Goal: Task Accomplishment & Management: Manage account settings

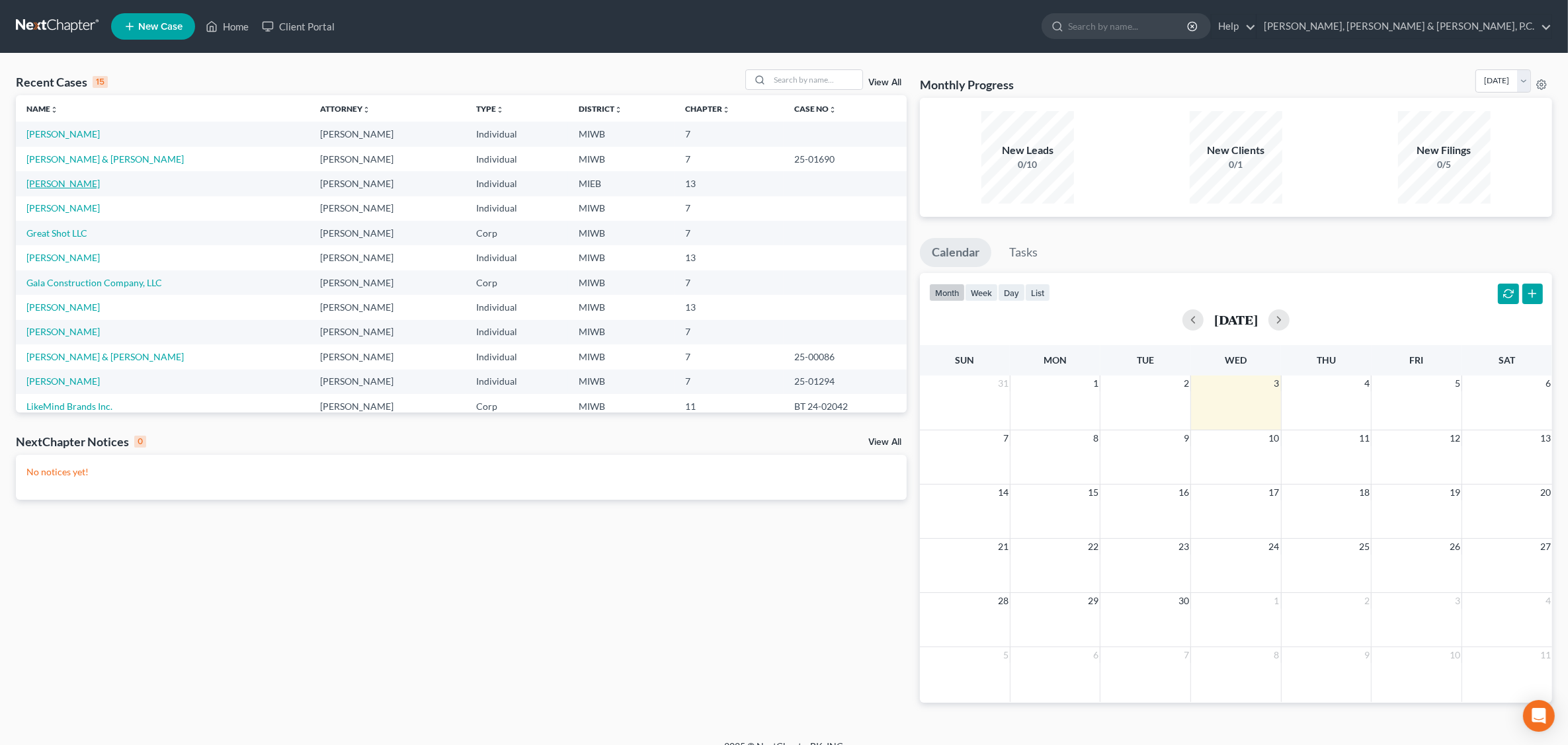
click at [59, 184] on link "[PERSON_NAME]" at bounding box center [63, 183] width 74 height 11
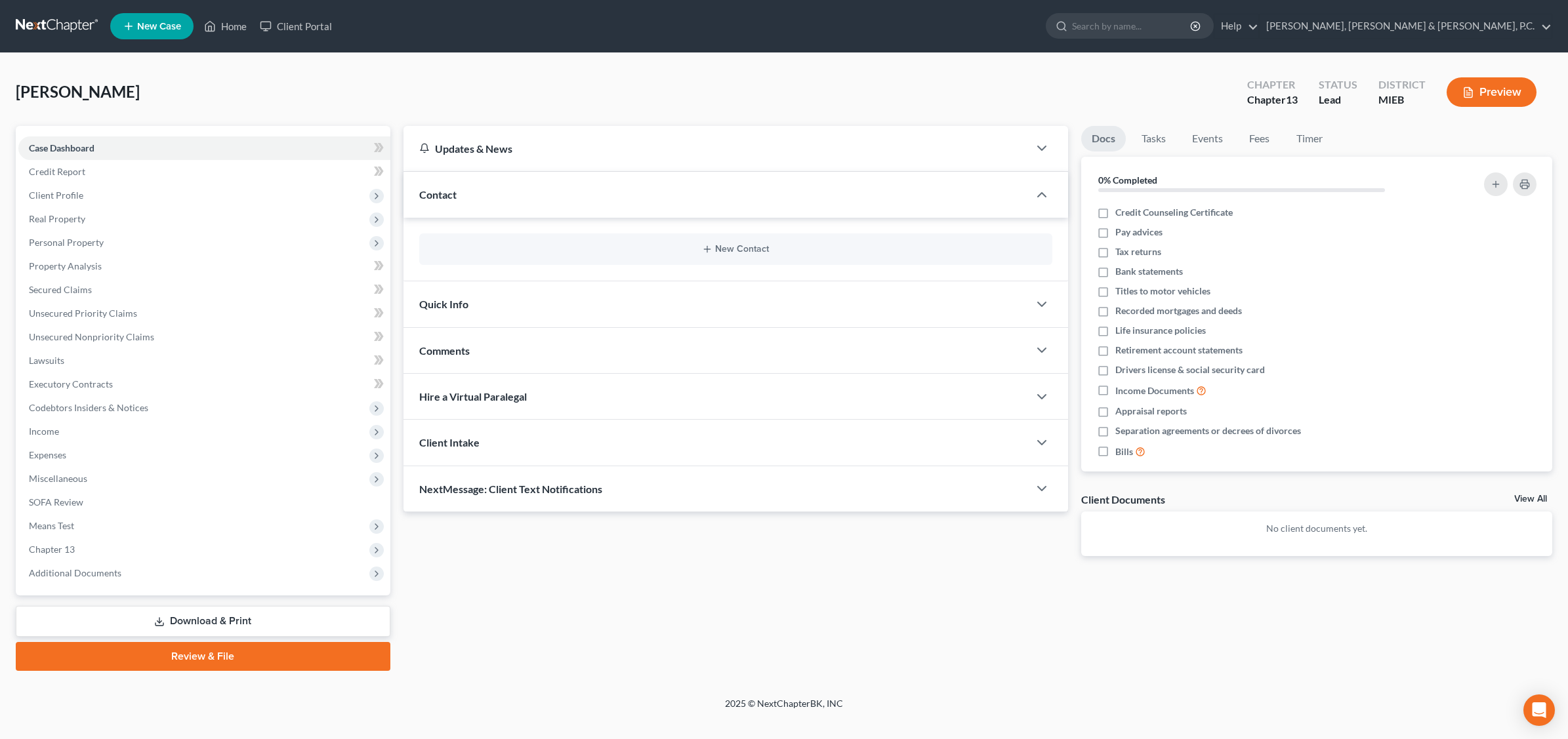
click at [228, 618] on link "Download & Print" at bounding box center [203, 621] width 375 height 31
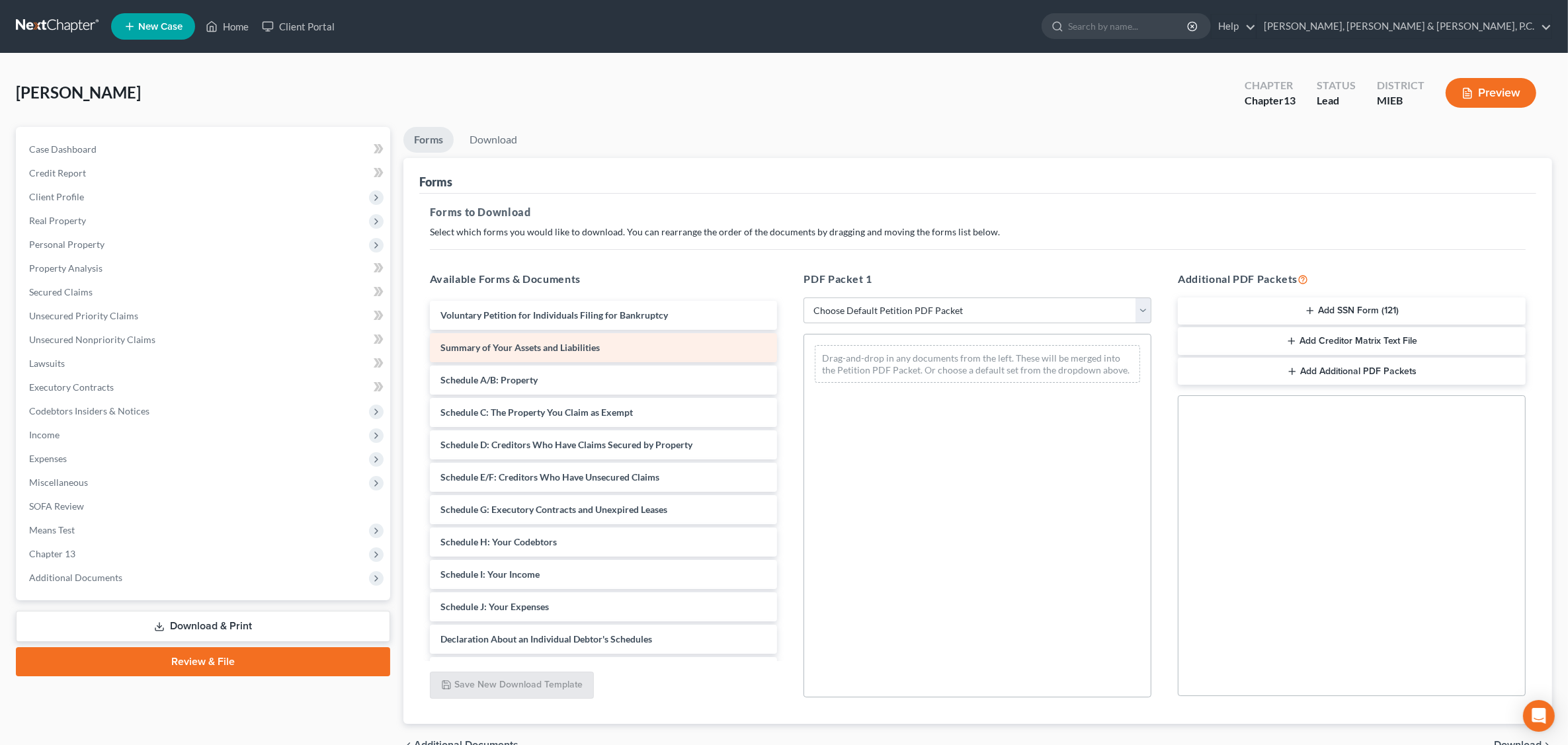
click at [532, 347] on span "Summary of Your Assets and Liabilities" at bounding box center [520, 347] width 160 height 11
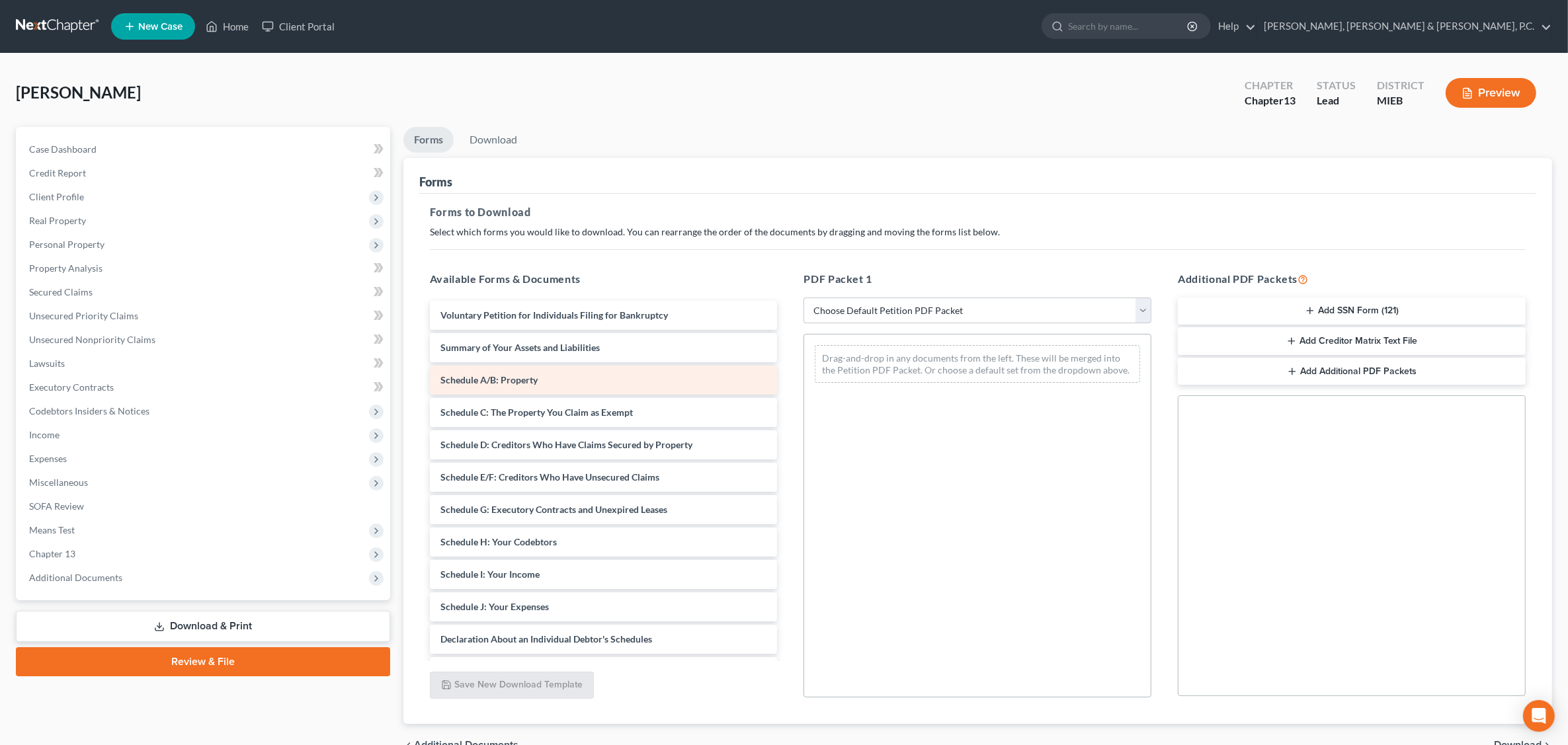
click at [520, 376] on span "Schedule A/B: Property" at bounding box center [489, 379] width 97 height 11
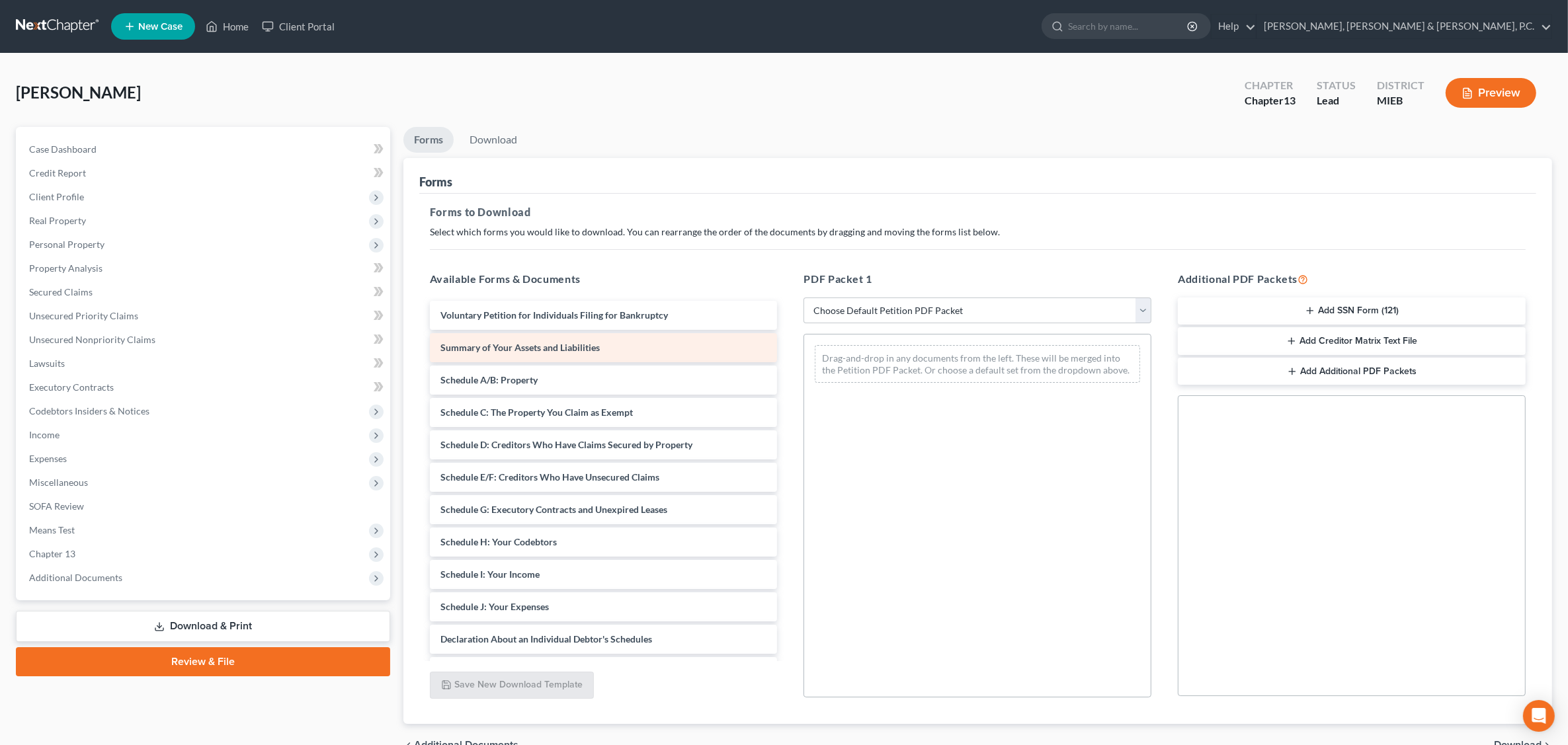
click at [519, 348] on span "Summary of Your Assets and Liabilities" at bounding box center [520, 347] width 160 height 11
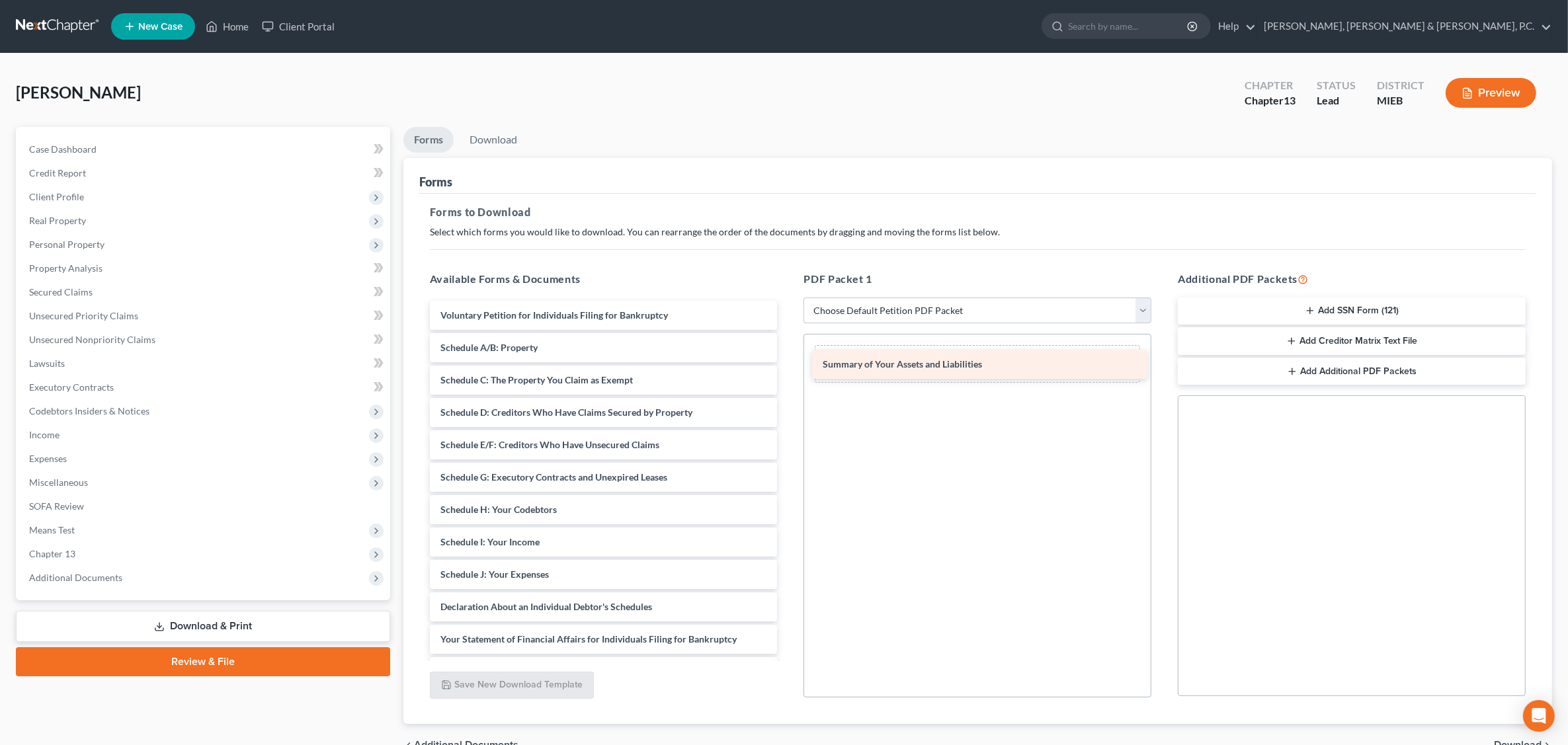
drag, startPoint x: 534, startPoint y: 349, endPoint x: 903, endPoint y: 365, distance: 369.3
click at [789, 365] on div "Summary of Your Assets and Liabilities Voluntary Petition for Individuals Filin…" at bounding box center [603, 575] width 369 height 547
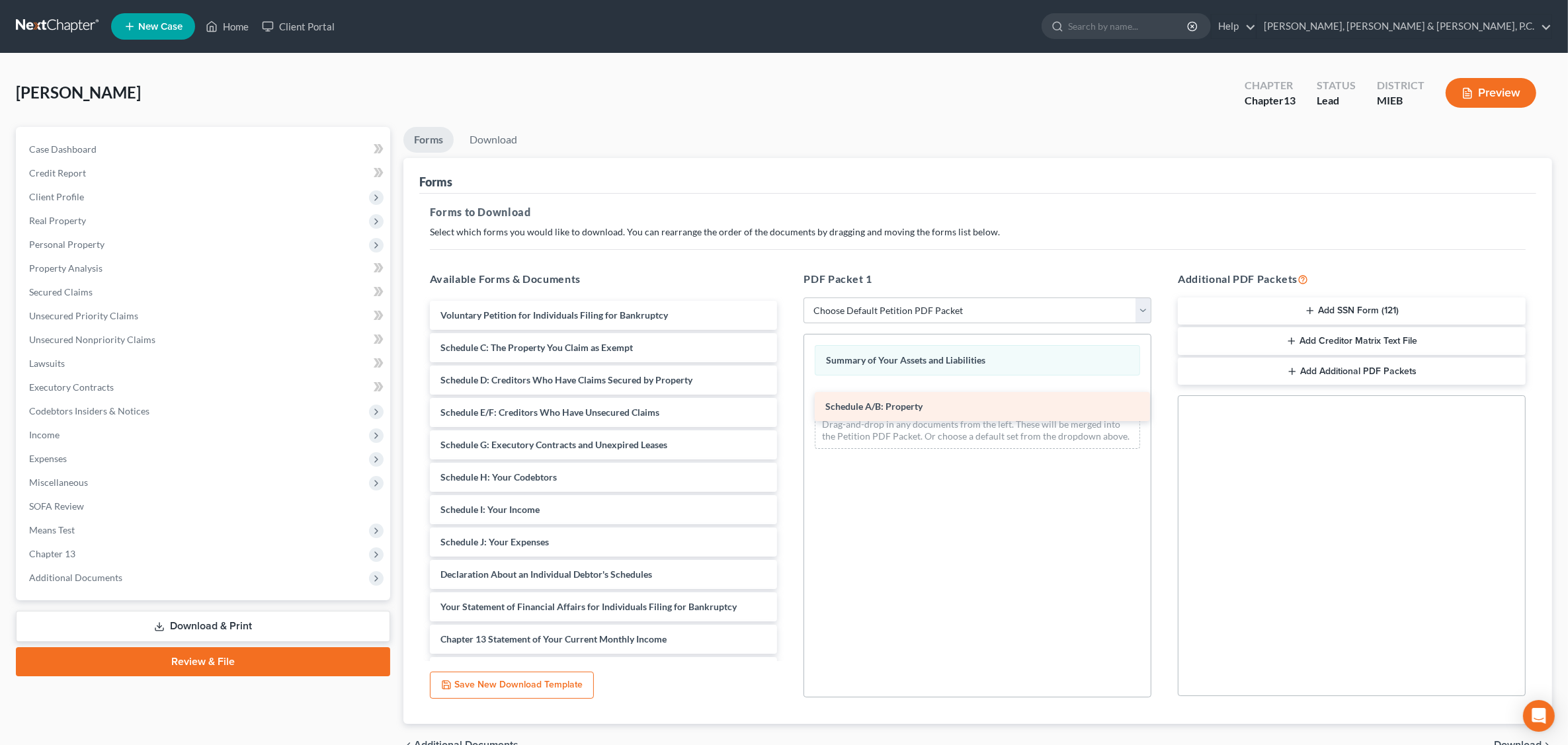
drag, startPoint x: 550, startPoint y: 353, endPoint x: 930, endPoint y: 405, distance: 383.5
click at [789, 405] on div "Schedule A/B: Property Voluntary Petition for Individuals Filing for Bankruptcy…" at bounding box center [603, 559] width 369 height 515
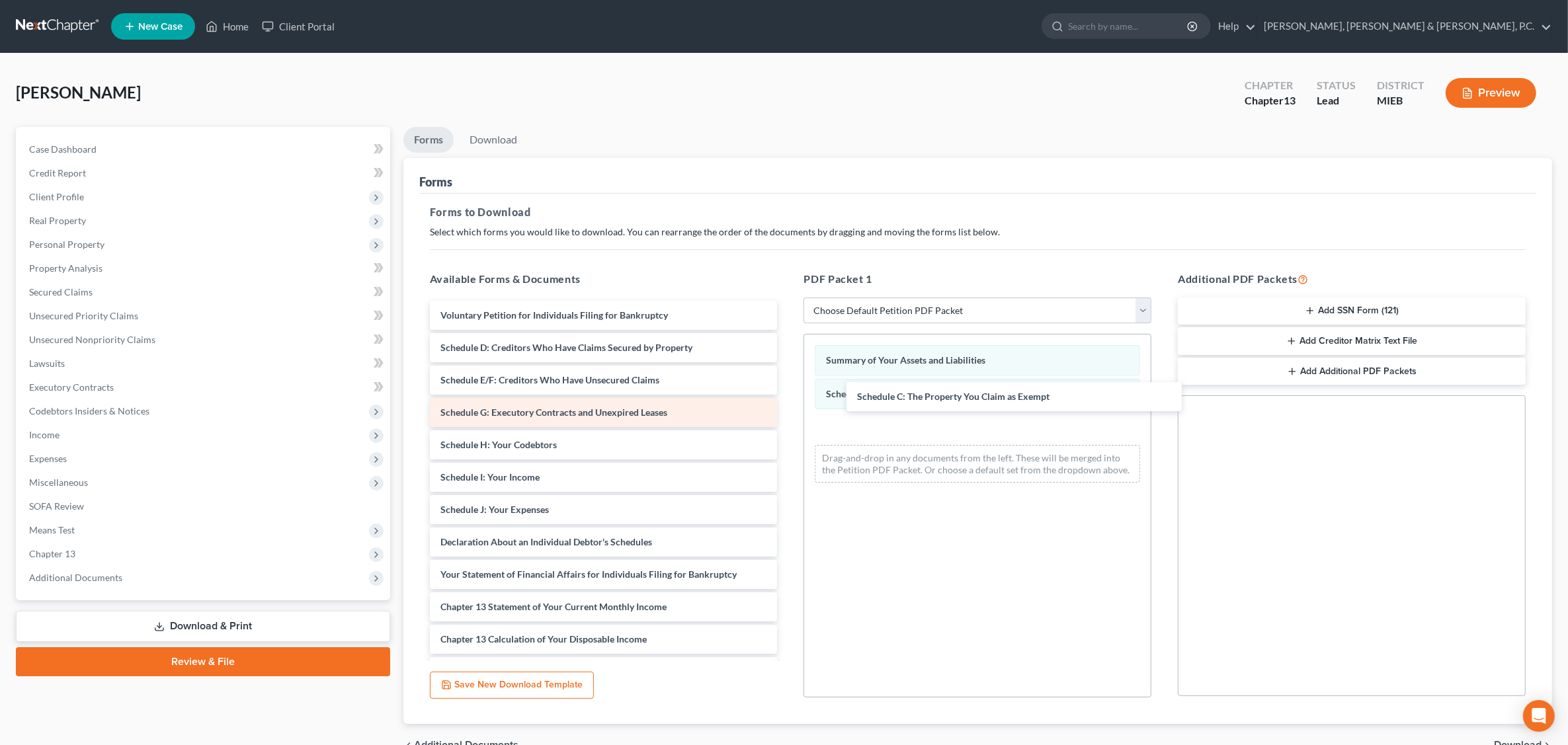
drag, startPoint x: 531, startPoint y: 349, endPoint x: 747, endPoint y: 399, distance: 221.7
click at [789, 399] on div "Schedule C: The Property You Claim as Exempt Voluntary Petition for Individuals…" at bounding box center [603, 542] width 369 height 483
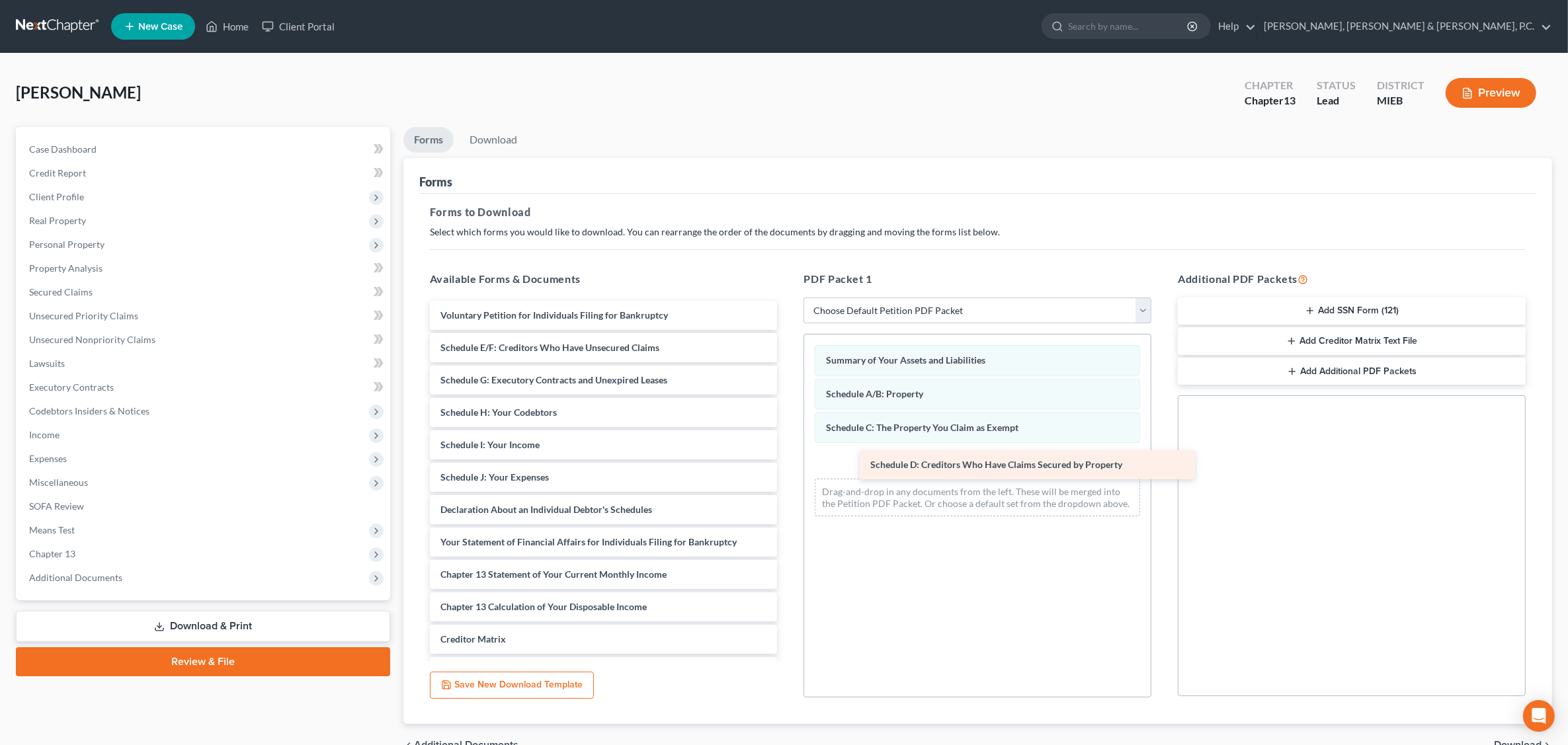
drag, startPoint x: 622, startPoint y: 388, endPoint x: 976, endPoint y: 468, distance: 362.9
click at [789, 468] on div "Schedule D: Creditors Who Have Claims Secured by Property Voluntary Petition fo…" at bounding box center [603, 526] width 369 height 450
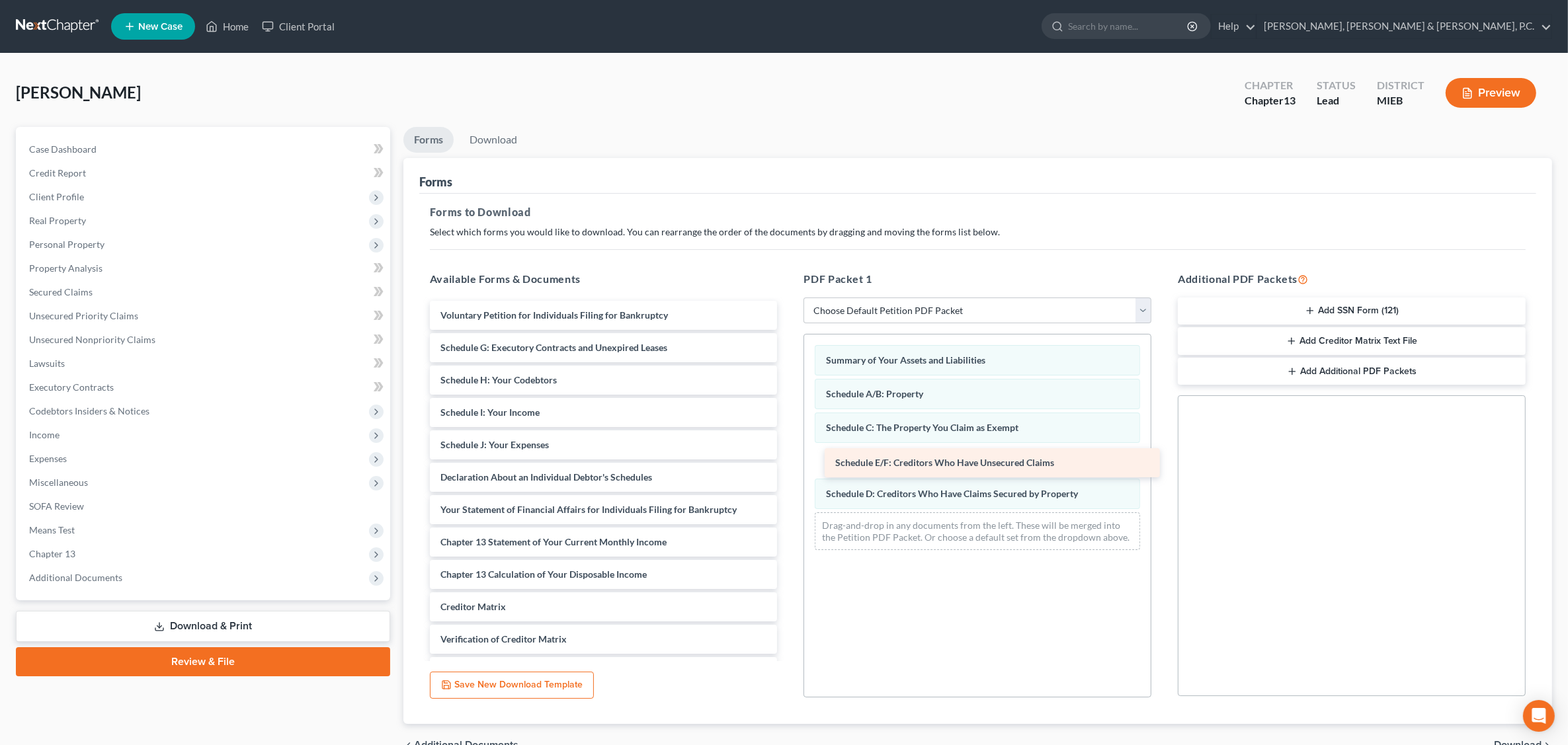
drag, startPoint x: 540, startPoint y: 346, endPoint x: 936, endPoint y: 461, distance: 412.4
click at [789, 461] on div "Schedule E/F: Creditors Who Have Unsecured Claims Voluntary Petition for Indivi…" at bounding box center [603, 510] width 369 height 418
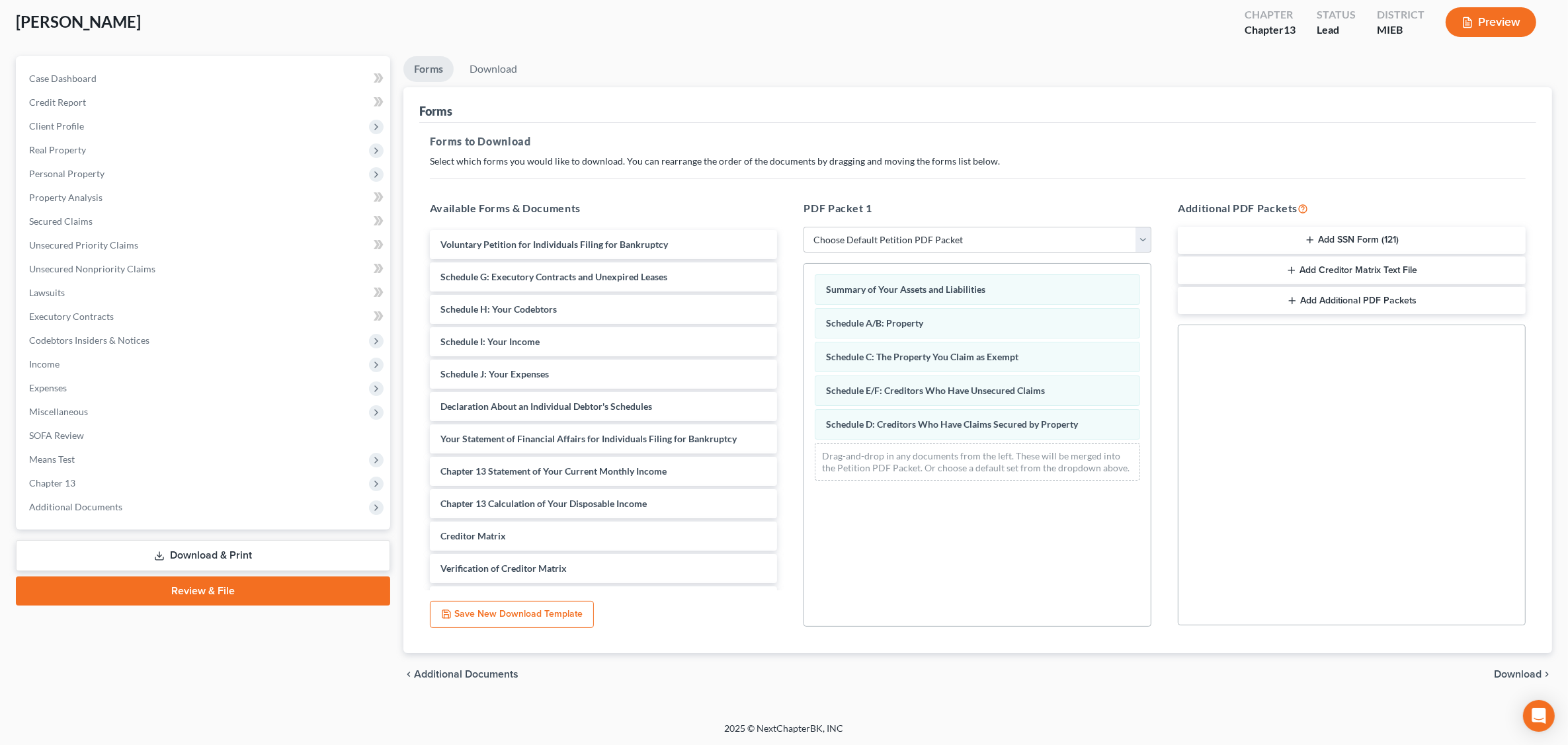
click at [1261, 674] on span "Download" at bounding box center [1518, 674] width 48 height 11
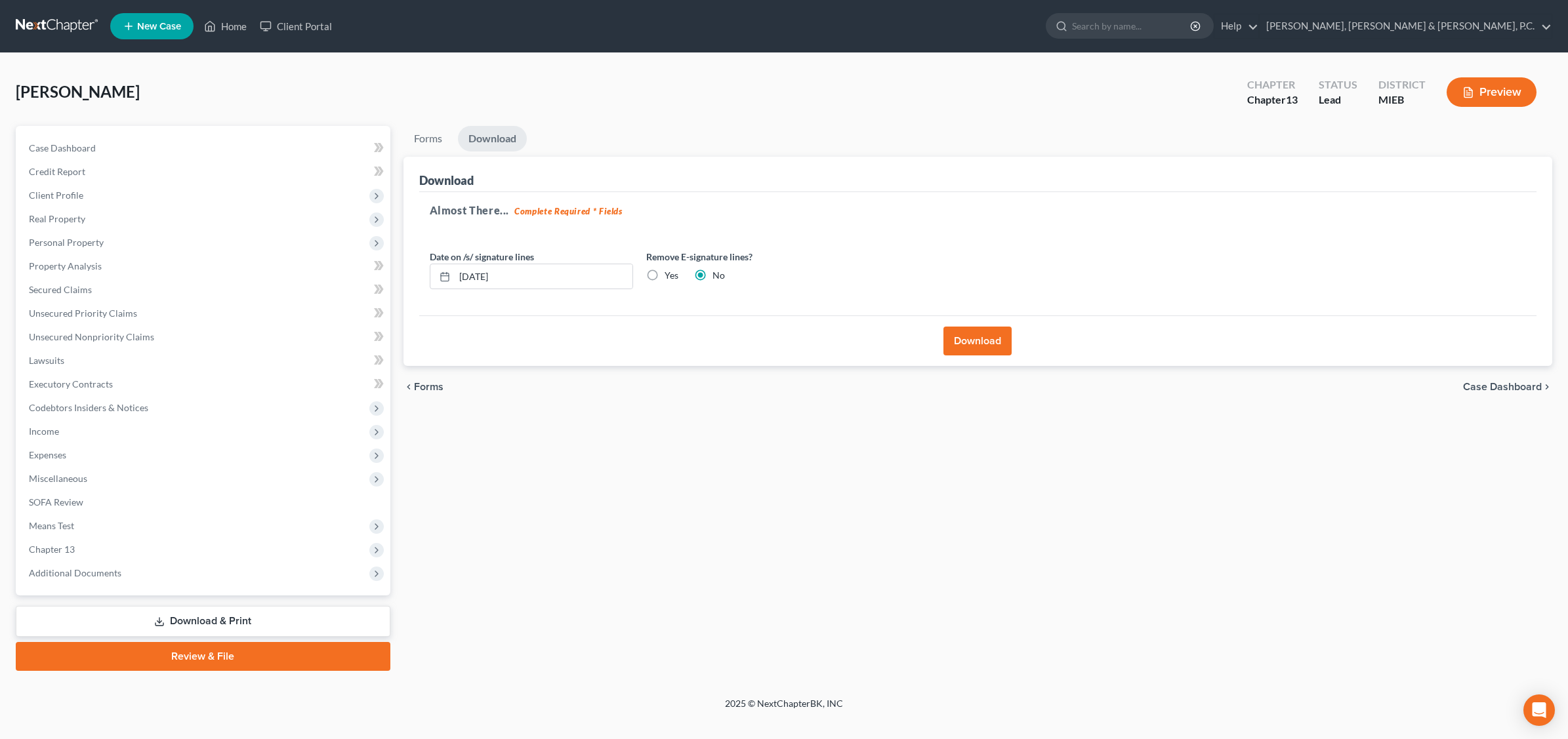
click at [640, 273] on div "Remove E-signature lines? Yes No" at bounding box center [747, 269] width 216 height 40
click at [664, 273] on label "Yes" at bounding box center [671, 275] width 14 height 13
click at [670, 273] on input "Yes" at bounding box center [674, 273] width 8 height 8
radio input "true"
radio input "false"
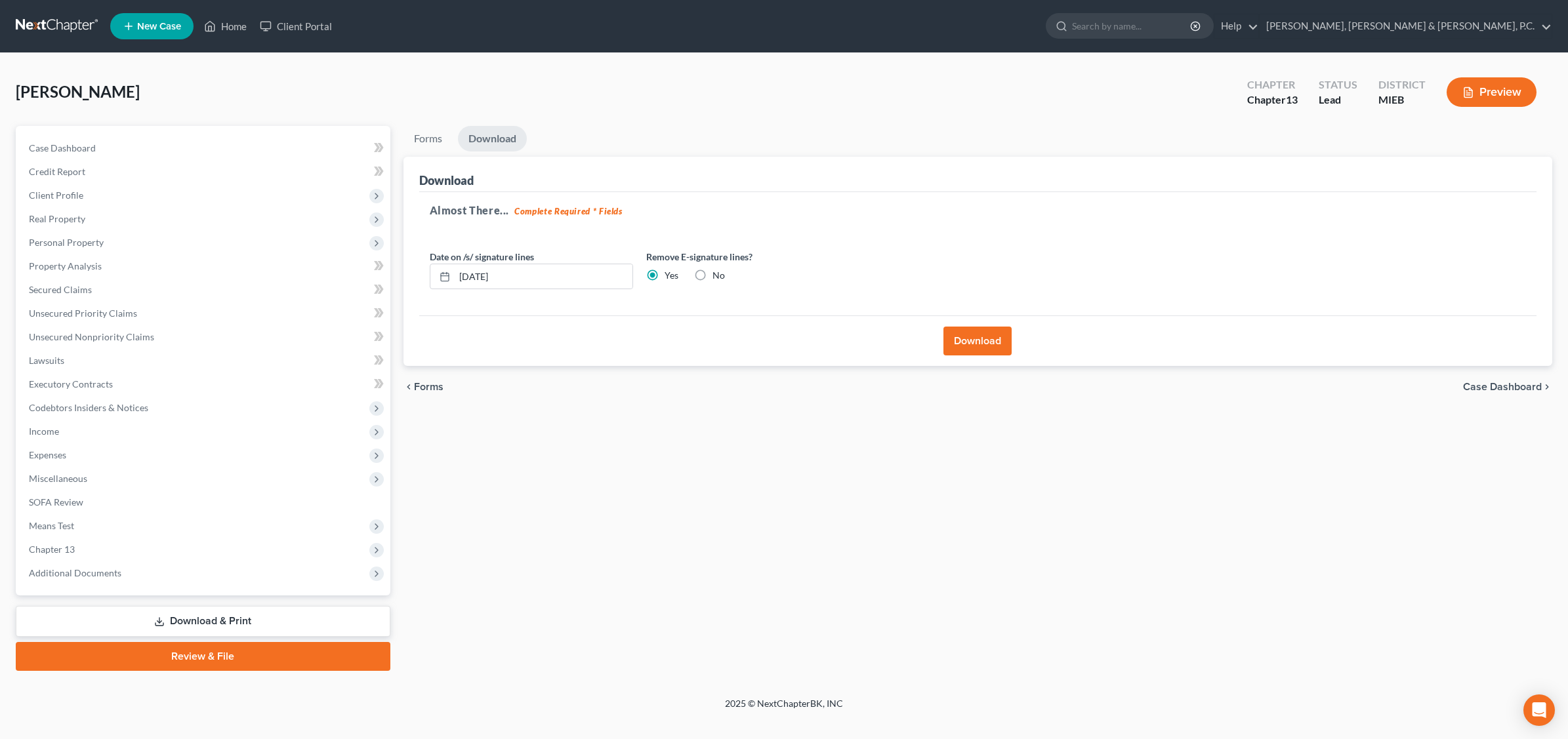
click at [980, 338] on button "Download" at bounding box center [977, 341] width 68 height 29
click at [1002, 345] on button "Download" at bounding box center [977, 341] width 68 height 29
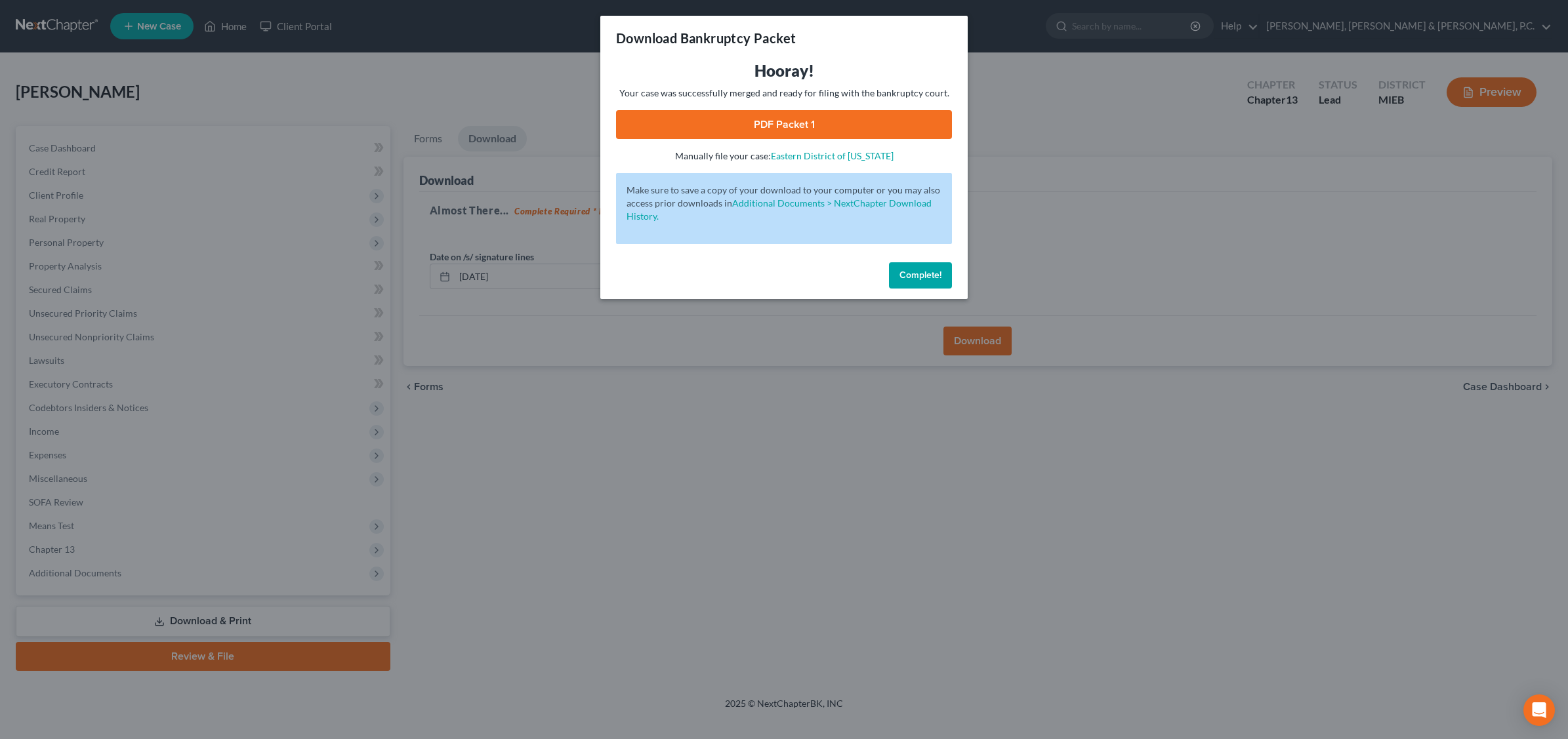
click at [907, 275] on span "Complete!" at bounding box center [921, 275] width 42 height 11
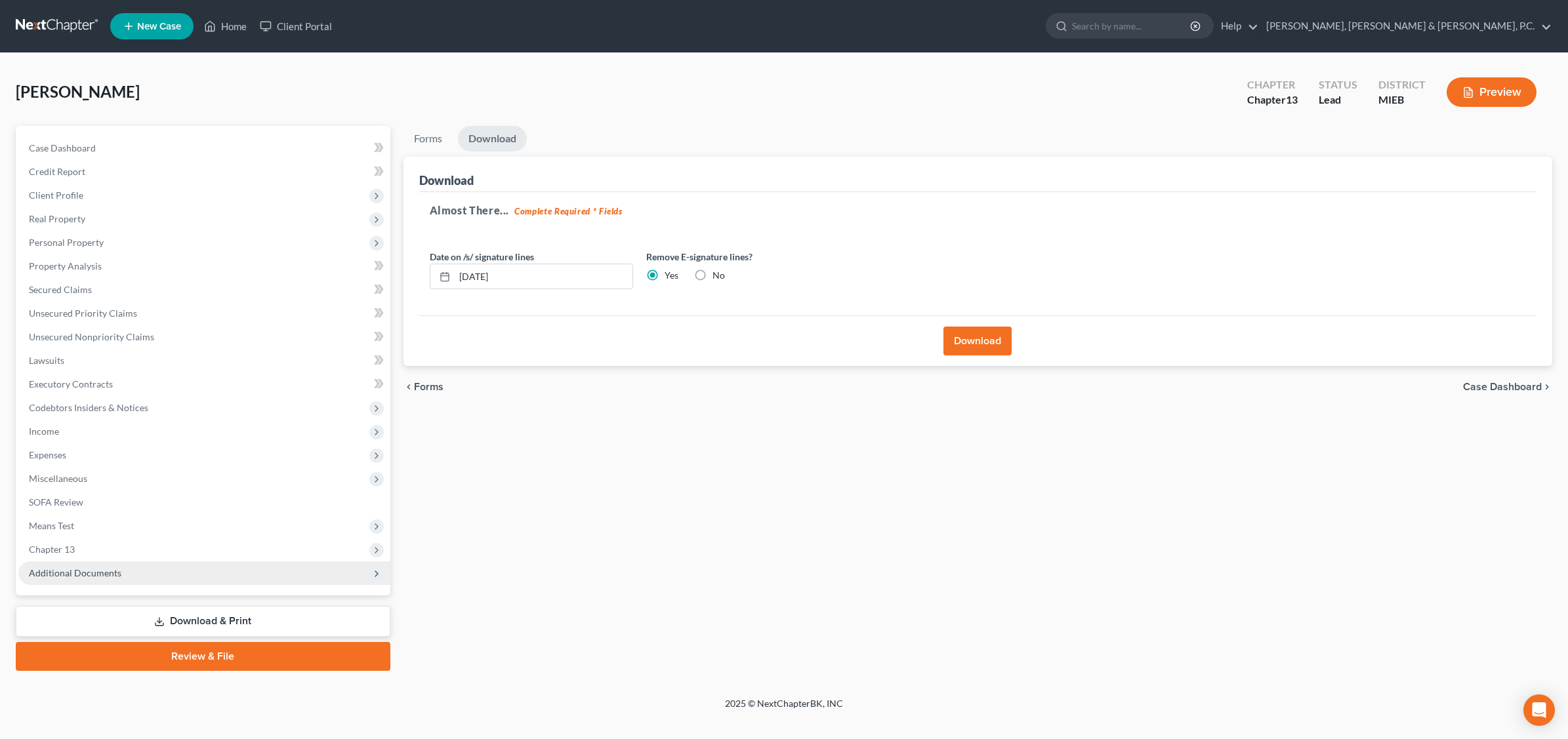
click at [97, 576] on span "Additional Documents" at bounding box center [204, 573] width 372 height 23
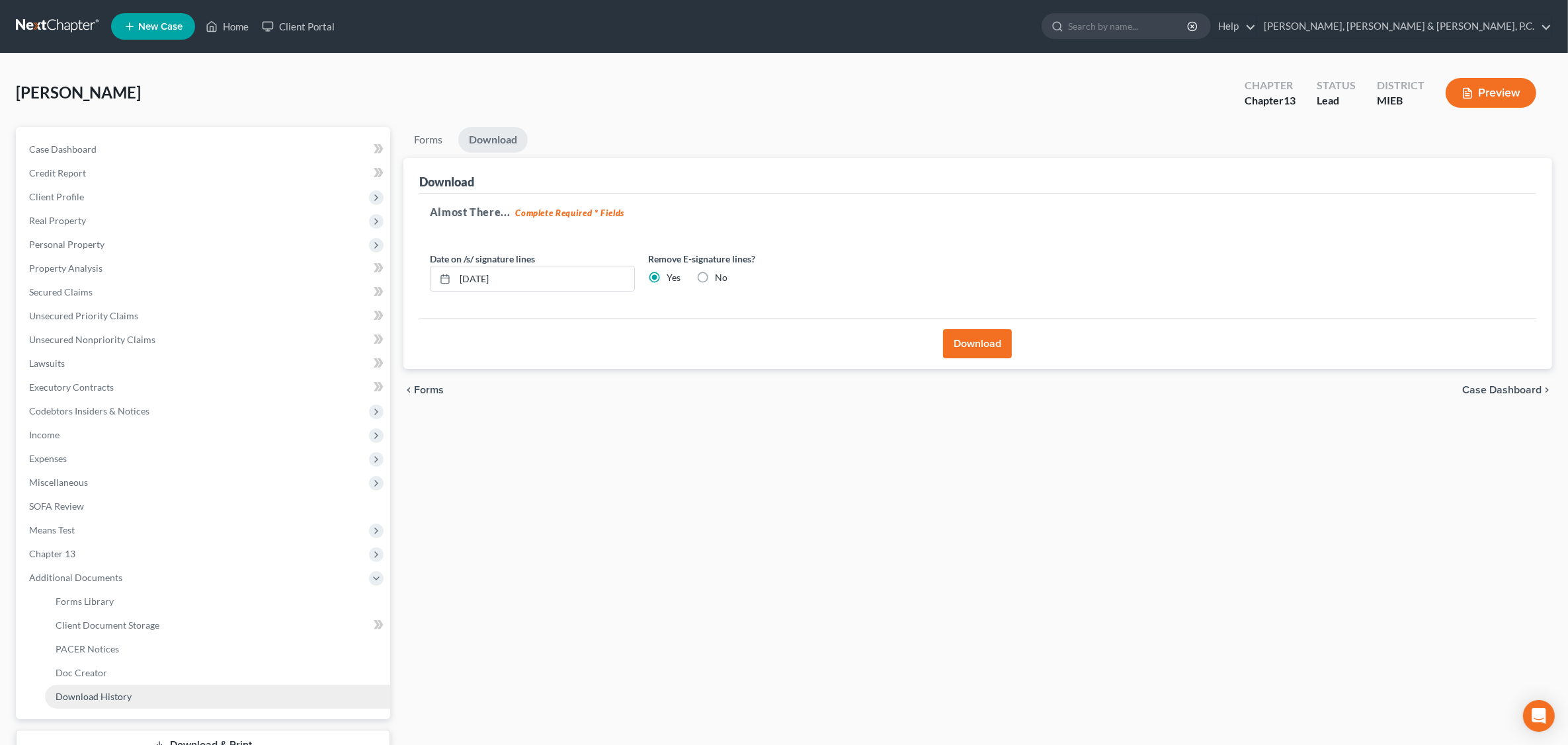
click at [104, 688] on link "Download History" at bounding box center [217, 696] width 345 height 24
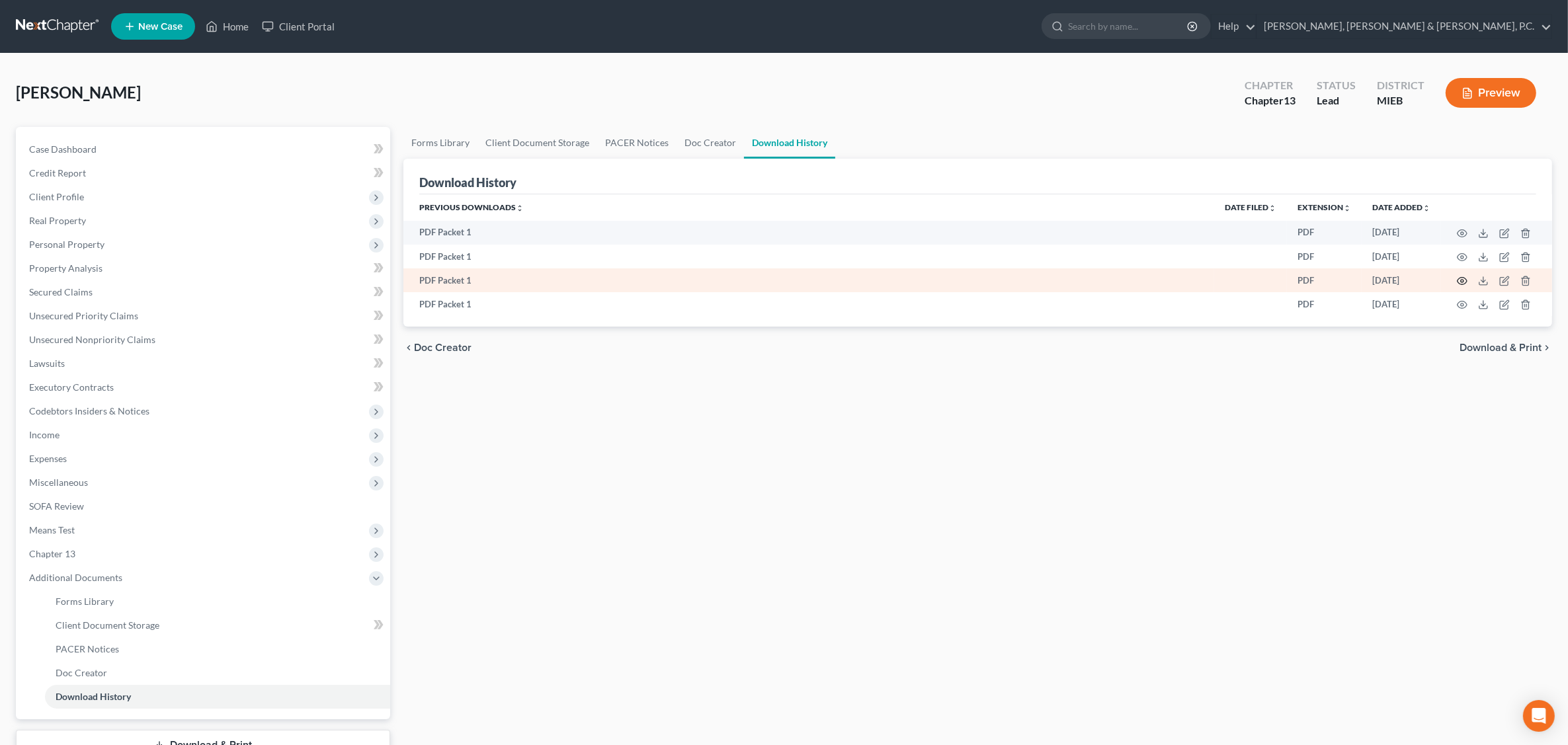
click at [1261, 279] on icon "button" at bounding box center [1462, 281] width 11 height 11
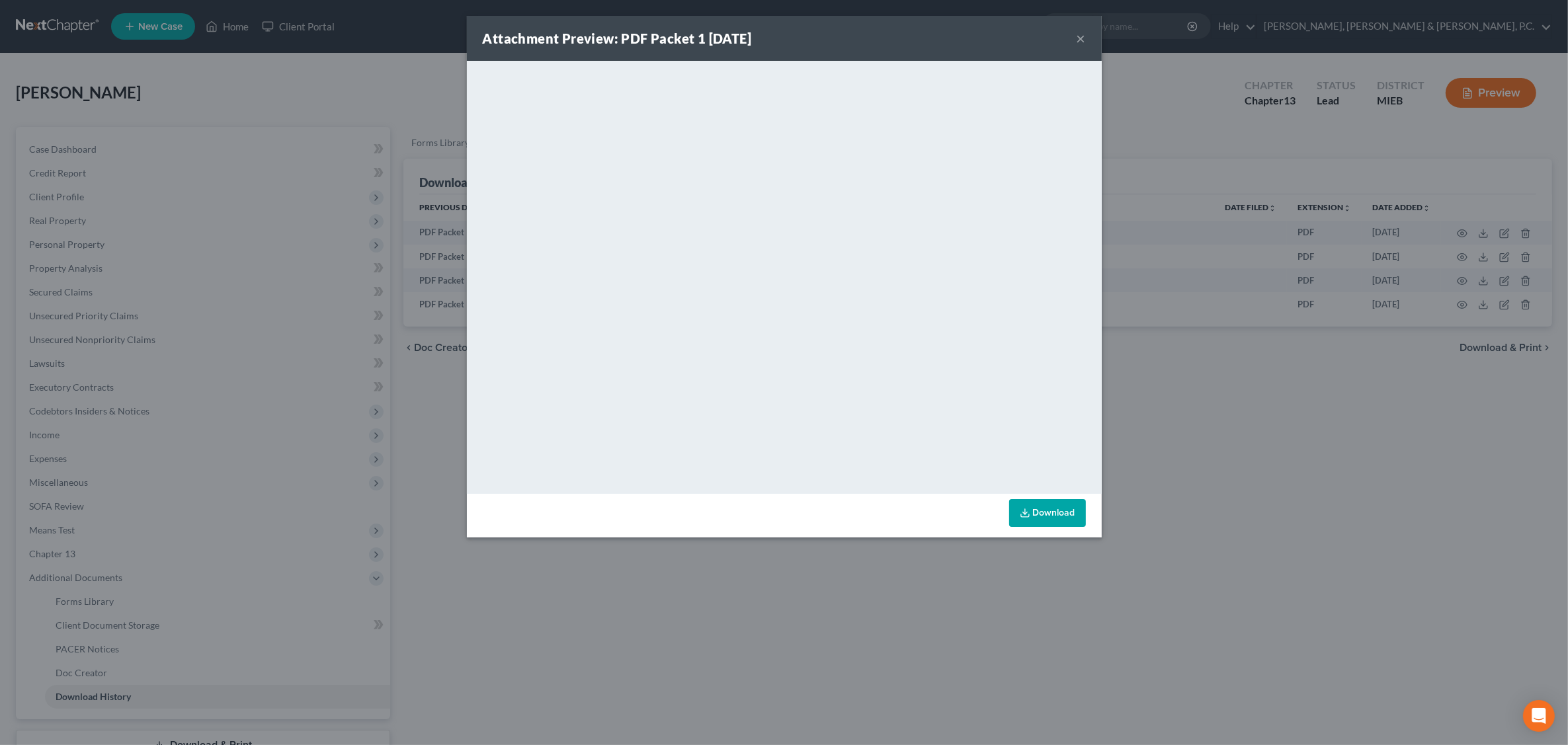
drag, startPoint x: 1109, startPoint y: 454, endPoint x: 1116, endPoint y: 135, distance: 319.1
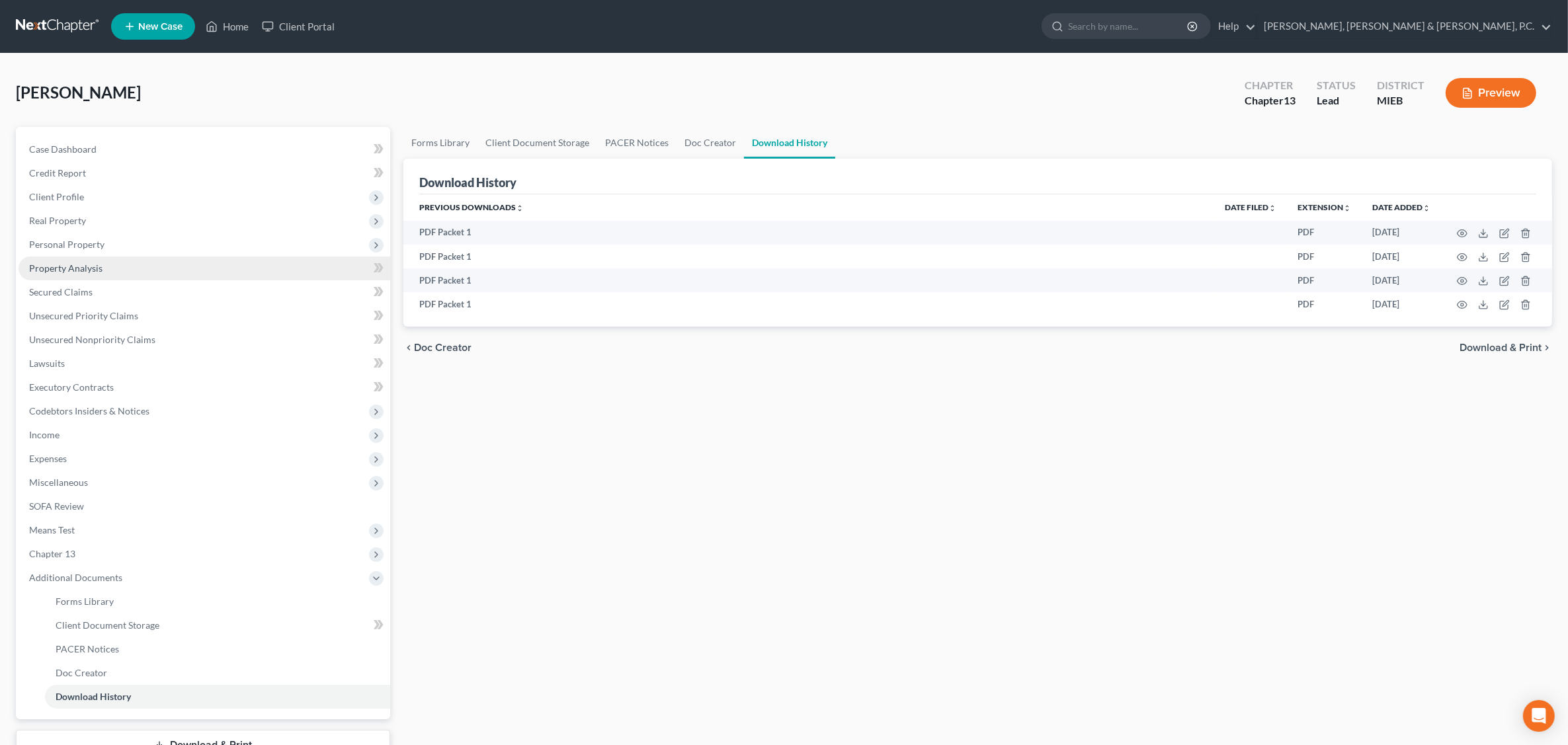
click at [78, 265] on span "Property Analysis" at bounding box center [65, 268] width 74 height 11
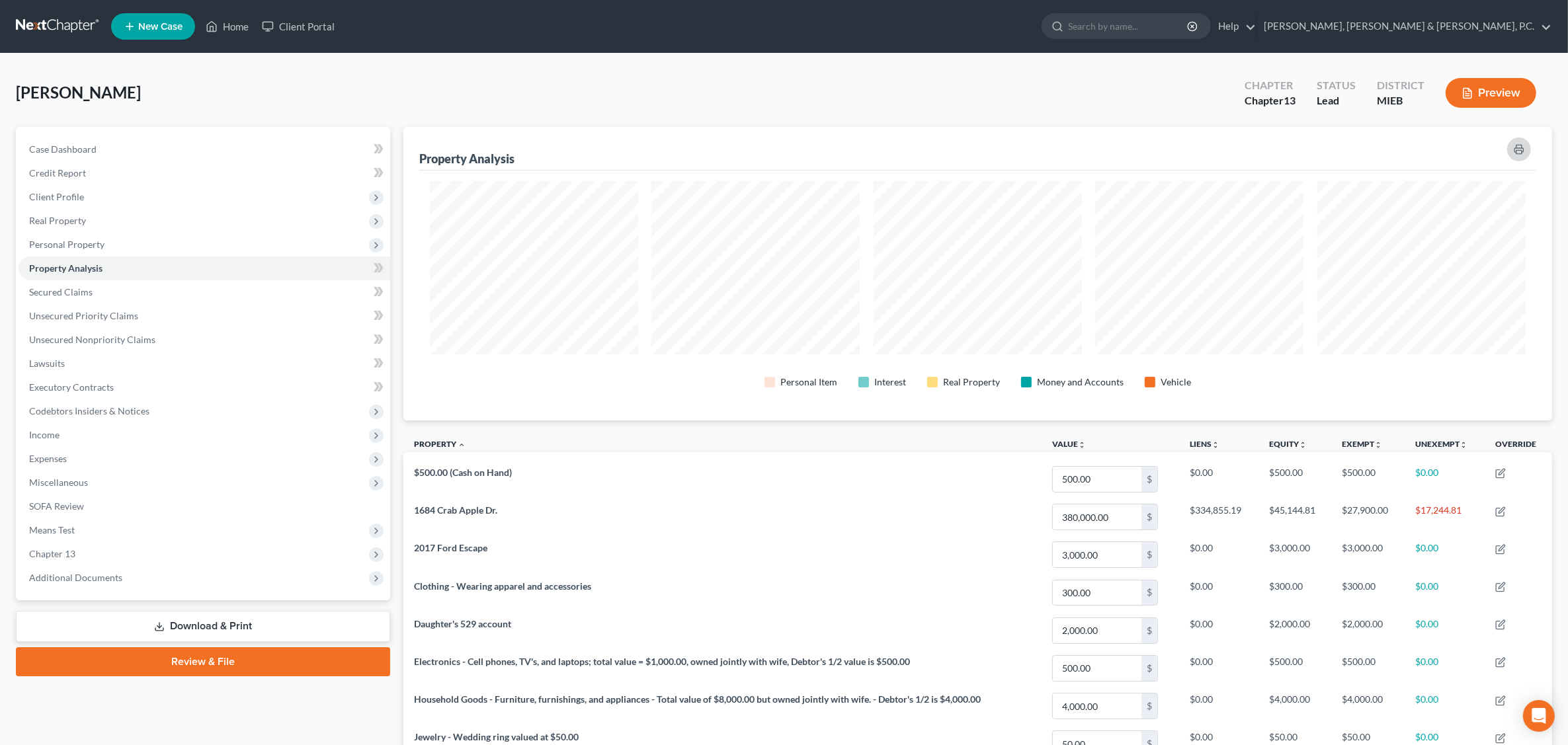
click at [1261, 149] on icon "button" at bounding box center [1519, 150] width 11 height 11
click at [103, 192] on span "Client Profile" at bounding box center [204, 197] width 372 height 24
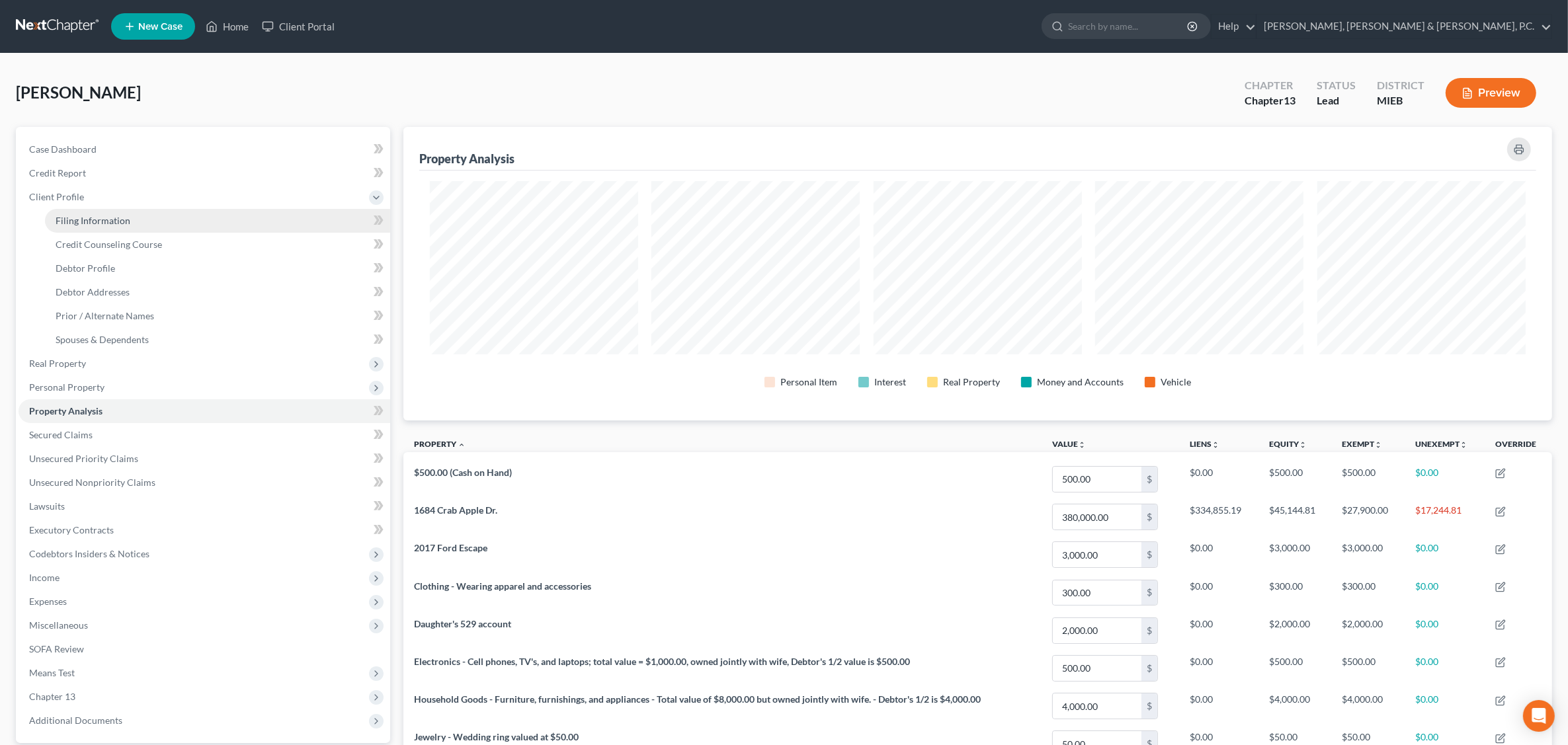
click at [129, 222] on link "Filing Information" at bounding box center [217, 220] width 345 height 24
select select "1"
select select "0"
select select "3"
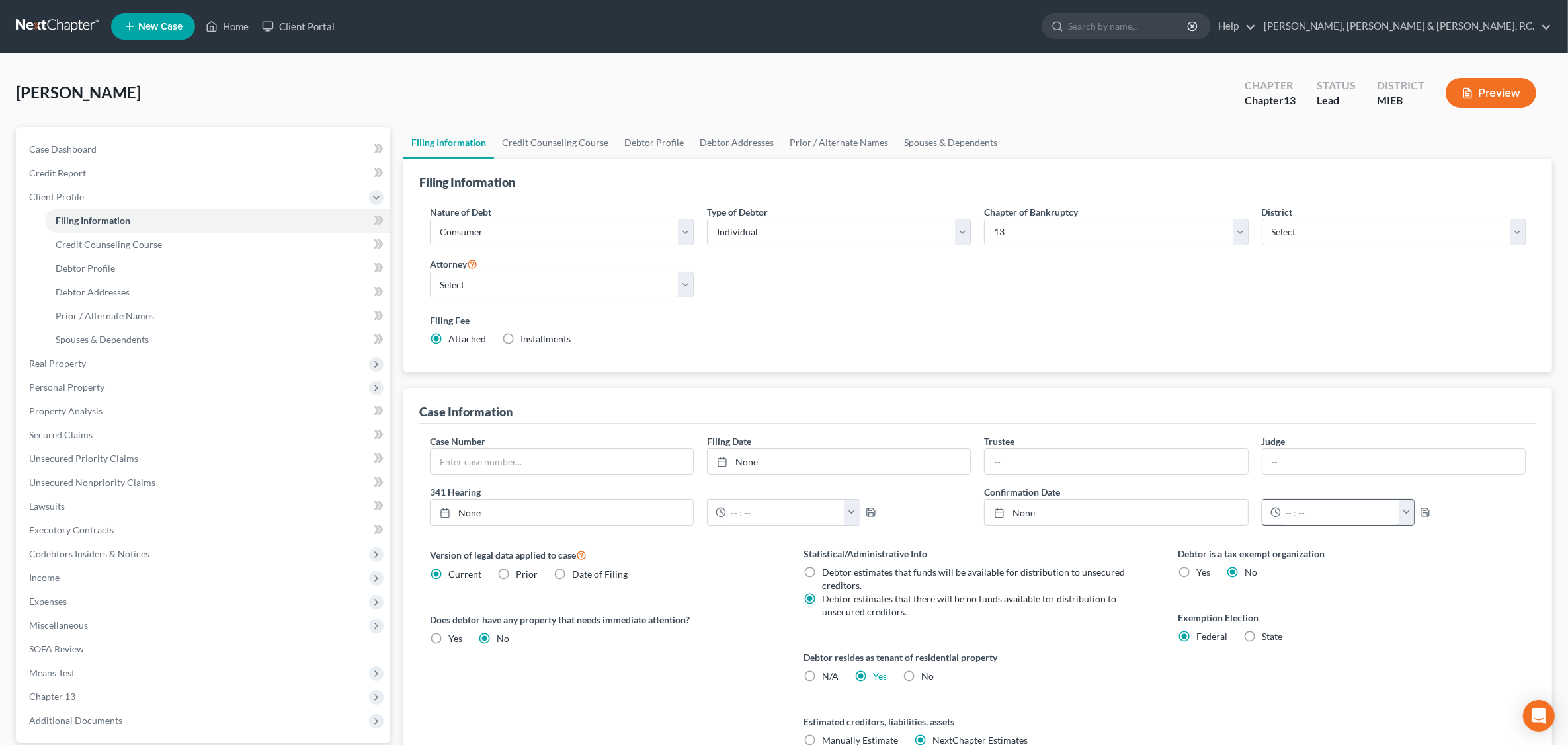
scroll to position [126, 0]
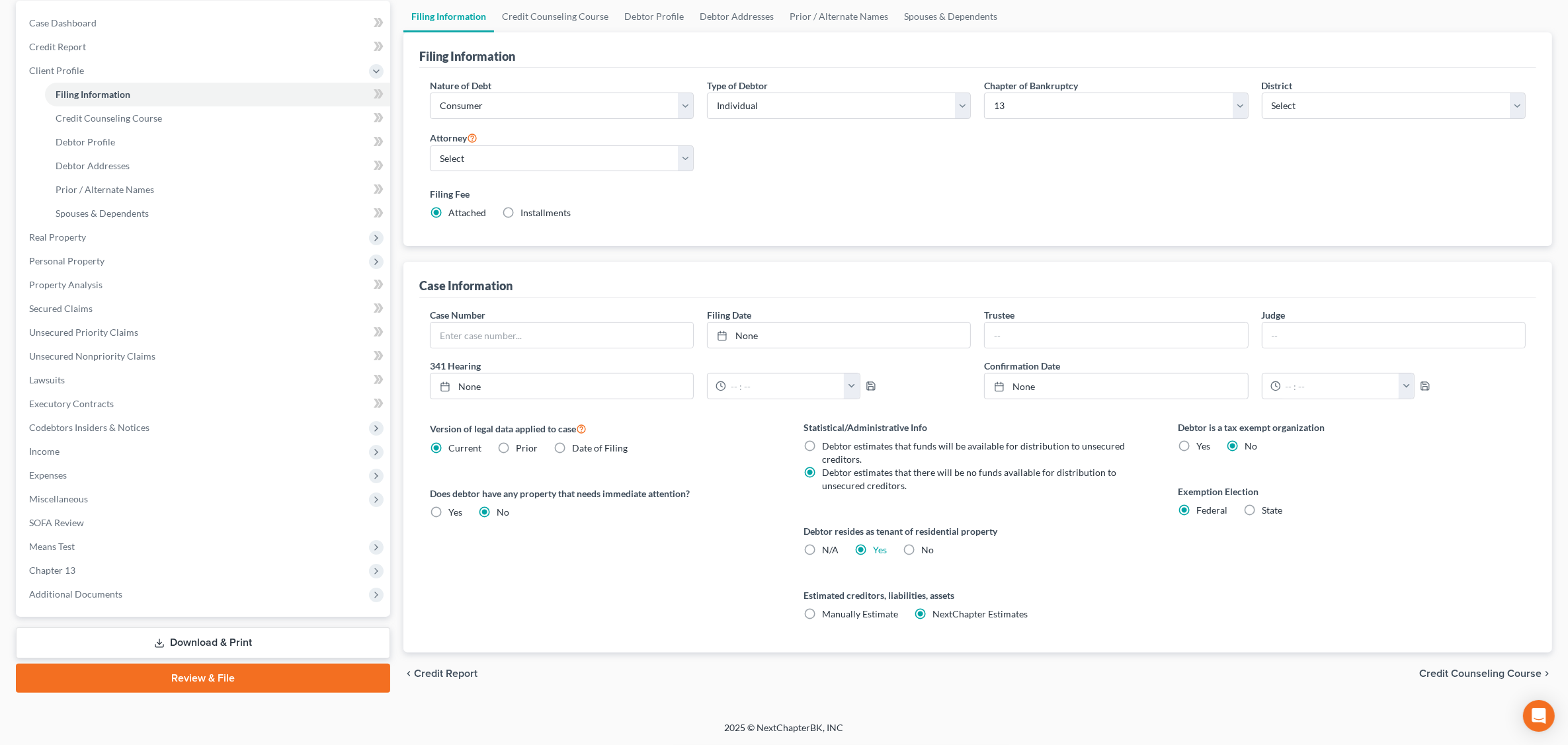
click at [1261, 513] on label "State" at bounding box center [1272, 510] width 21 height 13
click at [1261, 512] on input "State" at bounding box center [1271, 508] width 8 height 8
radio input "true"
radio input "false"
select select "23"
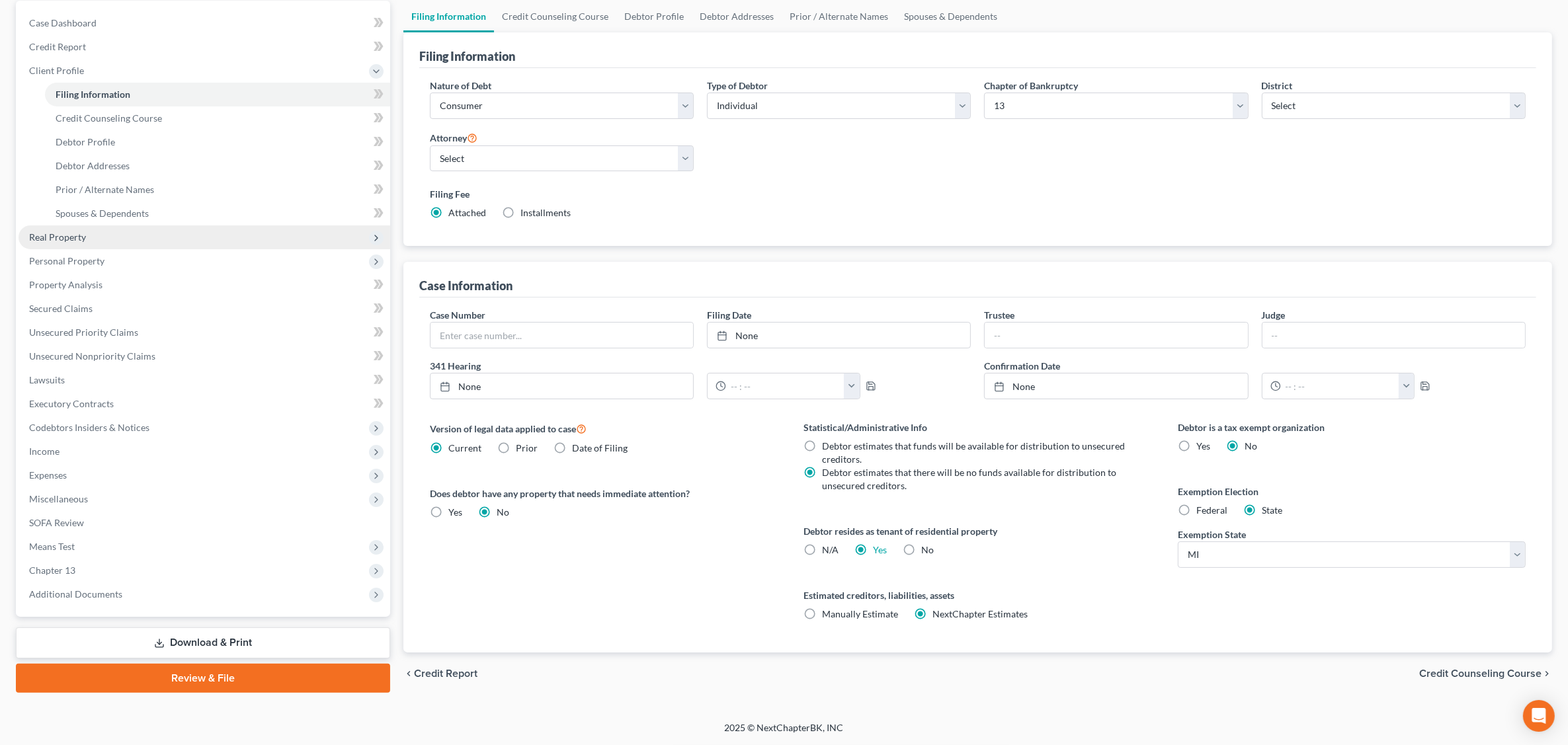
click at [119, 236] on span "Real Property" at bounding box center [204, 237] width 372 height 24
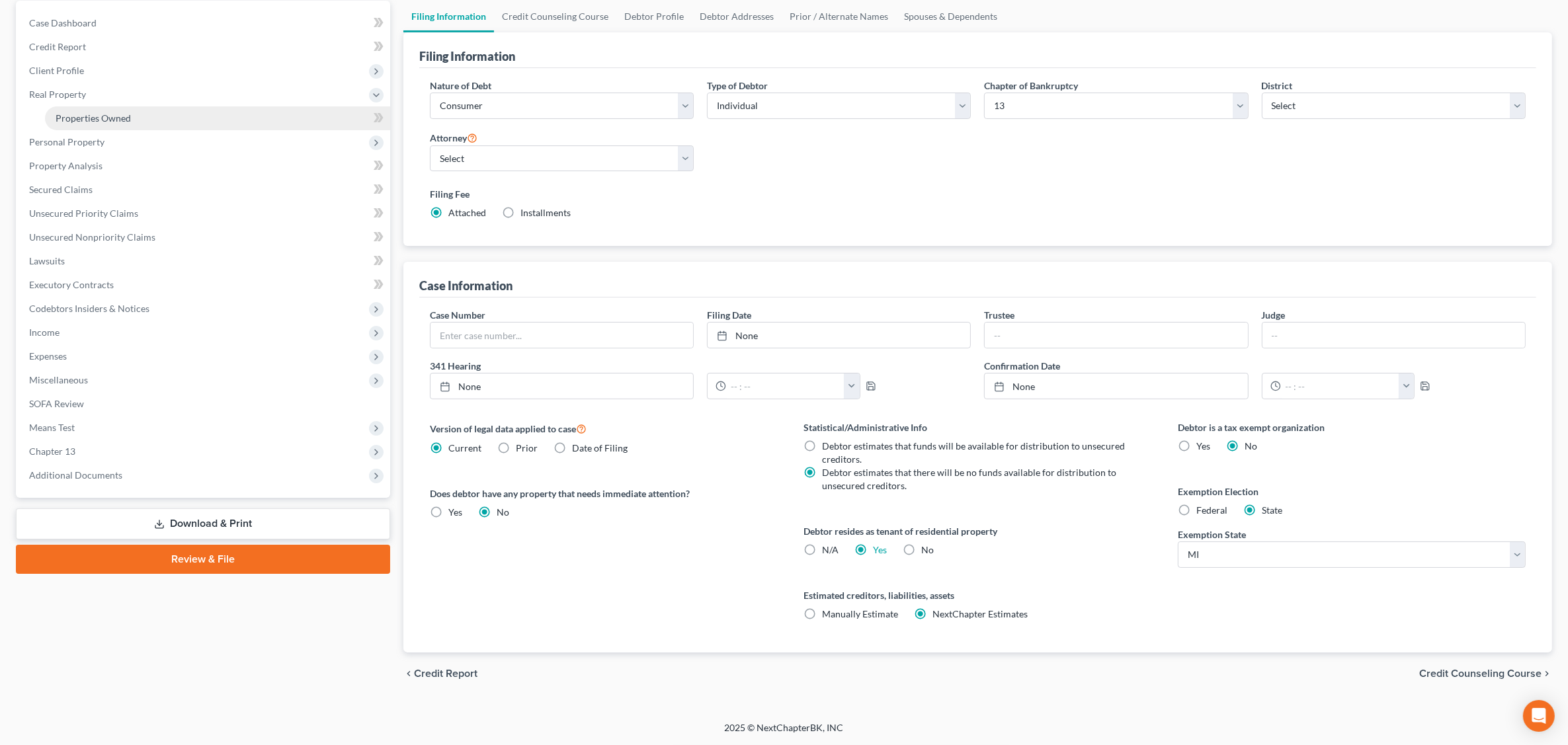
click at [110, 119] on span "Properties Owned" at bounding box center [93, 118] width 75 height 11
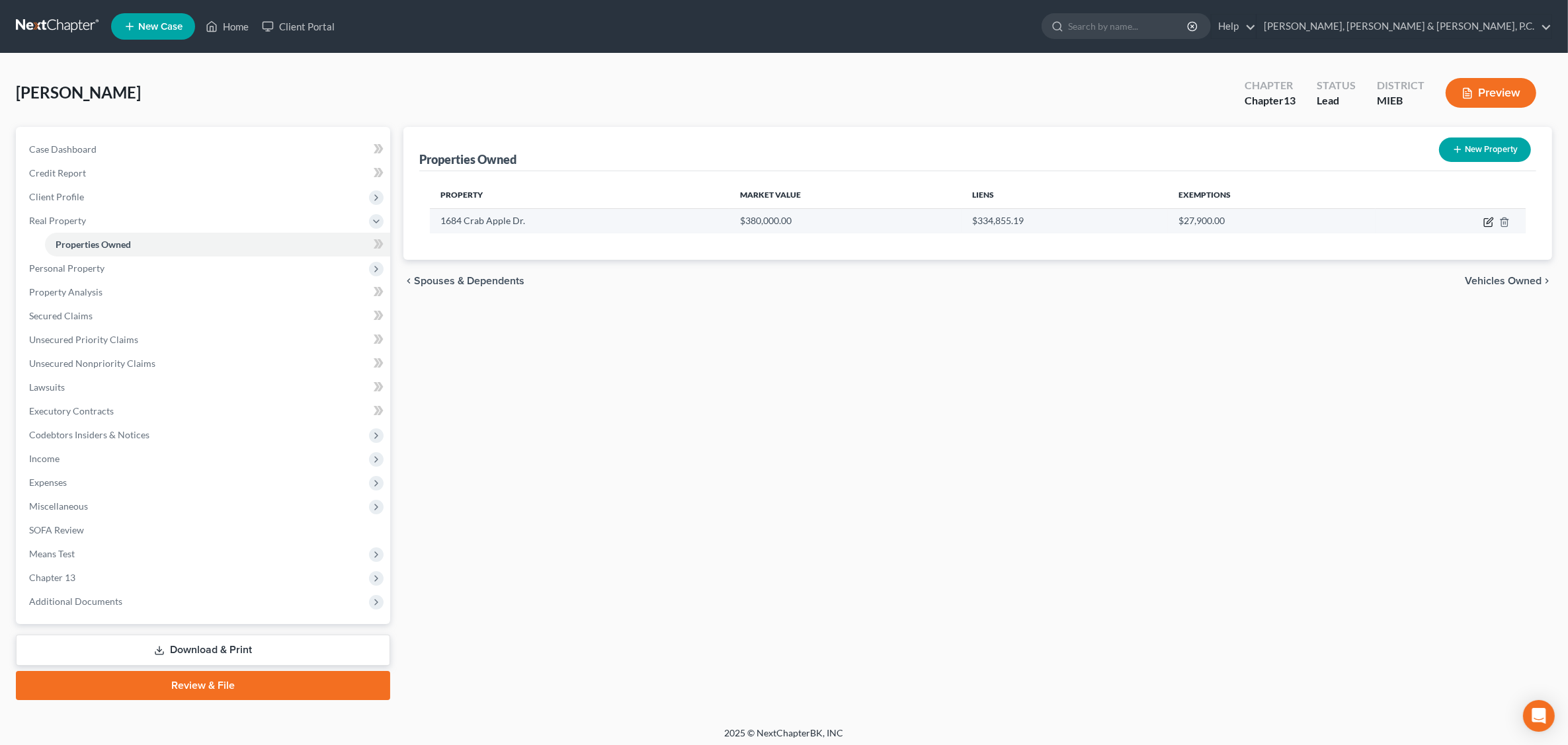
click at [1261, 223] on icon "button" at bounding box center [1490, 220] width 6 height 6
select select "23"
select select "3"
select select "5"
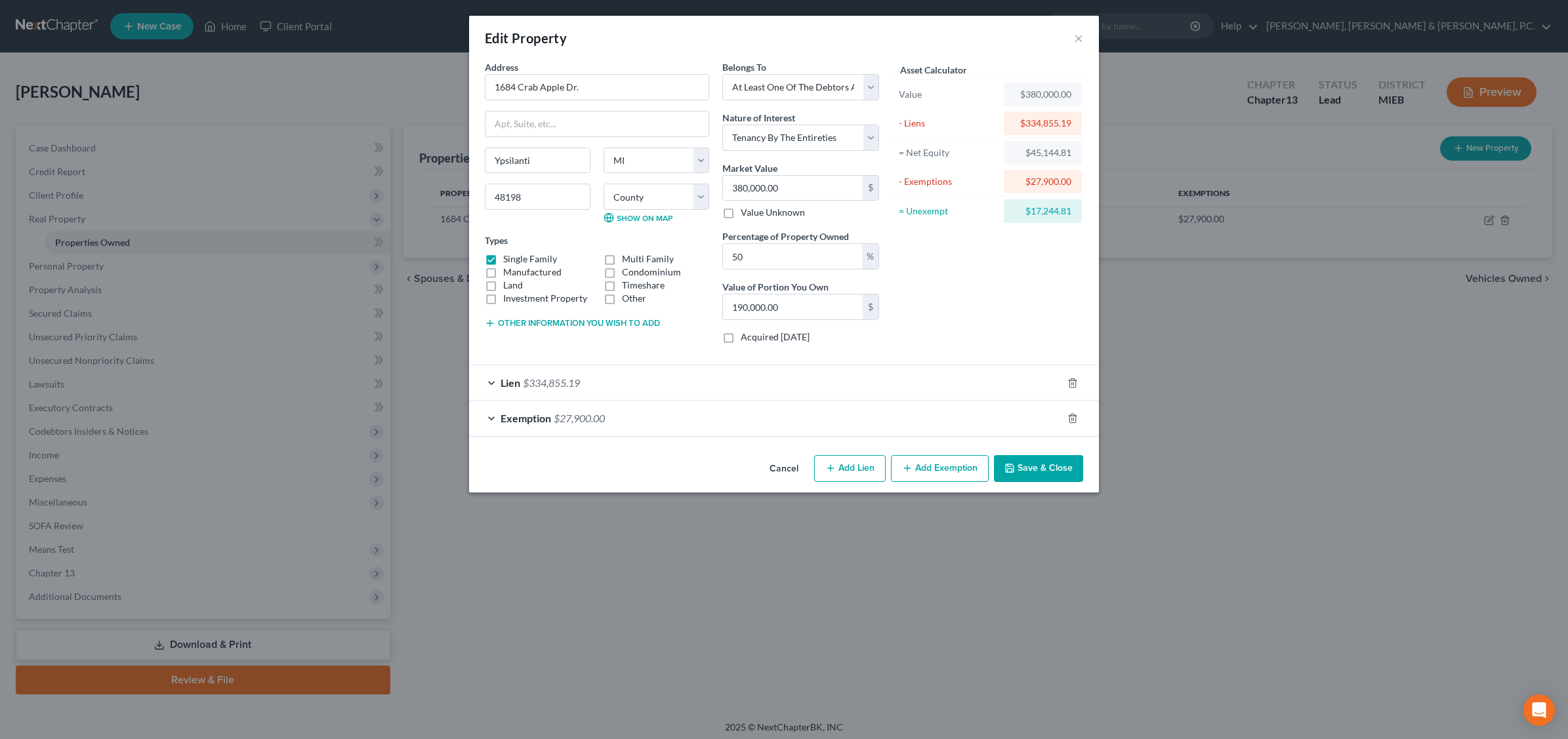
click at [603, 416] on span "$27,900.00" at bounding box center [579, 418] width 51 height 13
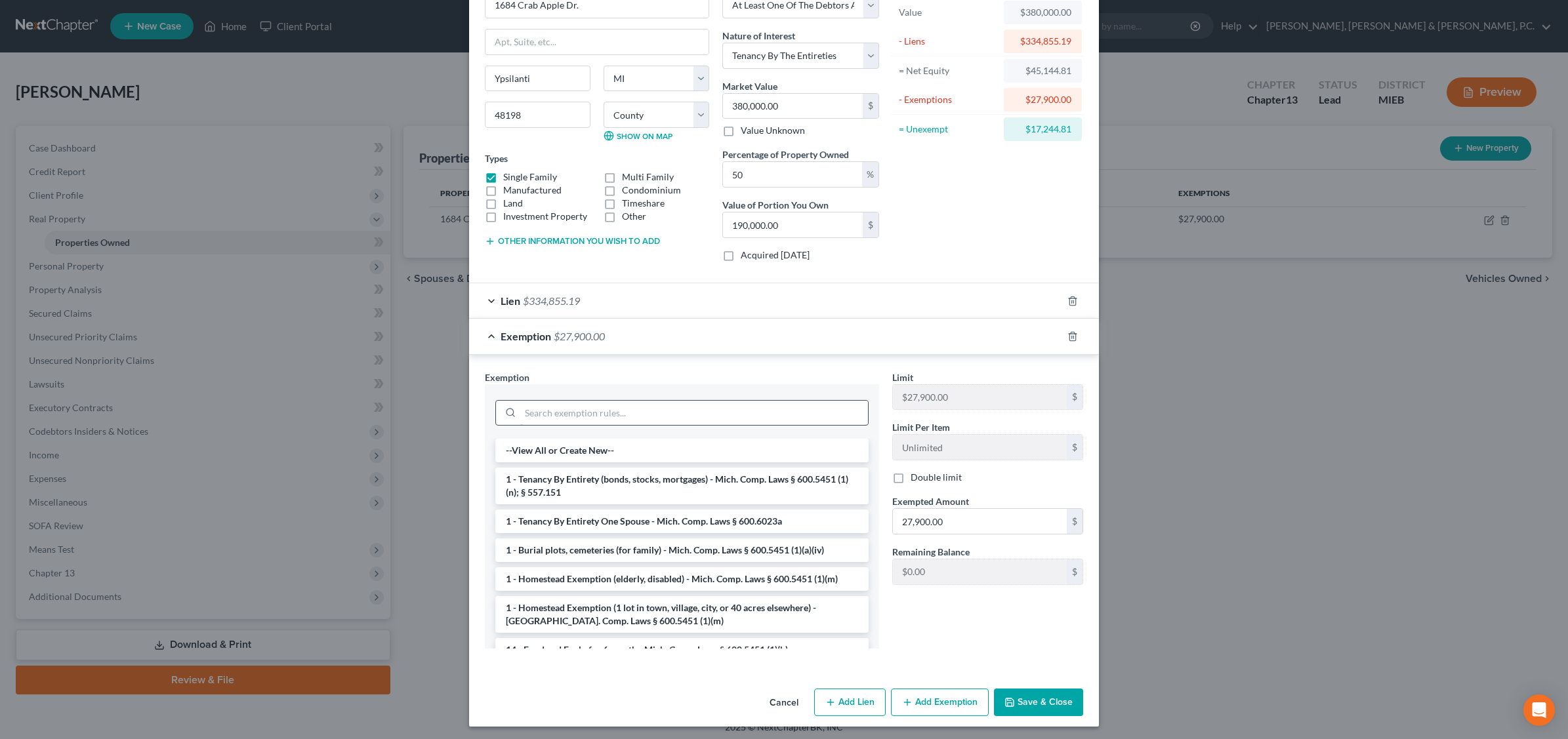
scroll to position [87, 0]
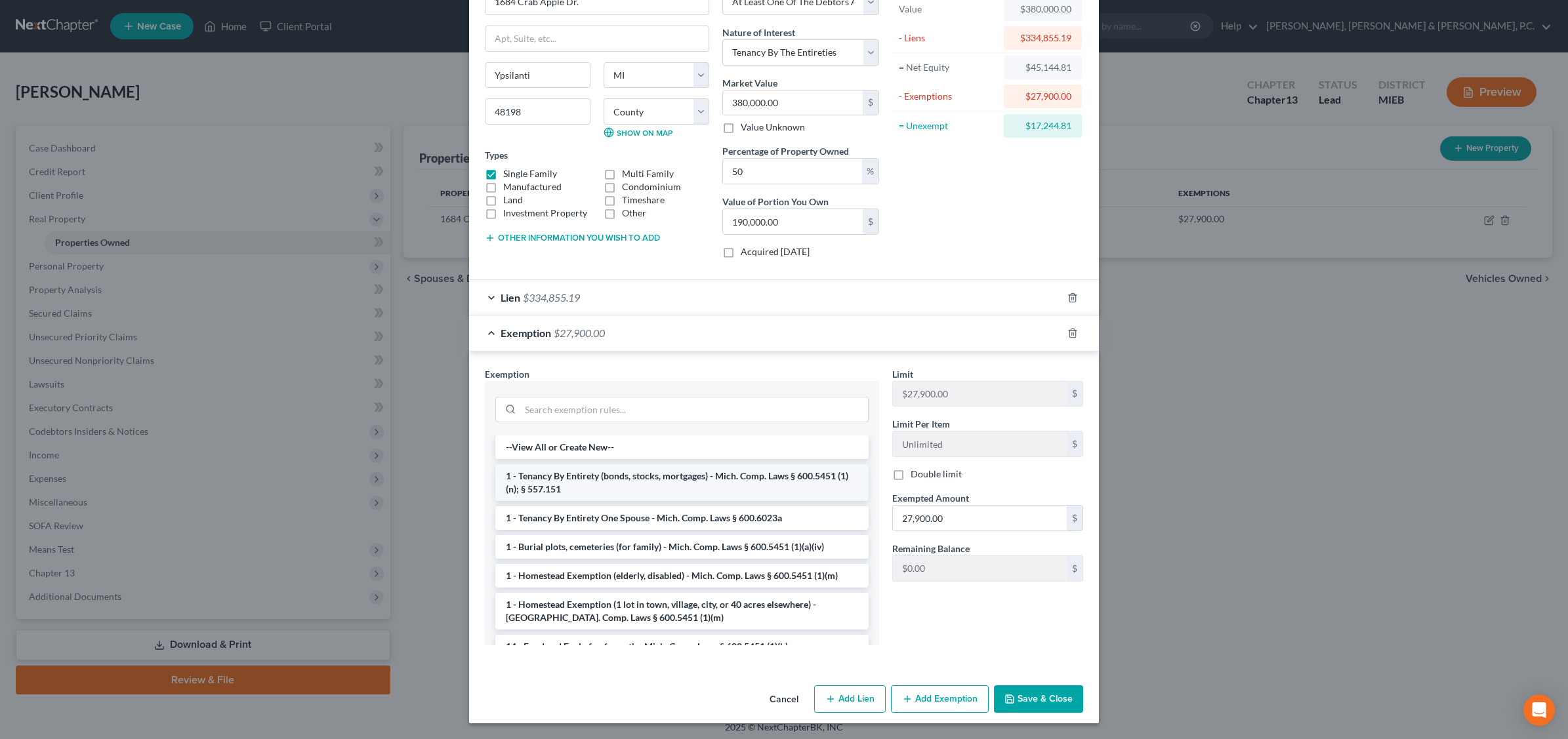
click at [670, 480] on li "1 - Tenancy By Entirety (bonds, stocks, mortgages) - Mich. Comp. Laws § 600.545…" at bounding box center [682, 483] width 373 height 37
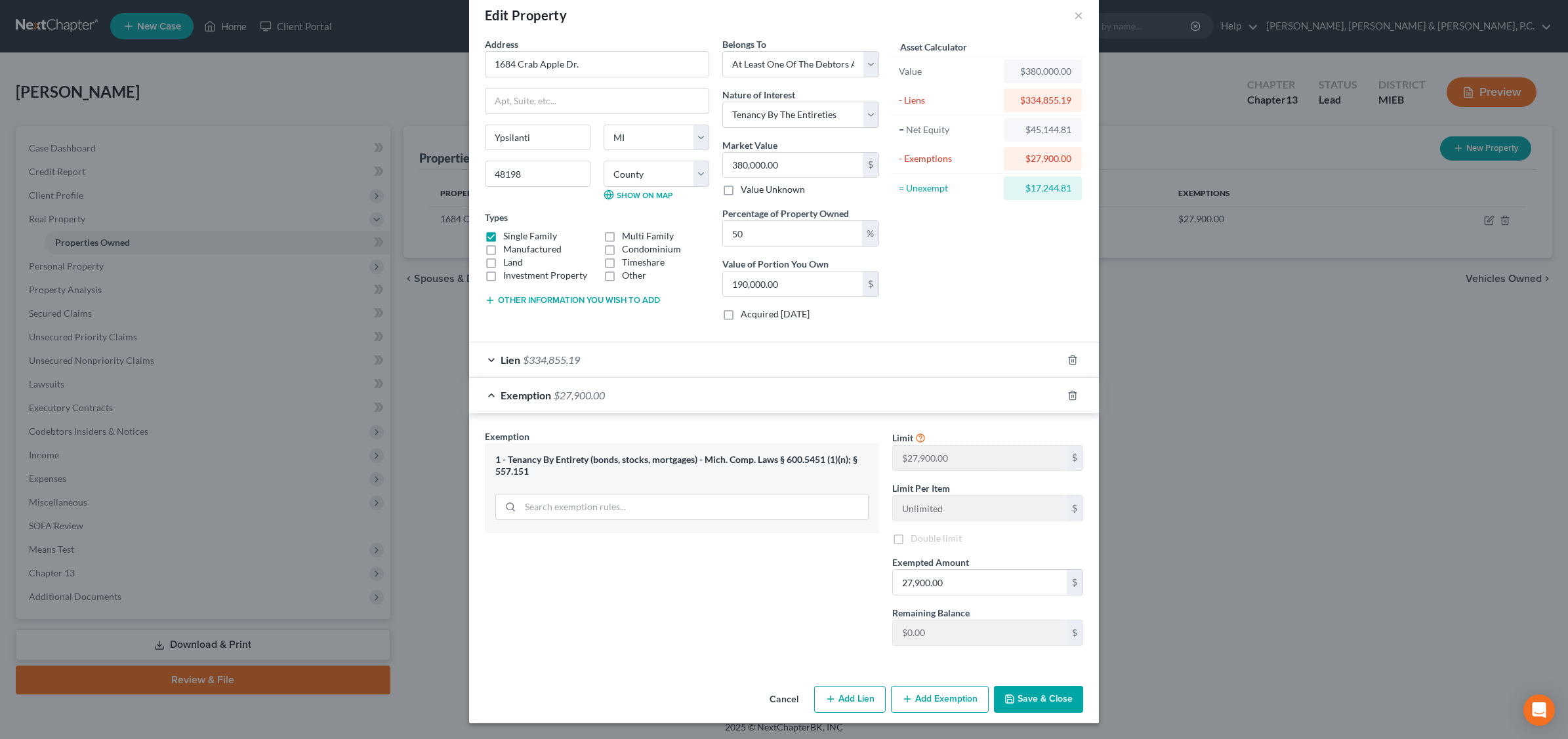
scroll to position [26, 0]
click at [589, 389] on span "$27,900.00" at bounding box center [579, 395] width 51 height 13
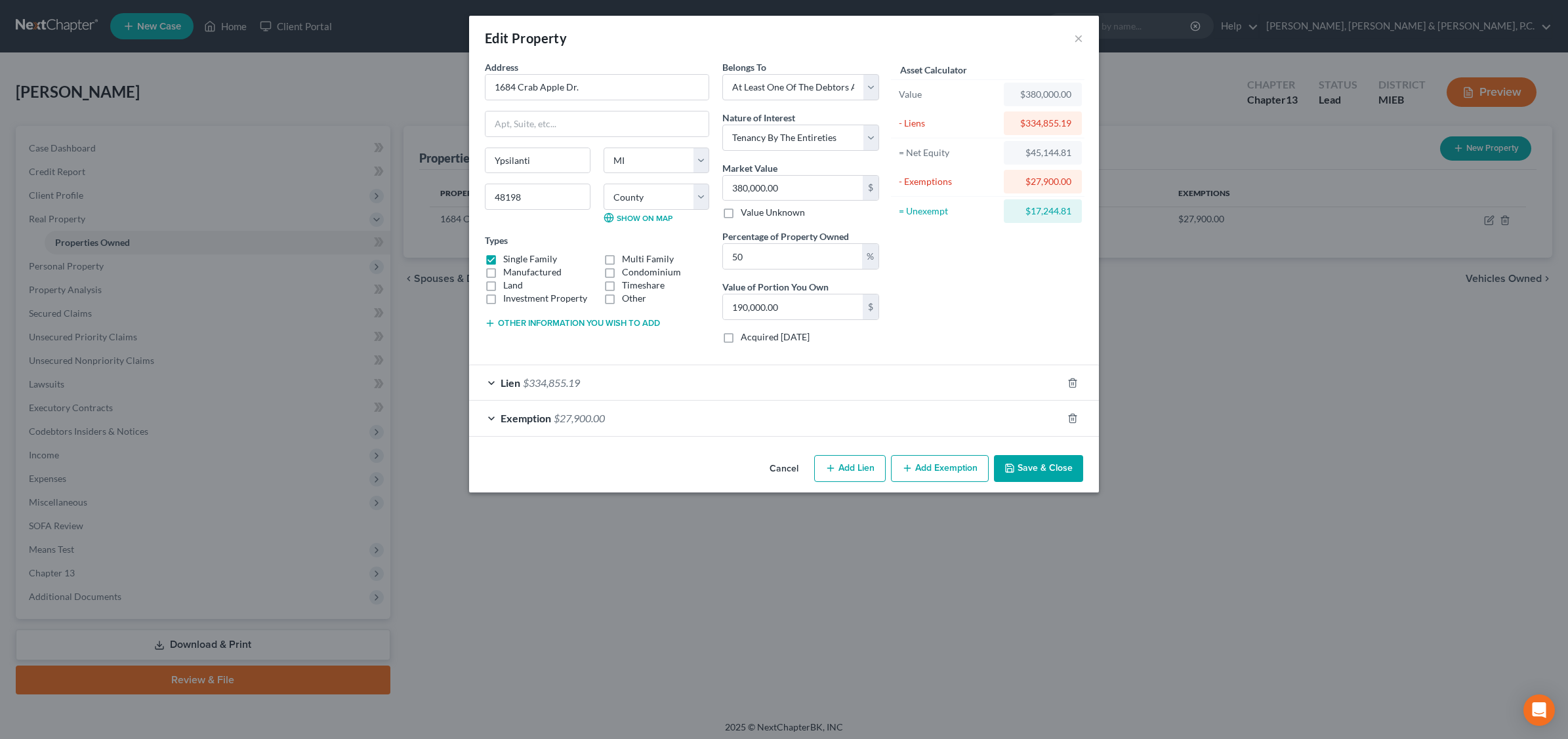
scroll to position [0, 0]
click at [1076, 418] on icon "button" at bounding box center [1072, 418] width 6 height 8
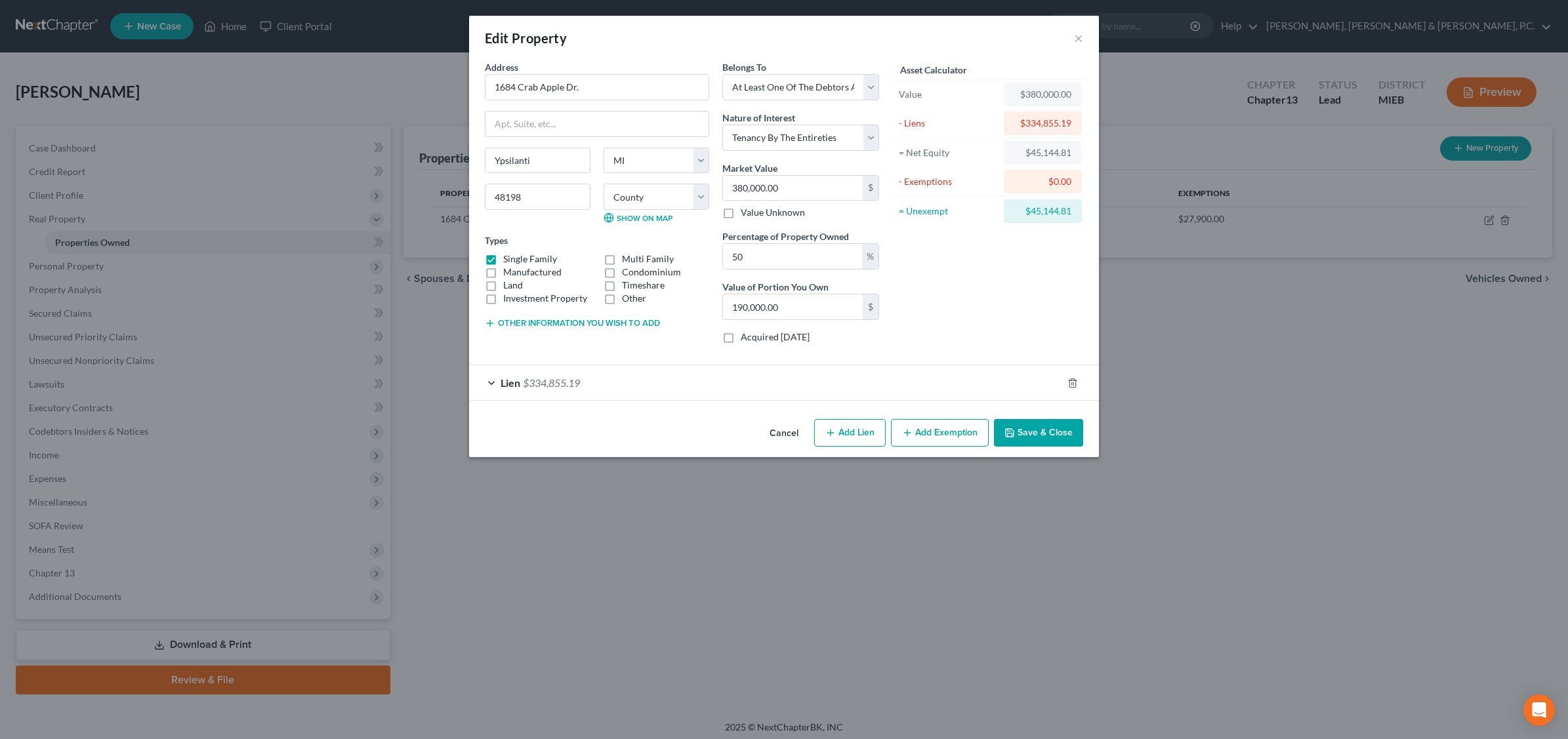
click at [944, 437] on button "Add Exemption" at bounding box center [940, 433] width 98 height 28
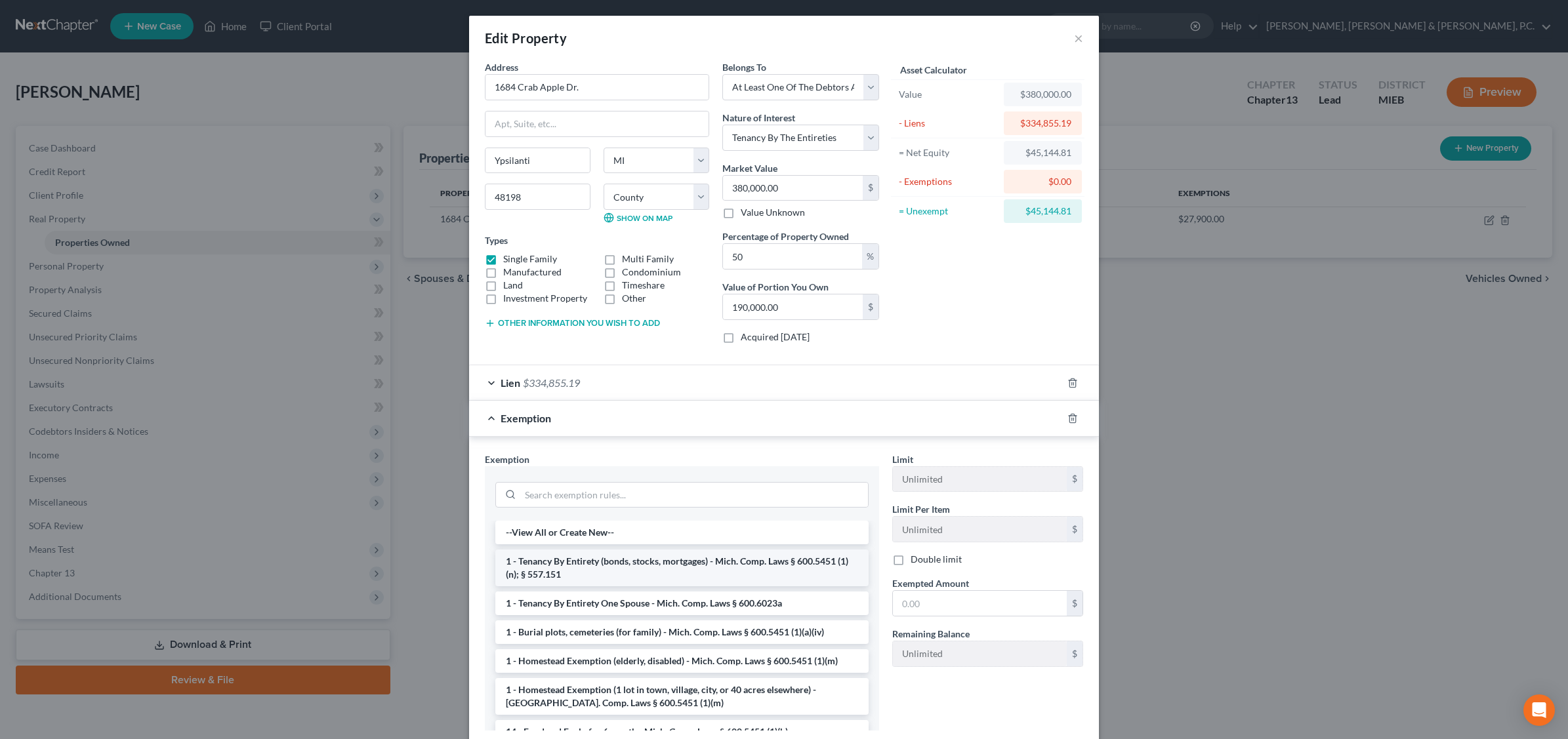
click at [627, 566] on li "1 - Tenancy By Entirety (bonds, stocks, mortgages) - Mich. Comp. Laws § 600.545…" at bounding box center [682, 568] width 373 height 37
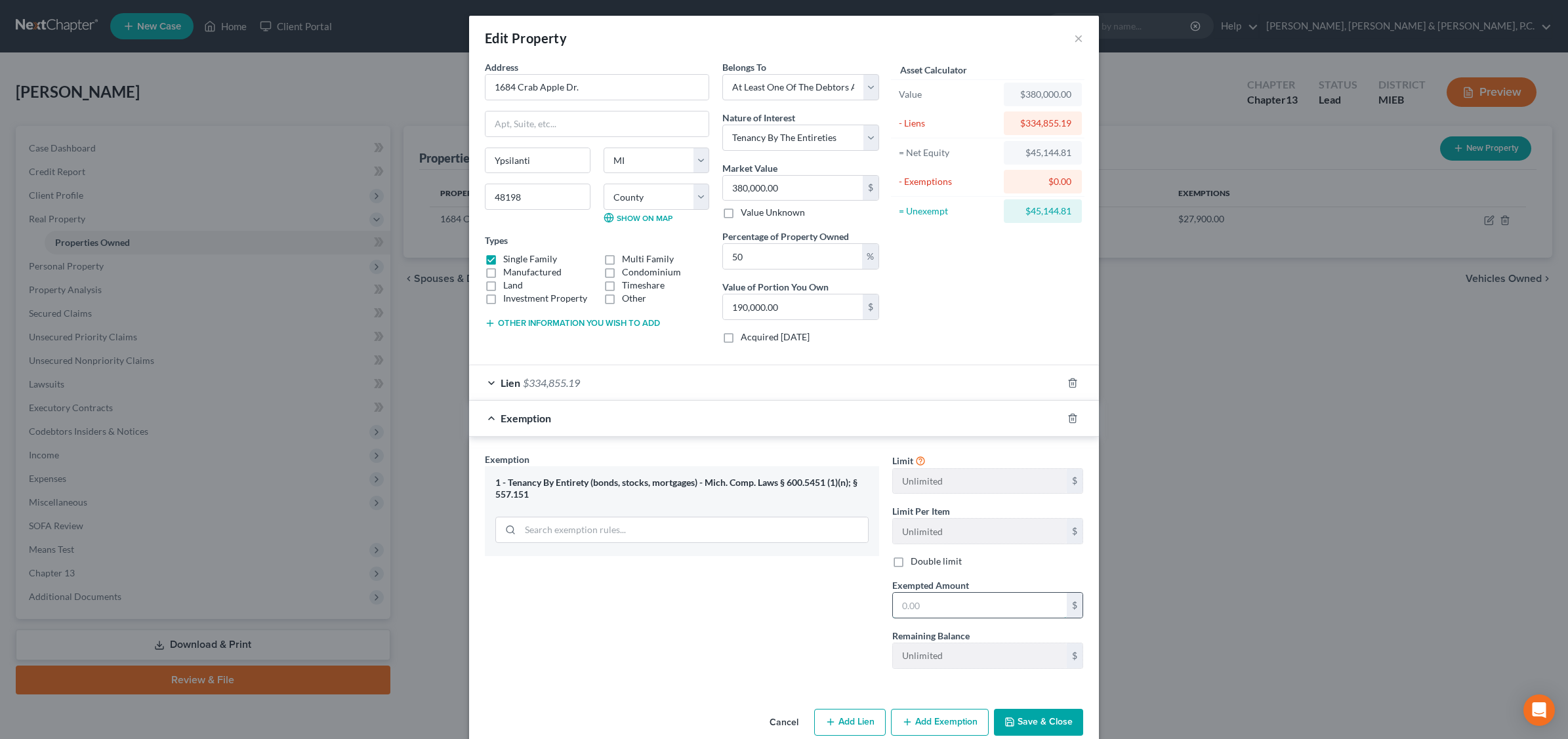
click at [970, 612] on input "text" at bounding box center [980, 605] width 174 height 25
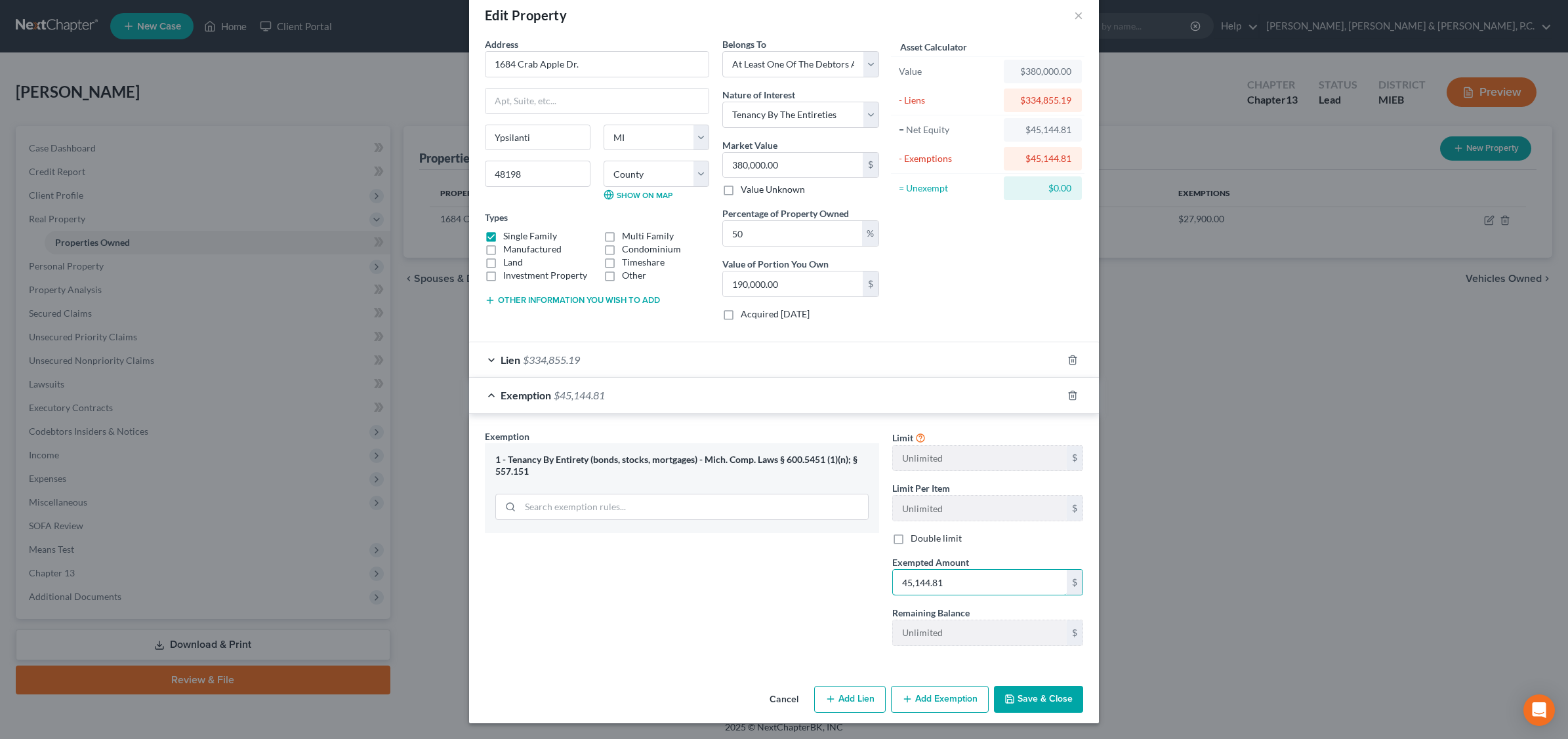
type input "45,144.81"
click at [942, 706] on button "Add Exemption" at bounding box center [940, 700] width 98 height 28
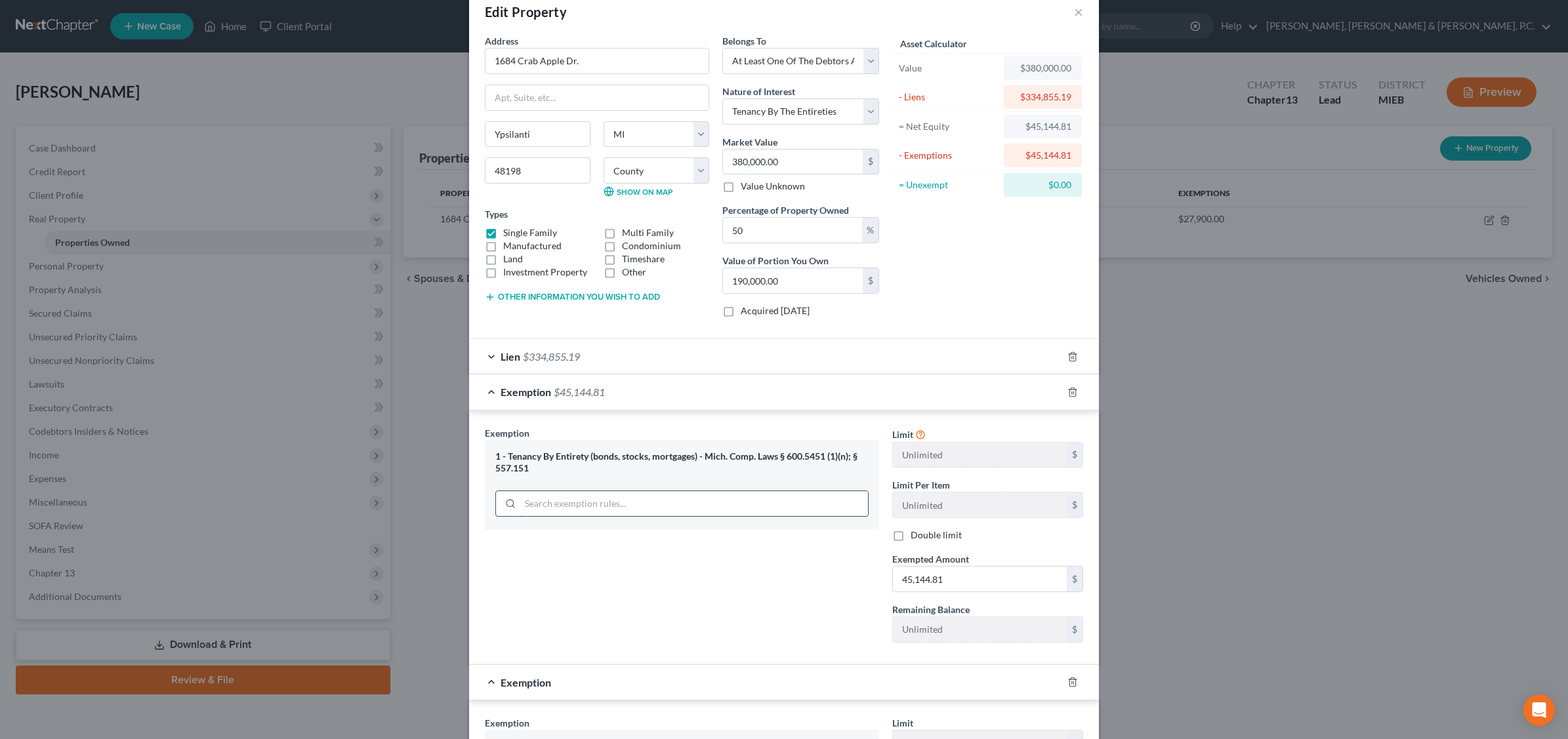
click at [607, 508] on input "search" at bounding box center [694, 504] width 348 height 25
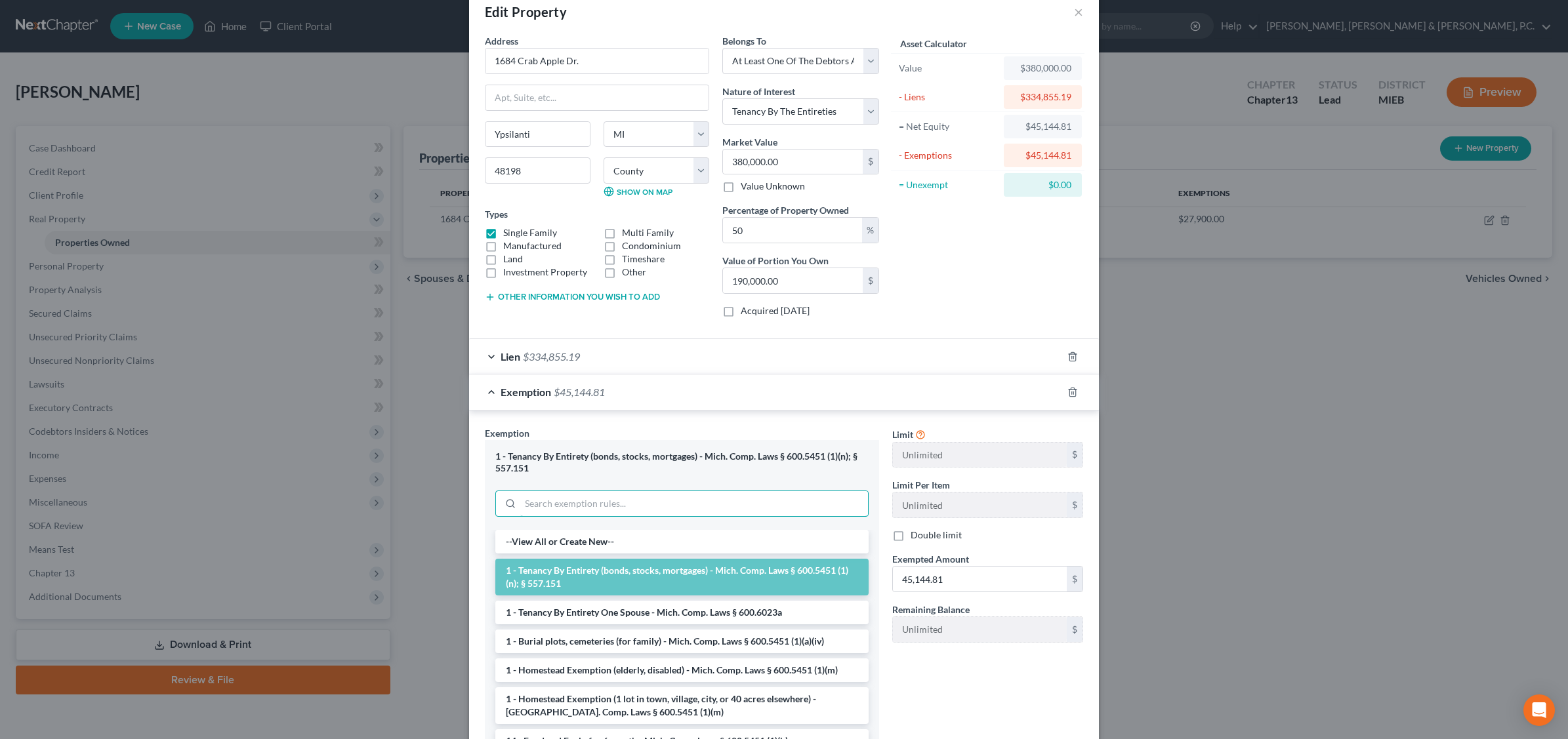
scroll to position [82, 0]
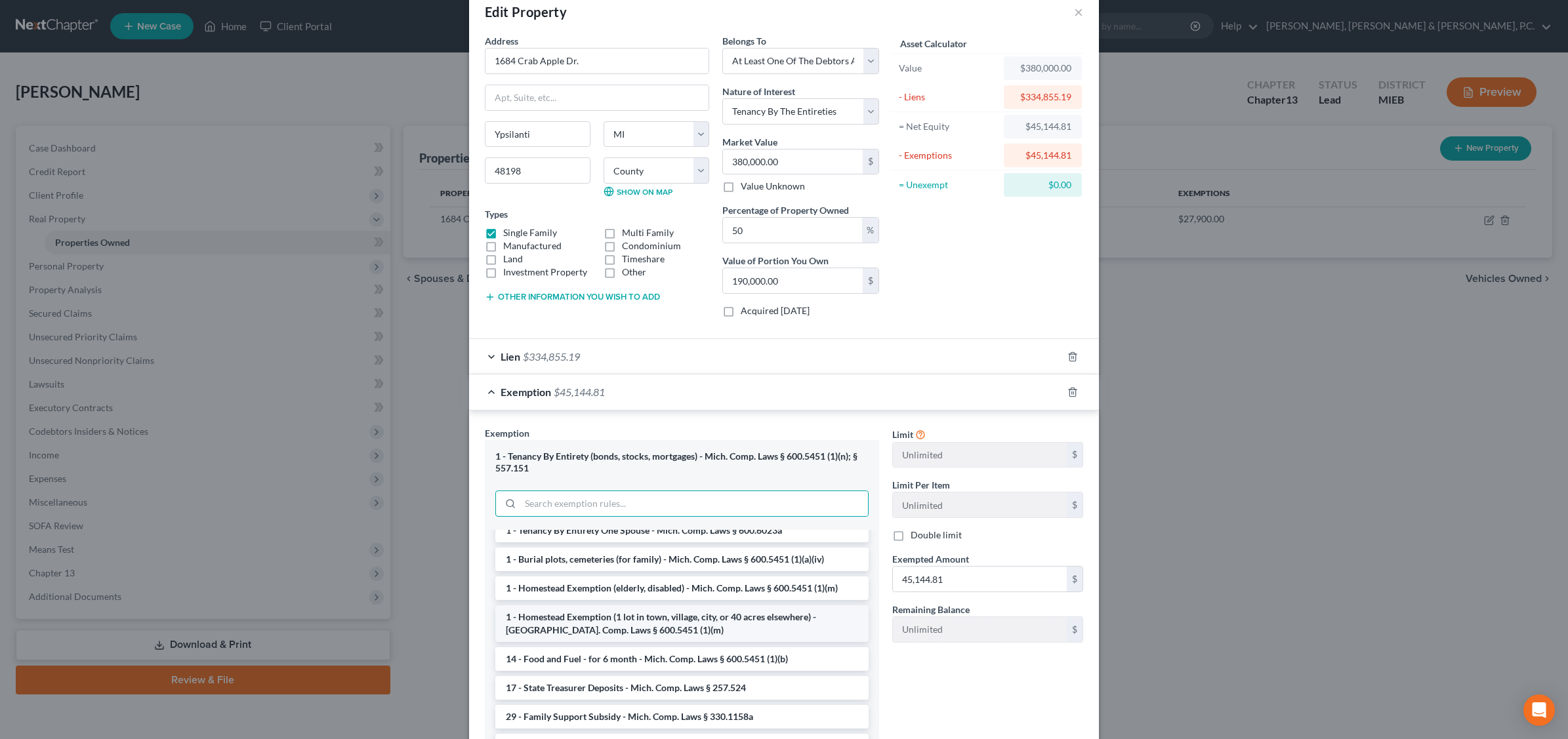
click at [667, 624] on li "1 - Homestead Exemption (1 lot in town, village, city, or 40 acres elsewhere) -…" at bounding box center [682, 624] width 373 height 37
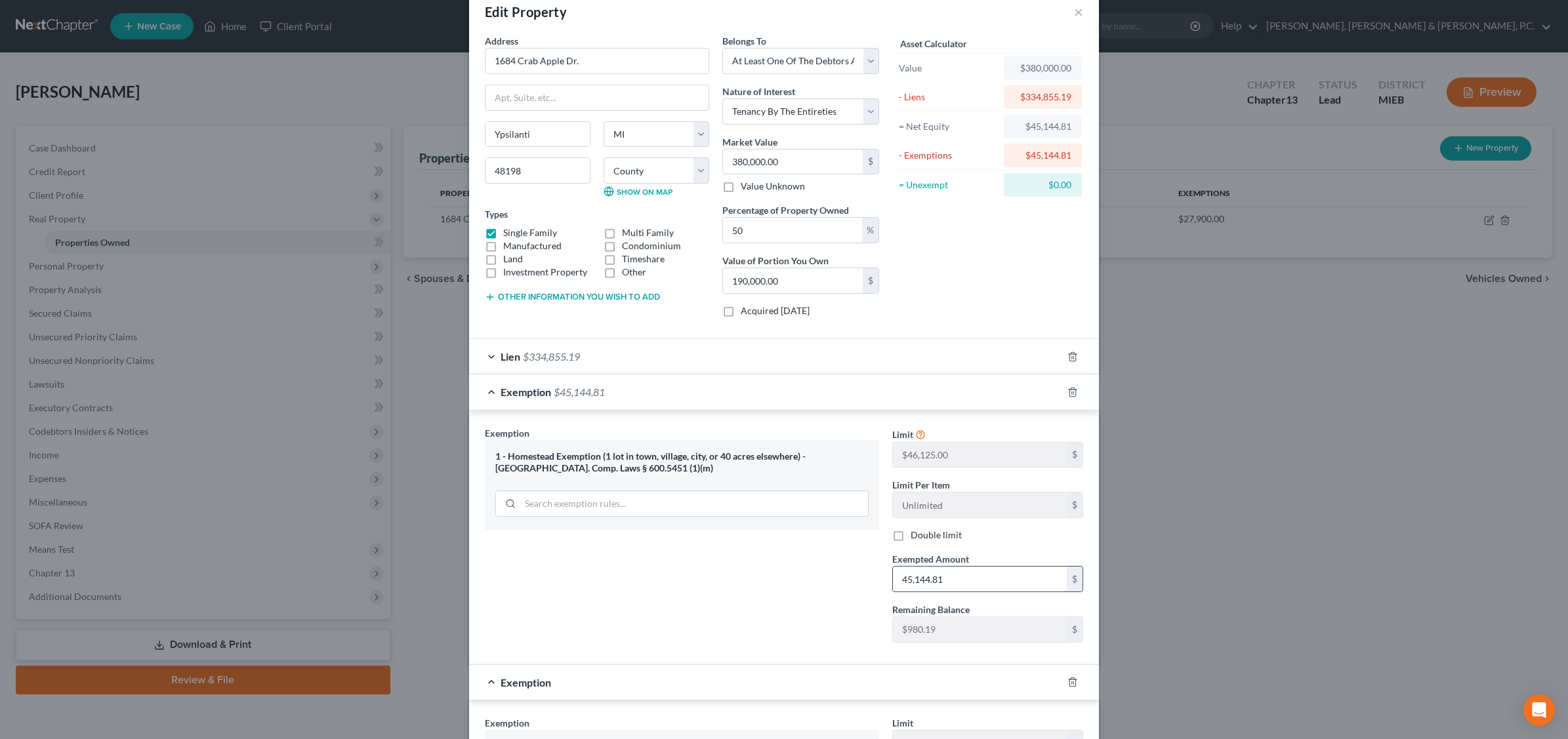
click at [956, 578] on input "45,144.81" at bounding box center [980, 579] width 174 height 25
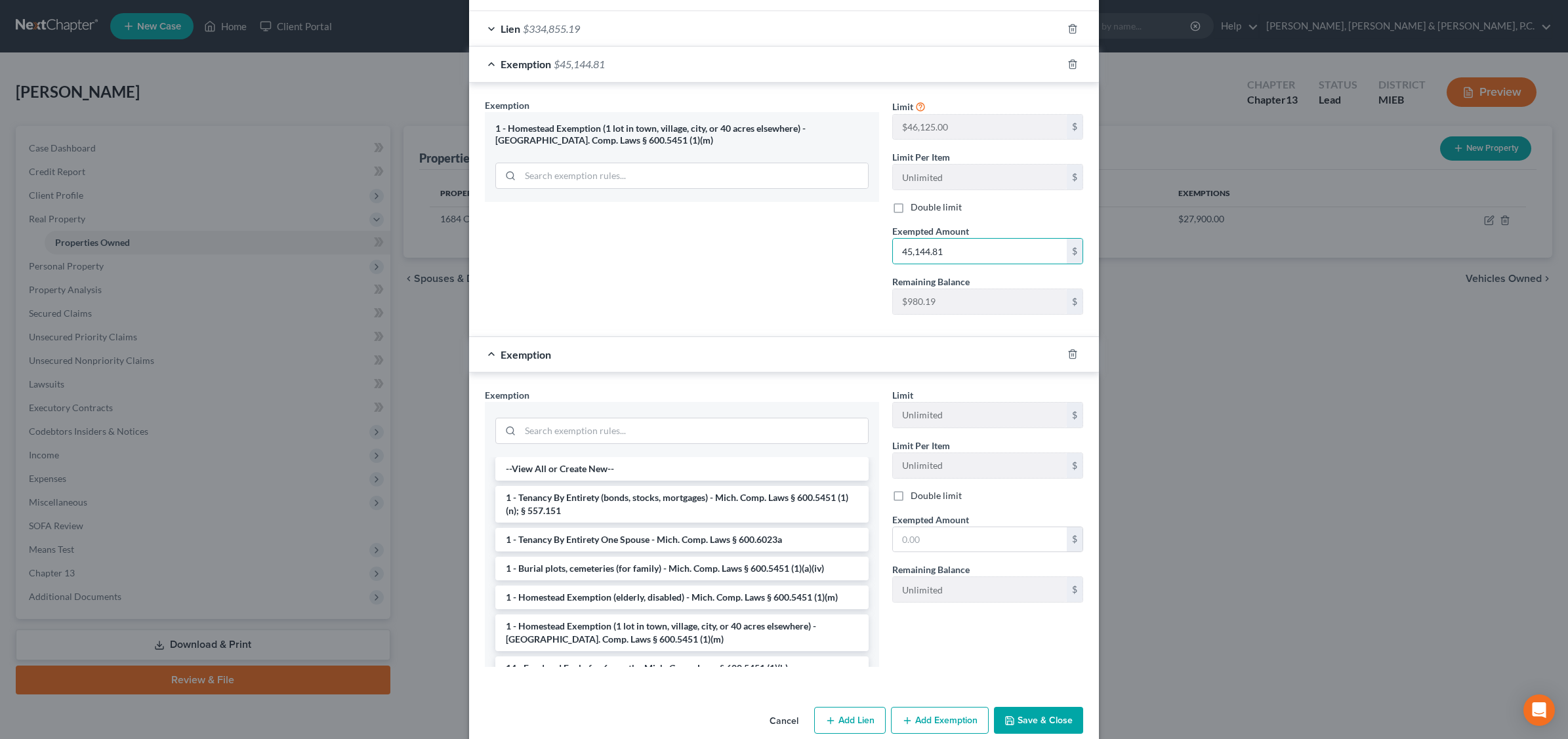
click at [1038, 720] on button "Save & Close" at bounding box center [1039, 721] width 89 height 28
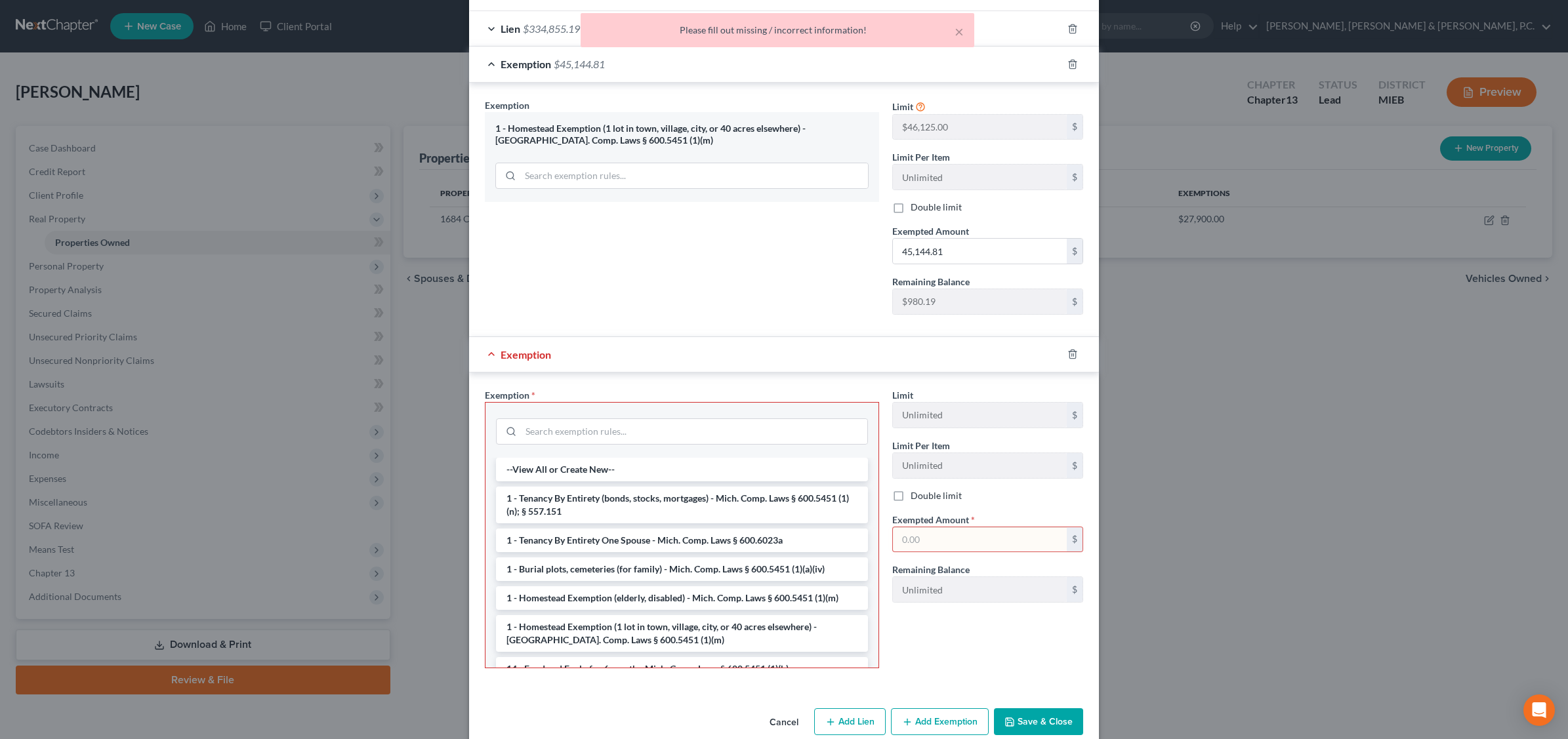
scroll to position [272, 0]
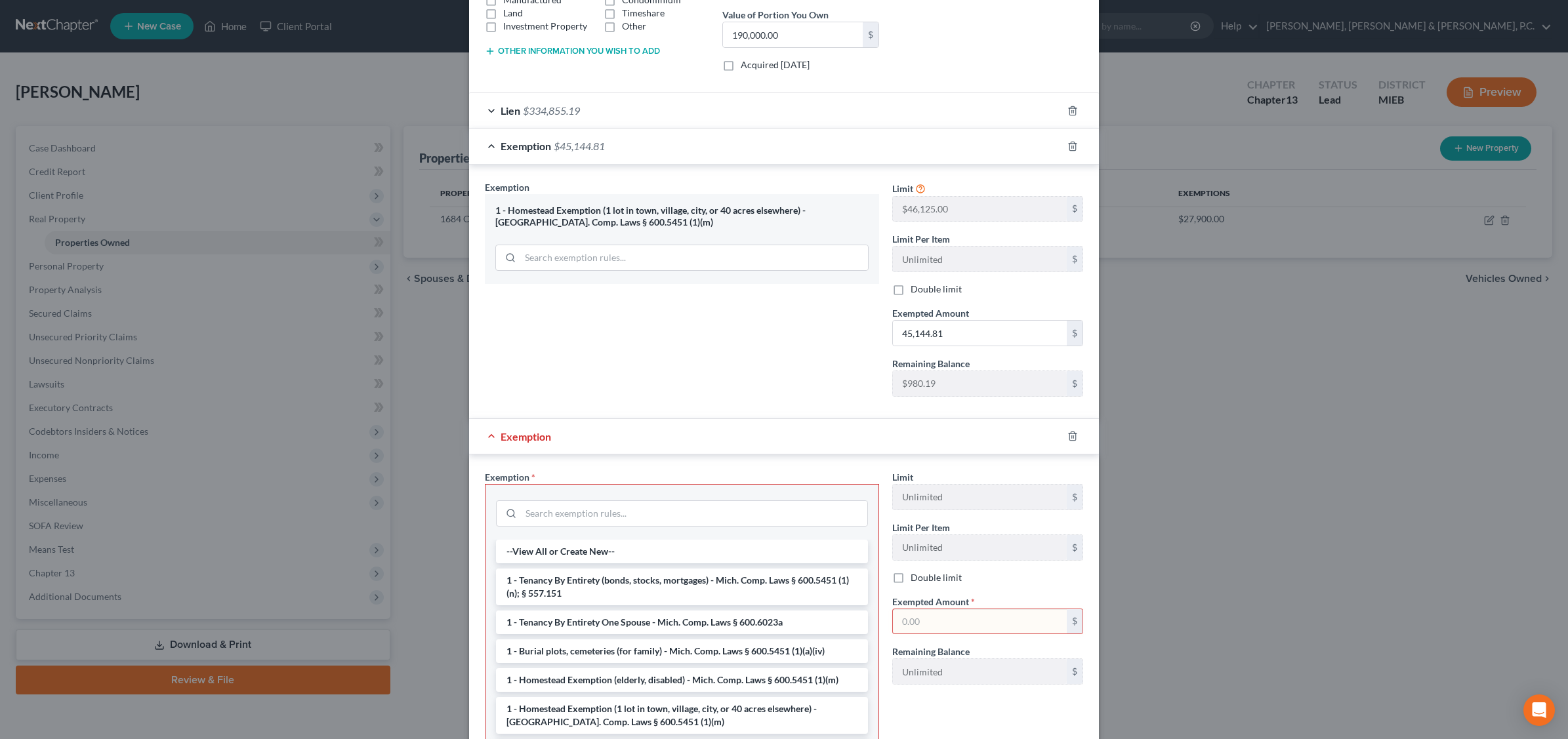
click at [849, 447] on div "Exemption" at bounding box center [766, 437] width 593 height 35
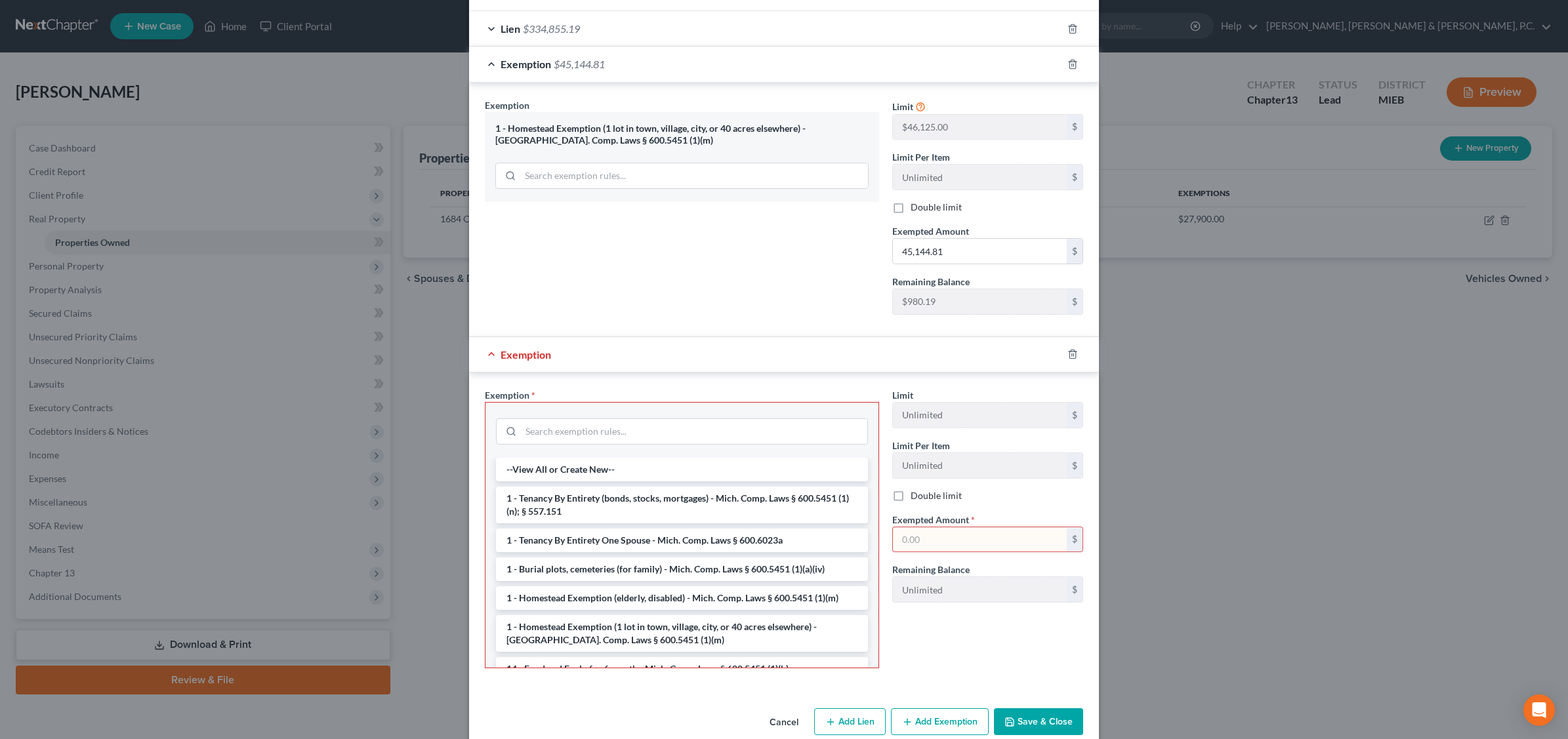
click at [1027, 725] on button "Save & Close" at bounding box center [1039, 722] width 89 height 28
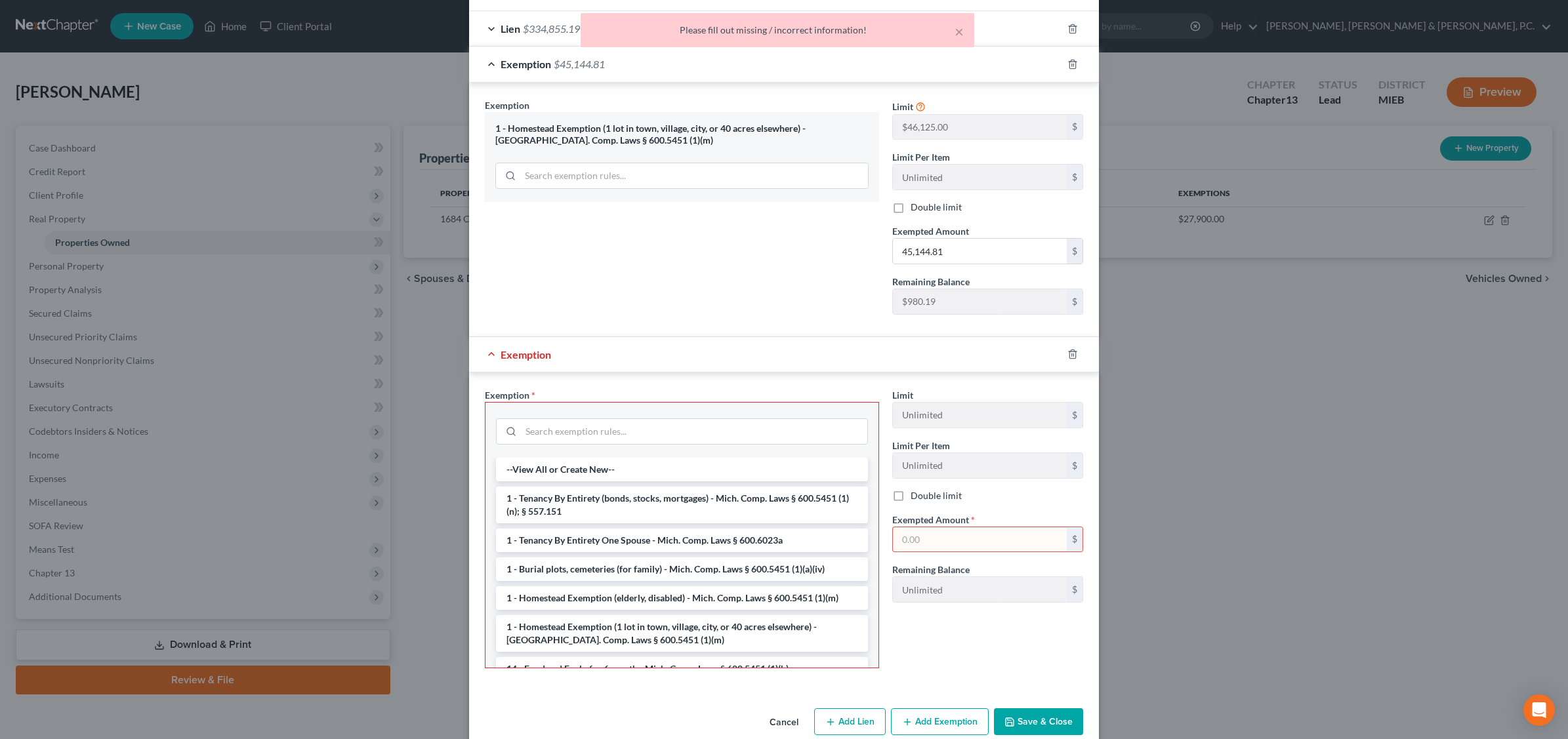
click at [723, 283] on div "Exemption Set must be selected for CA. Exemption * 1 - [GEOGRAPHIC_DATA] (1 lot…" at bounding box center [682, 211] width 407 height 227
click at [1070, 360] on icon "button" at bounding box center [1072, 354] width 11 height 11
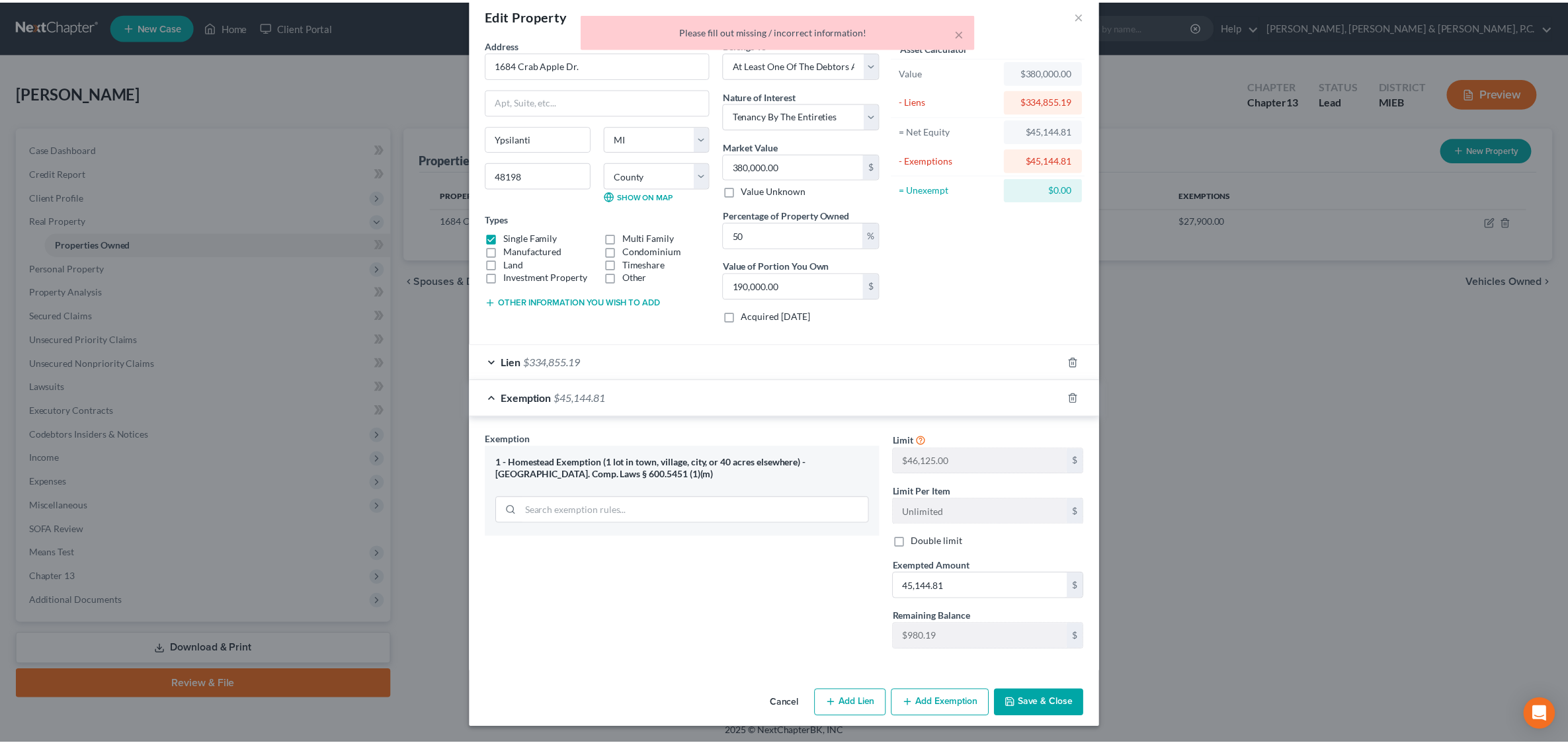
scroll to position [27, 0]
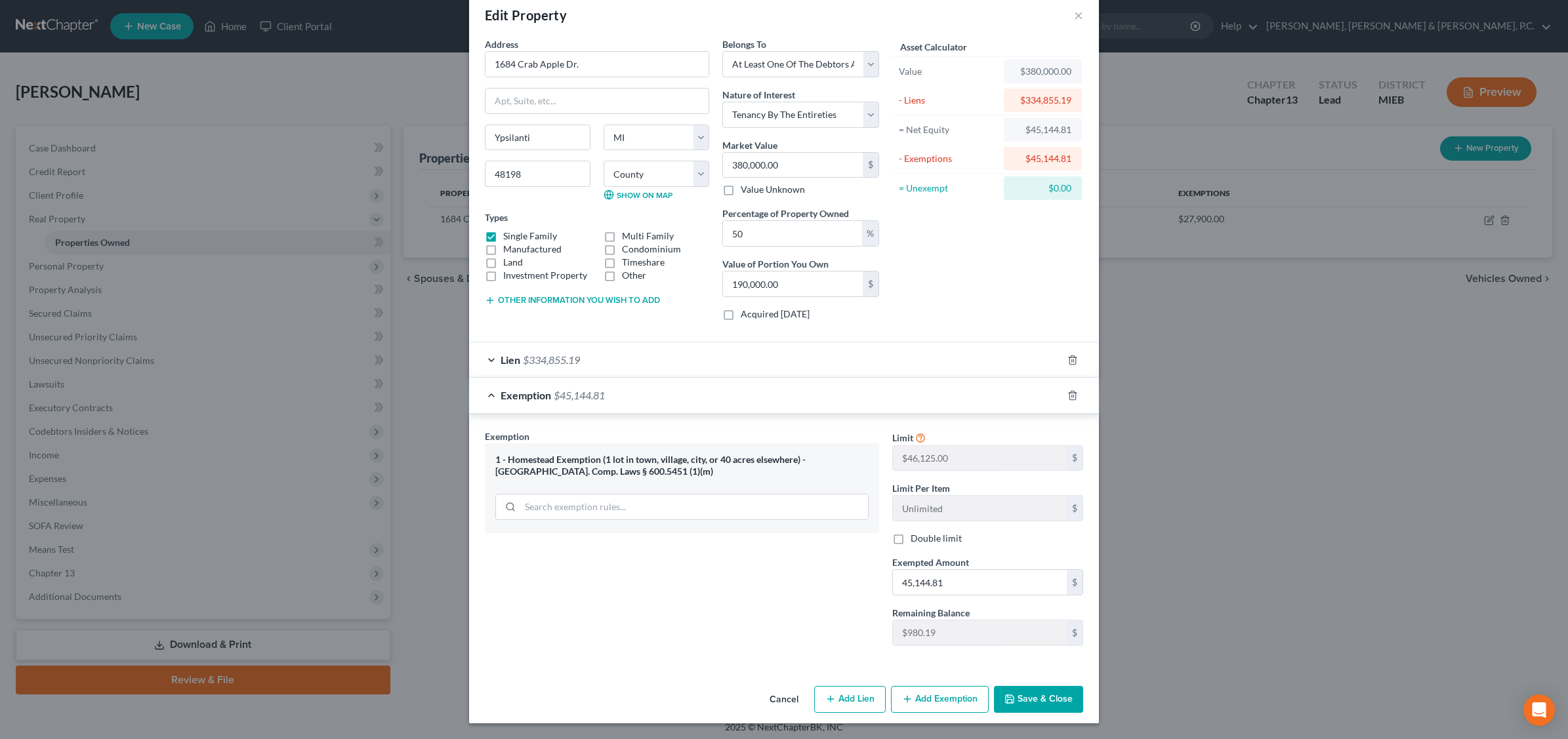
click at [1038, 702] on button "Save & Close" at bounding box center [1039, 700] width 89 height 28
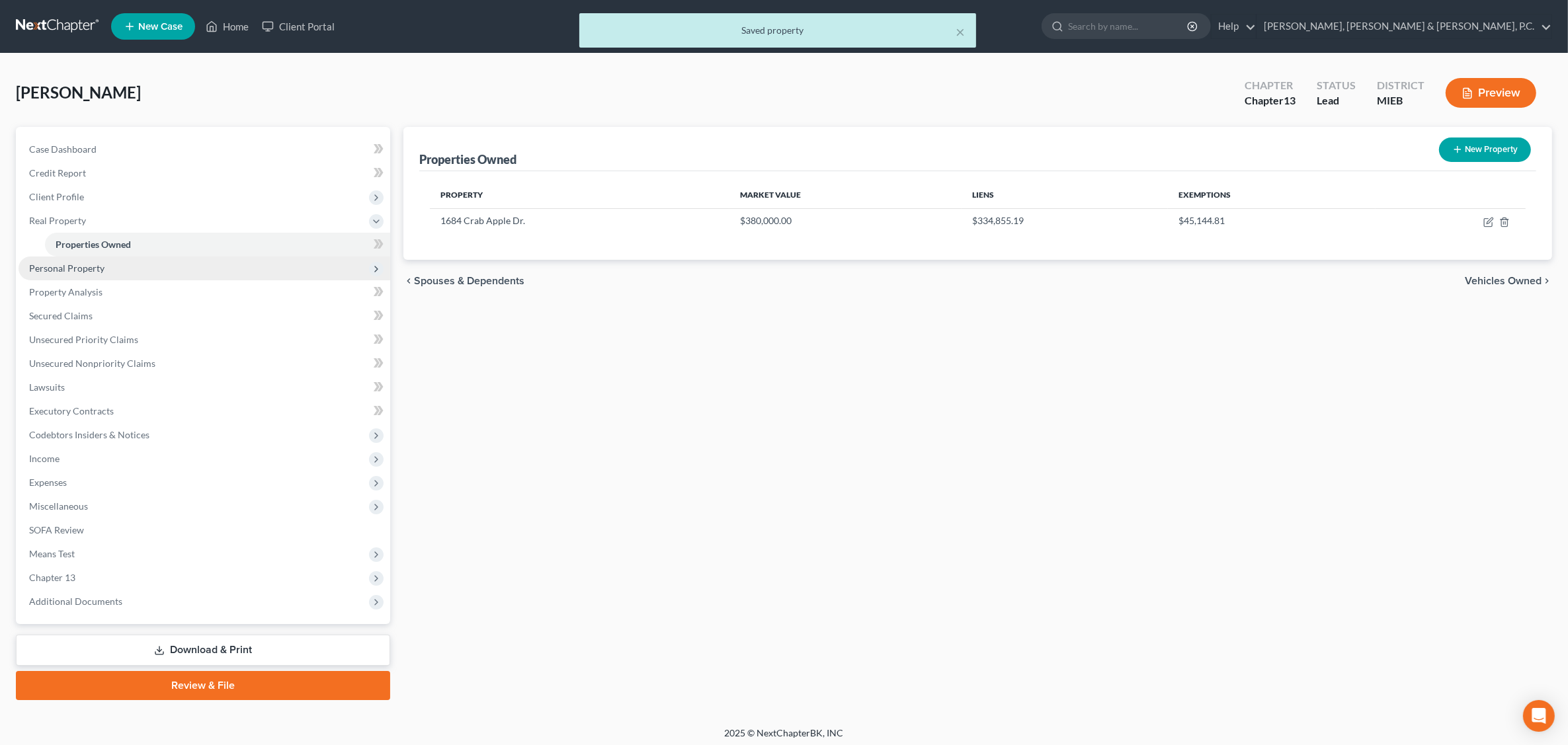
click at [66, 265] on span "Personal Property" at bounding box center [66, 268] width 75 height 11
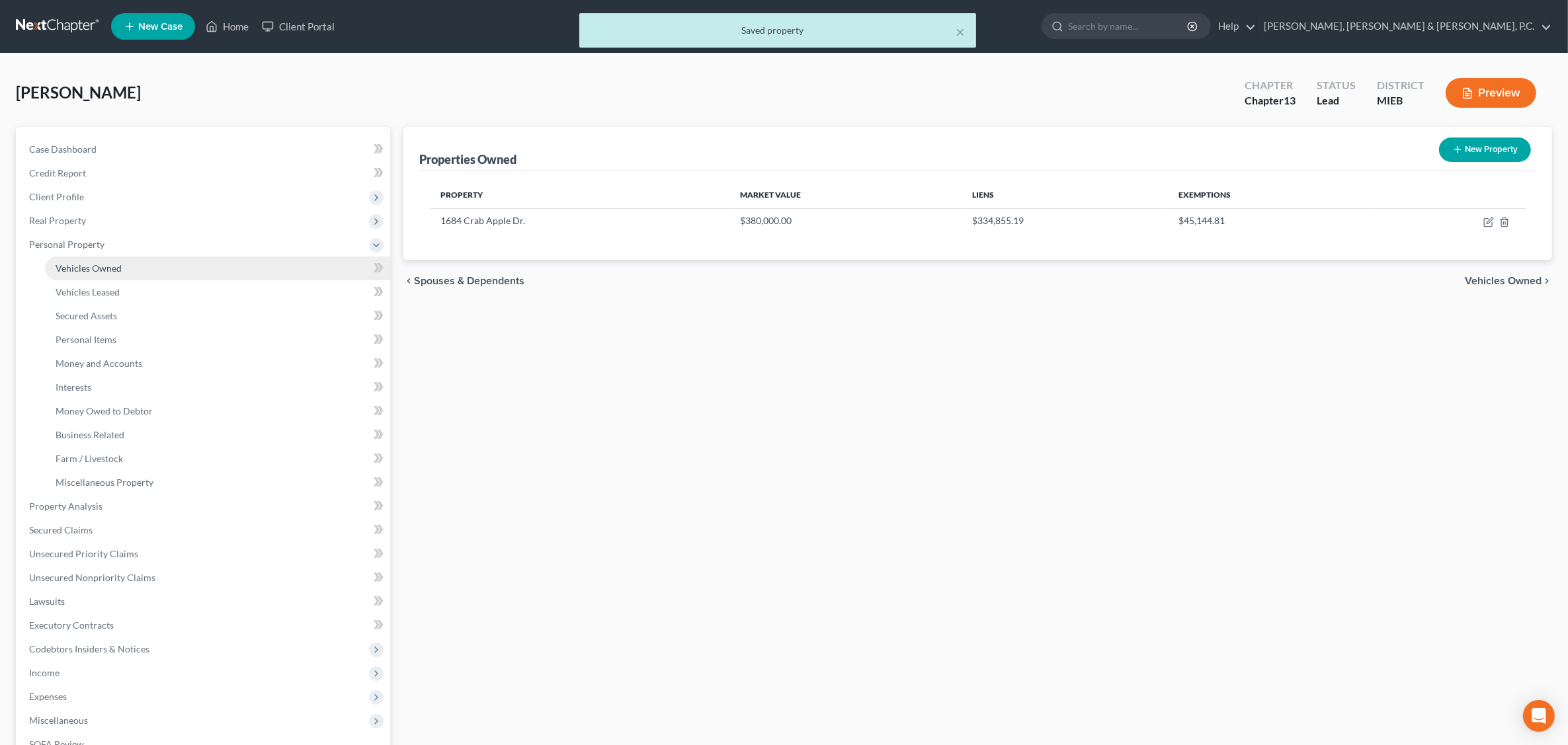
click at [87, 263] on span "Vehicles Owned" at bounding box center [88, 268] width 66 height 11
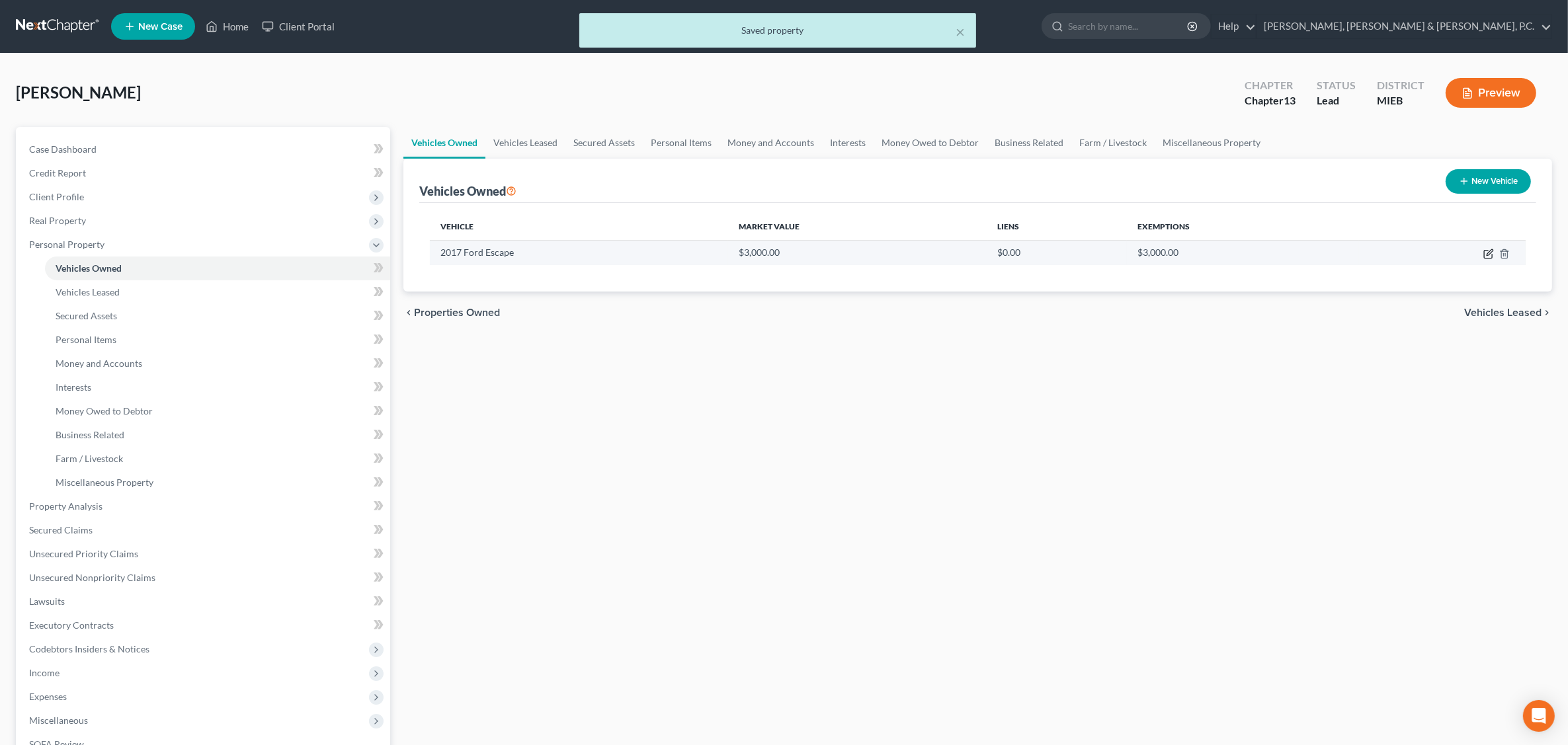
click at [1261, 253] on icon "button" at bounding box center [1490, 252] width 6 height 6
select select "0"
select select "9"
select select "3"
select select "0"
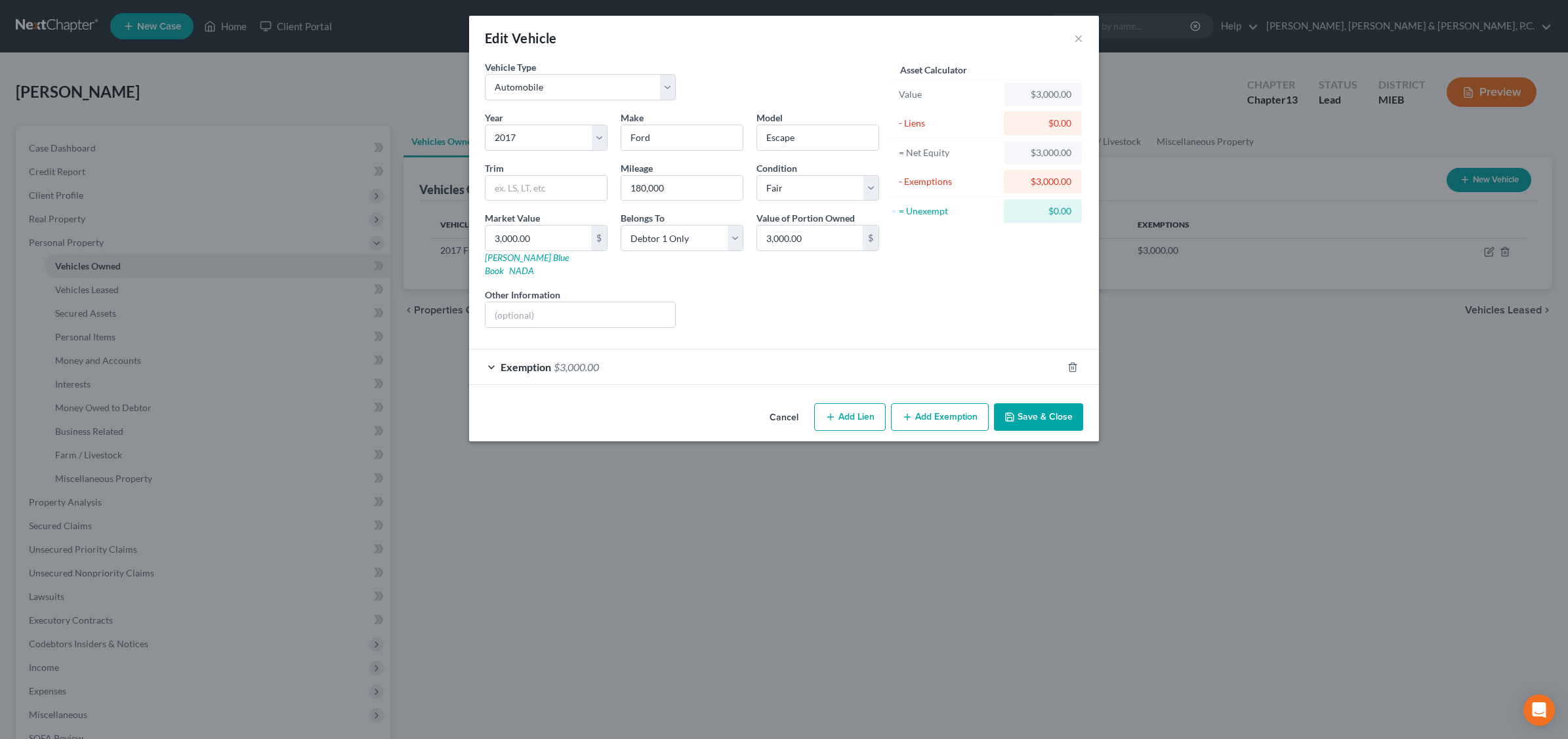
click at [646, 351] on div "Exemption $3,000.00" at bounding box center [766, 367] width 593 height 35
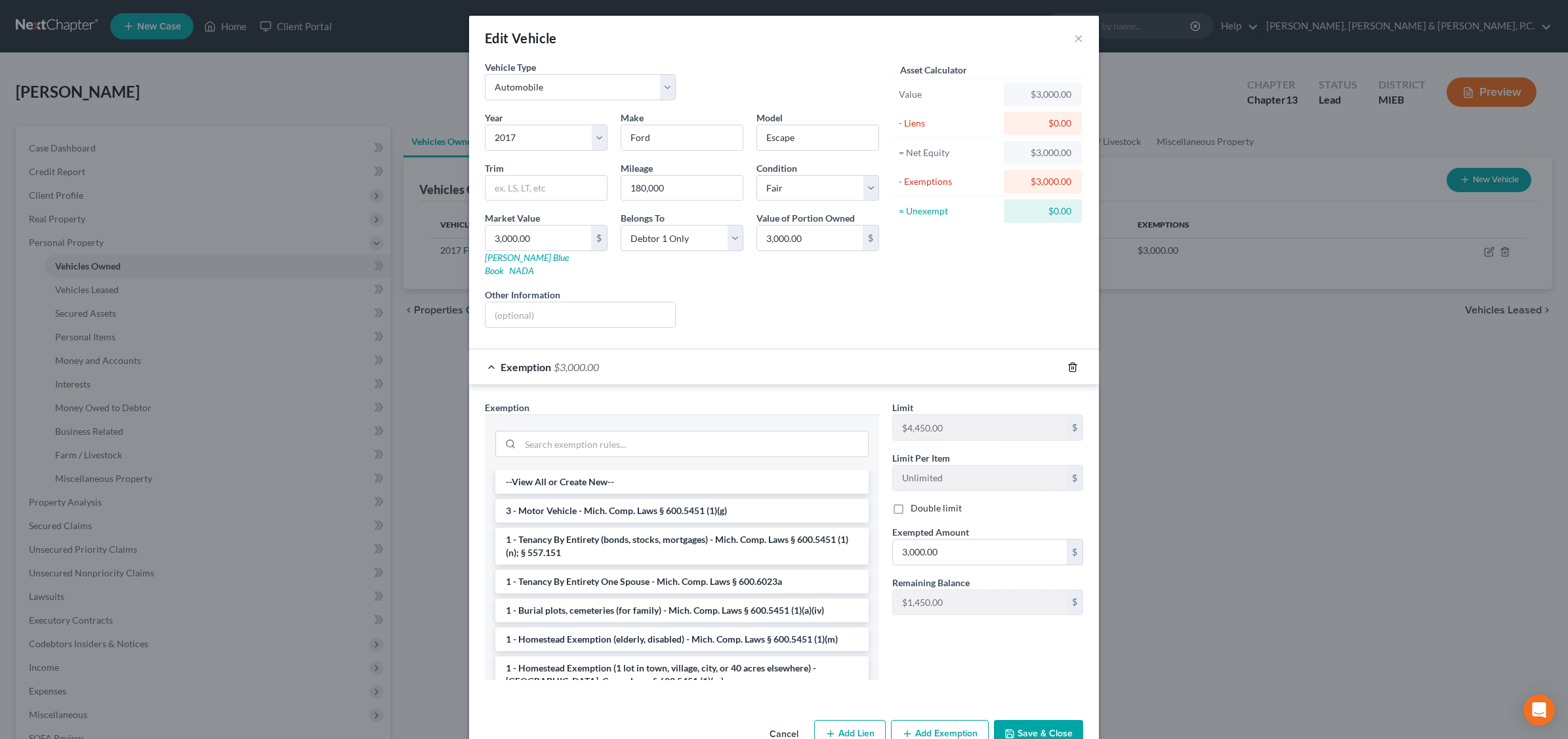
click at [1068, 362] on icon "button" at bounding box center [1072, 367] width 11 height 11
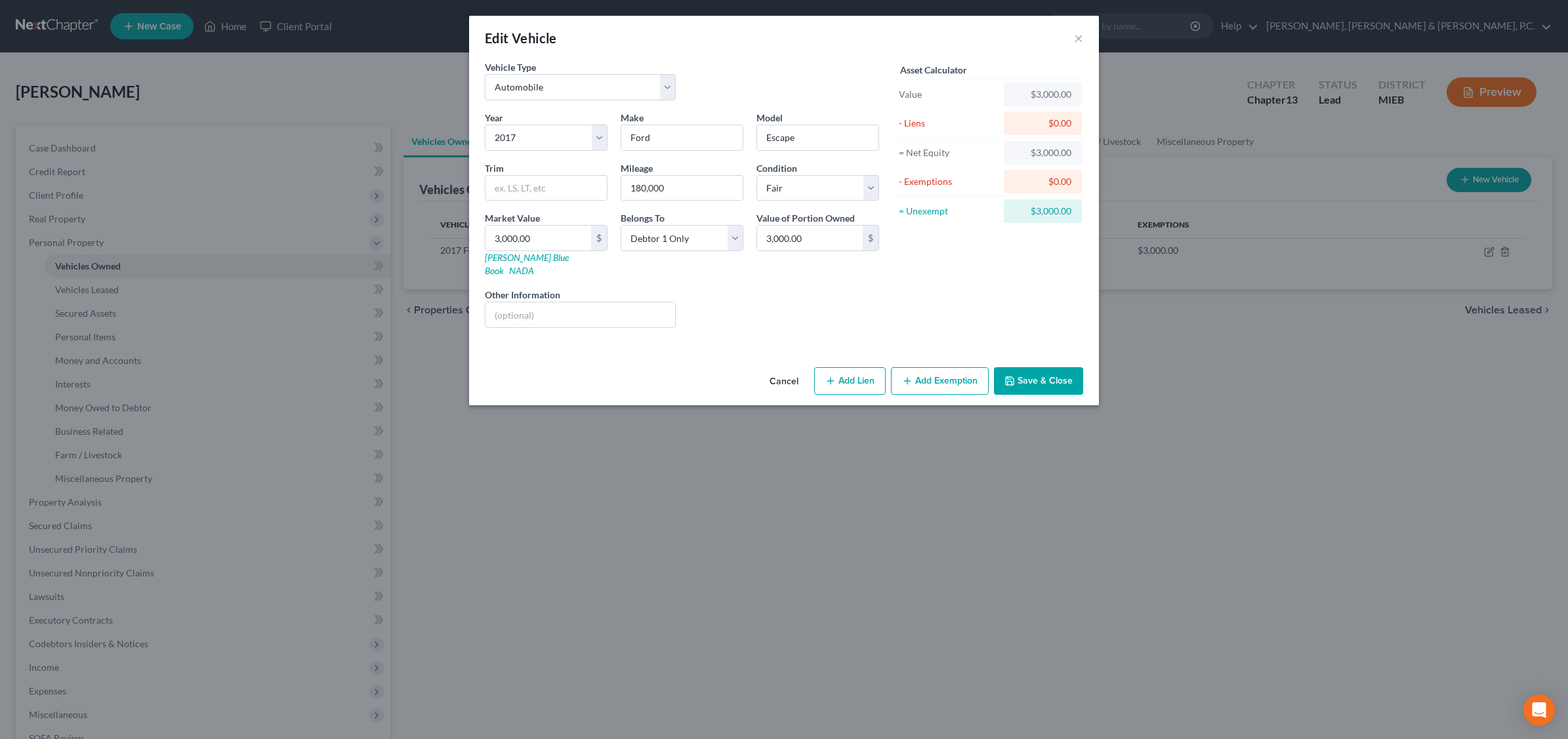
click at [956, 367] on button "Add Exemption" at bounding box center [940, 381] width 98 height 28
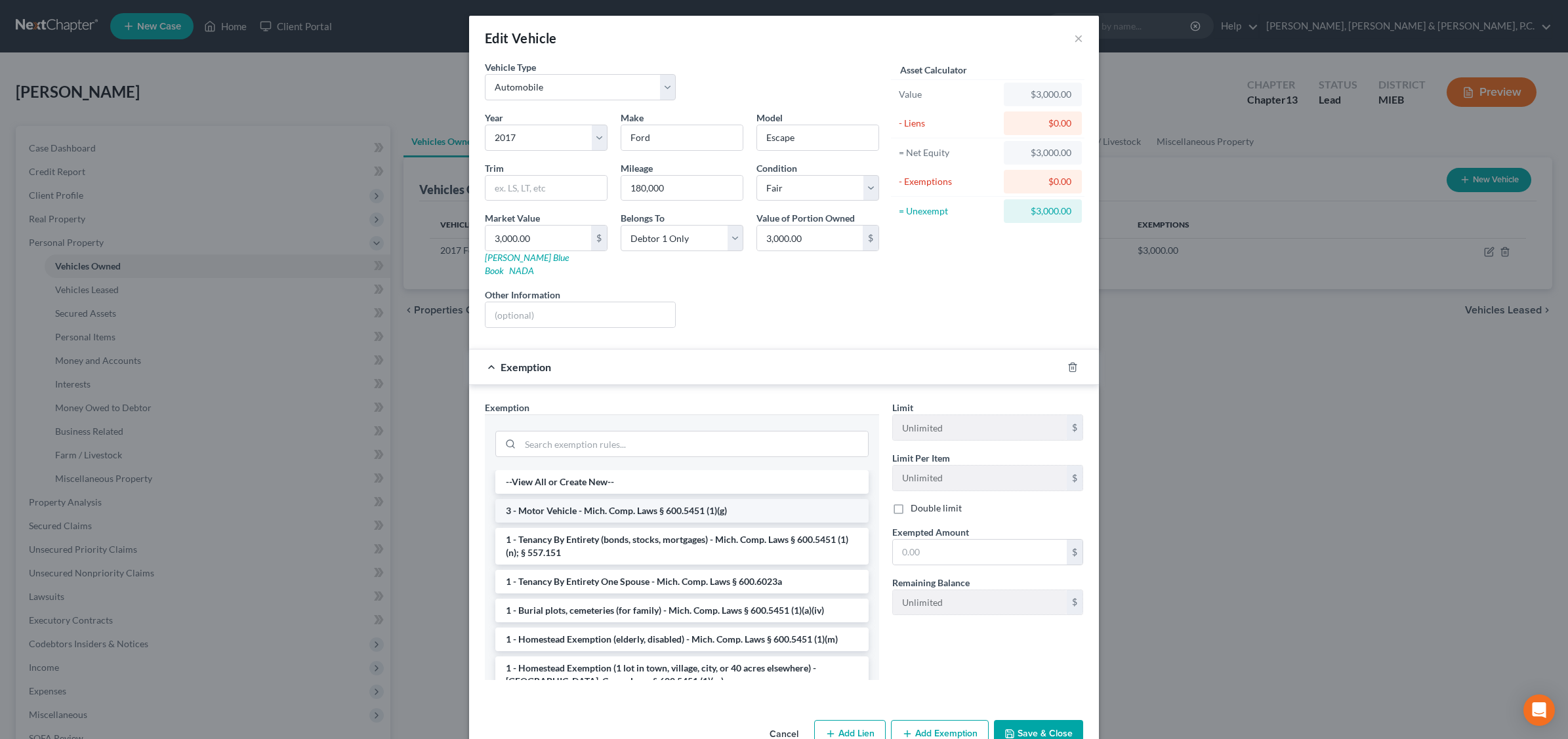
click at [663, 499] on li "3 - Motor Vehicle - Mich. Comp. Laws § 600.5451 (1)(g)" at bounding box center [682, 511] width 373 height 23
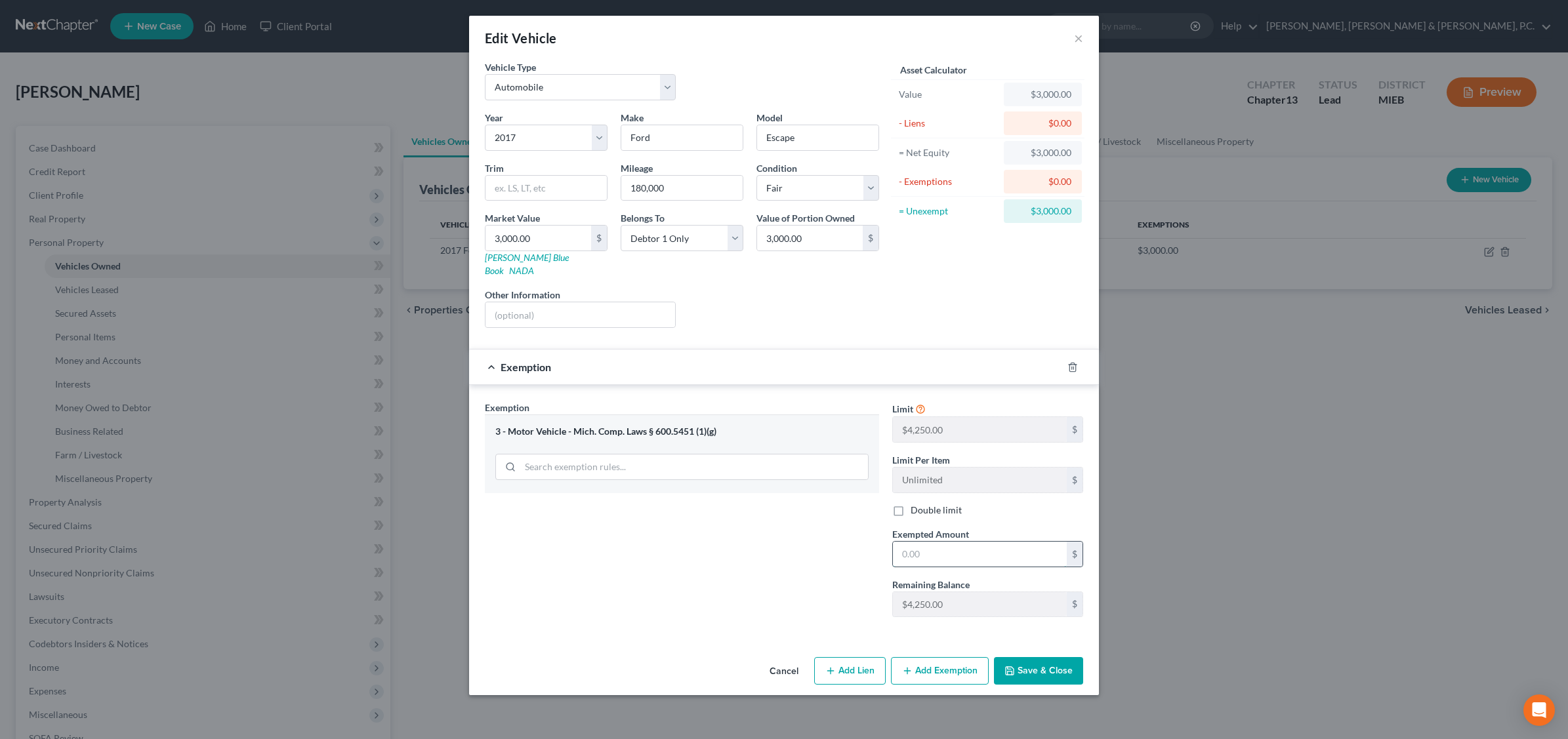
click at [965, 542] on input "text" at bounding box center [980, 554] width 174 height 25
type input "3"
type input "4,250.0"
click at [1051, 658] on button "Save & Close" at bounding box center [1039, 671] width 89 height 28
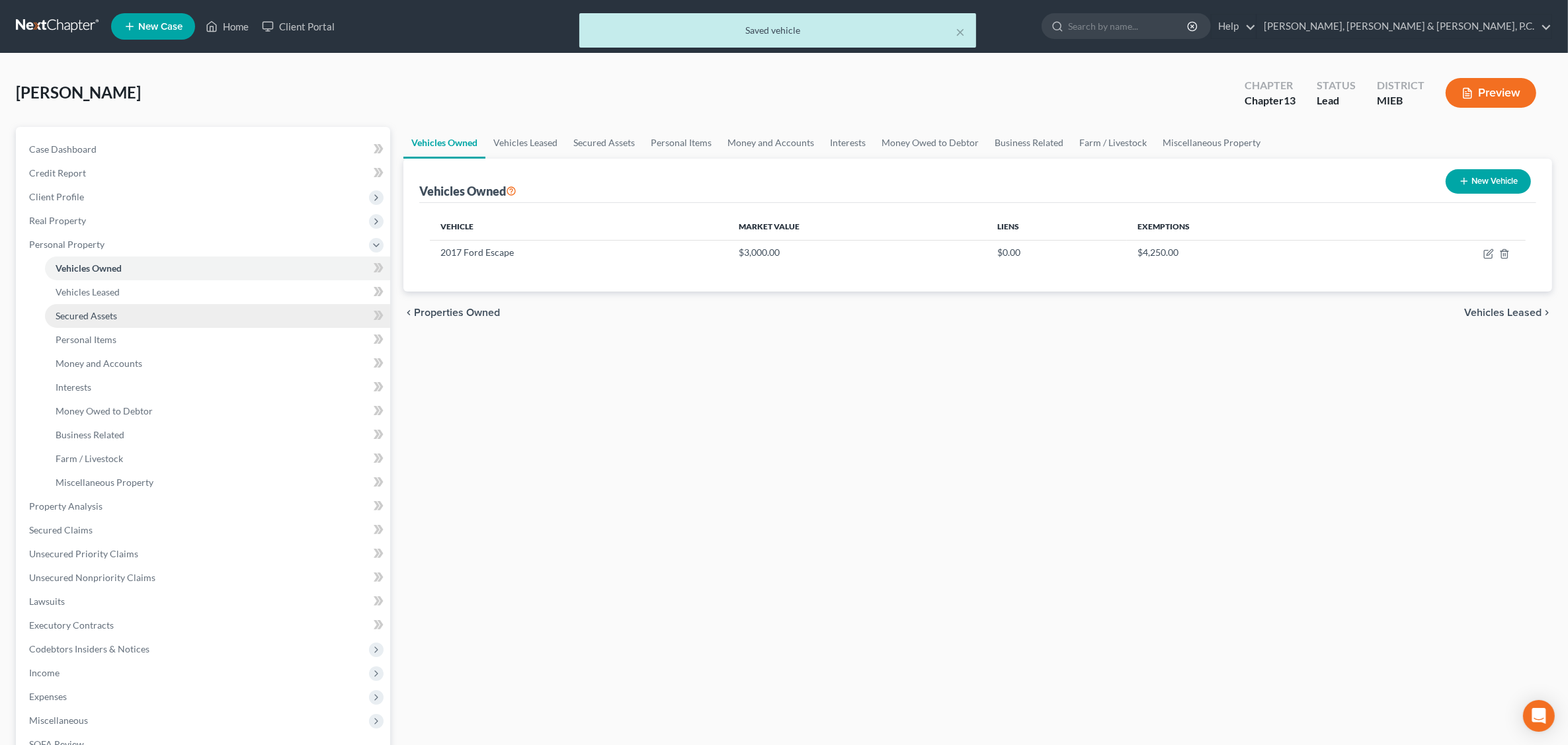
click at [106, 315] on span "Secured Assets" at bounding box center [86, 315] width 62 height 11
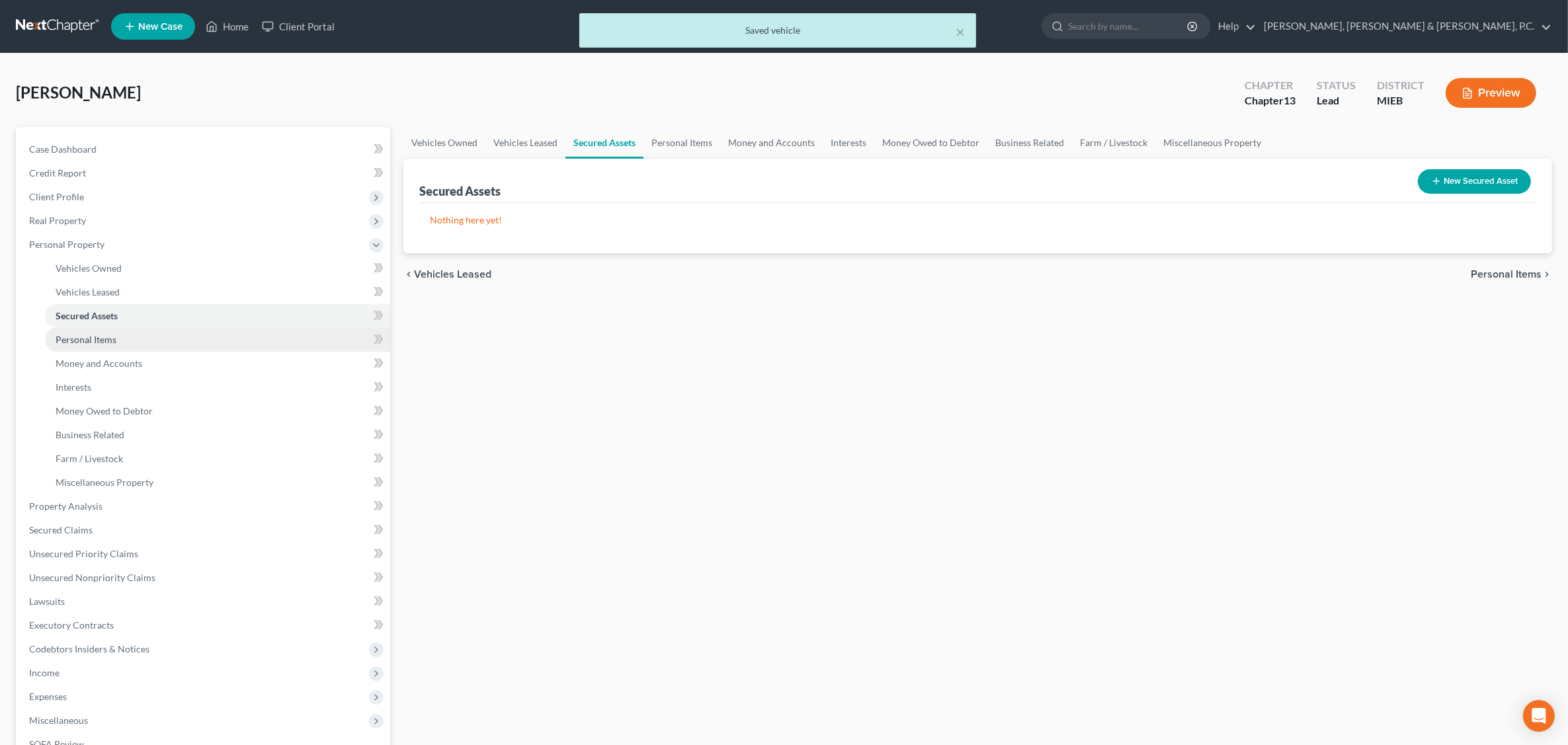
click at [96, 339] on span "Personal Items" at bounding box center [86, 339] width 61 height 11
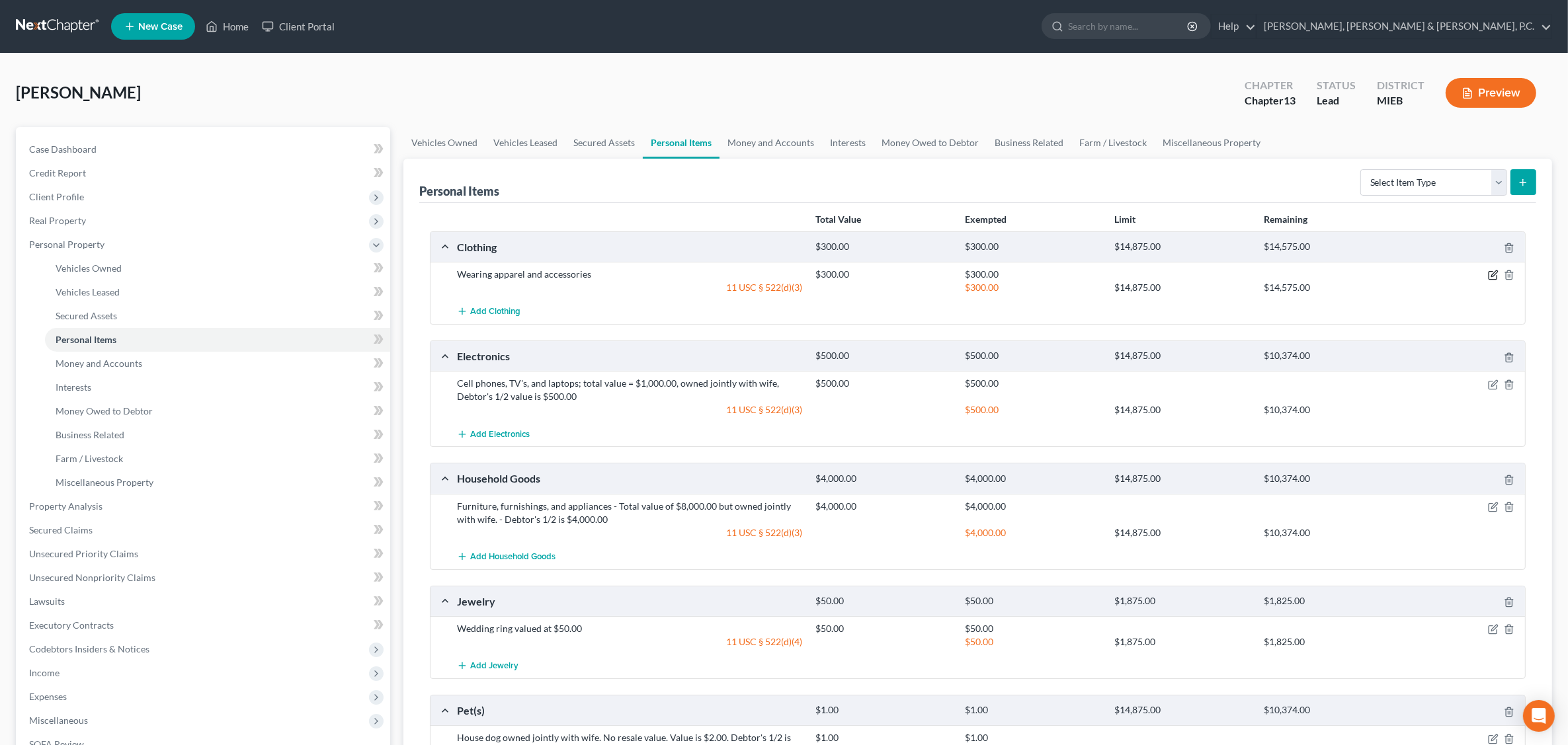
click at [1261, 274] on div at bounding box center [1466, 274] width 119 height 13
click at [1261, 277] on icon "button" at bounding box center [1495, 274] width 6 height 6
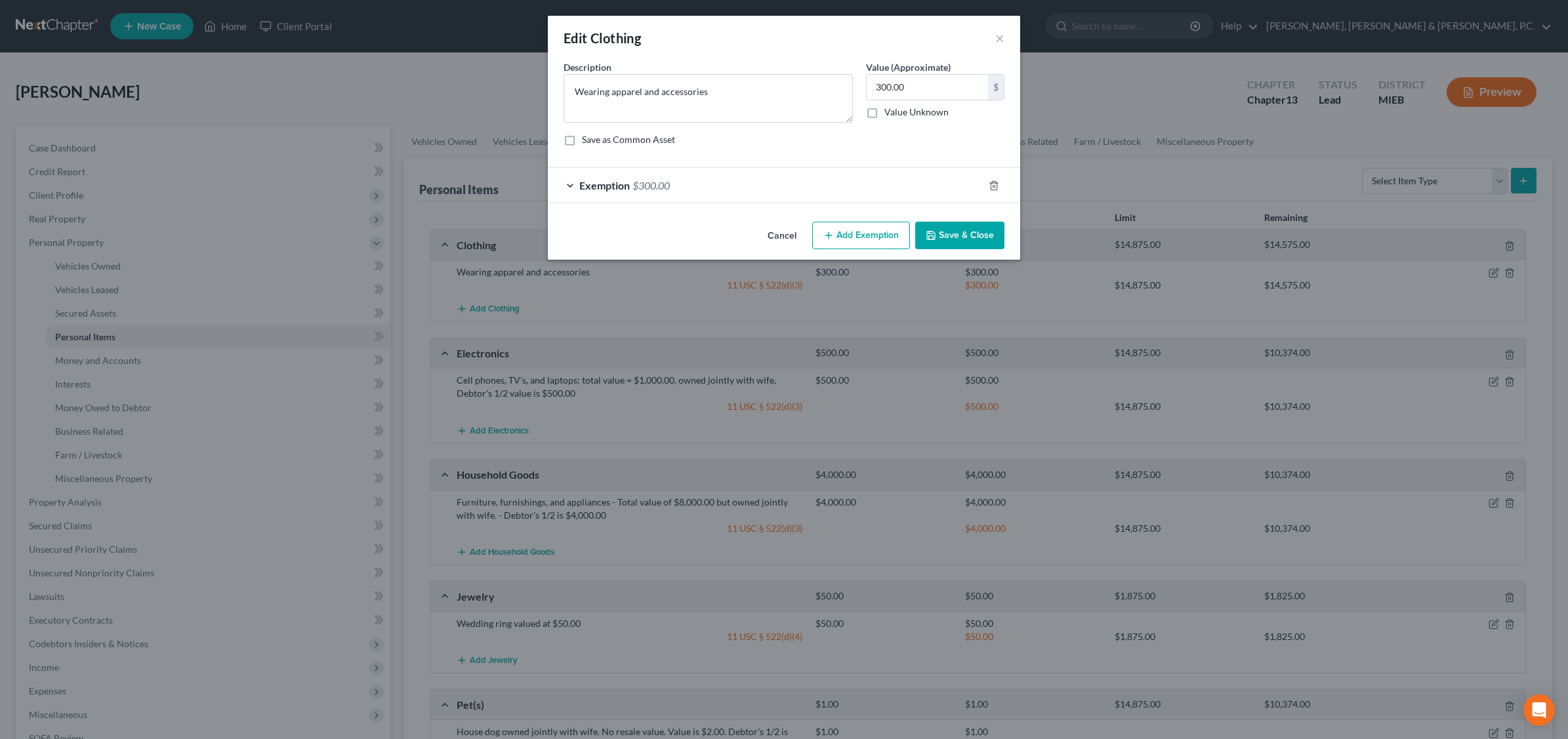
click at [855, 237] on button "Add Exemption" at bounding box center [861, 235] width 98 height 28
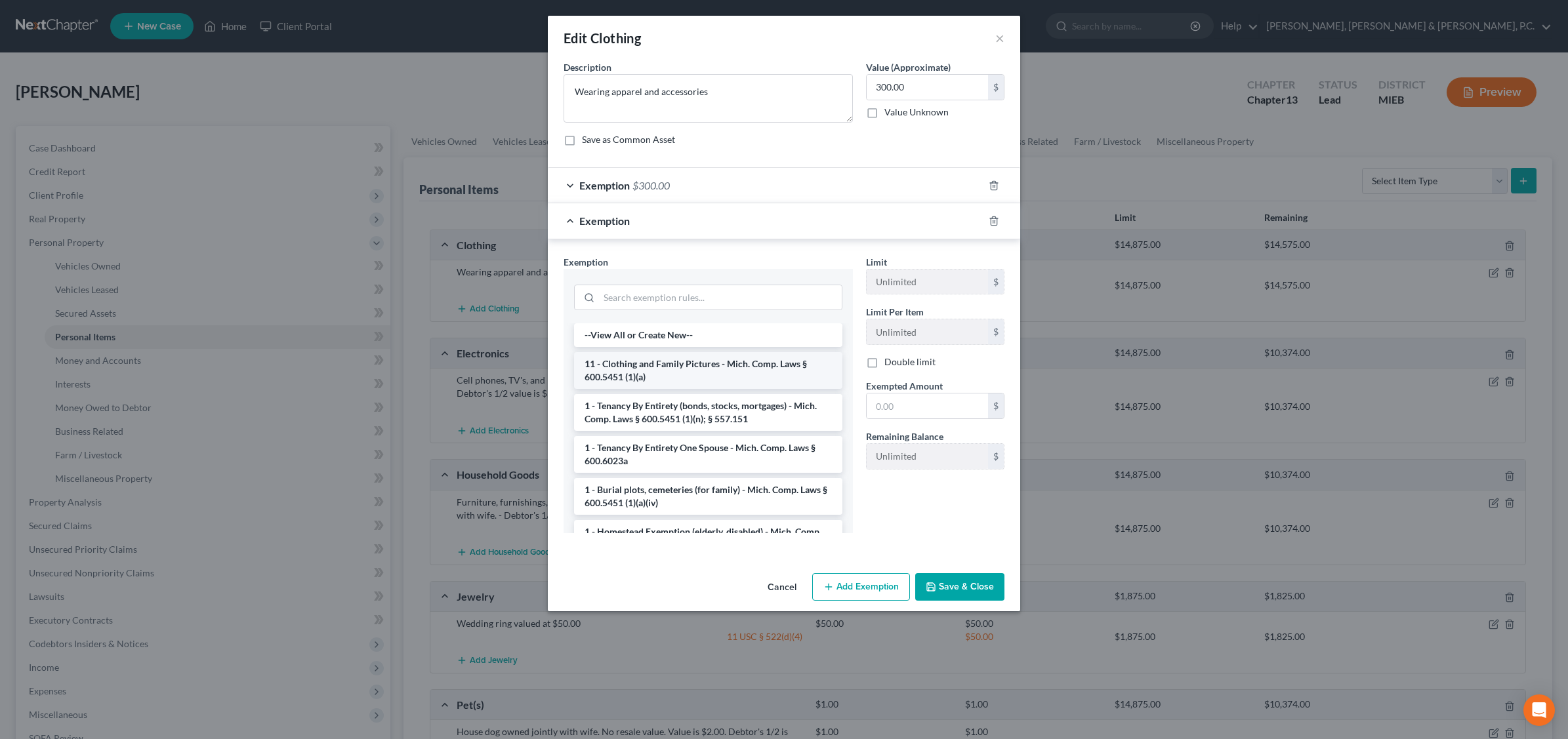
click at [726, 375] on li "11 - Clothing and Family Pictures - Mich. Comp. Laws § 600.5451 (1)(a)" at bounding box center [708, 370] width 268 height 37
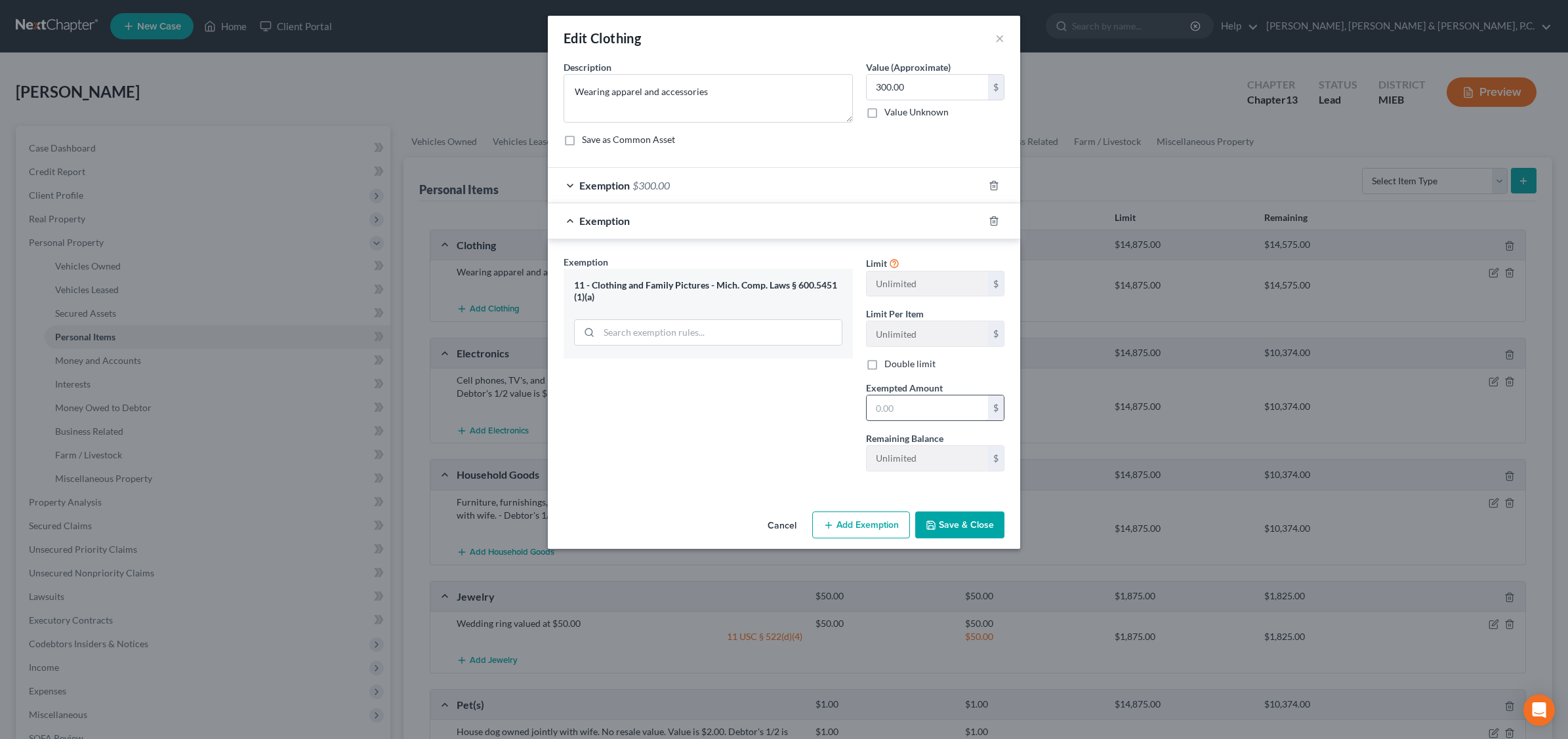
click at [925, 407] on input "text" at bounding box center [927, 408] width 121 height 25
type input "300.0"
click at [971, 529] on button "Save & Close" at bounding box center [959, 525] width 89 height 28
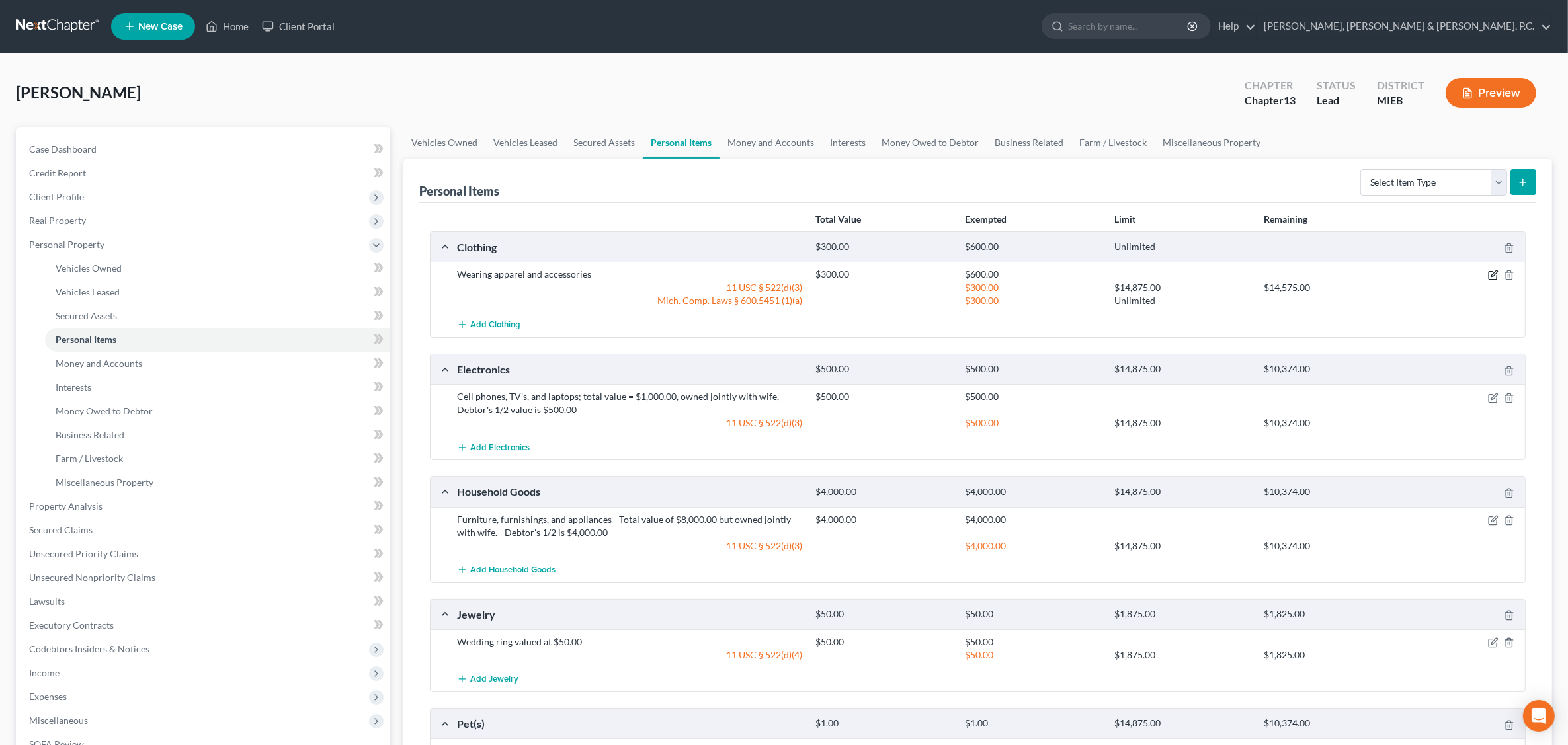
click at [1261, 273] on icon "button" at bounding box center [1493, 276] width 8 height 8
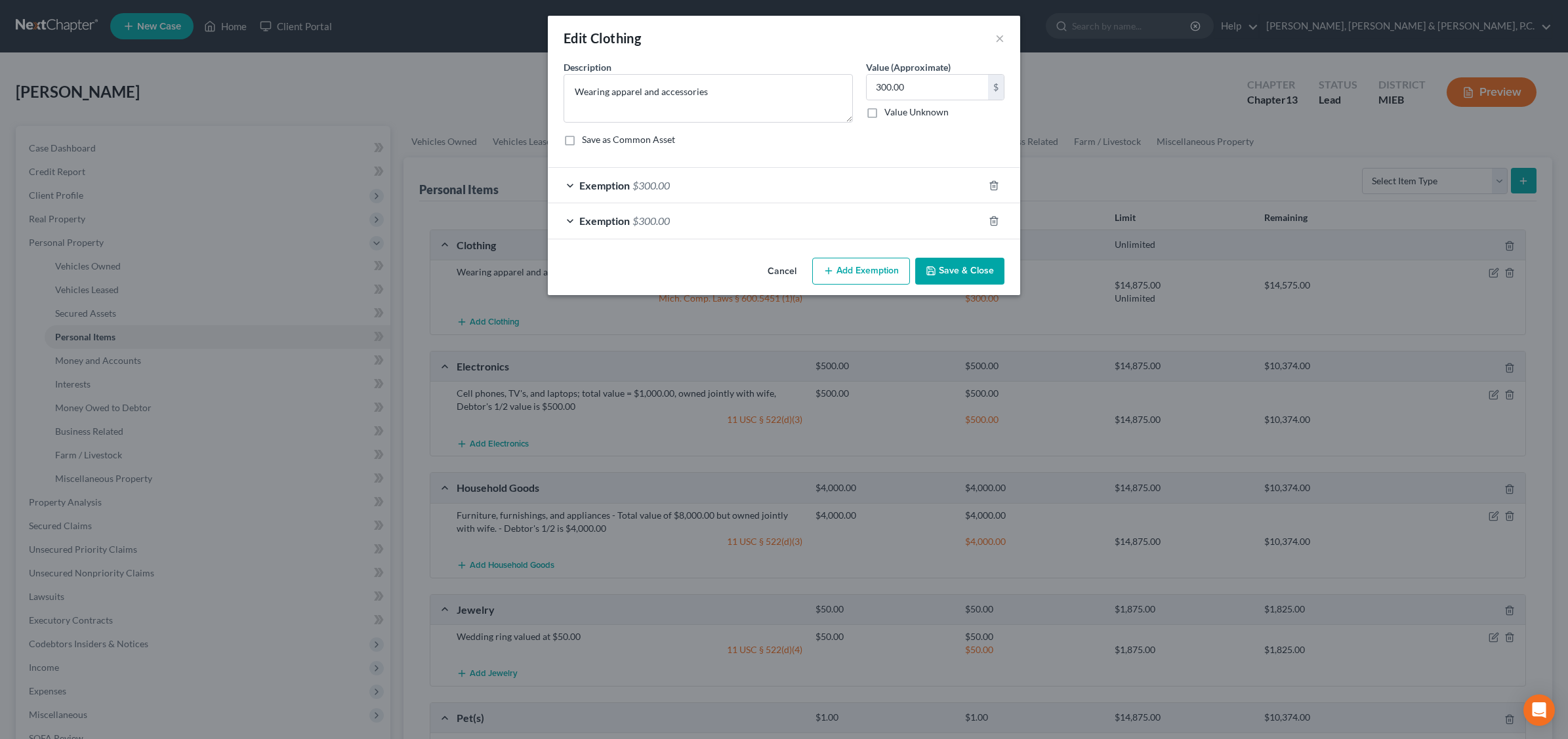
click at [631, 186] on div "Exemption $300.00" at bounding box center [766, 186] width 436 height 35
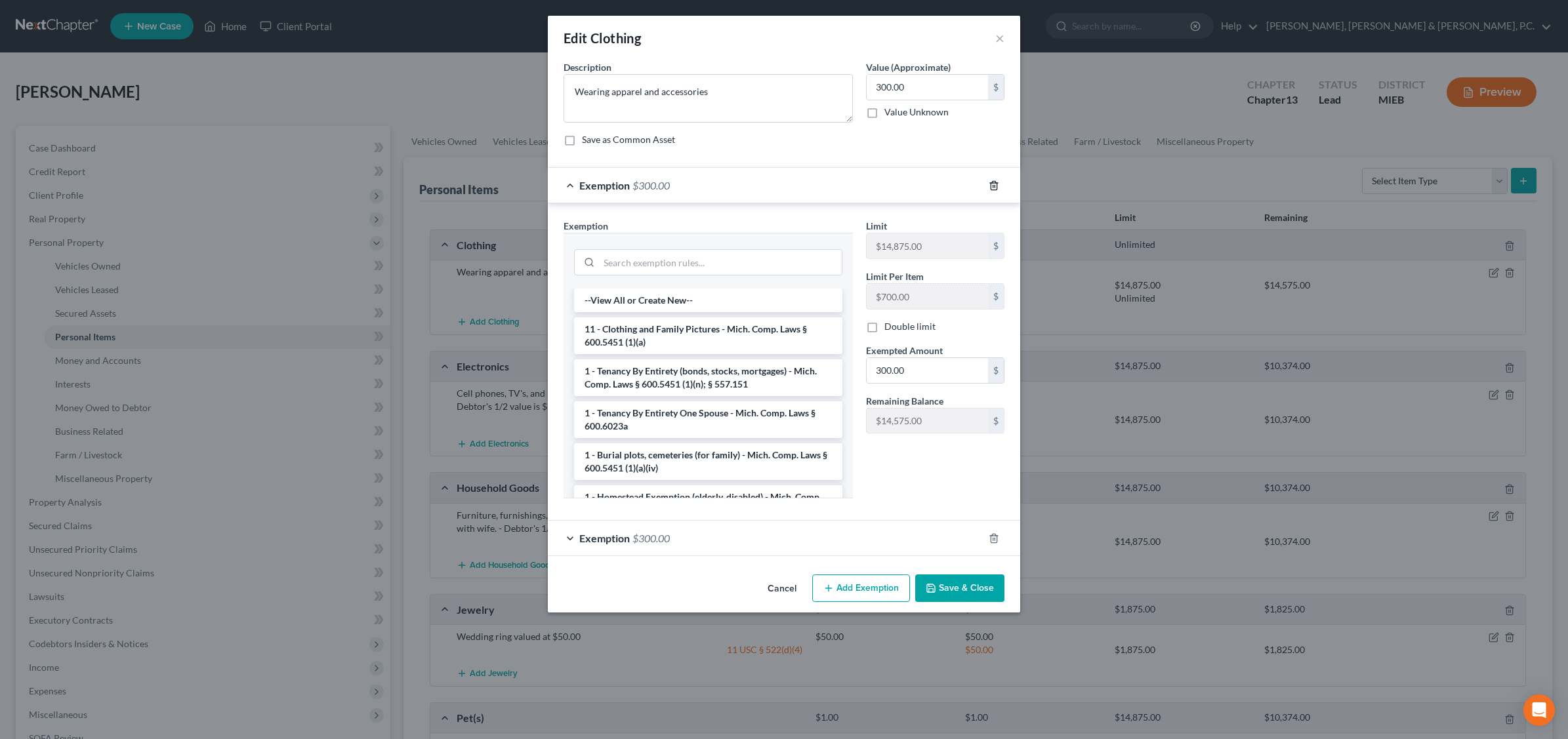
click at [992, 182] on icon "button" at bounding box center [993, 185] width 6 height 8
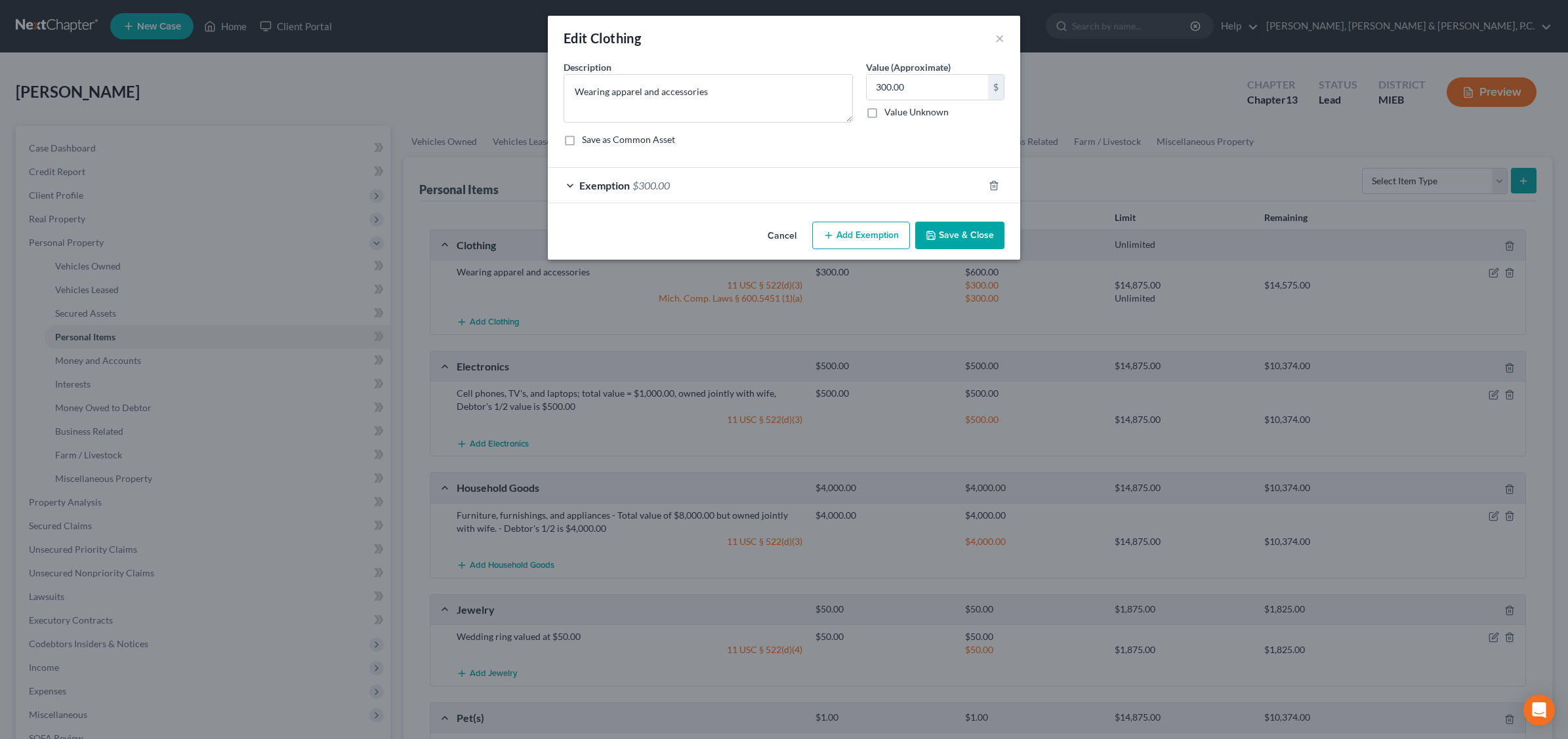
click at [984, 241] on button "Save & Close" at bounding box center [959, 235] width 89 height 28
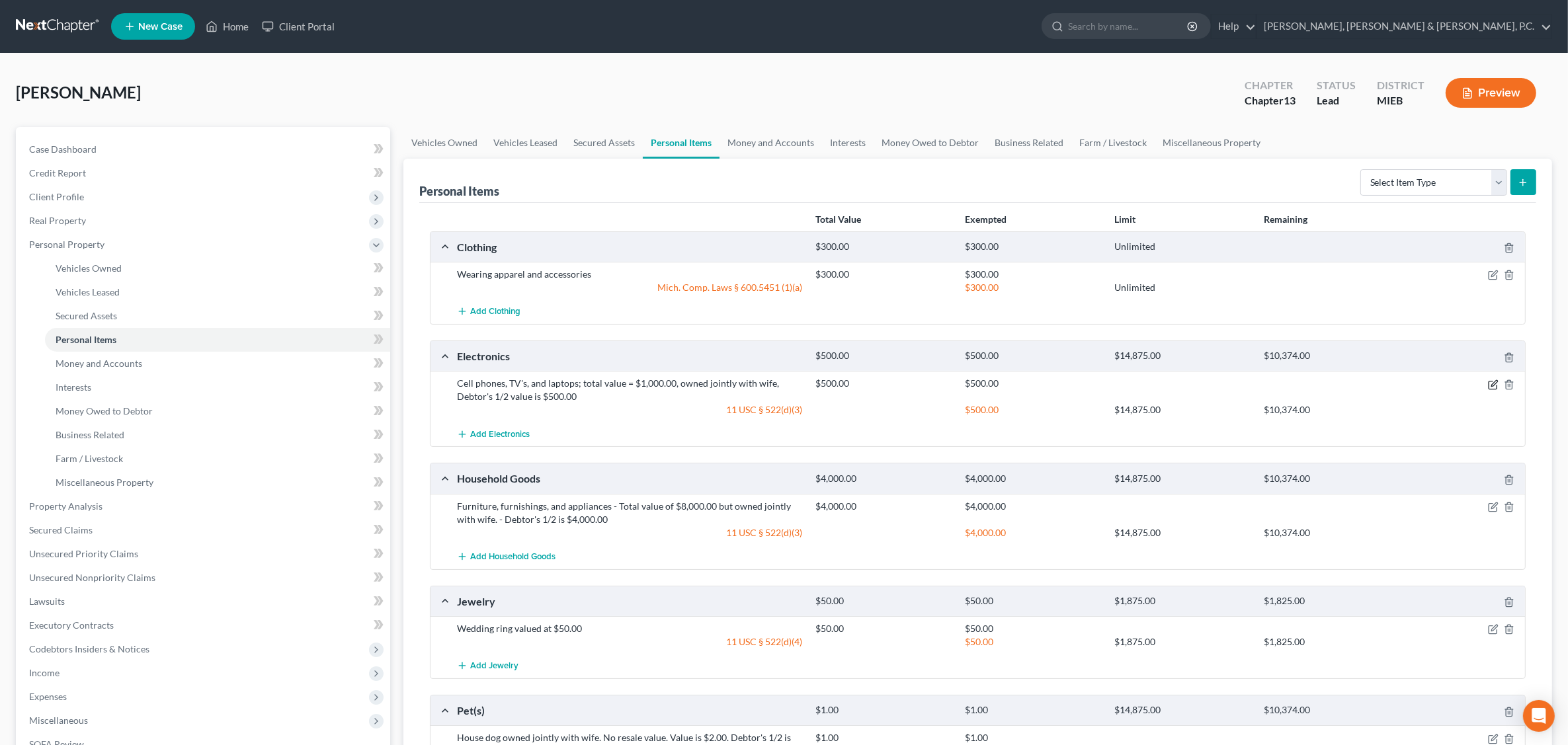
click at [1261, 382] on icon "button" at bounding box center [1493, 385] width 11 height 11
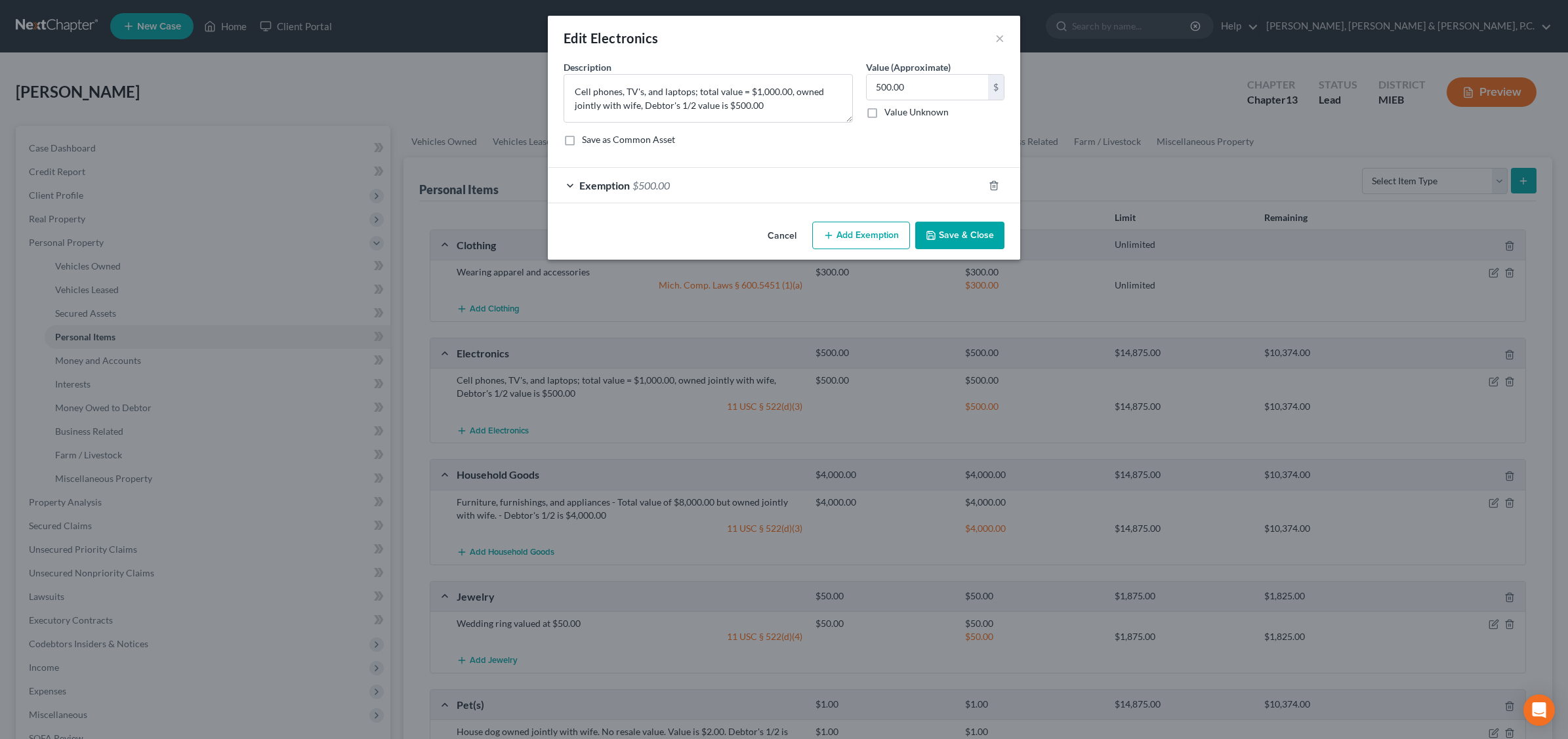
click at [990, 179] on div at bounding box center [1002, 186] width 37 height 21
click at [993, 184] on icon "button" at bounding box center [994, 186] width 11 height 11
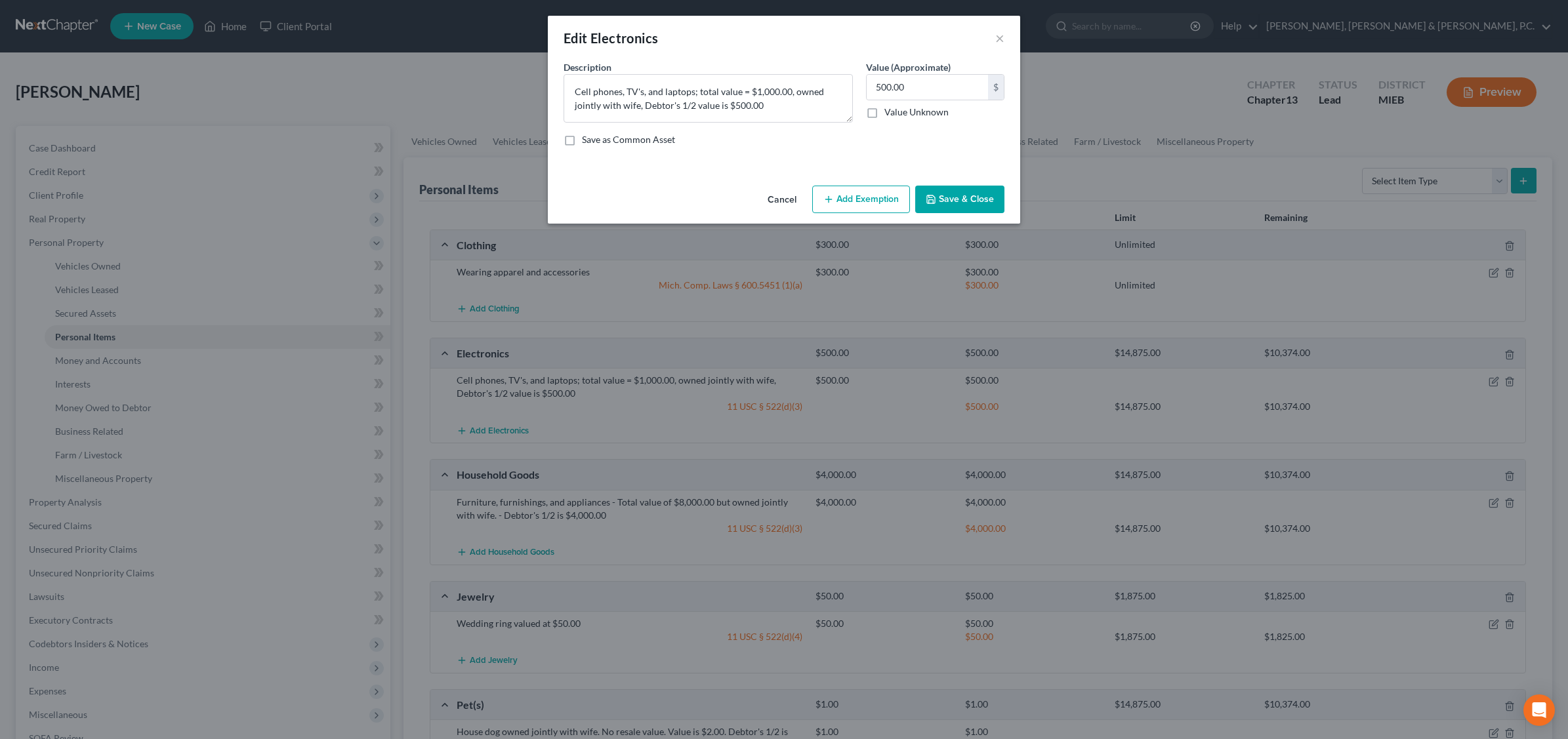
click at [875, 198] on button "Add Exemption" at bounding box center [861, 199] width 98 height 28
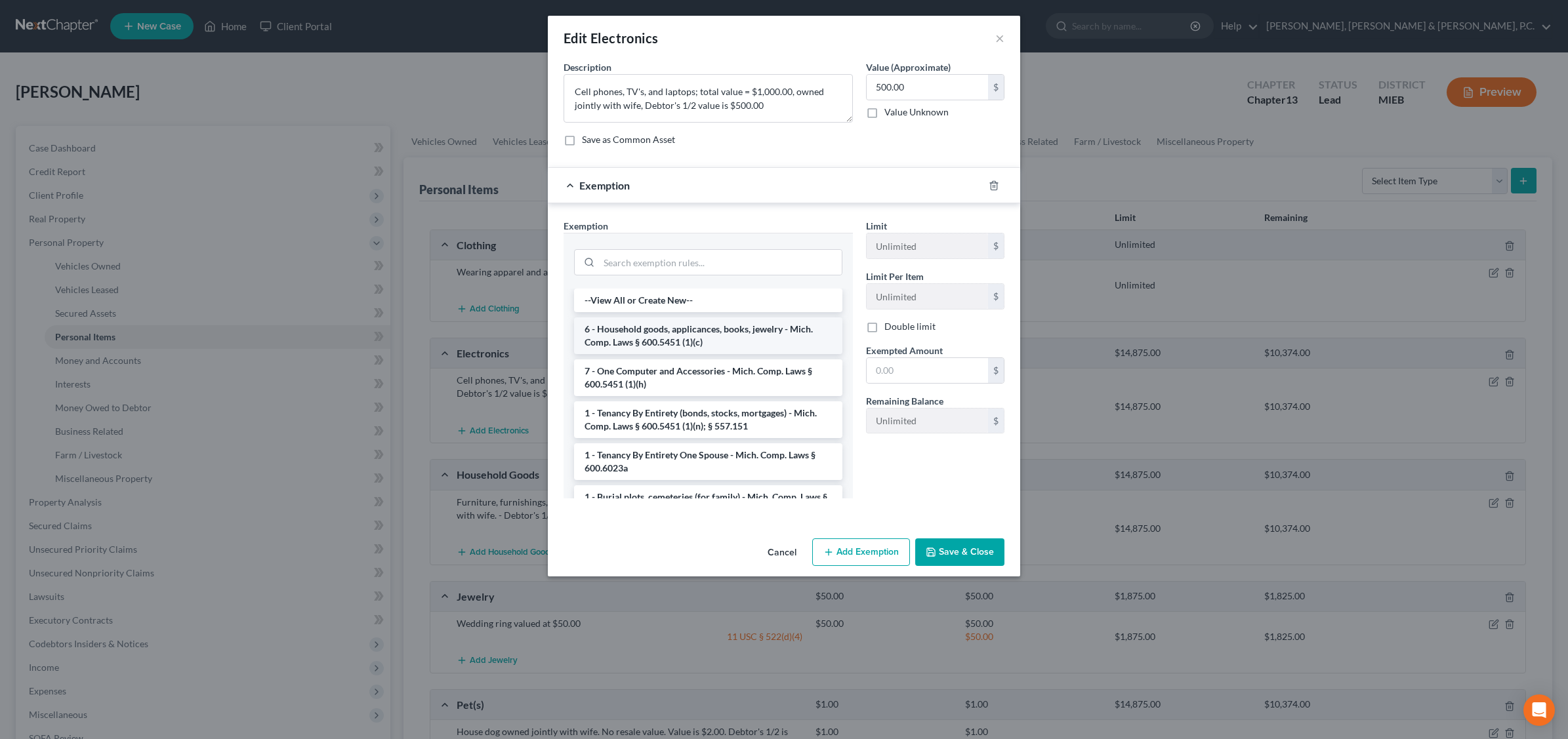
click at [713, 330] on li "6 - Household goods, applicances, books, jewelry - Mich. Comp. Laws § 600.5451 …" at bounding box center [708, 336] width 268 height 37
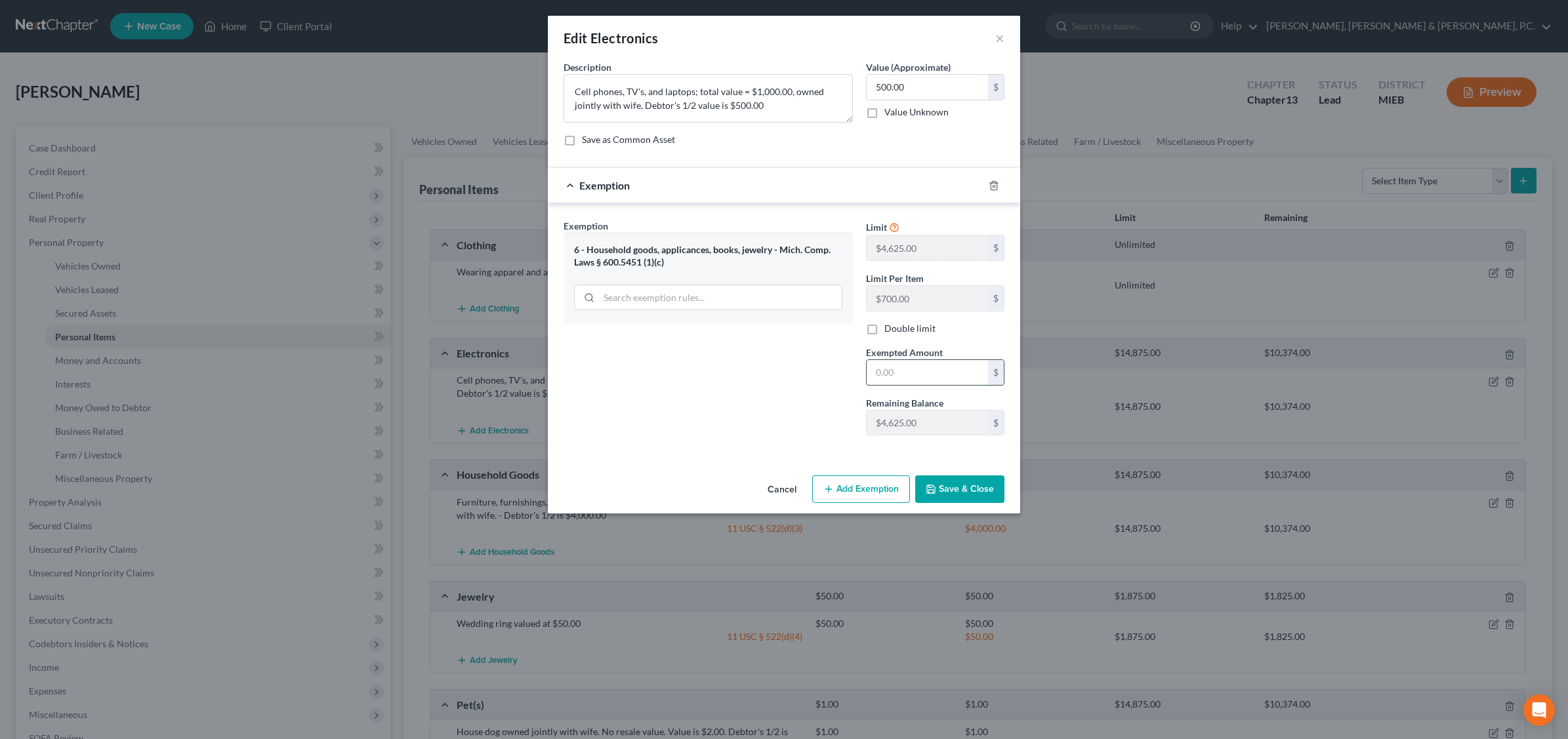
click at [907, 375] on input "text" at bounding box center [927, 373] width 121 height 25
type input "500.00"
click at [991, 489] on button "Save & Close" at bounding box center [959, 489] width 89 height 28
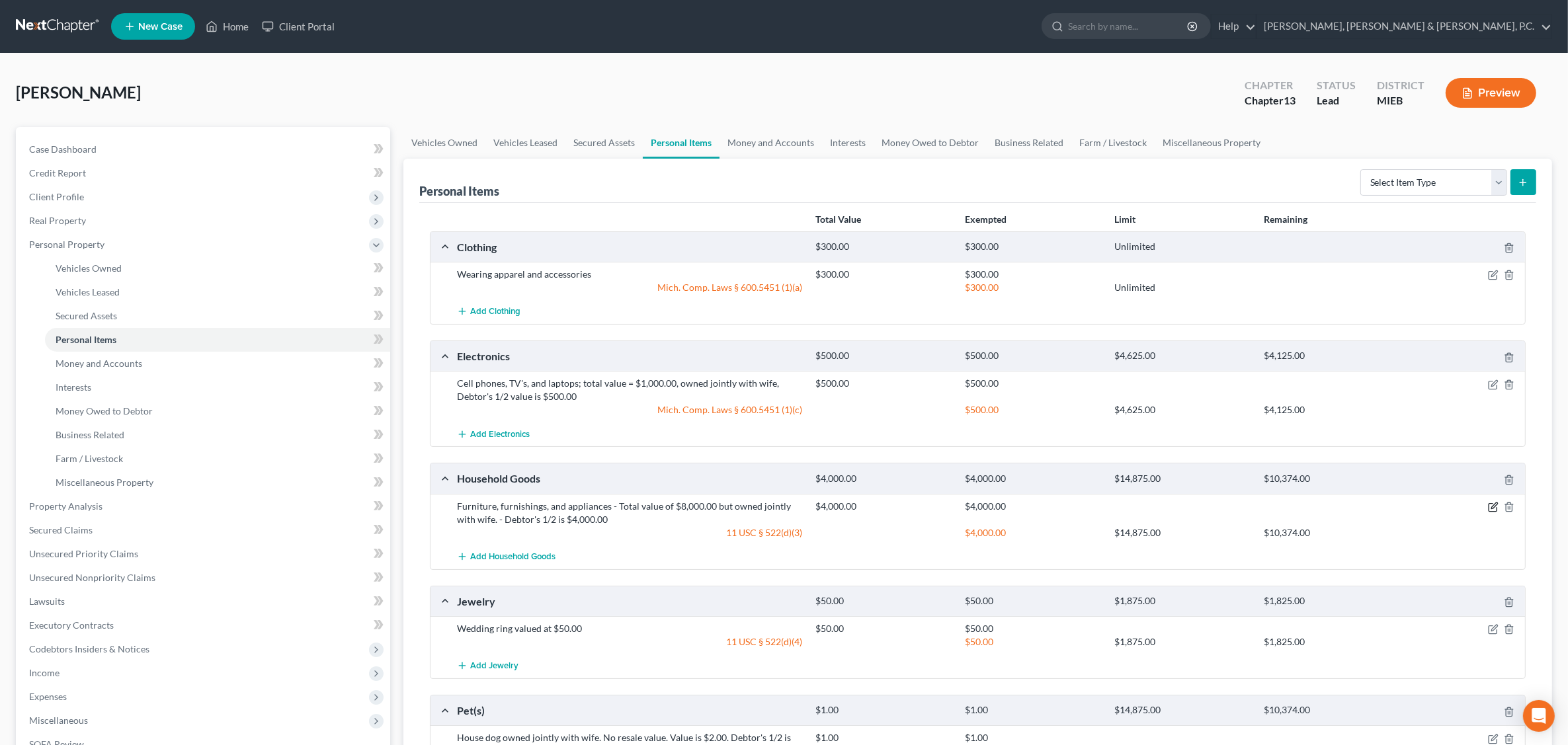
click at [1261, 509] on icon "button" at bounding box center [1493, 507] width 11 height 11
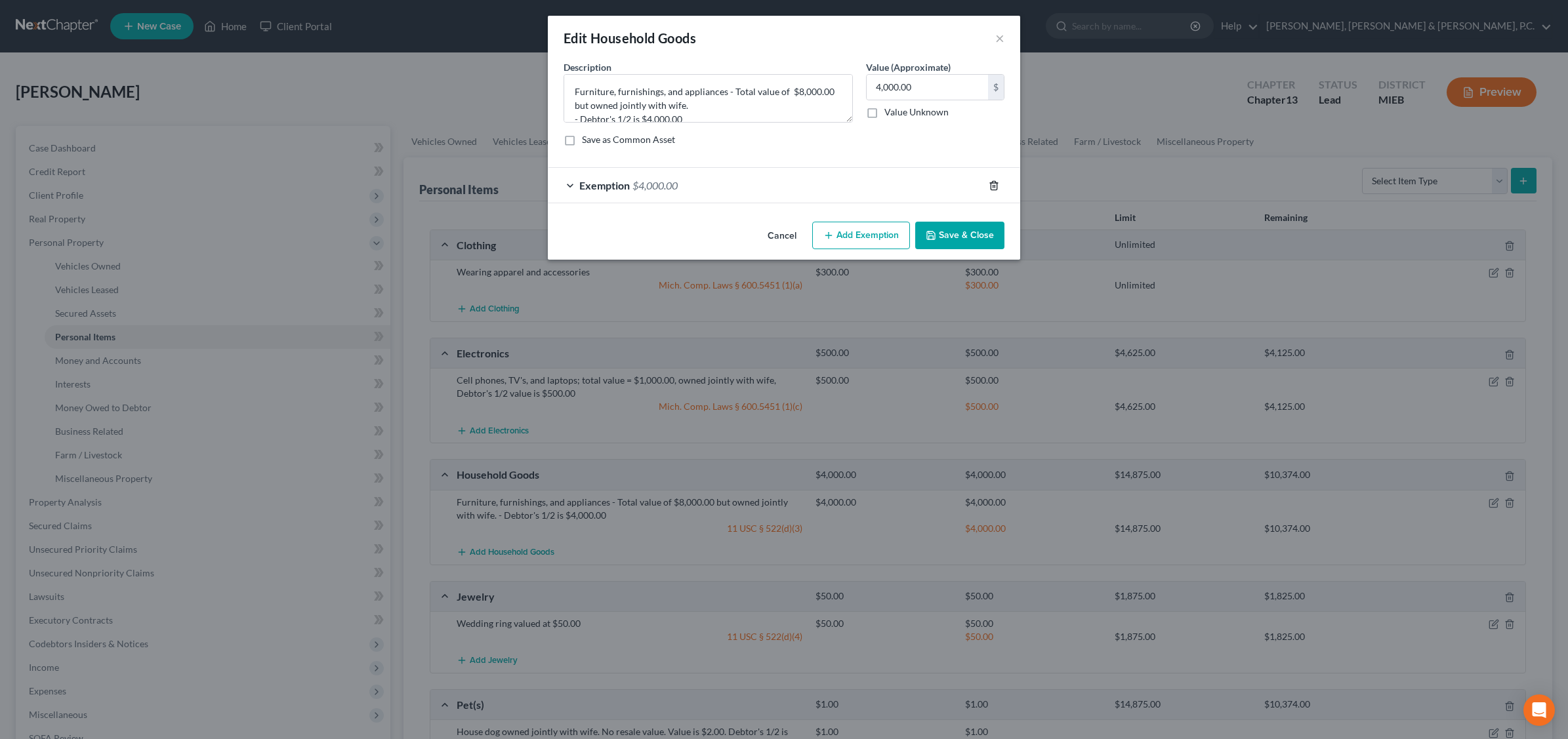
click at [993, 187] on line "button" at bounding box center [993, 186] width 0 height 2
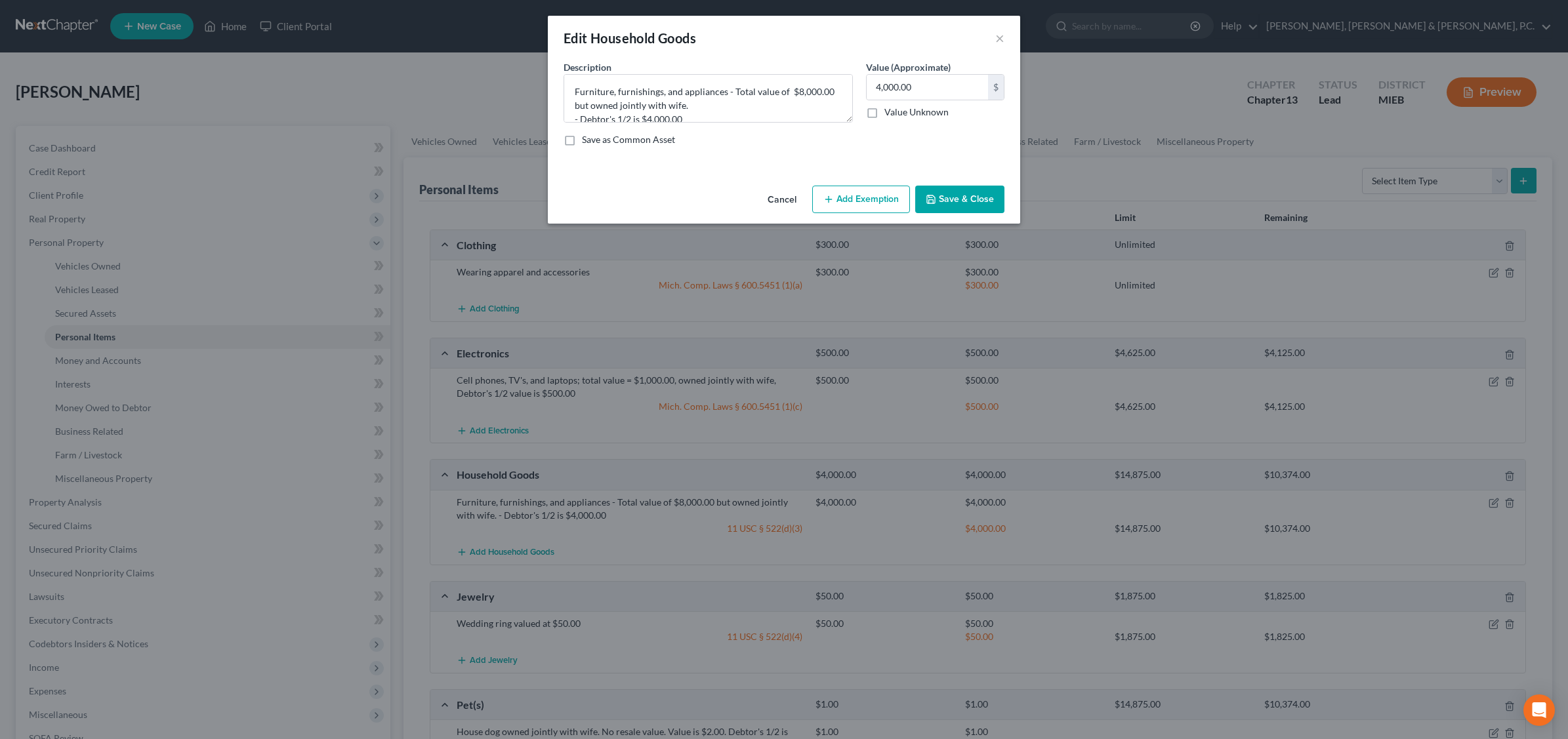
click at [852, 194] on button "Add Exemption" at bounding box center [861, 199] width 98 height 28
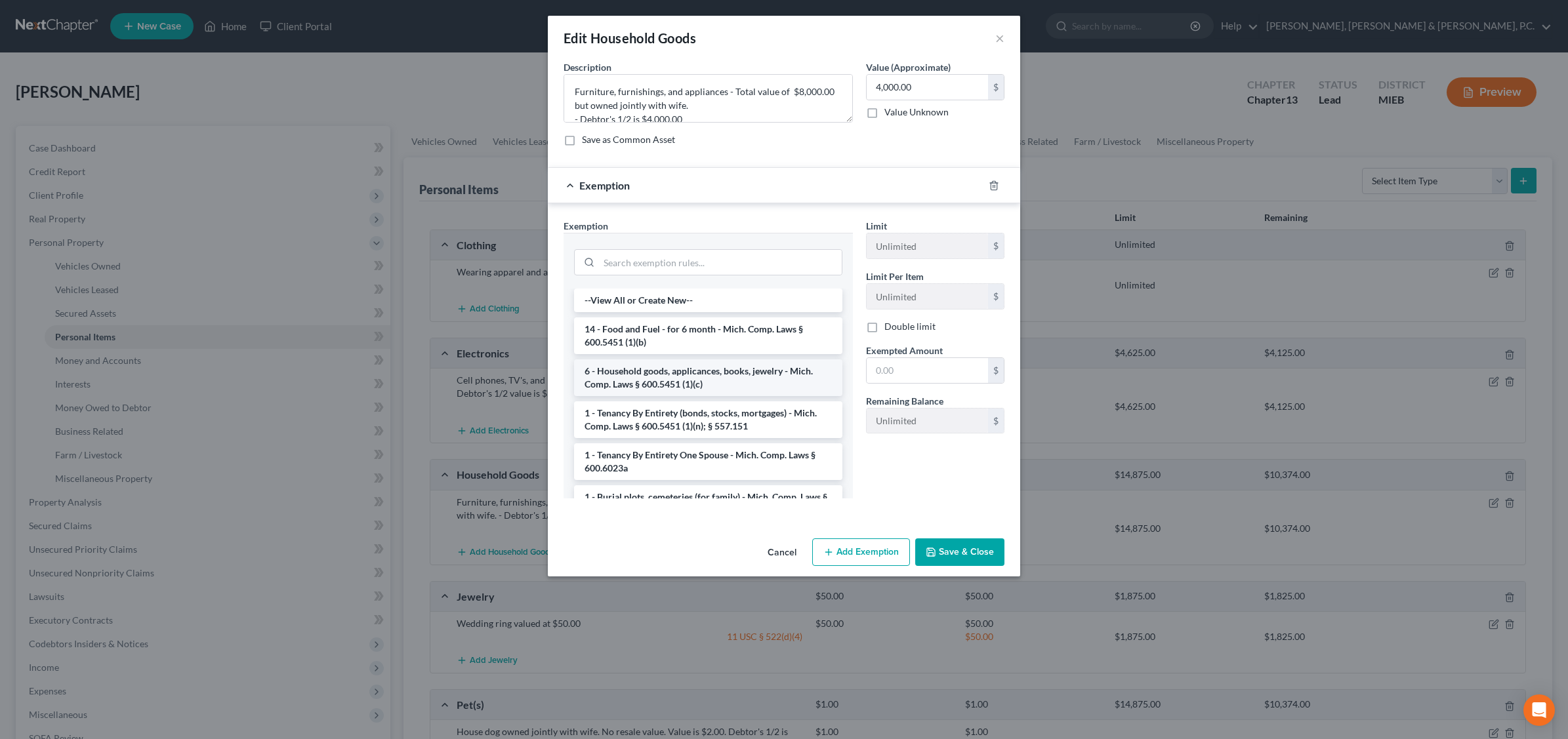
click at [694, 385] on li "6 - Household goods, applicances, books, jewelry - Mich. Comp. Laws § 600.5451 …" at bounding box center [708, 378] width 268 height 37
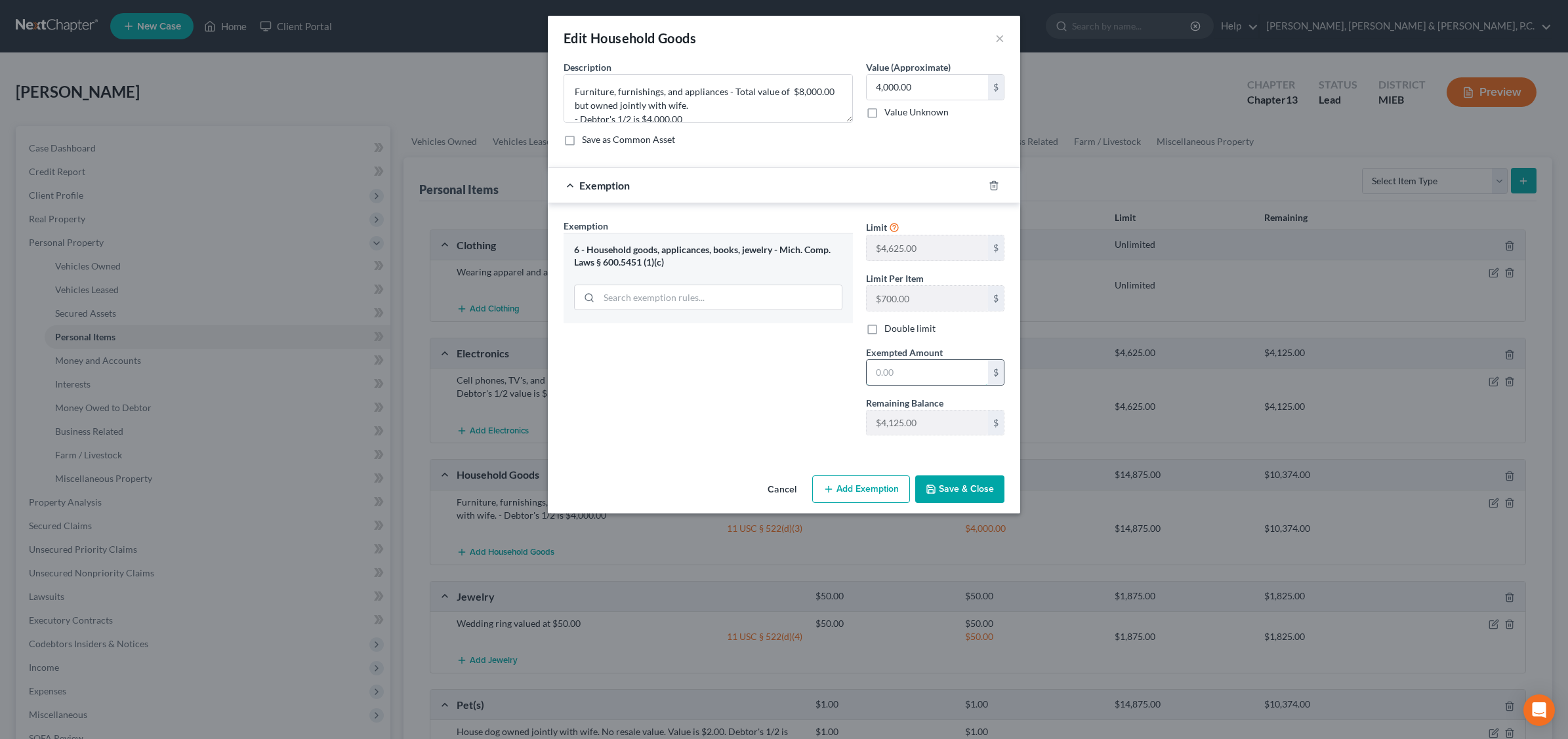
drag, startPoint x: 930, startPoint y: 422, endPoint x: 901, endPoint y: 376, distance: 54.4
click at [901, 376] on input "text" at bounding box center [927, 373] width 121 height 25
type input "4,000.00"
click at [975, 491] on button "Save & Close" at bounding box center [959, 489] width 89 height 28
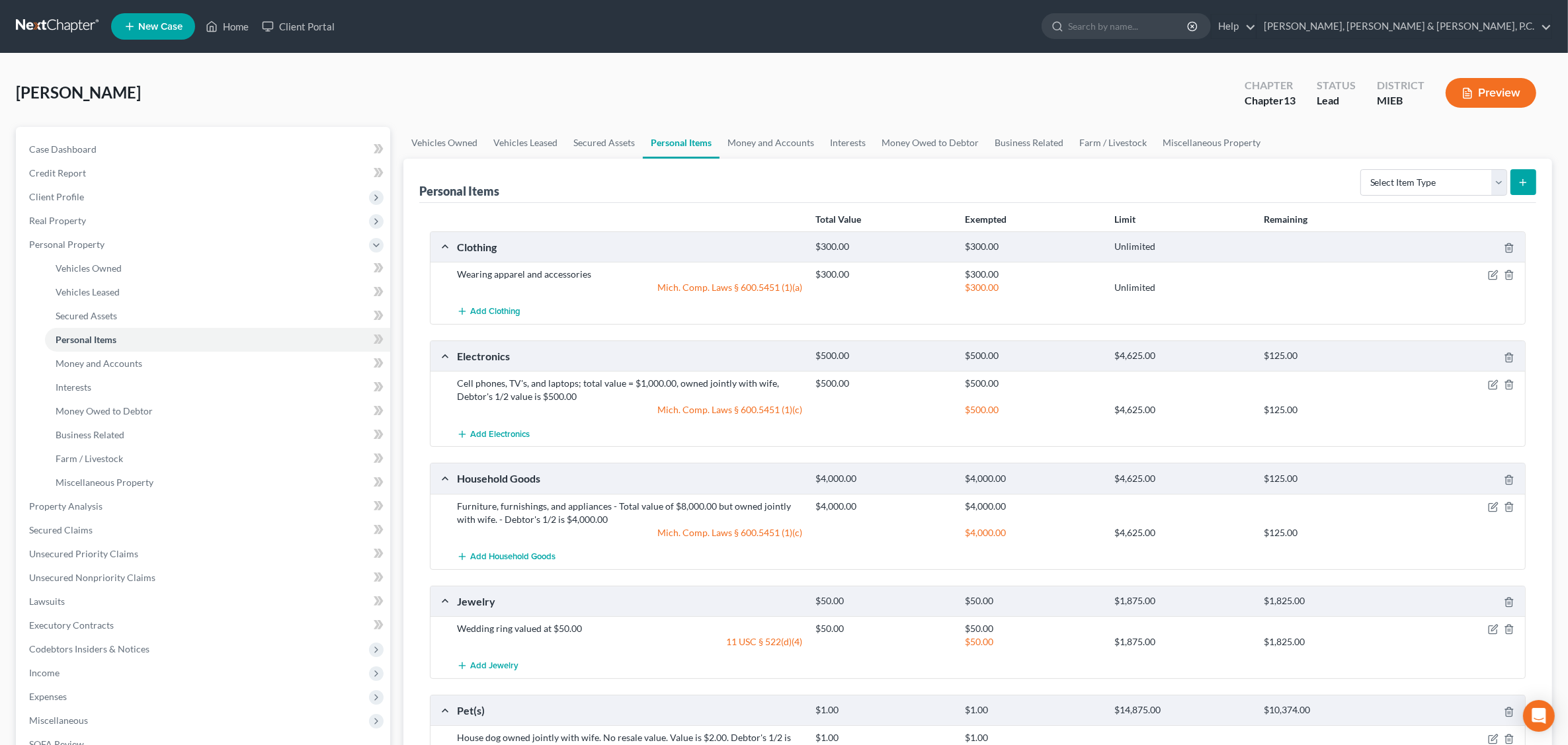
scroll to position [165, 0]
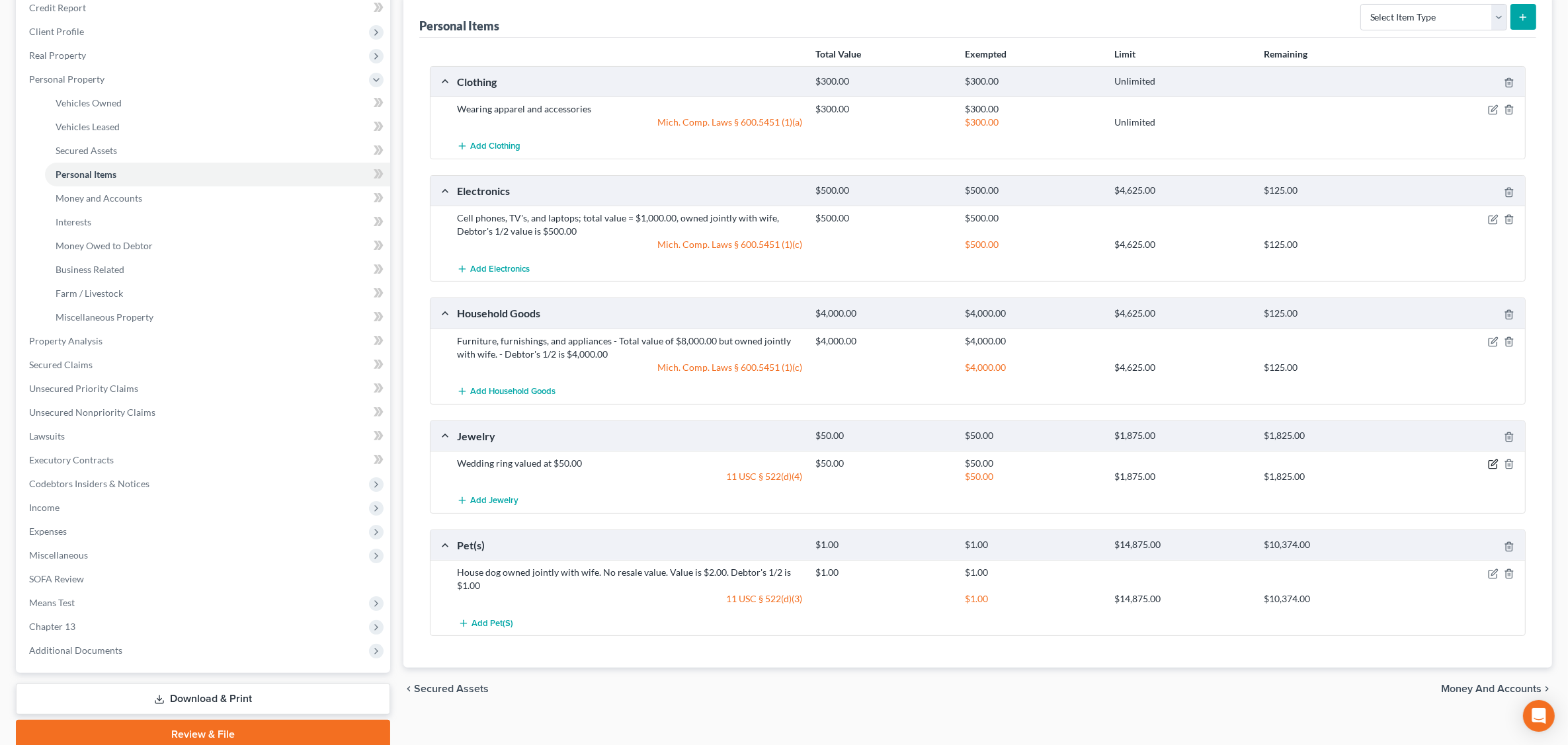
click at [1261, 467] on icon "button" at bounding box center [1493, 464] width 11 height 11
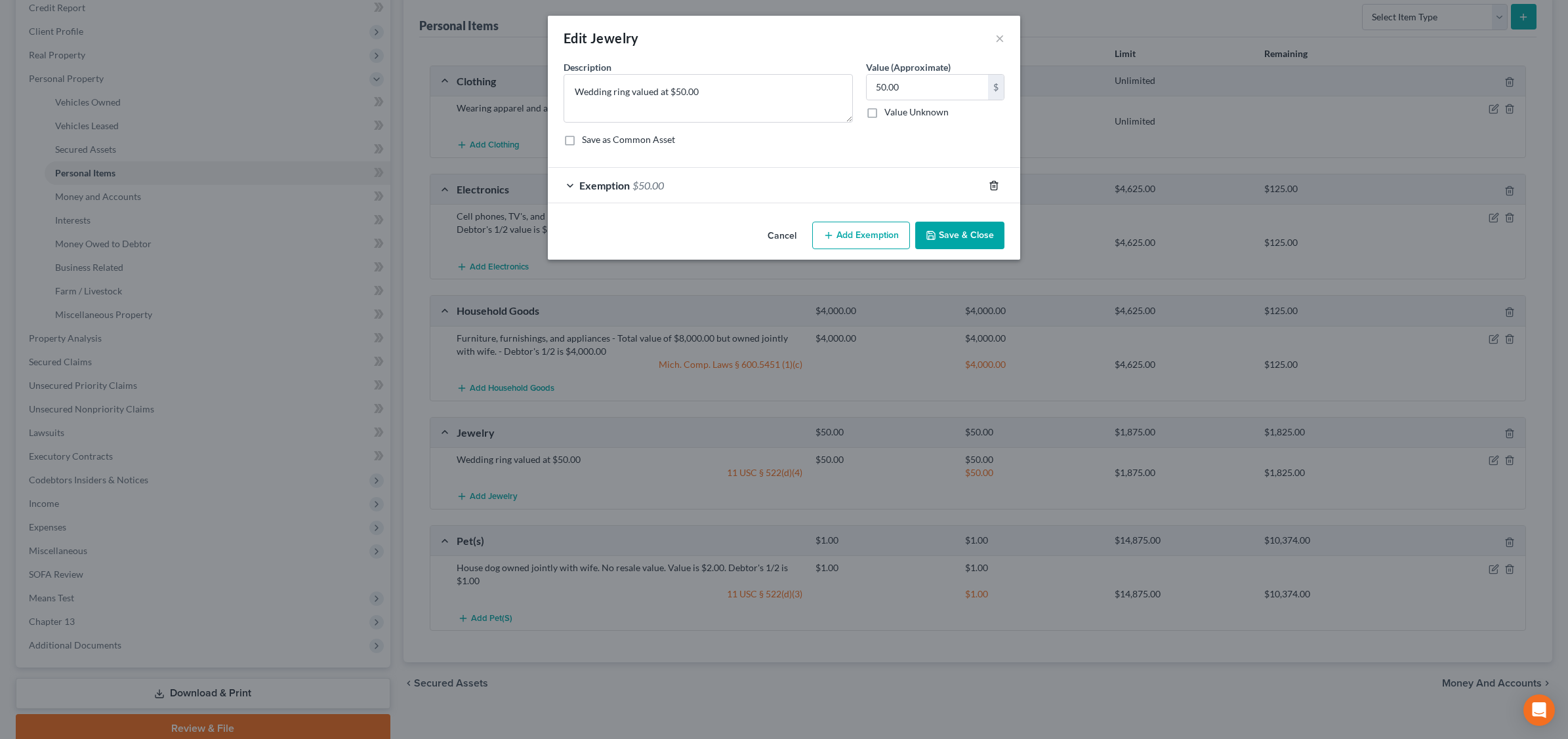
click at [999, 182] on icon "button" at bounding box center [994, 186] width 11 height 11
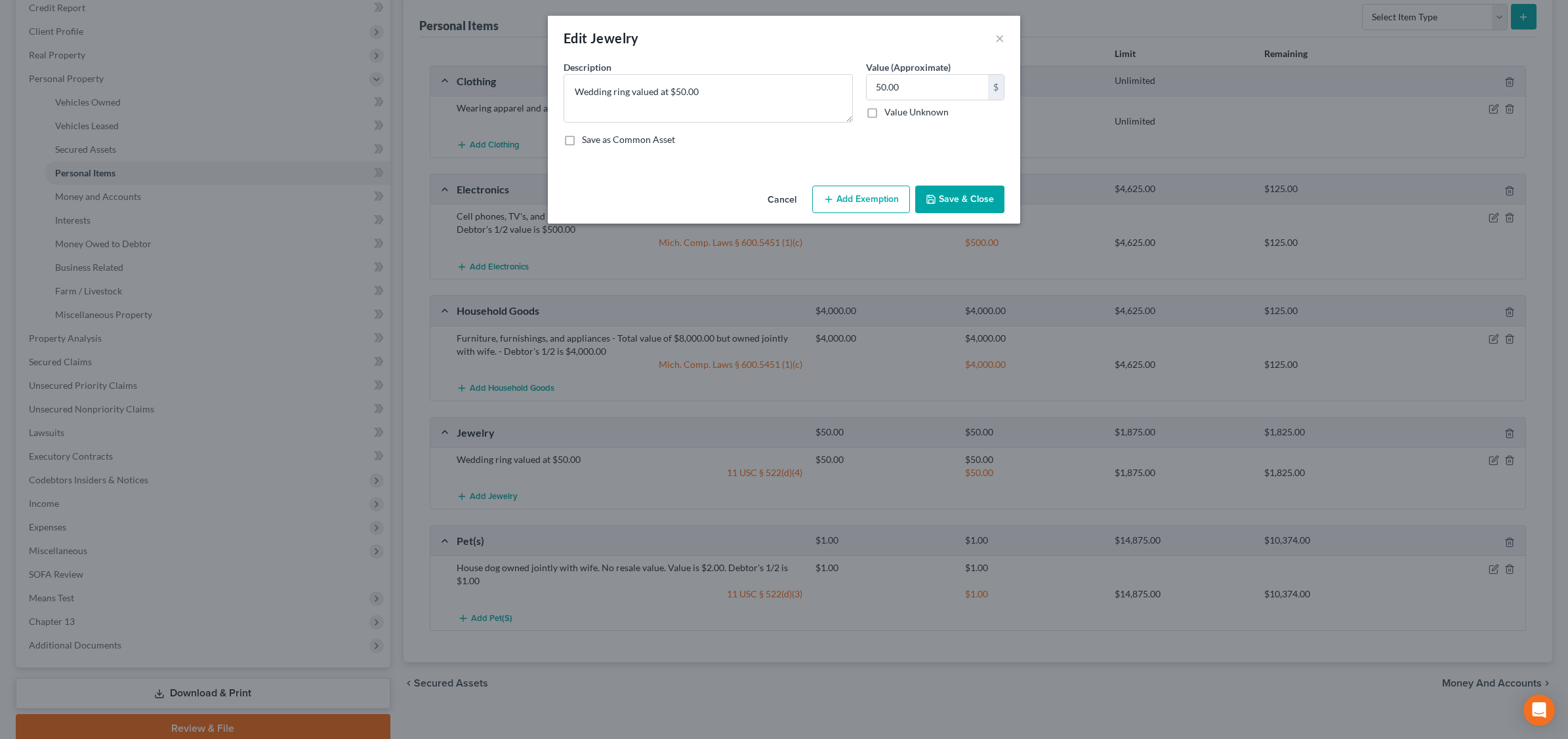
click at [858, 198] on button "Add Exemption" at bounding box center [861, 199] width 98 height 28
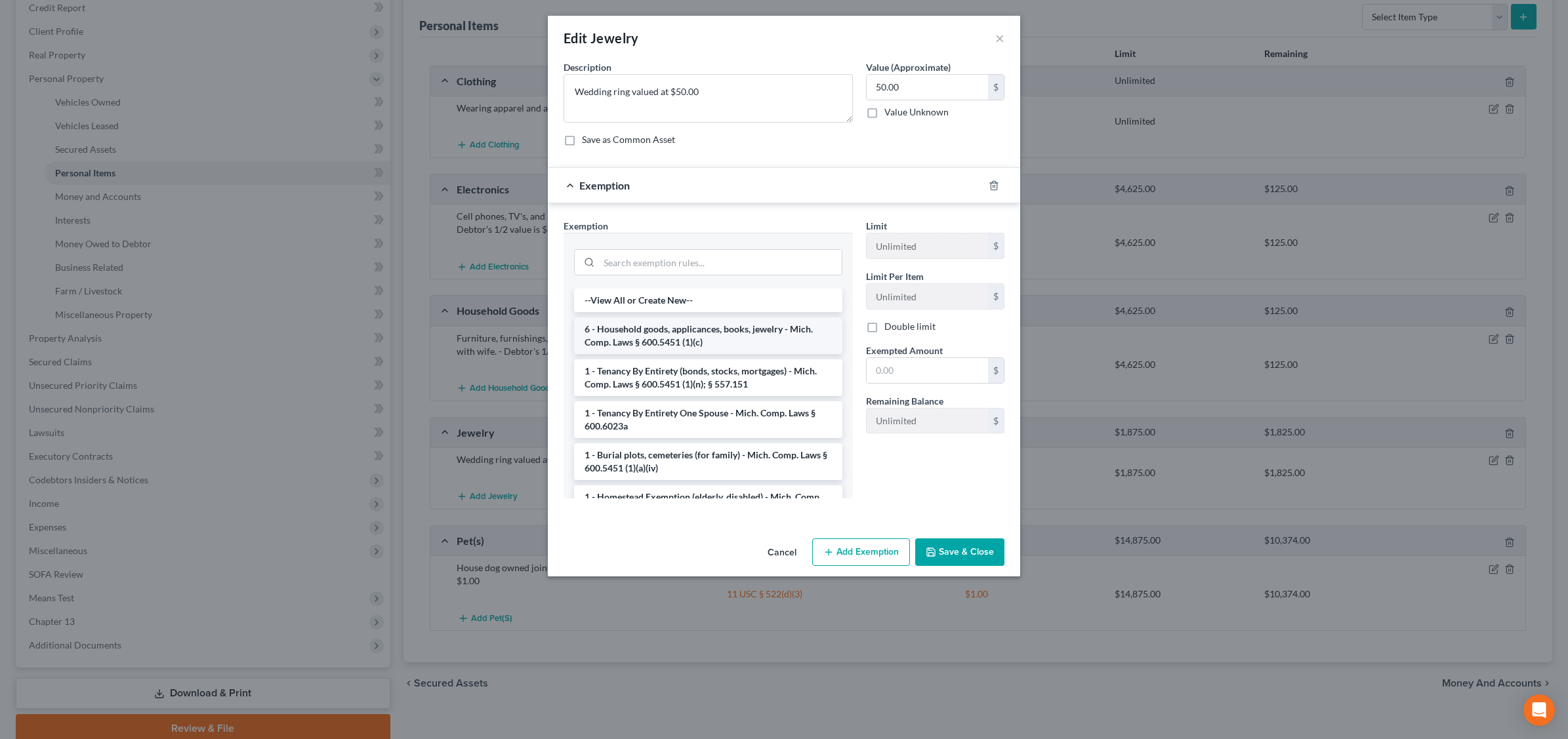
click at [743, 330] on li "6 - Household goods, applicances, books, jewelry - Mich. Comp. Laws § 600.5451 …" at bounding box center [708, 336] width 268 height 37
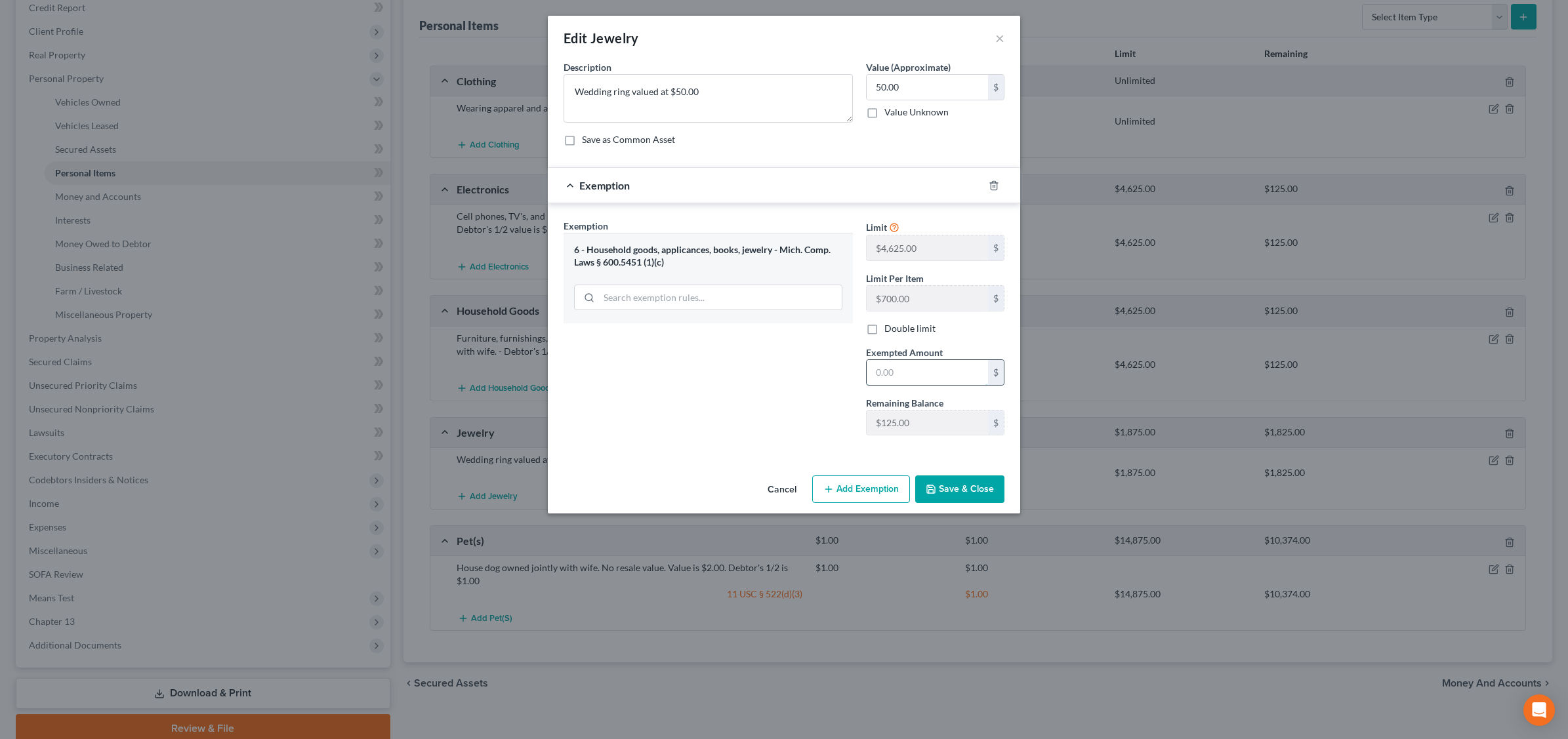
click at [910, 367] on input "text" at bounding box center [927, 373] width 121 height 25
type input "50."
click at [965, 489] on button "Save & Close" at bounding box center [959, 489] width 89 height 28
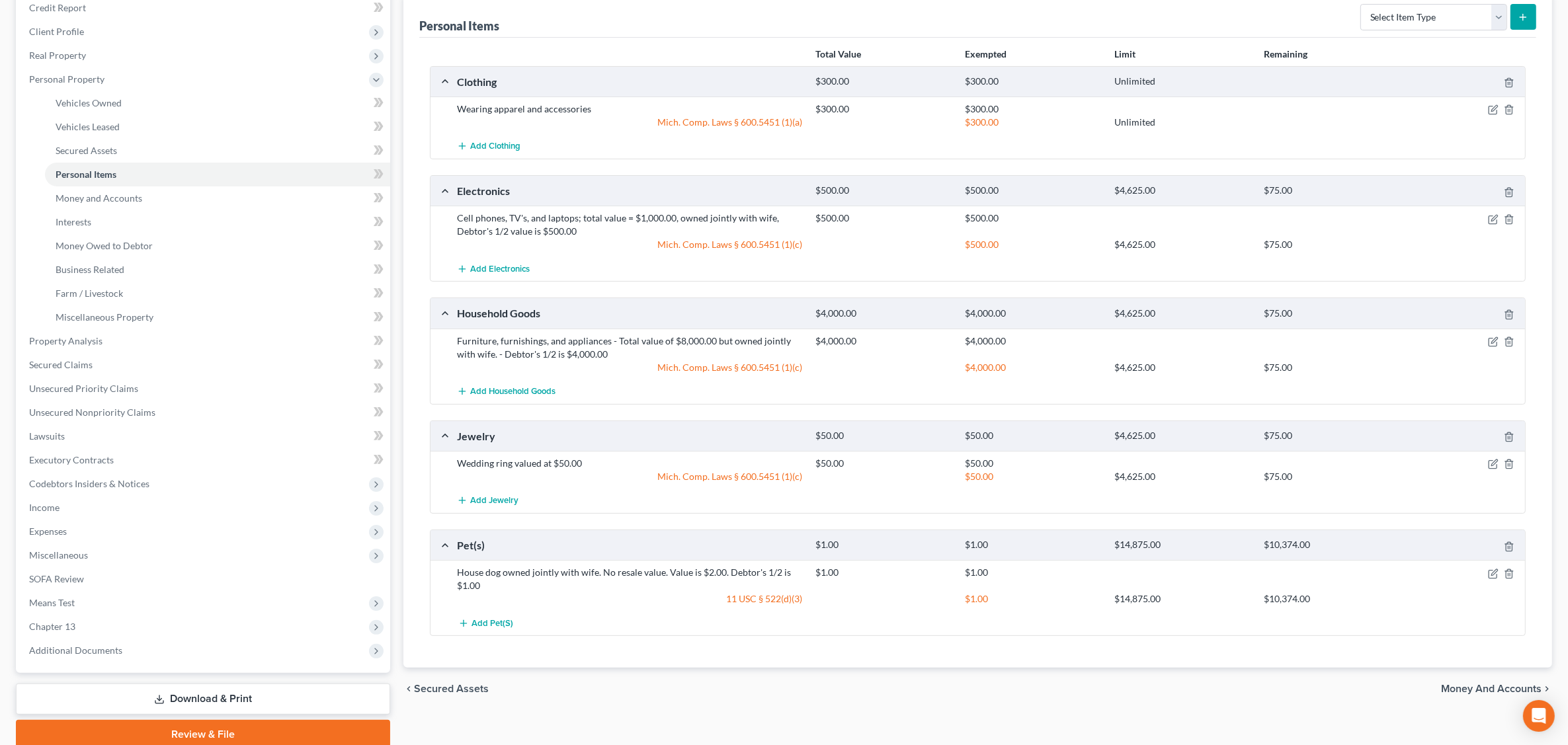
scroll to position [218, 0]
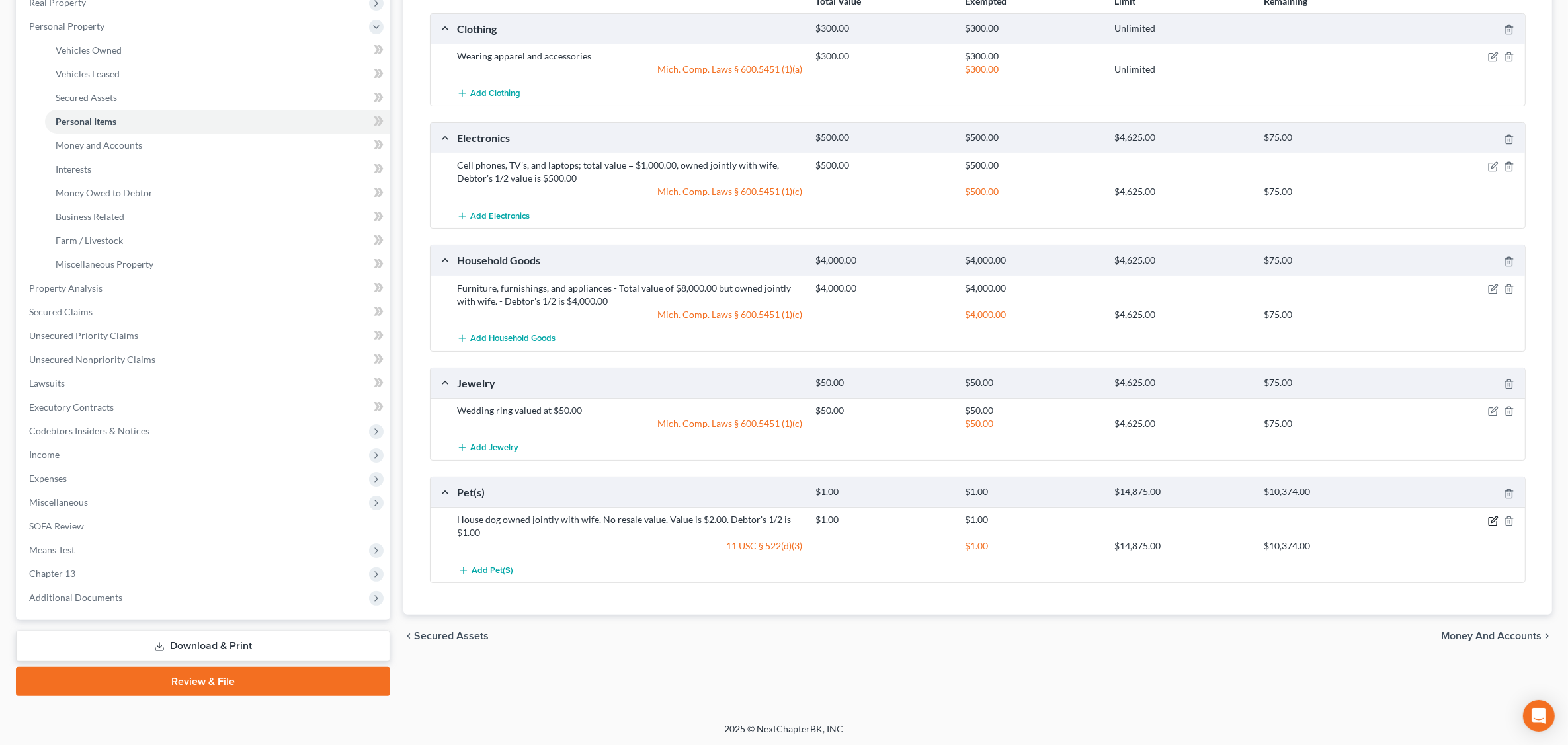
click at [1261, 522] on icon "button" at bounding box center [1493, 521] width 11 height 11
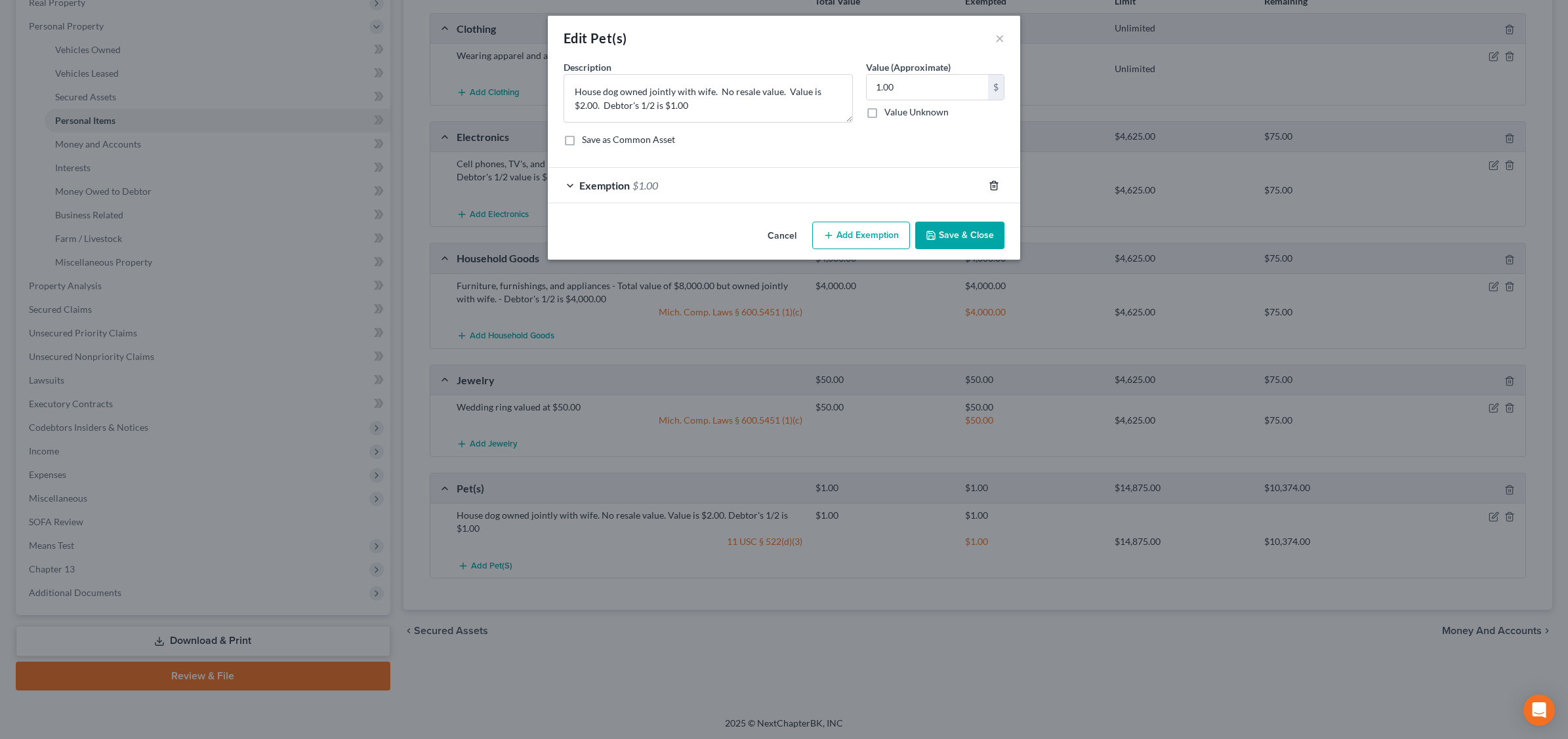
click at [995, 184] on icon "button" at bounding box center [994, 186] width 11 height 11
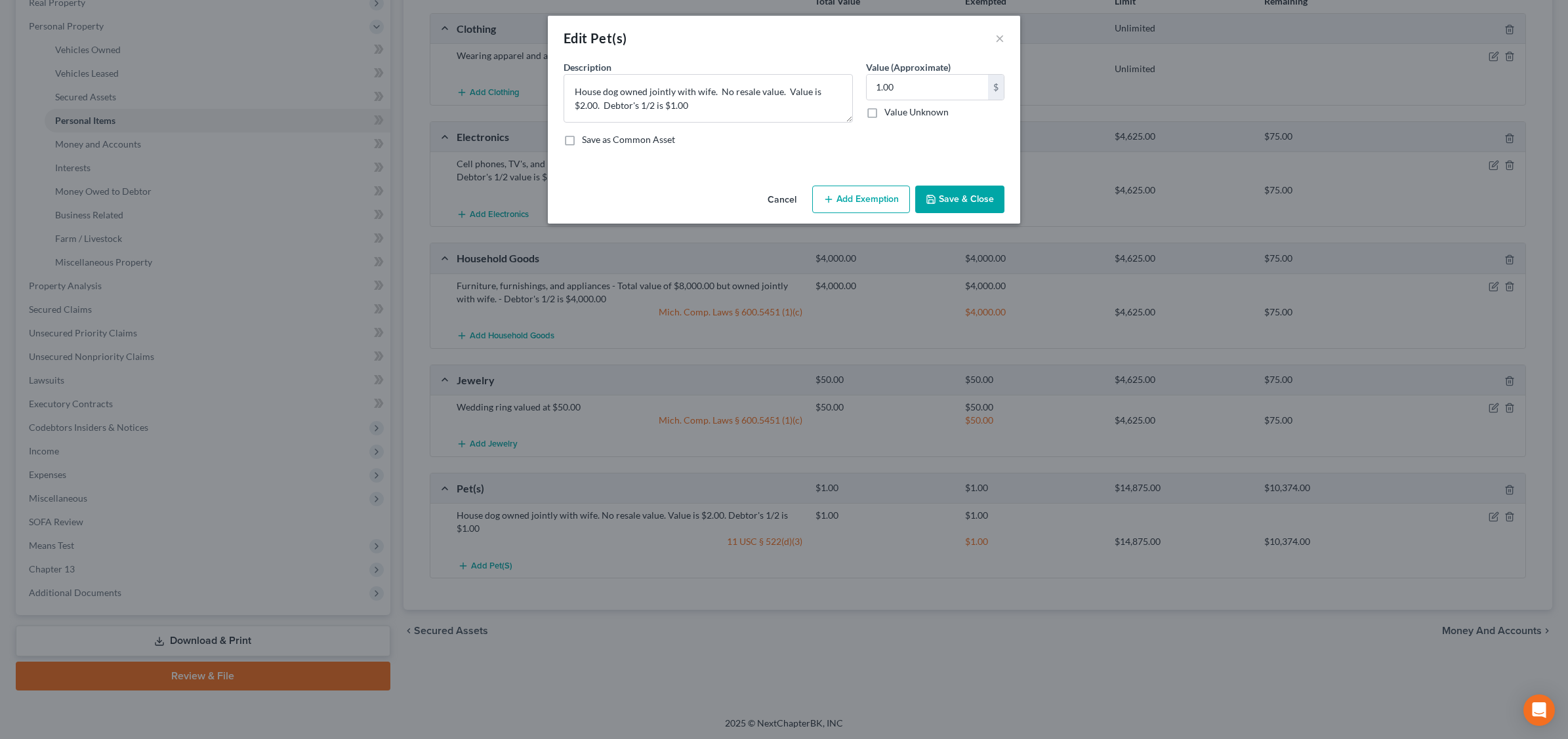
click at [834, 198] on button "Add Exemption" at bounding box center [861, 199] width 98 height 28
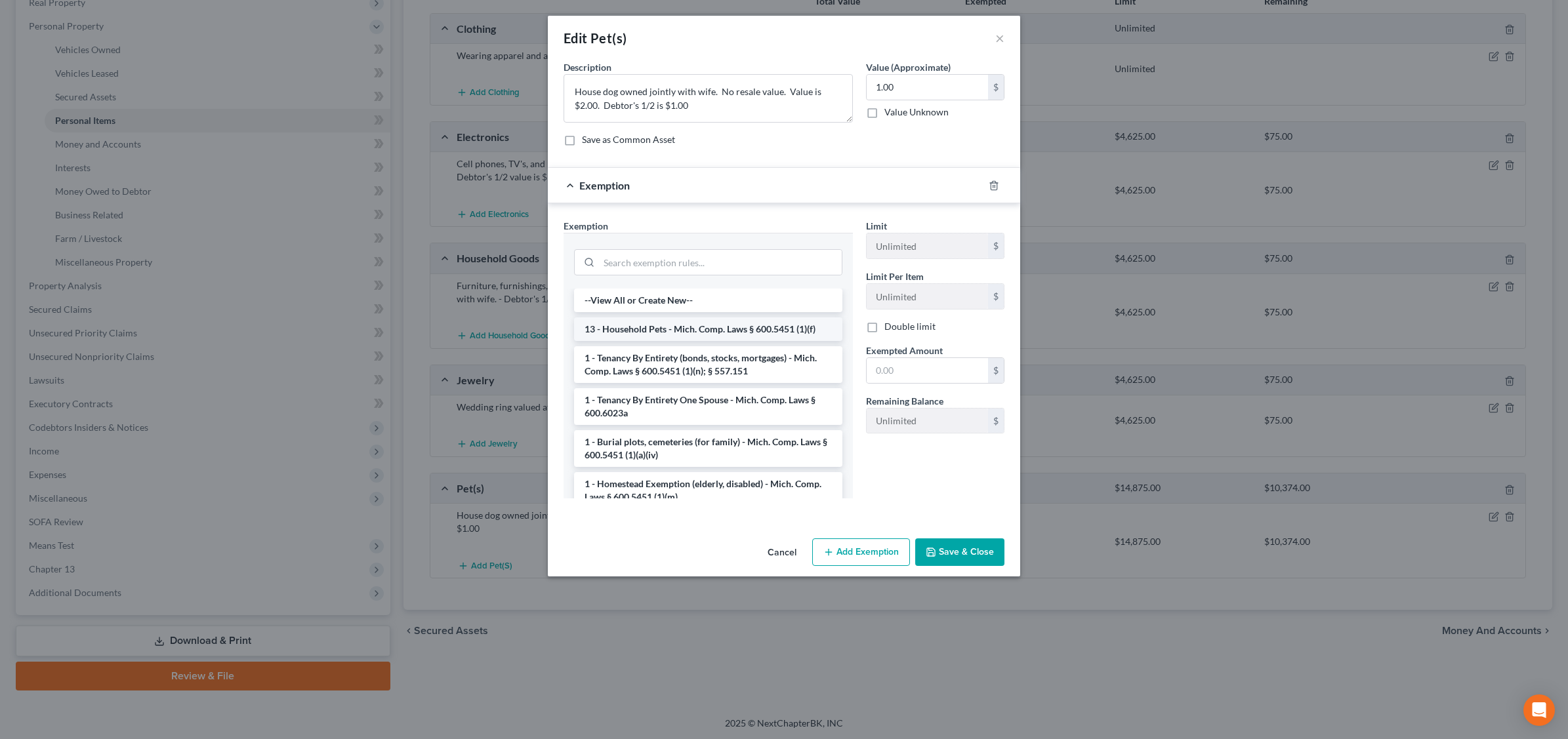
click at [684, 335] on li "13 - Household Pets - Mich. Comp. Laws § 600.5451 (1)(f)" at bounding box center [708, 329] width 268 height 23
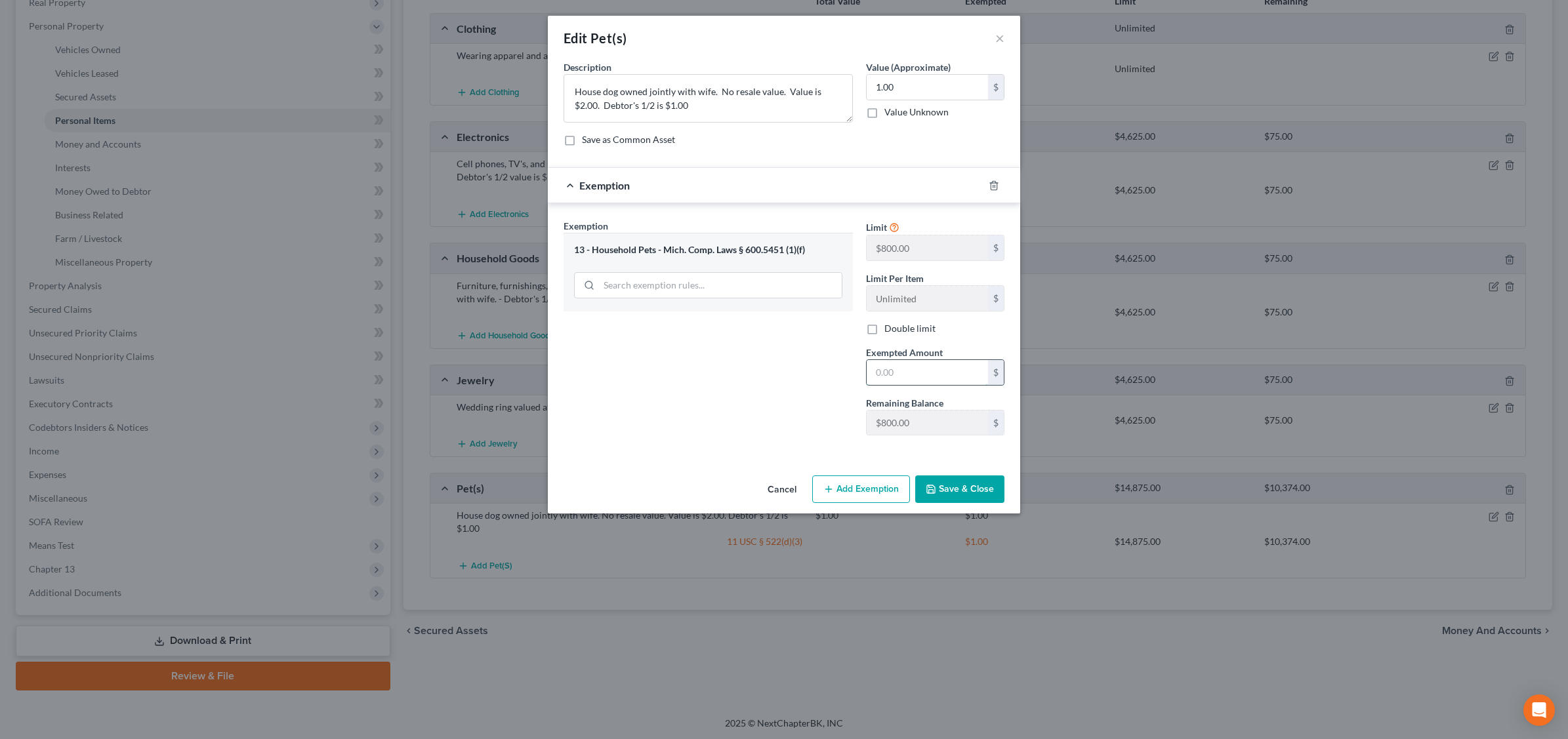
click at [912, 374] on input "text" at bounding box center [927, 373] width 121 height 25
type input "1.00"
click at [993, 490] on button "Save & Close" at bounding box center [959, 489] width 89 height 28
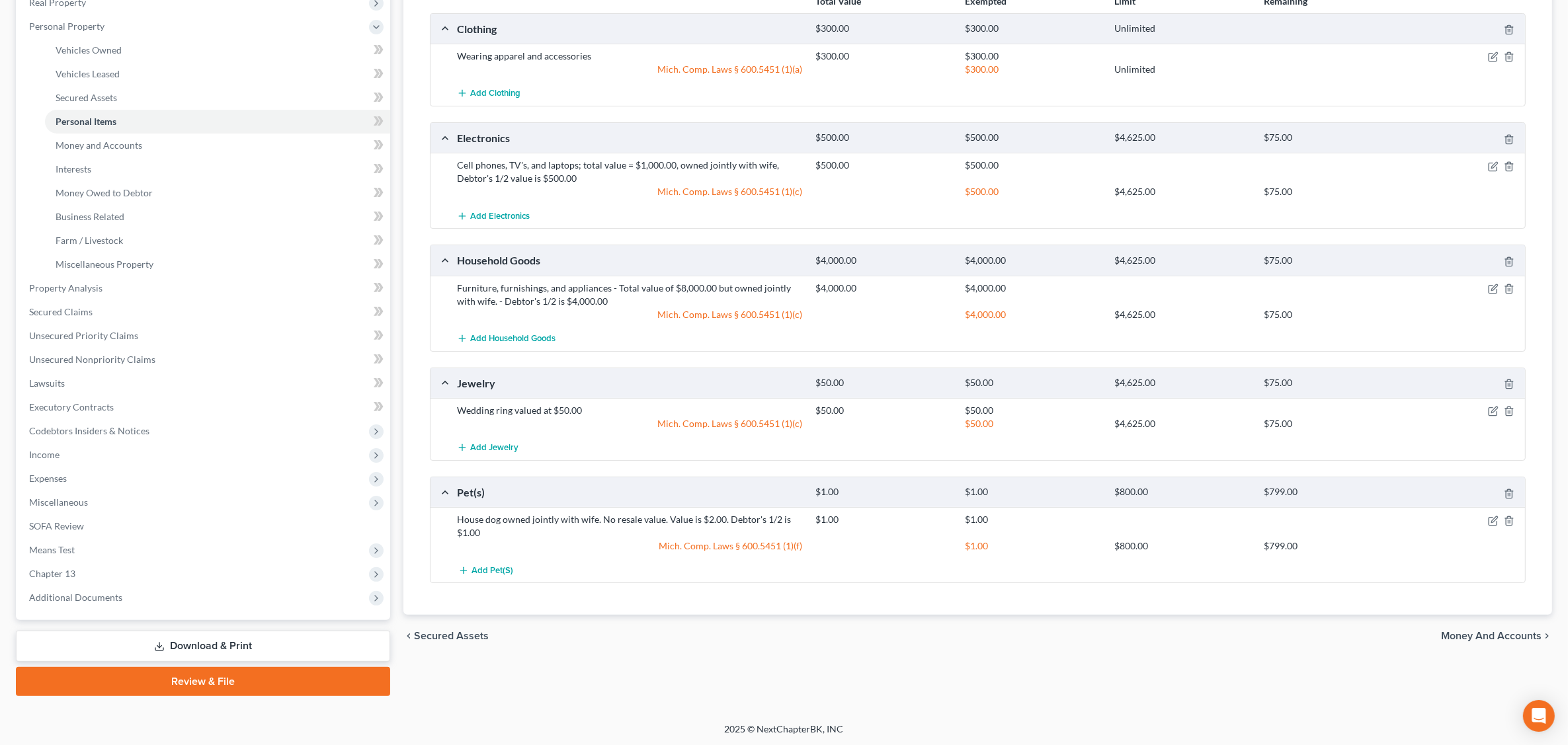
click at [240, 642] on link "Download & Print" at bounding box center [203, 646] width 374 height 31
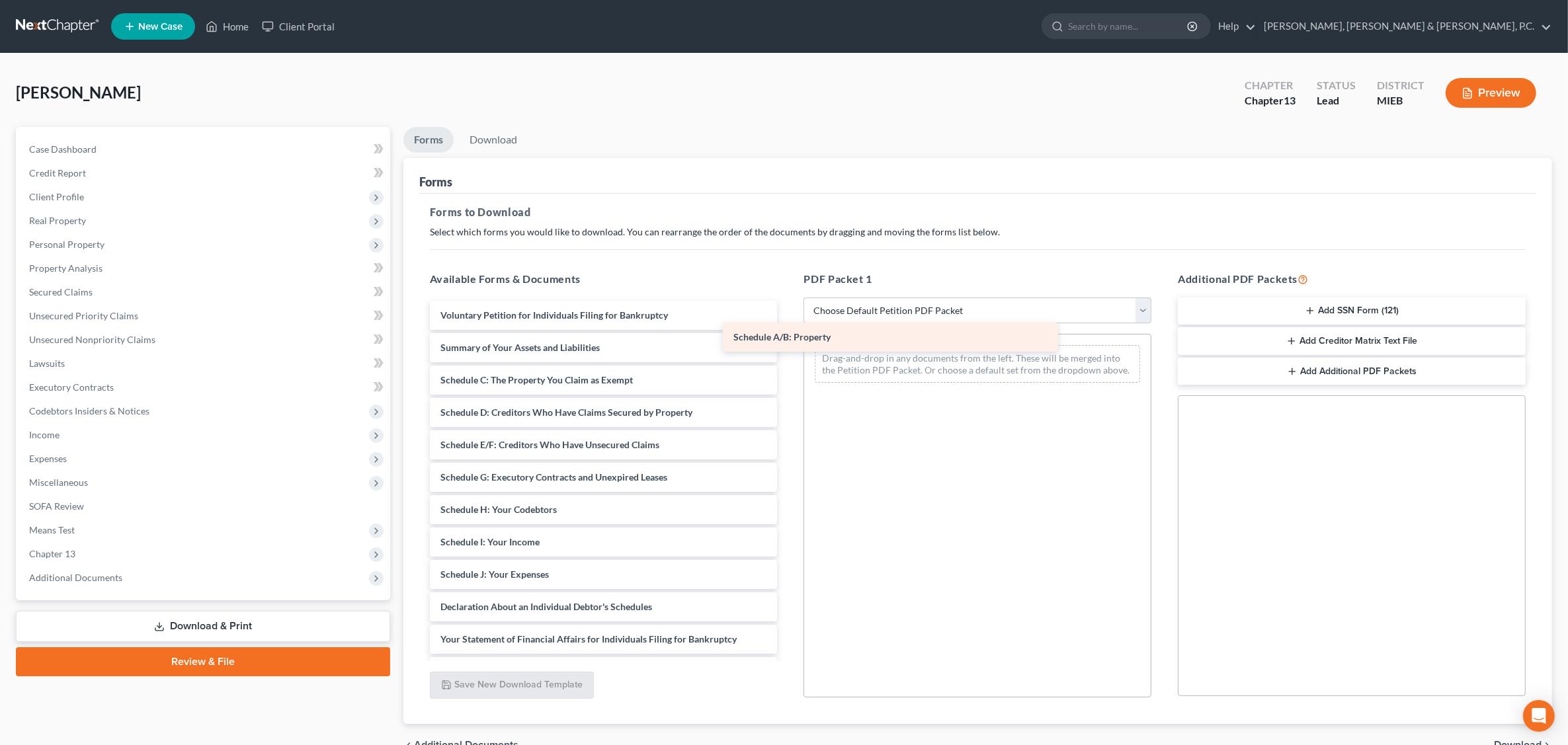
drag, startPoint x: 606, startPoint y: 377, endPoint x: 902, endPoint y: 332, distance: 299.4
click at [789, 332] on div "Schedule A/B: Property Voluntary Petition for Individuals Filing for Bankruptcy…" at bounding box center [603, 575] width 369 height 547
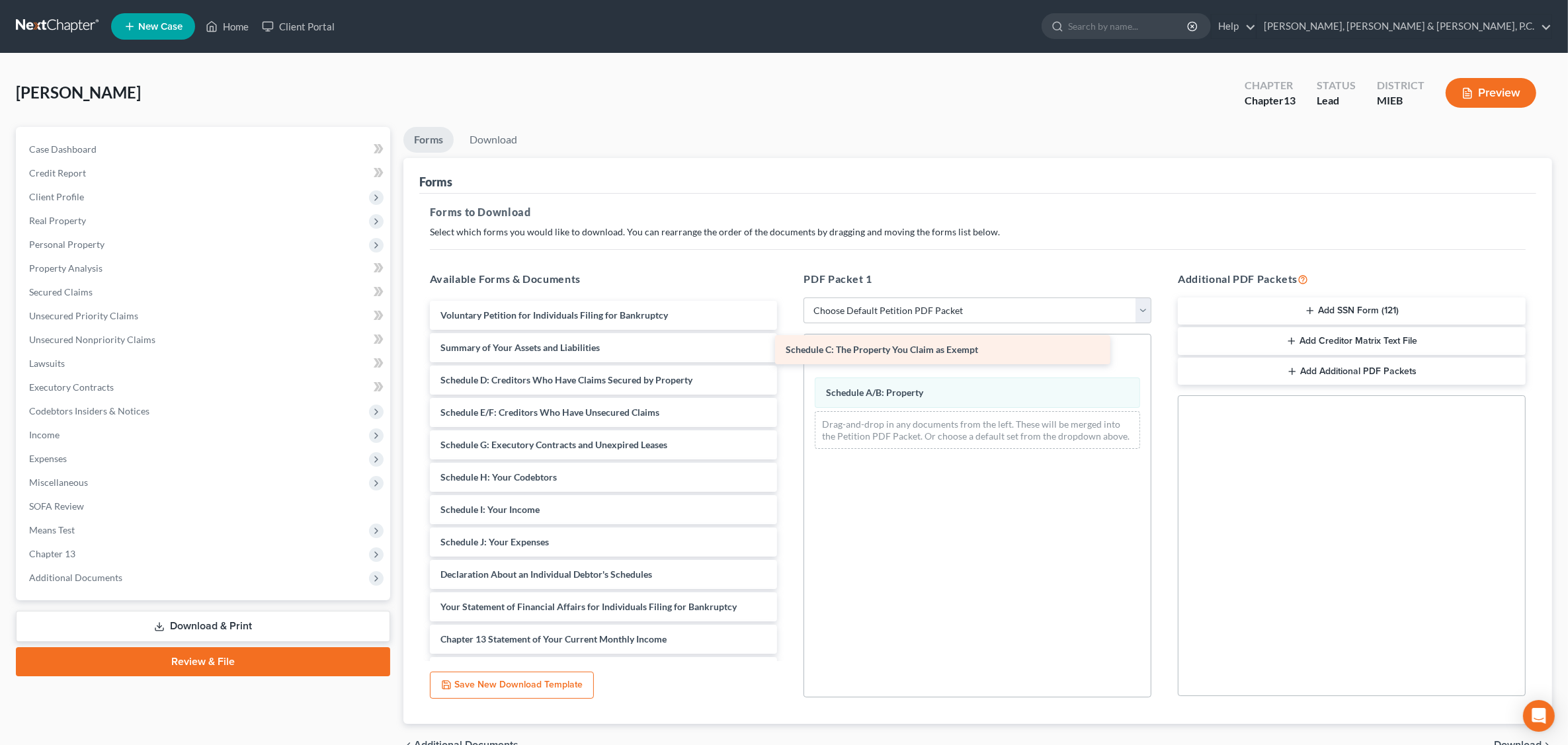
drag, startPoint x: 570, startPoint y: 377, endPoint x: 915, endPoint y: 347, distance: 346.3
click at [789, 347] on div "Schedule C: The Property You Claim as Exempt Voluntary Petition for Individuals…" at bounding box center [603, 559] width 369 height 515
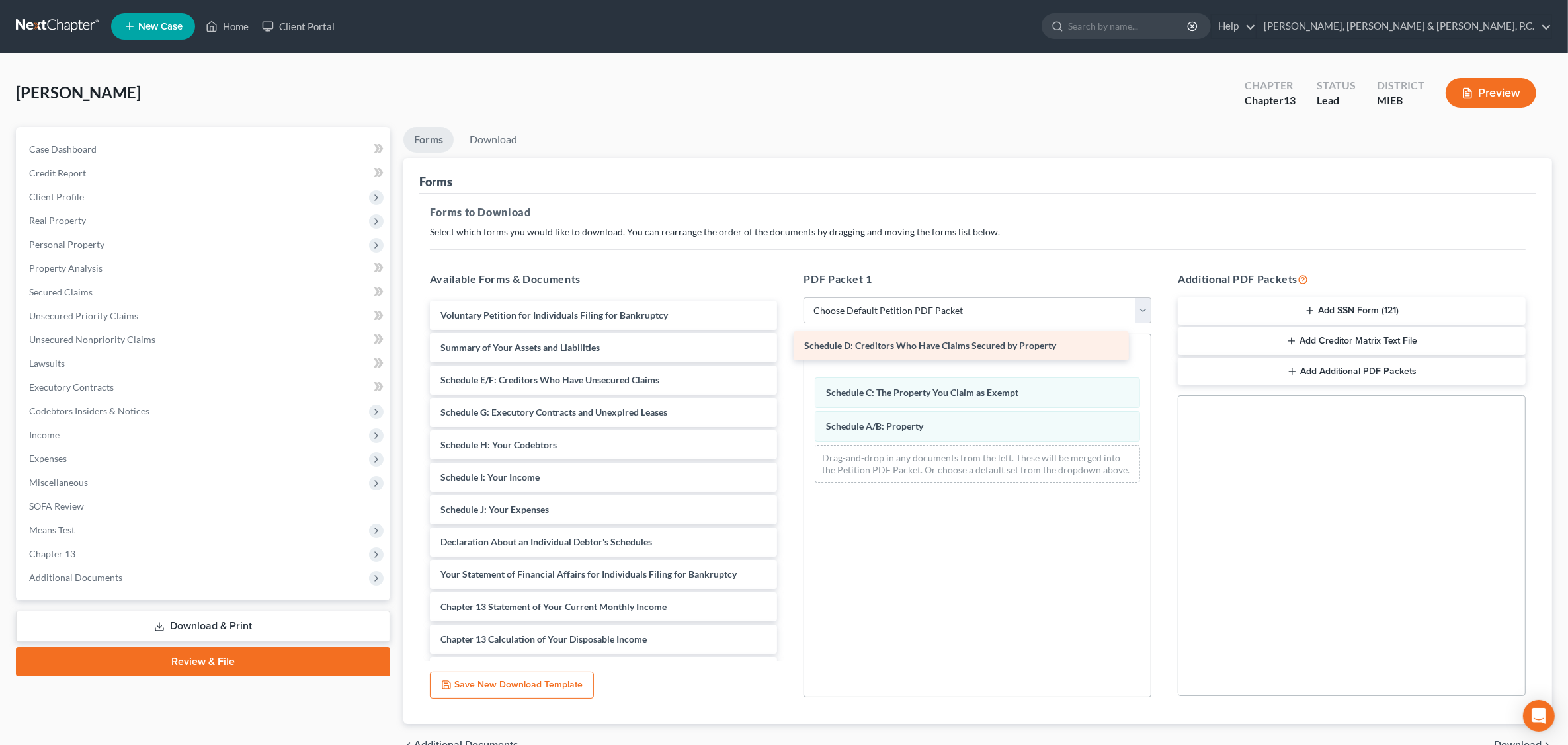
drag, startPoint x: 586, startPoint y: 381, endPoint x: 943, endPoint y: 350, distance: 358.3
click at [789, 347] on div "Schedule D: Creditors Who Have Claims Secured by Property Voluntary Petition fo…" at bounding box center [603, 542] width 369 height 483
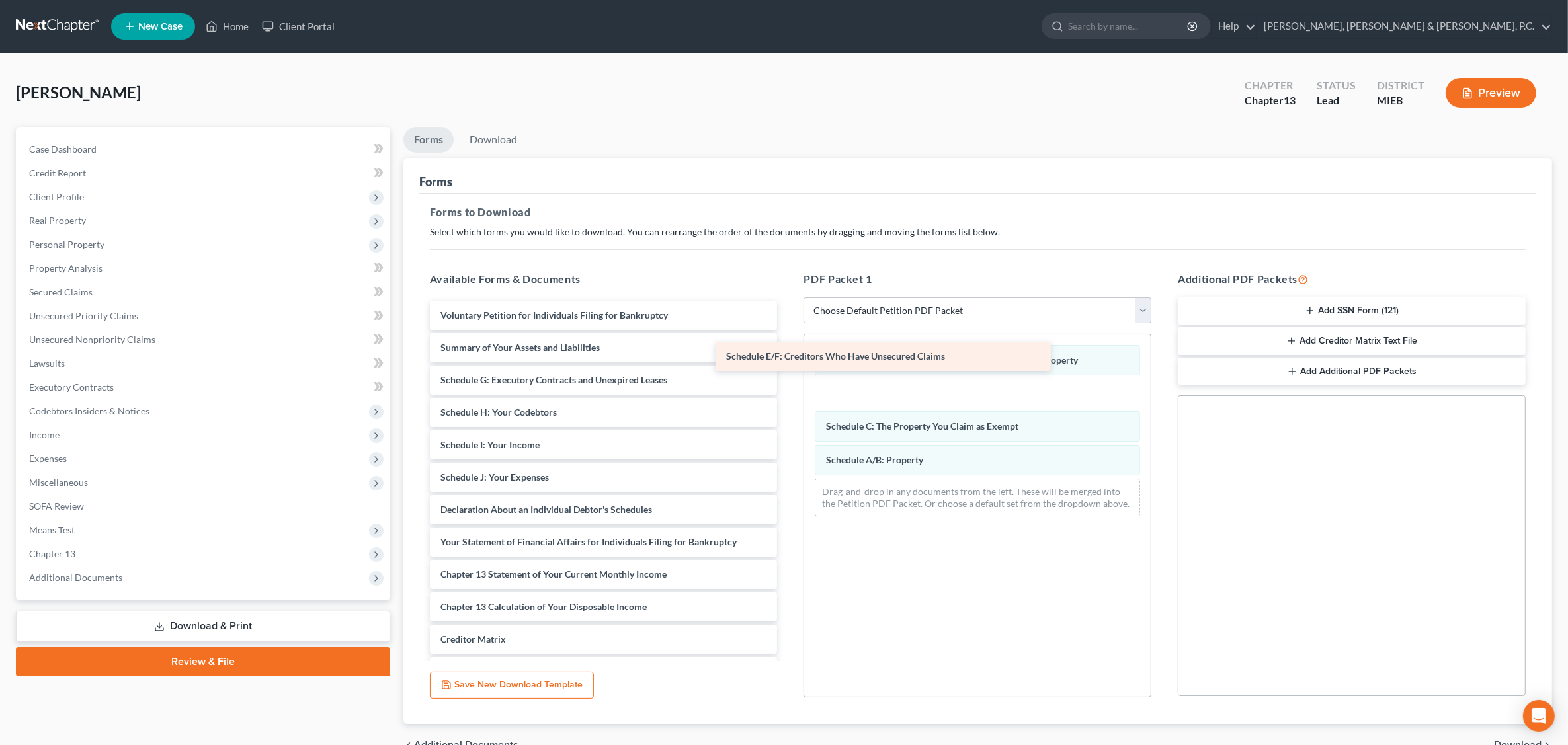
drag, startPoint x: 616, startPoint y: 390, endPoint x: 943, endPoint y: 365, distance: 328.0
click at [789, 365] on div "Schedule E/F: Creditors Who Have Unsecured Claims Voluntary Petition for Indivi…" at bounding box center [603, 526] width 369 height 450
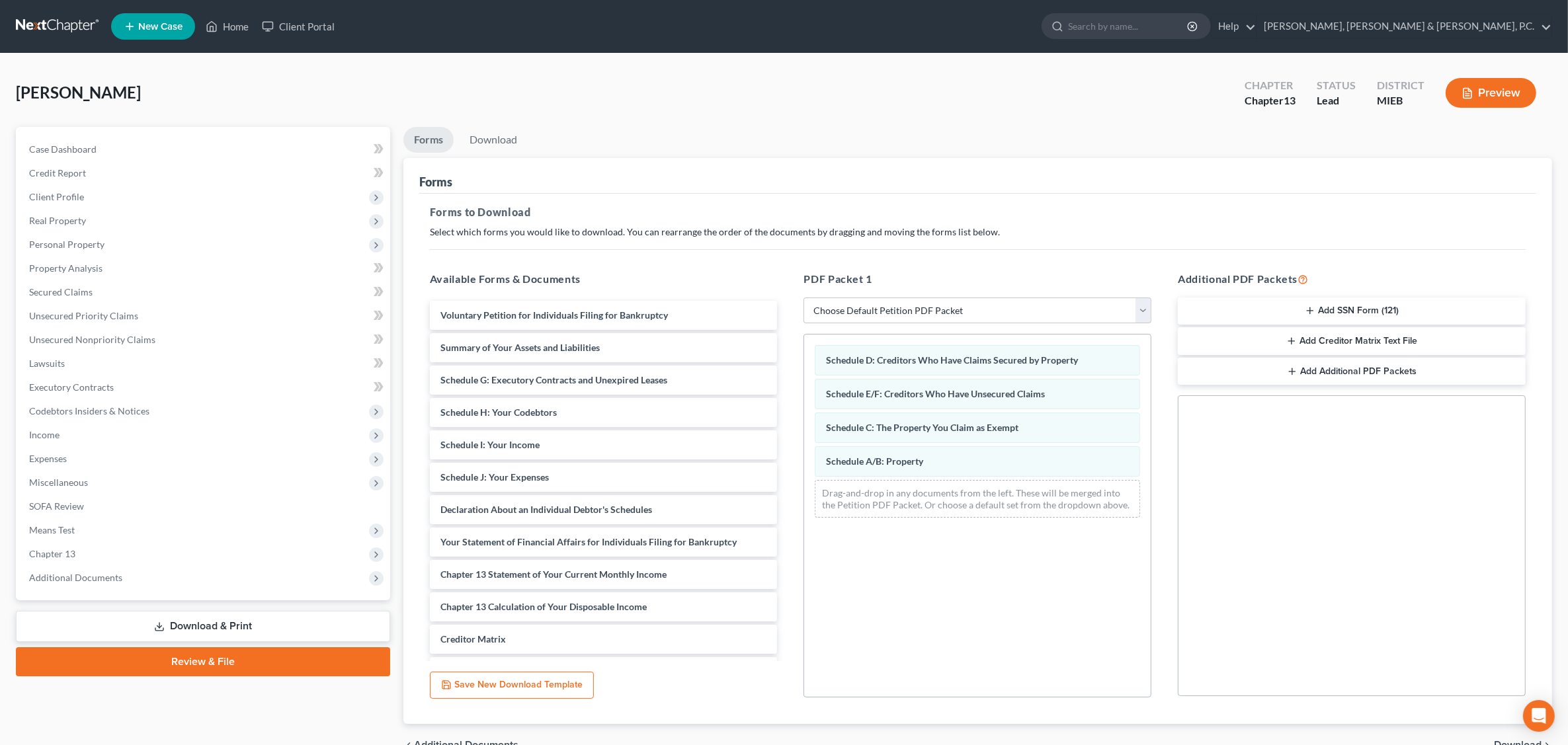
scroll to position [71, 0]
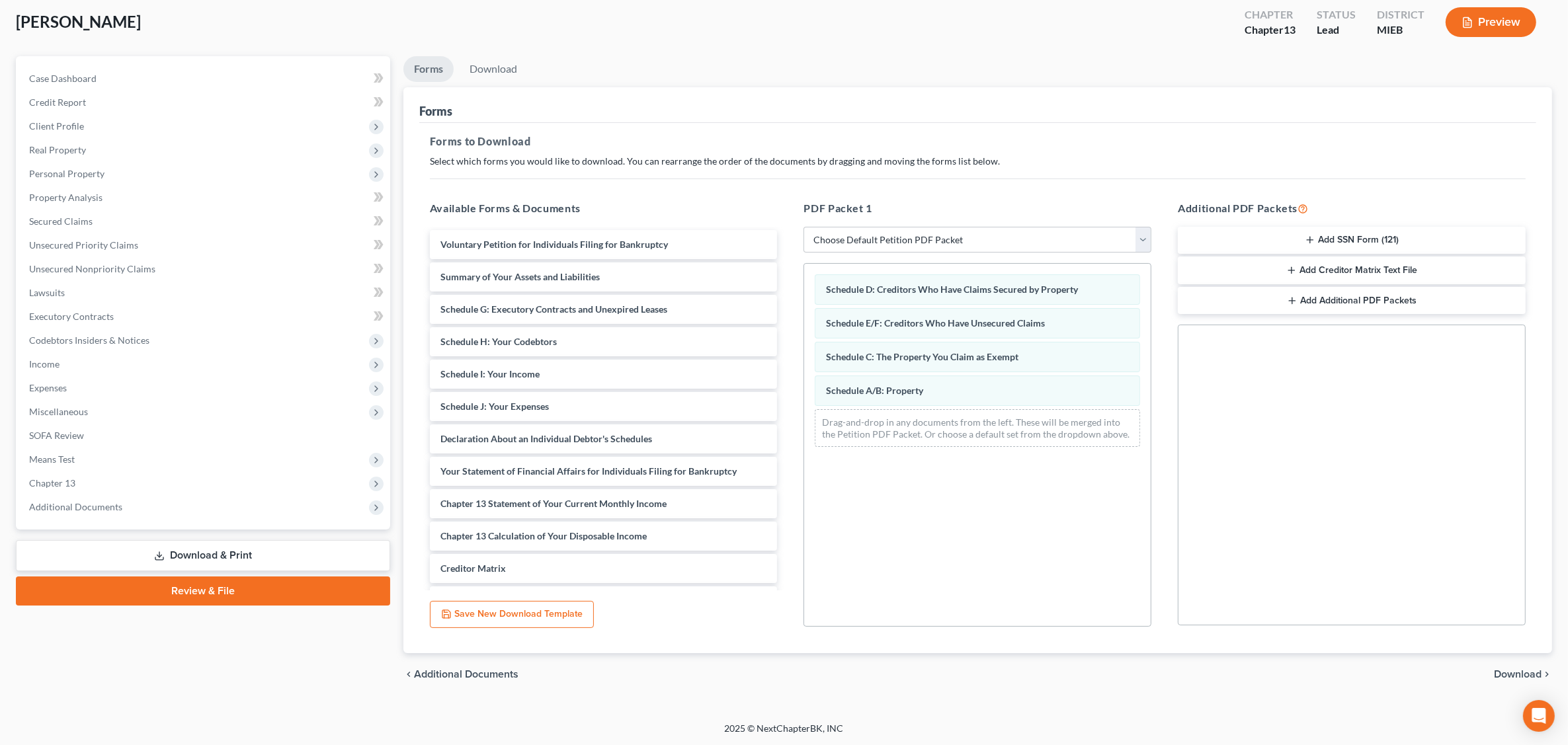
click at [1261, 672] on span "Download" at bounding box center [1518, 674] width 48 height 11
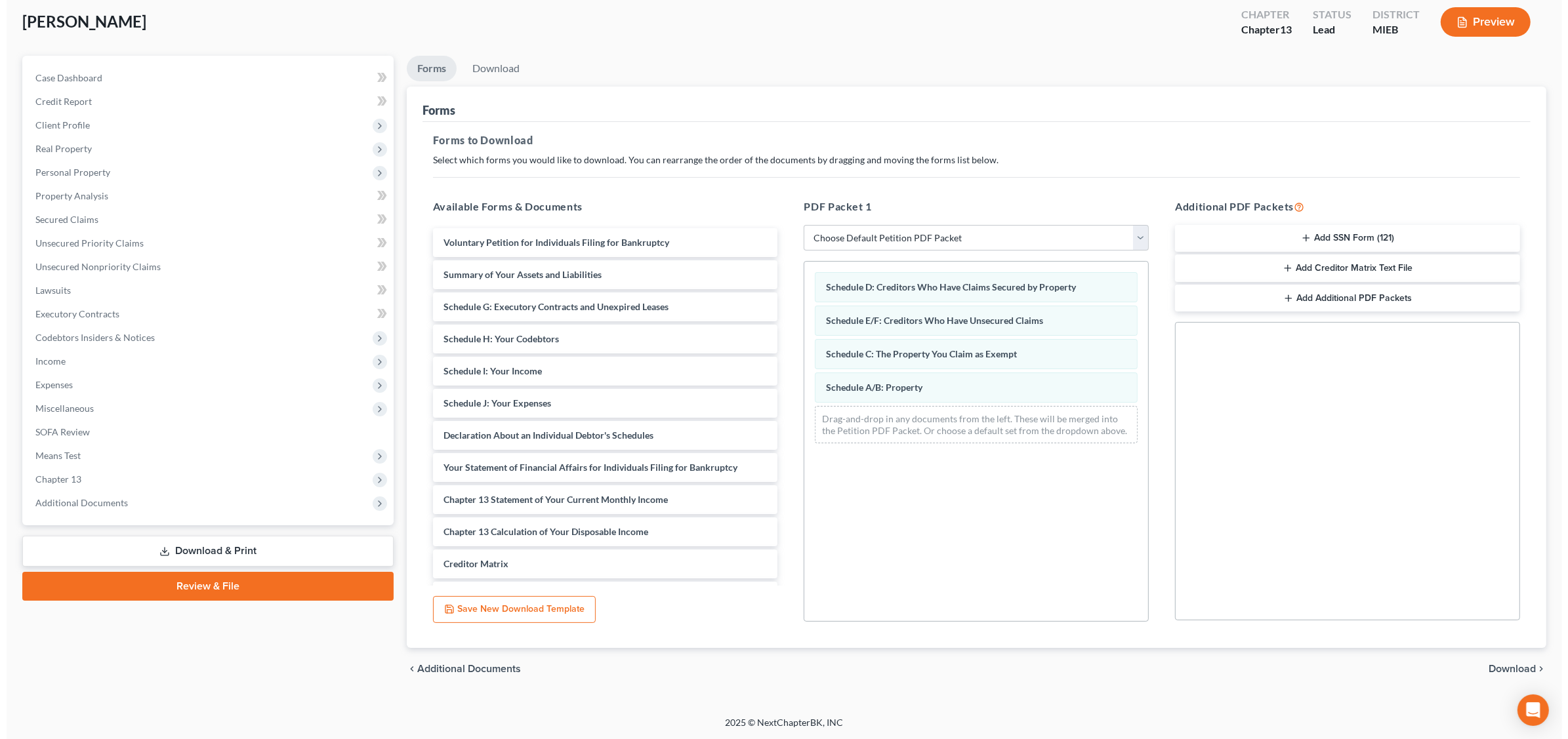
scroll to position [0, 0]
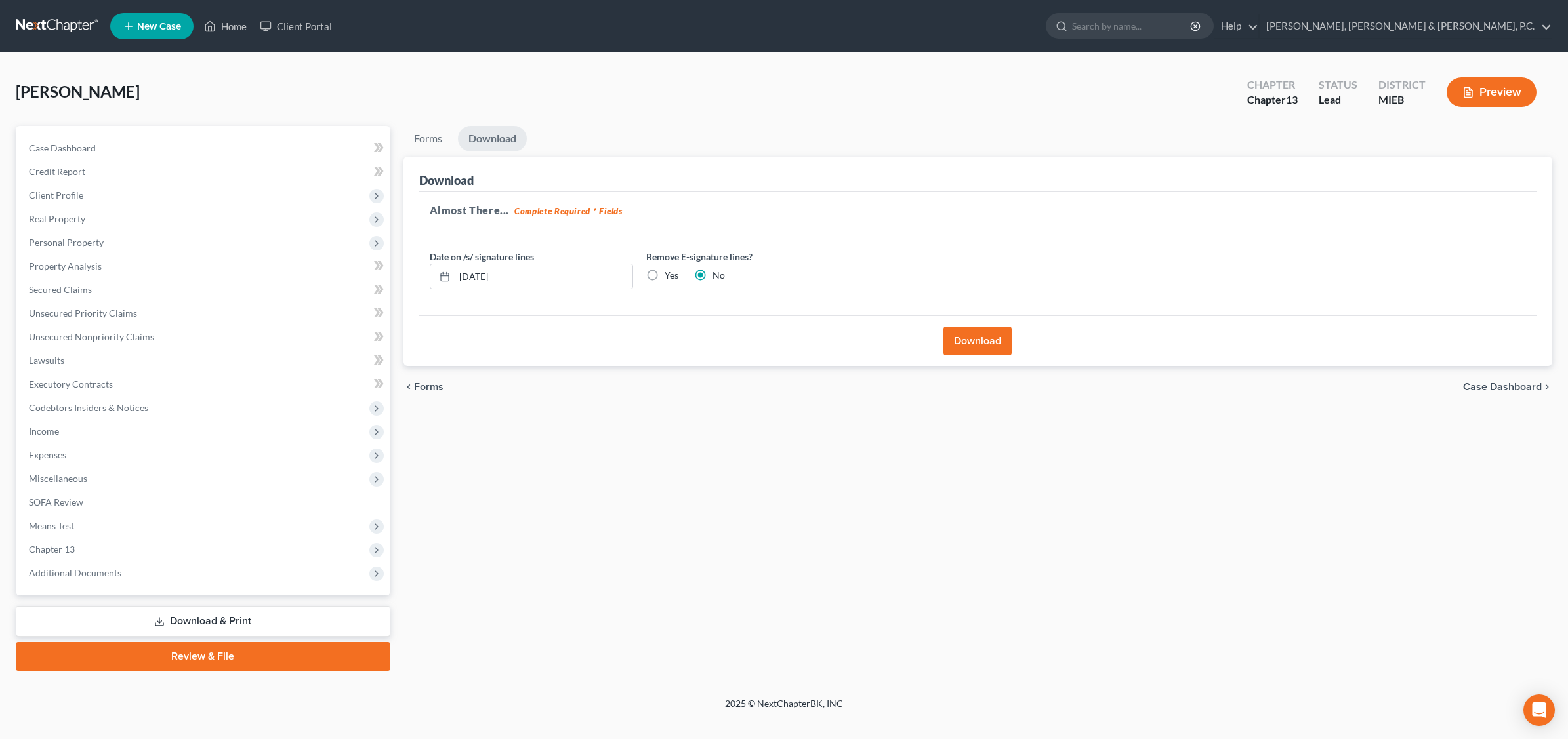
click at [664, 273] on label "Yes" at bounding box center [671, 275] width 14 height 13
click at [670, 273] on input "Yes" at bounding box center [674, 273] width 8 height 8
radio input "true"
radio input "false"
click at [970, 338] on button "Download" at bounding box center [977, 341] width 68 height 29
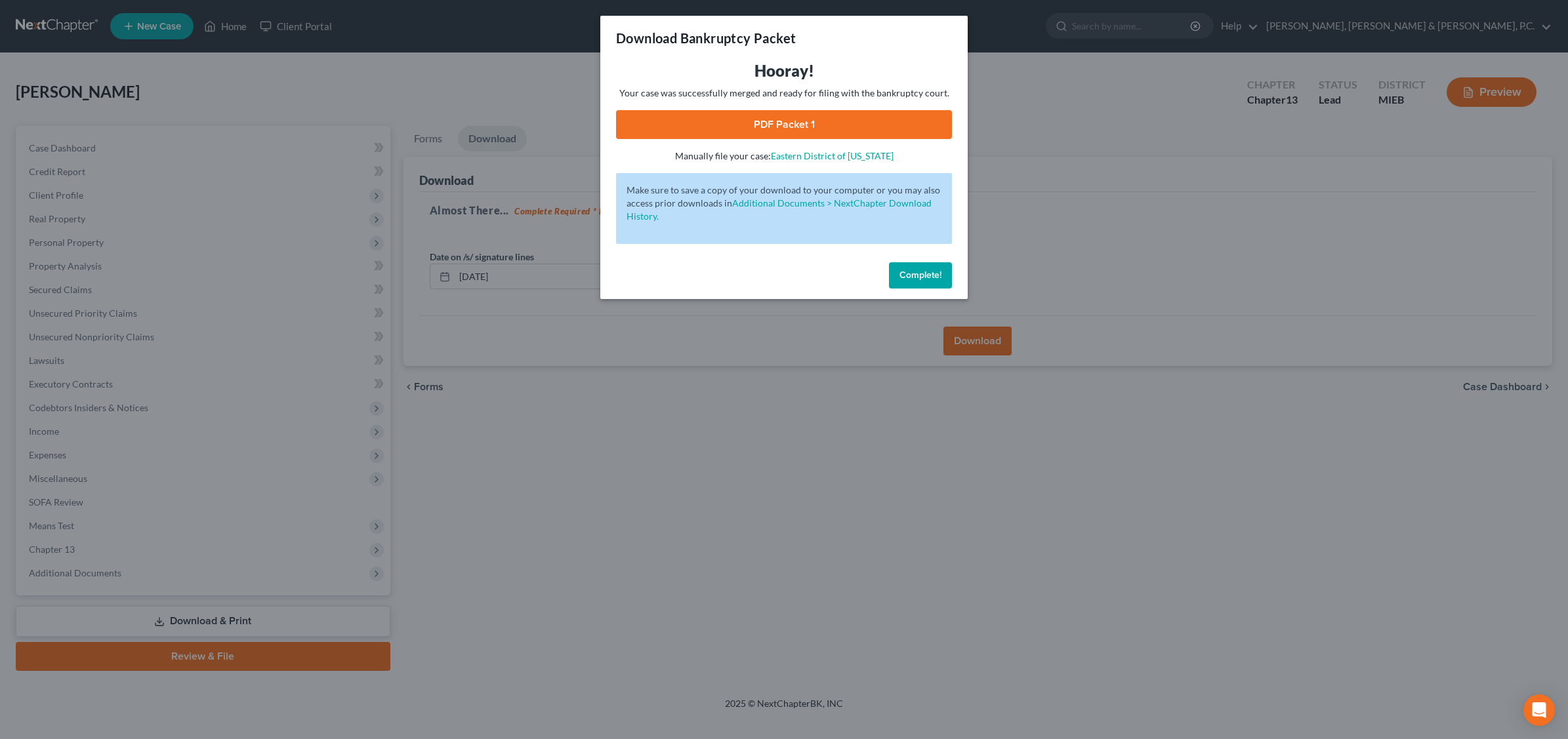
click at [789, 128] on link "PDF Packet 1" at bounding box center [784, 124] width 336 height 29
drag, startPoint x: 922, startPoint y: 272, endPoint x: 916, endPoint y: 276, distance: 7.2
click at [920, 272] on span "Complete!" at bounding box center [921, 275] width 42 height 11
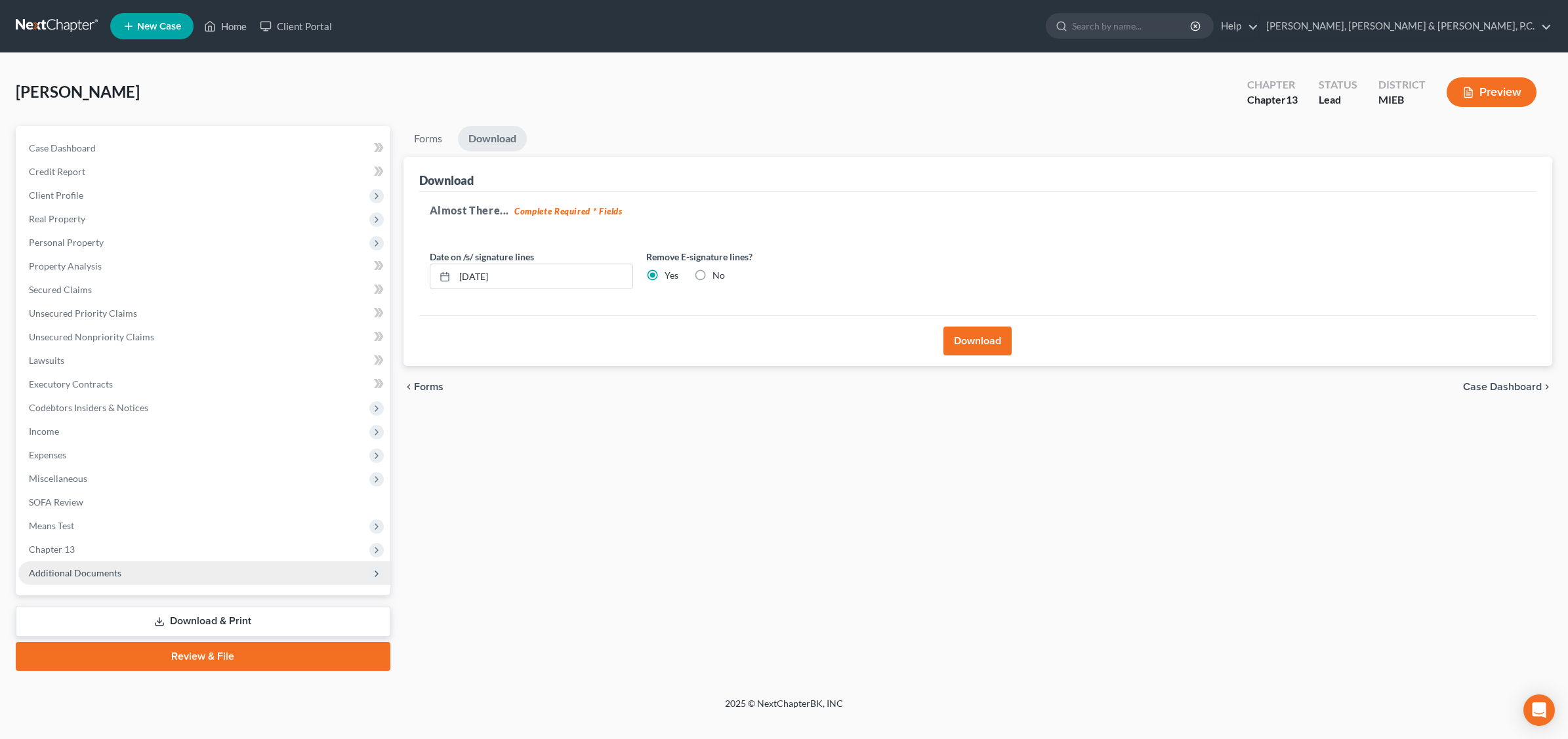
click at [98, 576] on span "Additional Documents" at bounding box center [75, 572] width 93 height 11
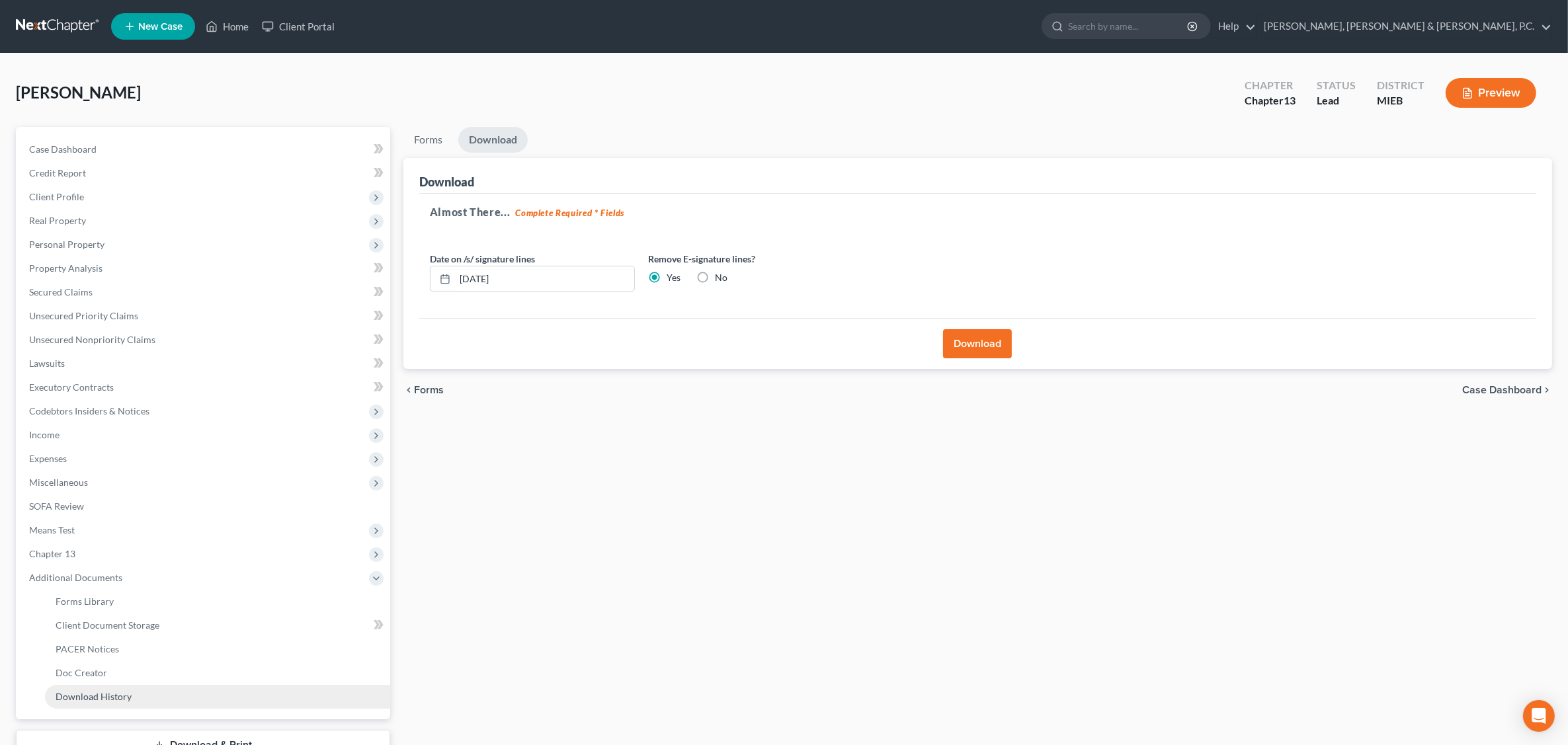
click at [78, 692] on span "Download History" at bounding box center [94, 696] width 76 height 11
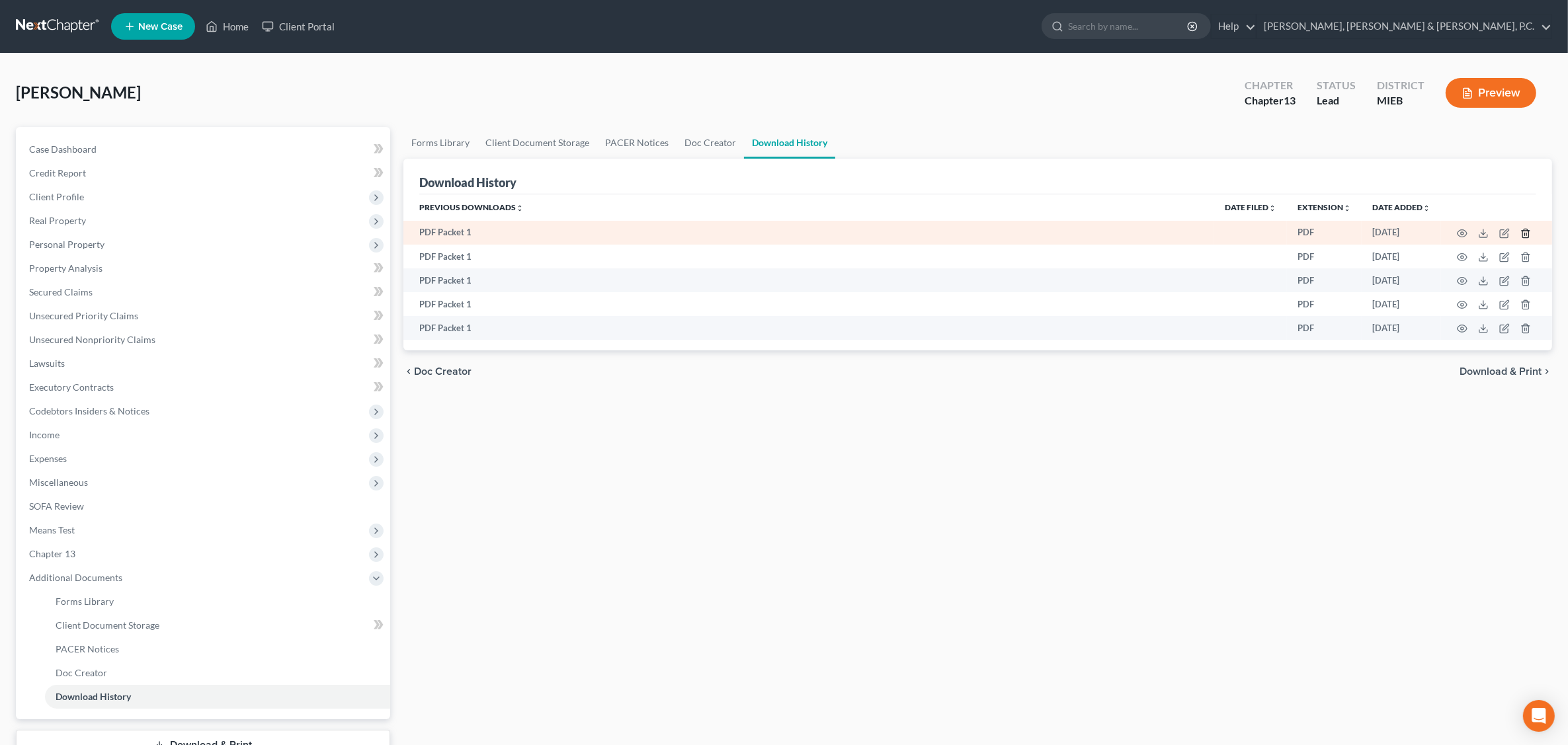
click at [1261, 232] on icon "button" at bounding box center [1526, 233] width 11 height 11
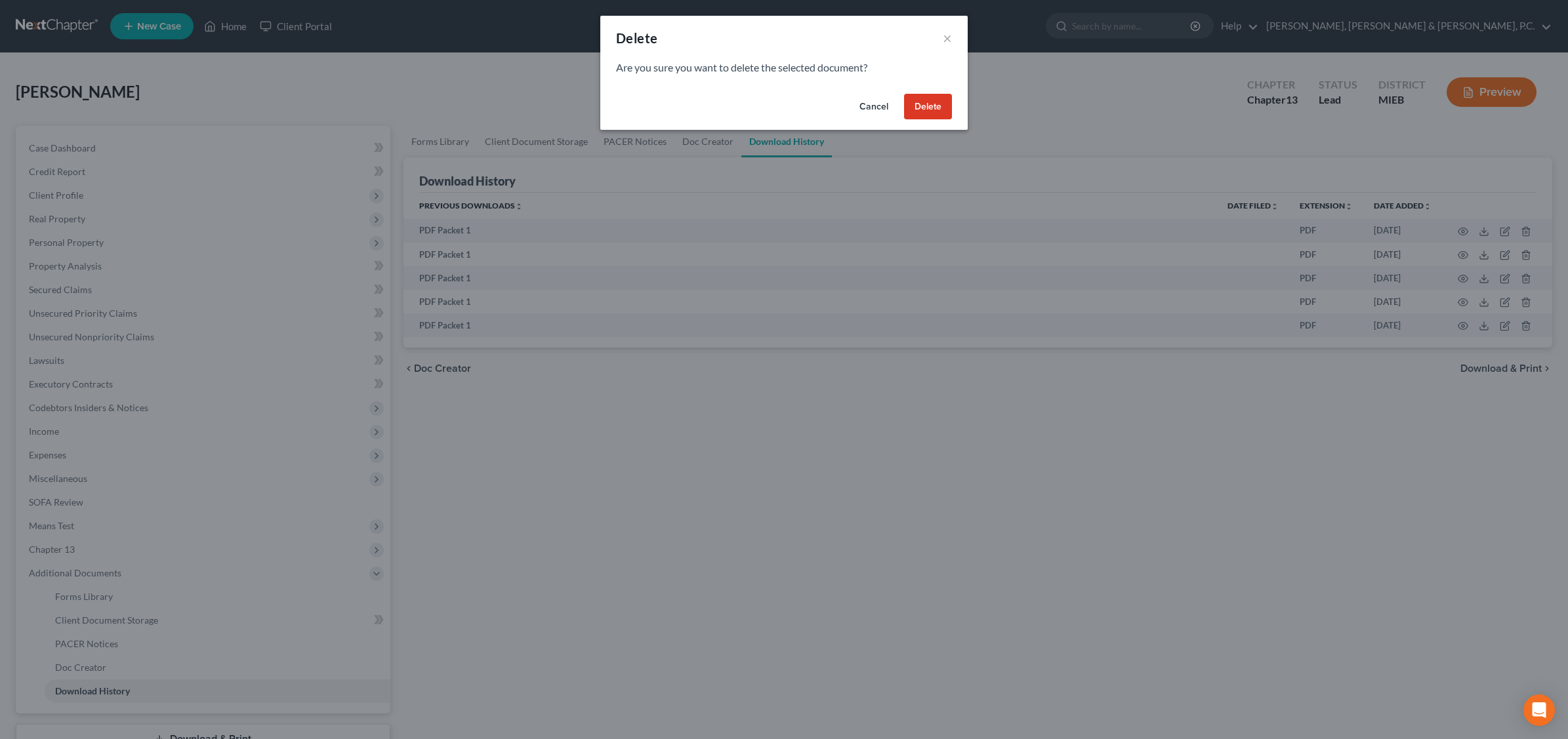
click at [935, 106] on button "Delete" at bounding box center [928, 106] width 48 height 26
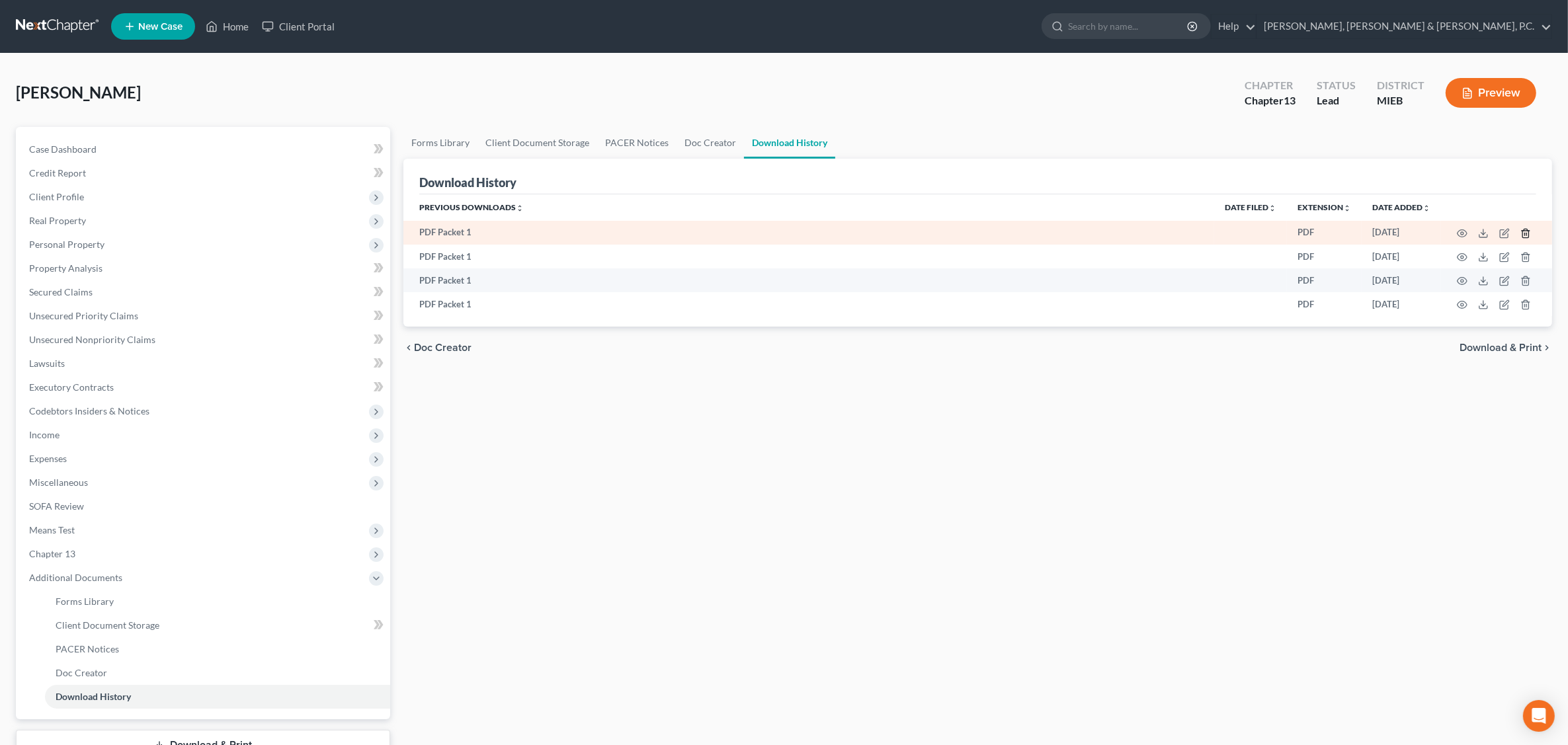
click at [1261, 232] on icon "button" at bounding box center [1526, 233] width 11 height 11
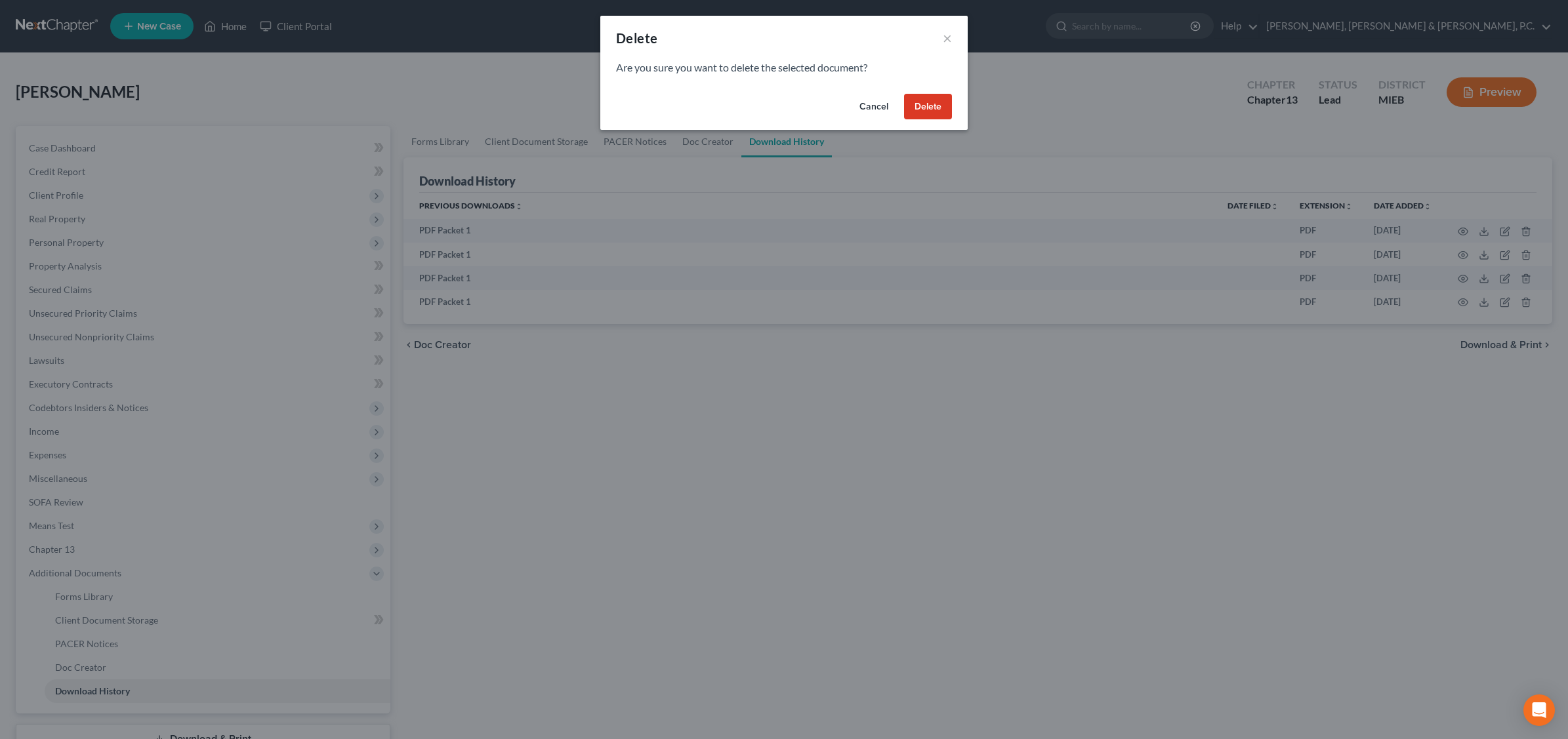
click at [929, 100] on button "Delete" at bounding box center [928, 106] width 48 height 26
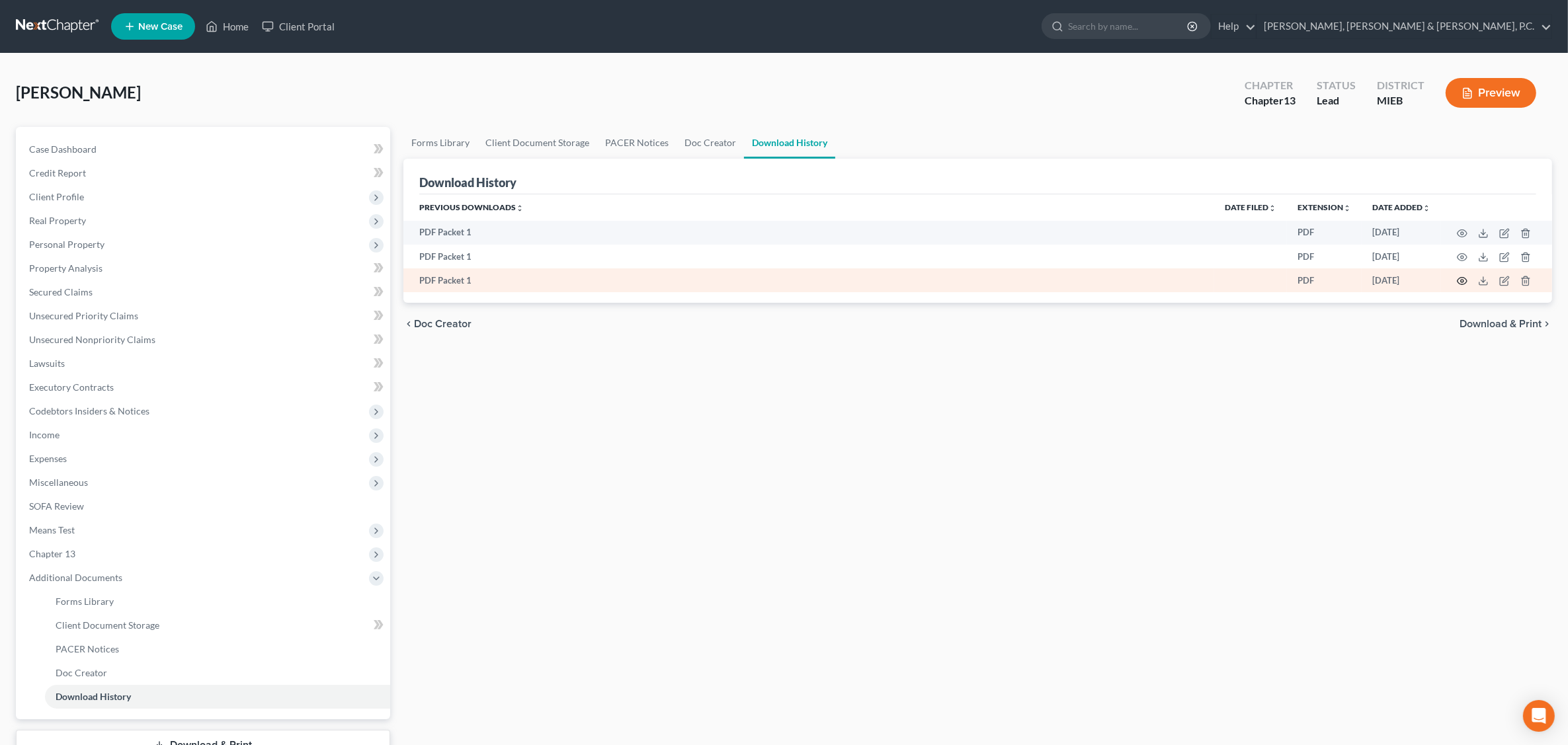
click at [1261, 280] on icon "button" at bounding box center [1462, 281] width 11 height 11
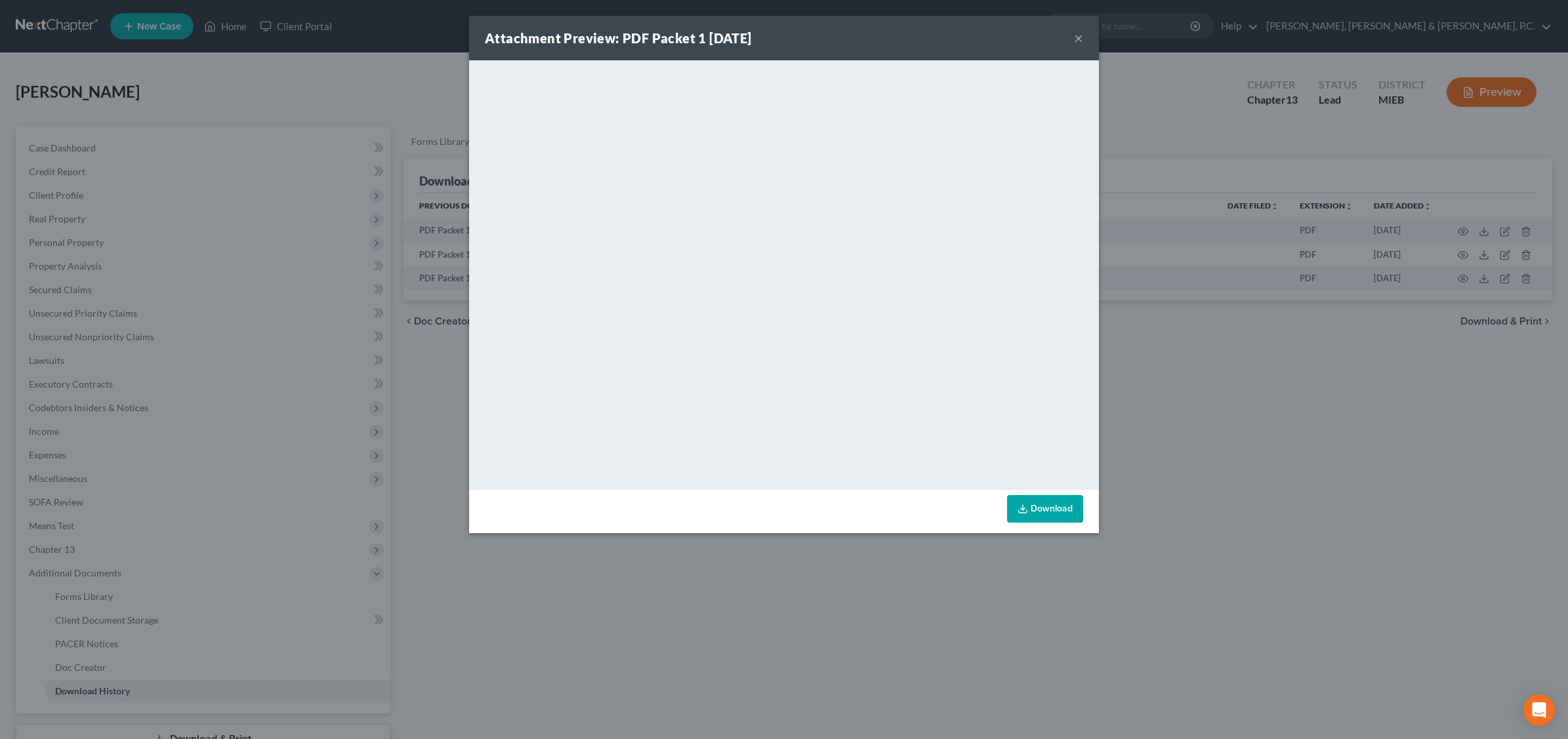
click at [1076, 40] on button "×" at bounding box center [1079, 38] width 9 height 16
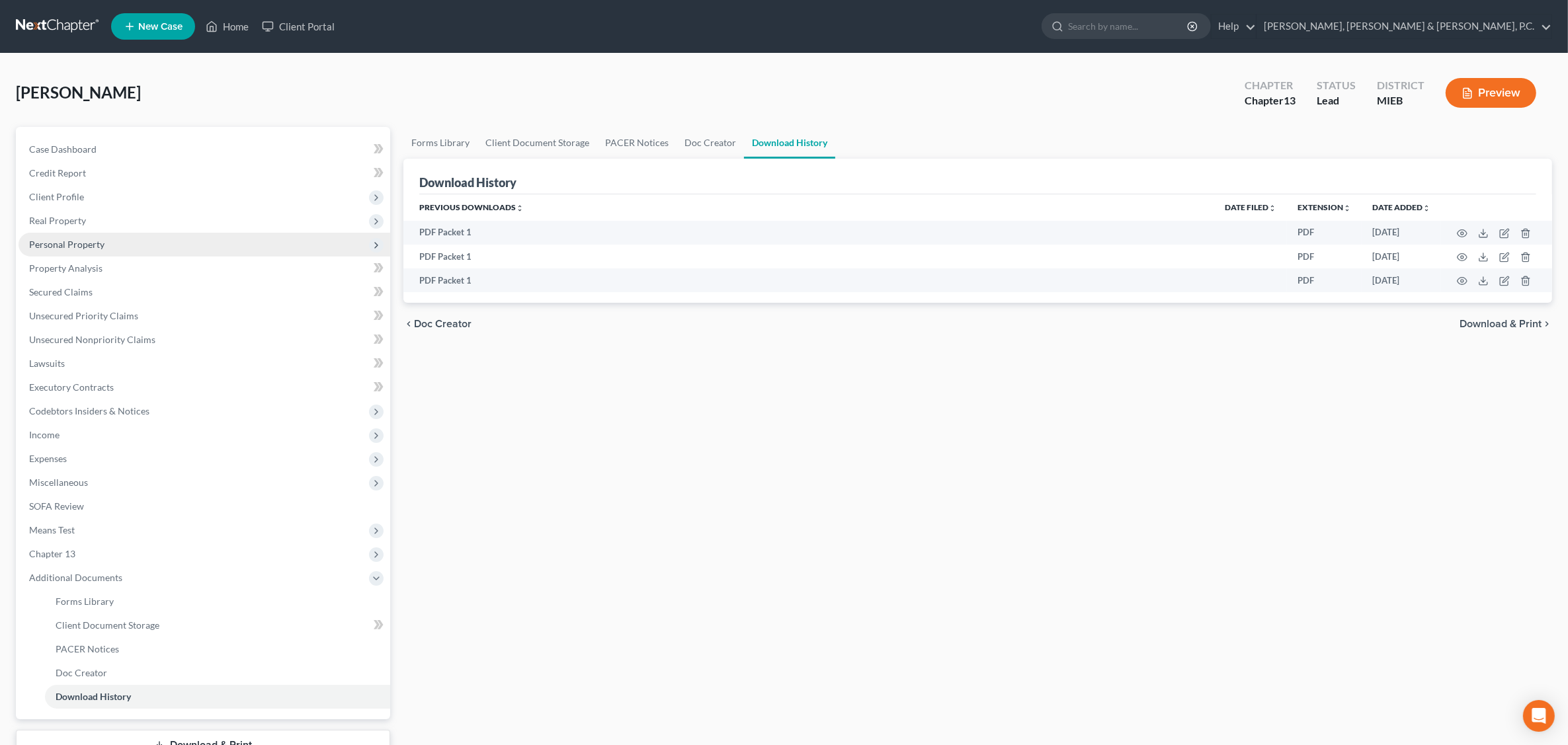
click at [84, 246] on span "Personal Property" at bounding box center [66, 244] width 75 height 11
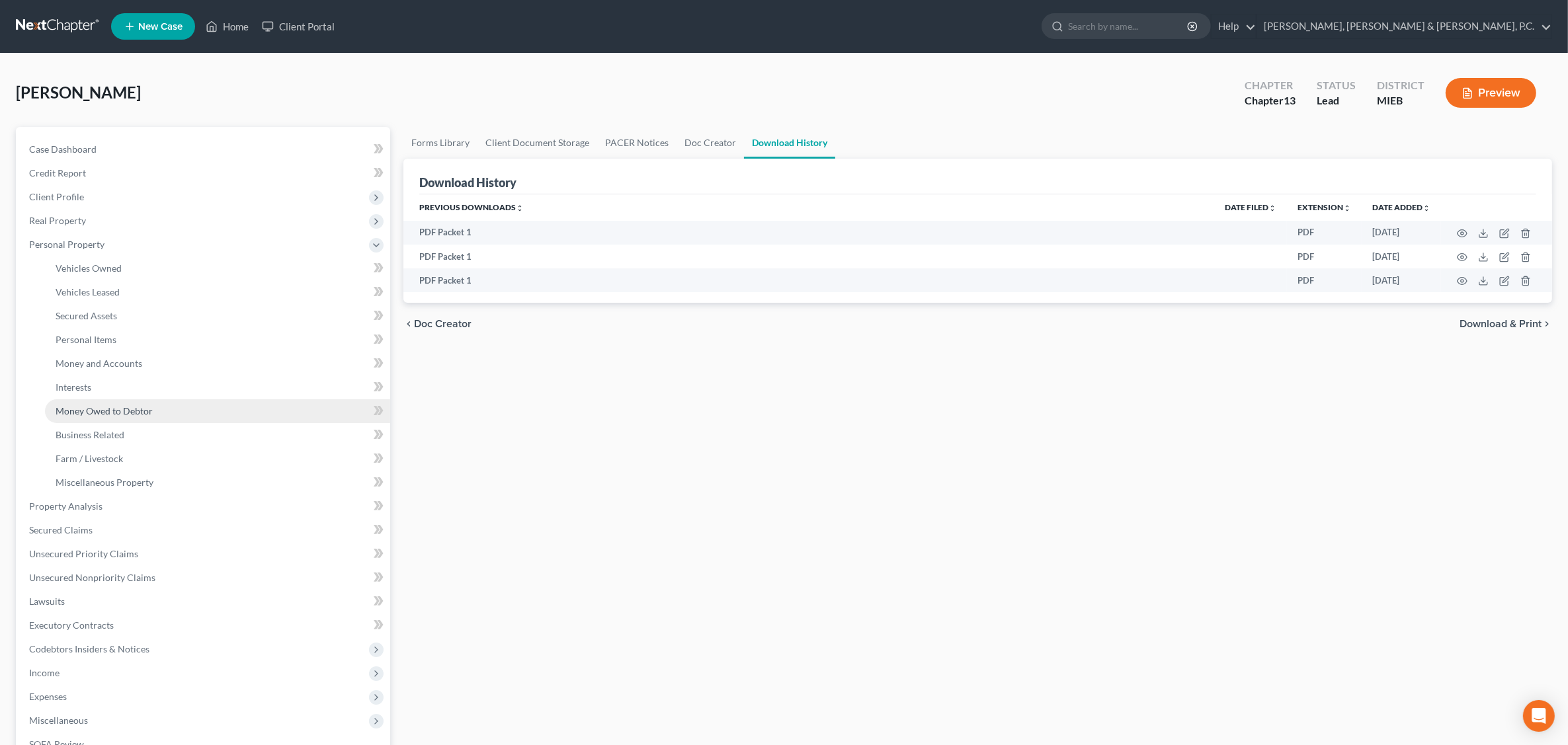
click at [106, 414] on span "Money Owed to Debtor" at bounding box center [104, 411] width 97 height 11
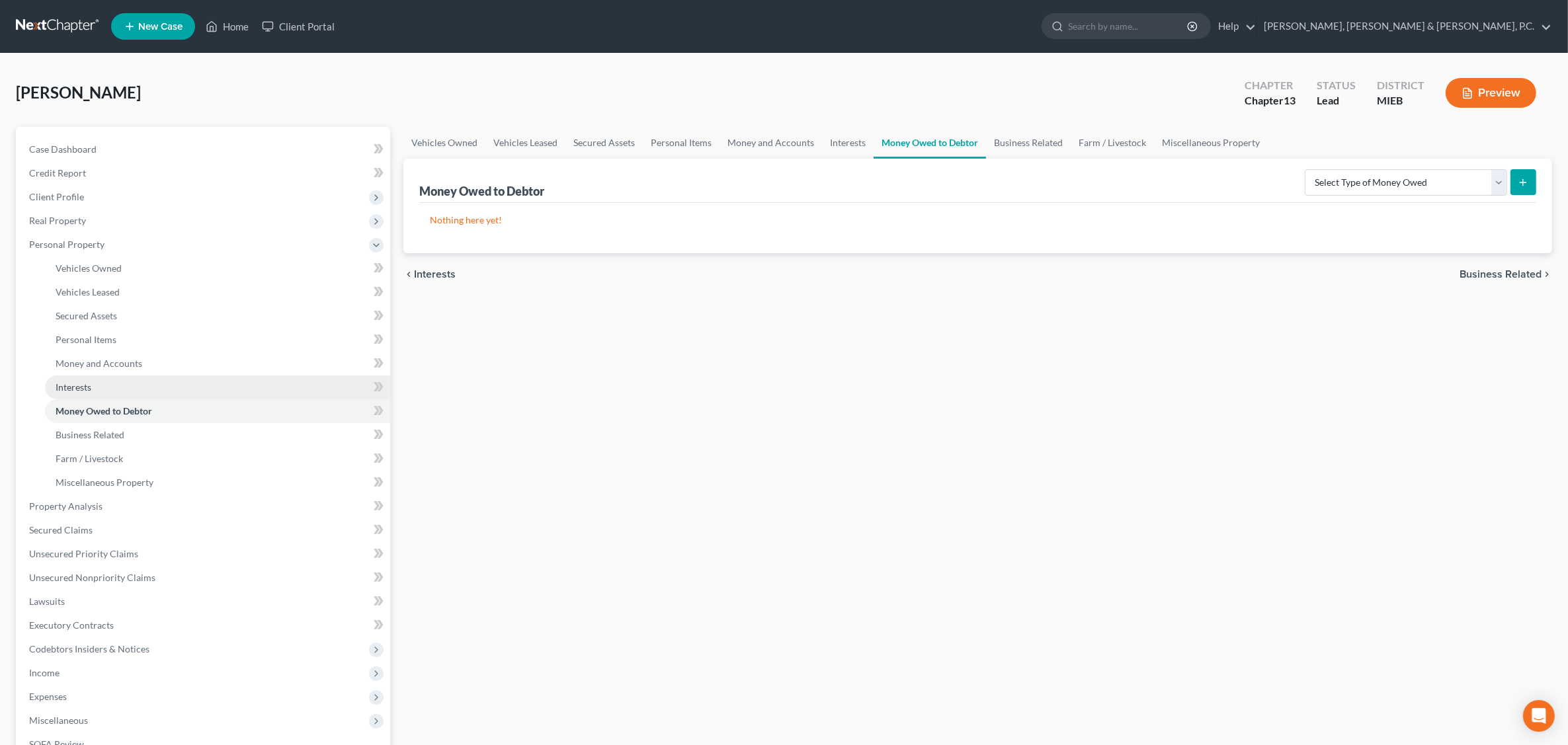
click at [90, 384] on span "Interests" at bounding box center [73, 387] width 36 height 11
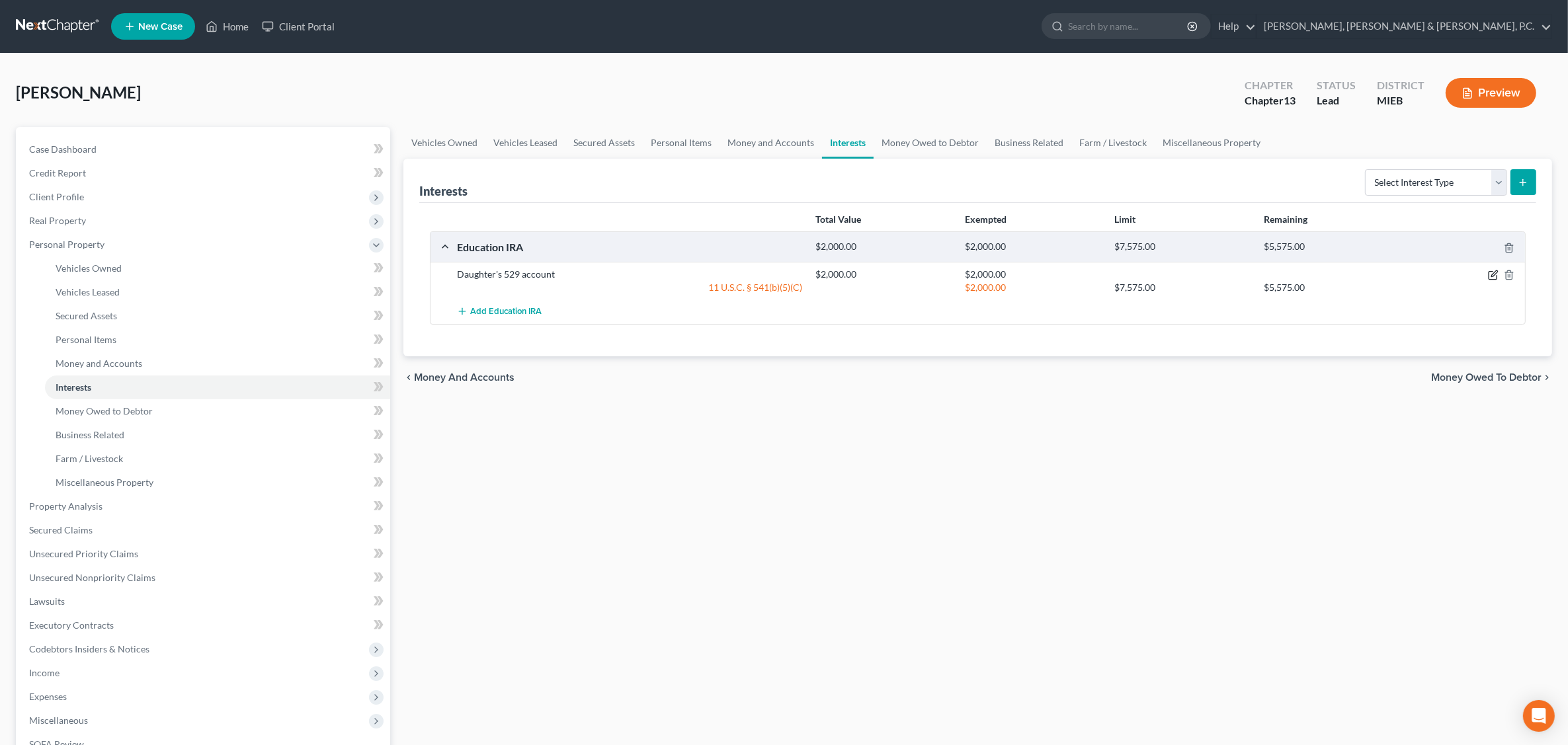
click at [1261, 277] on icon "button" at bounding box center [1493, 275] width 11 height 11
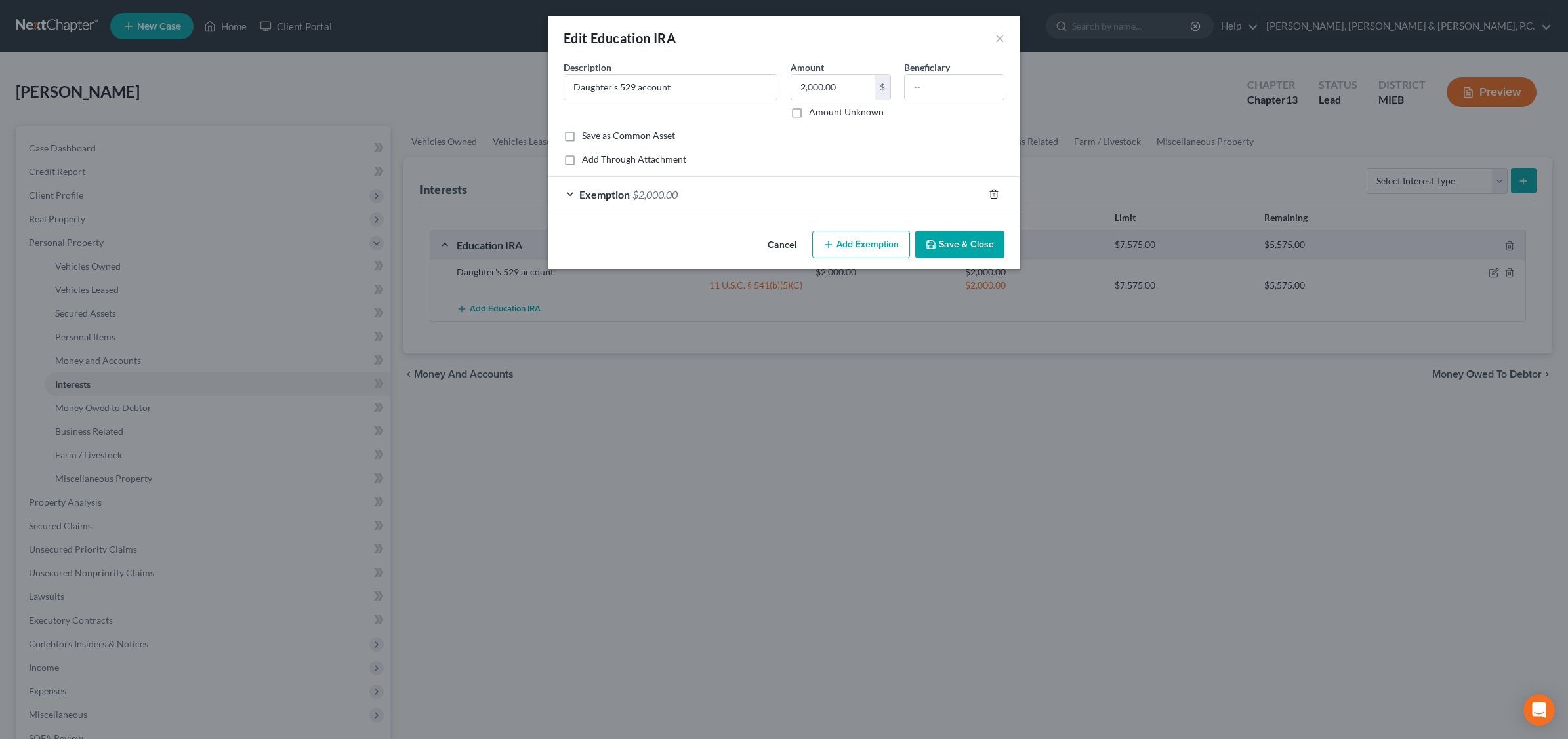
click at [993, 198] on icon "button" at bounding box center [994, 195] width 11 height 11
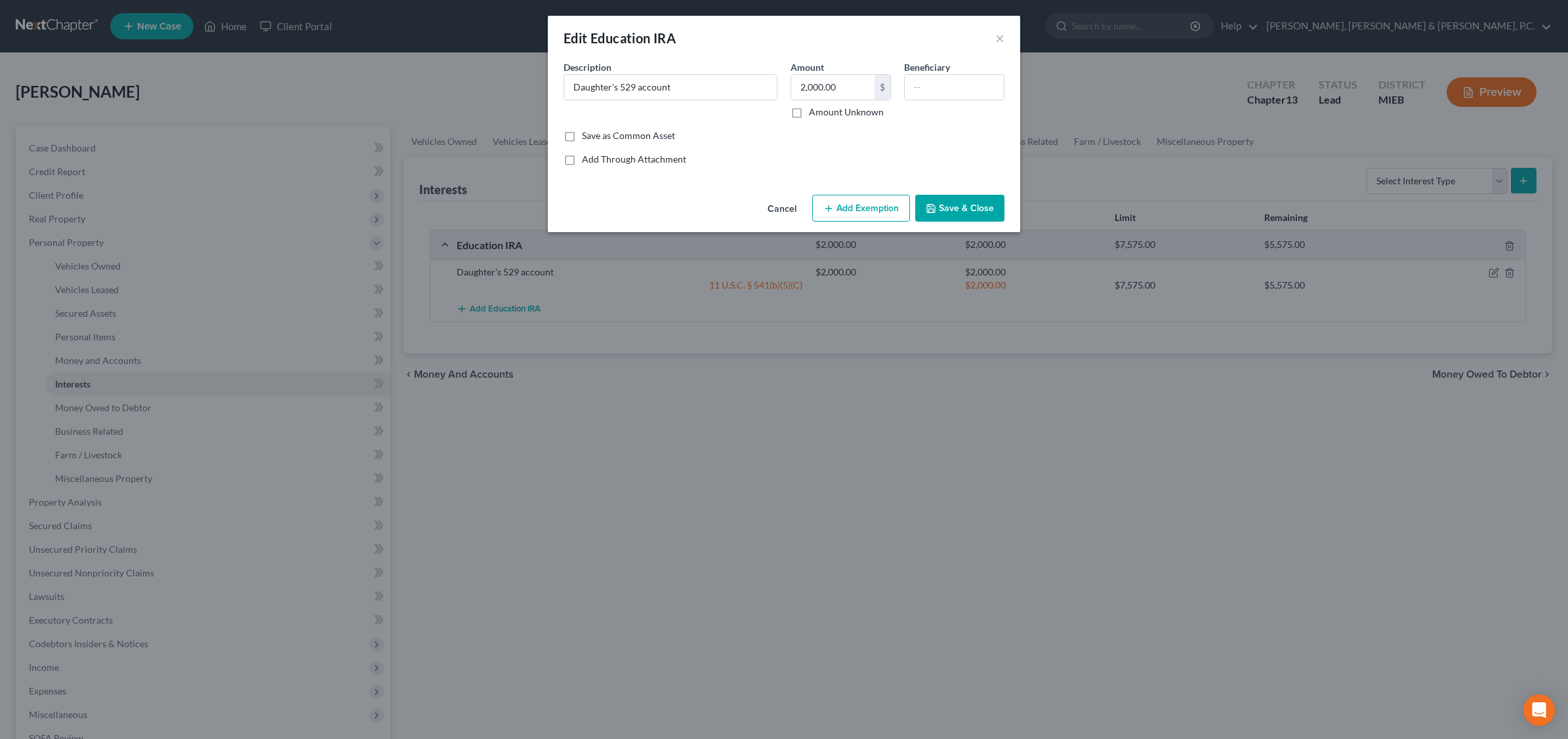
click at [867, 213] on button "Add Exemption" at bounding box center [861, 208] width 98 height 28
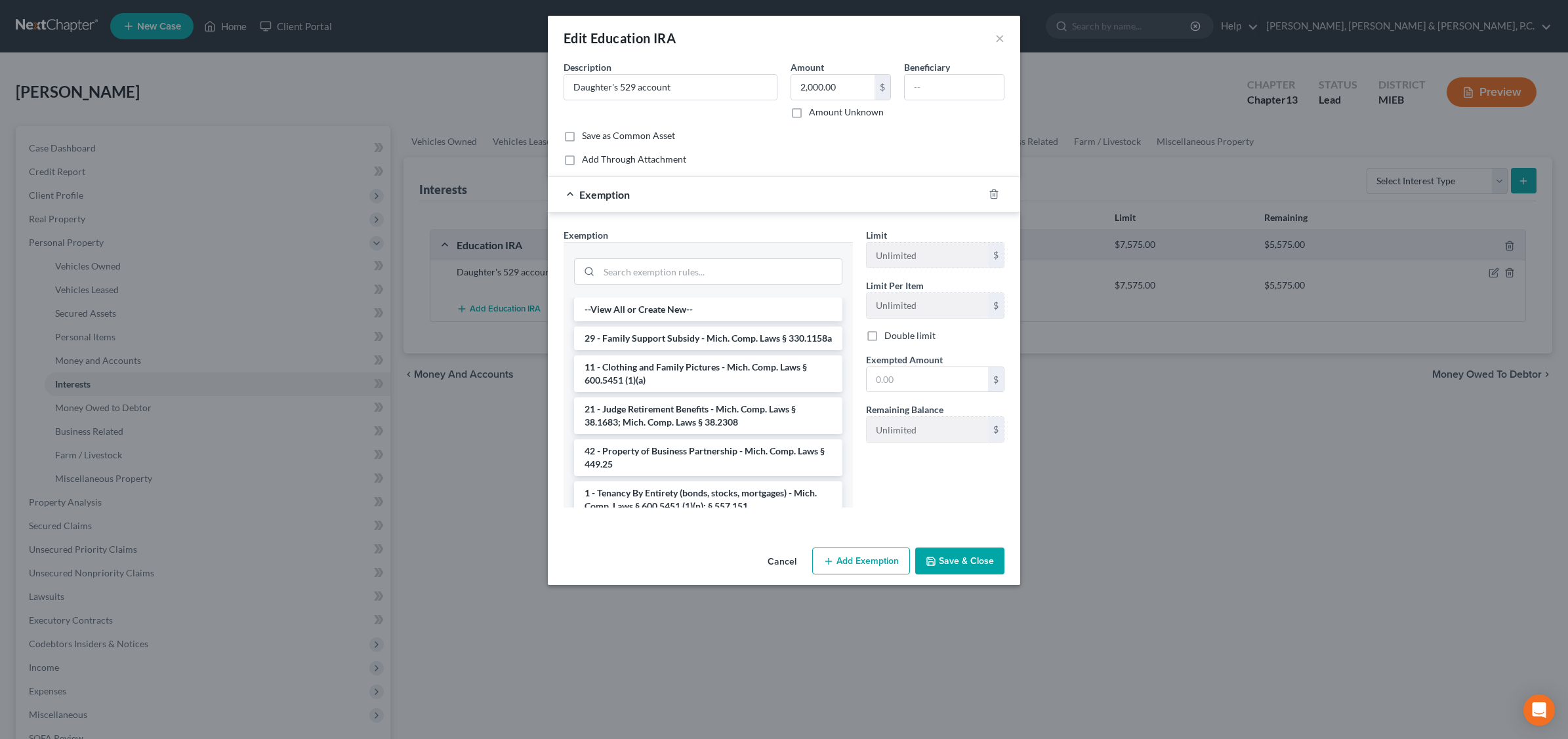
click at [956, 557] on button "Save & Close" at bounding box center [959, 561] width 89 height 28
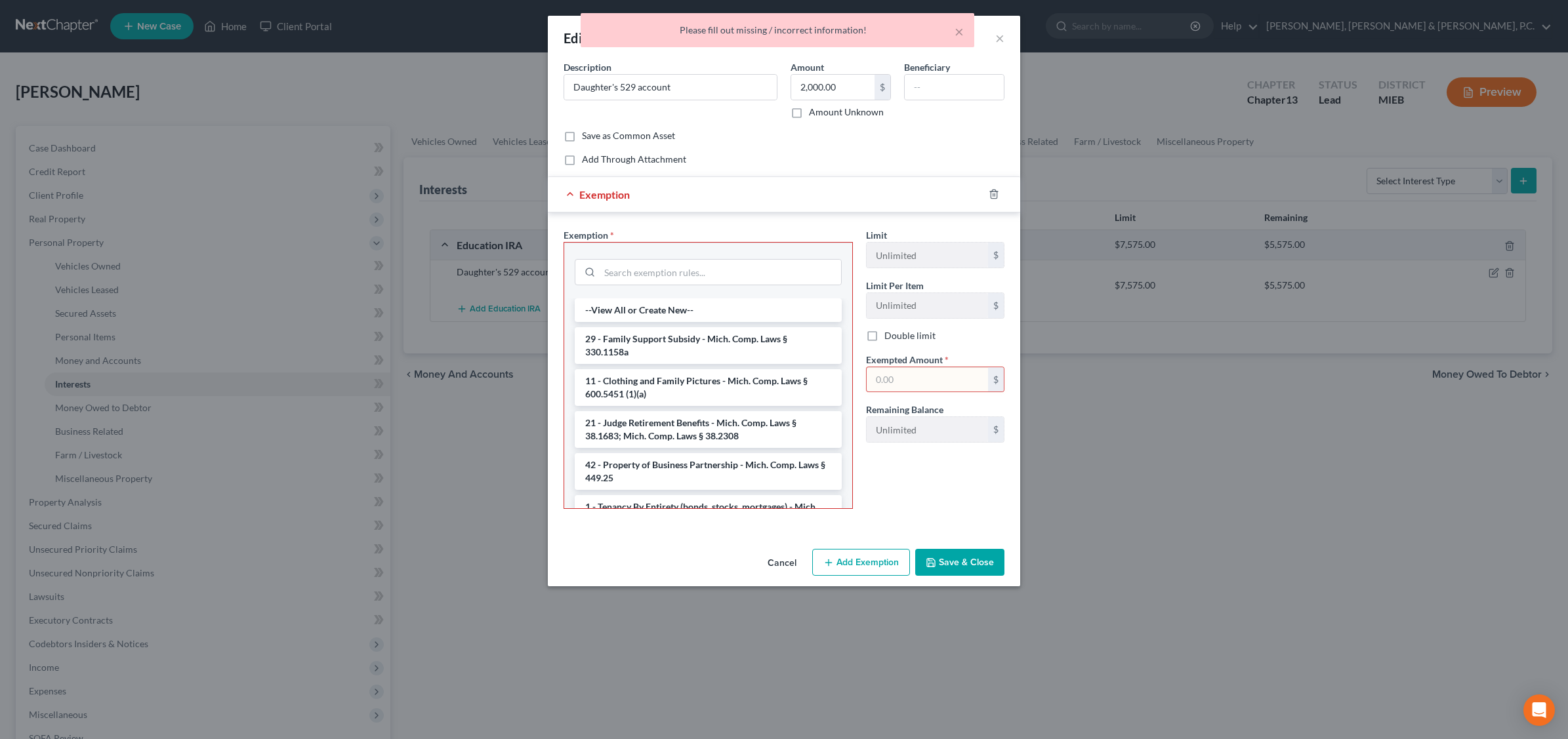
click at [779, 562] on button "Cancel" at bounding box center [782, 563] width 50 height 26
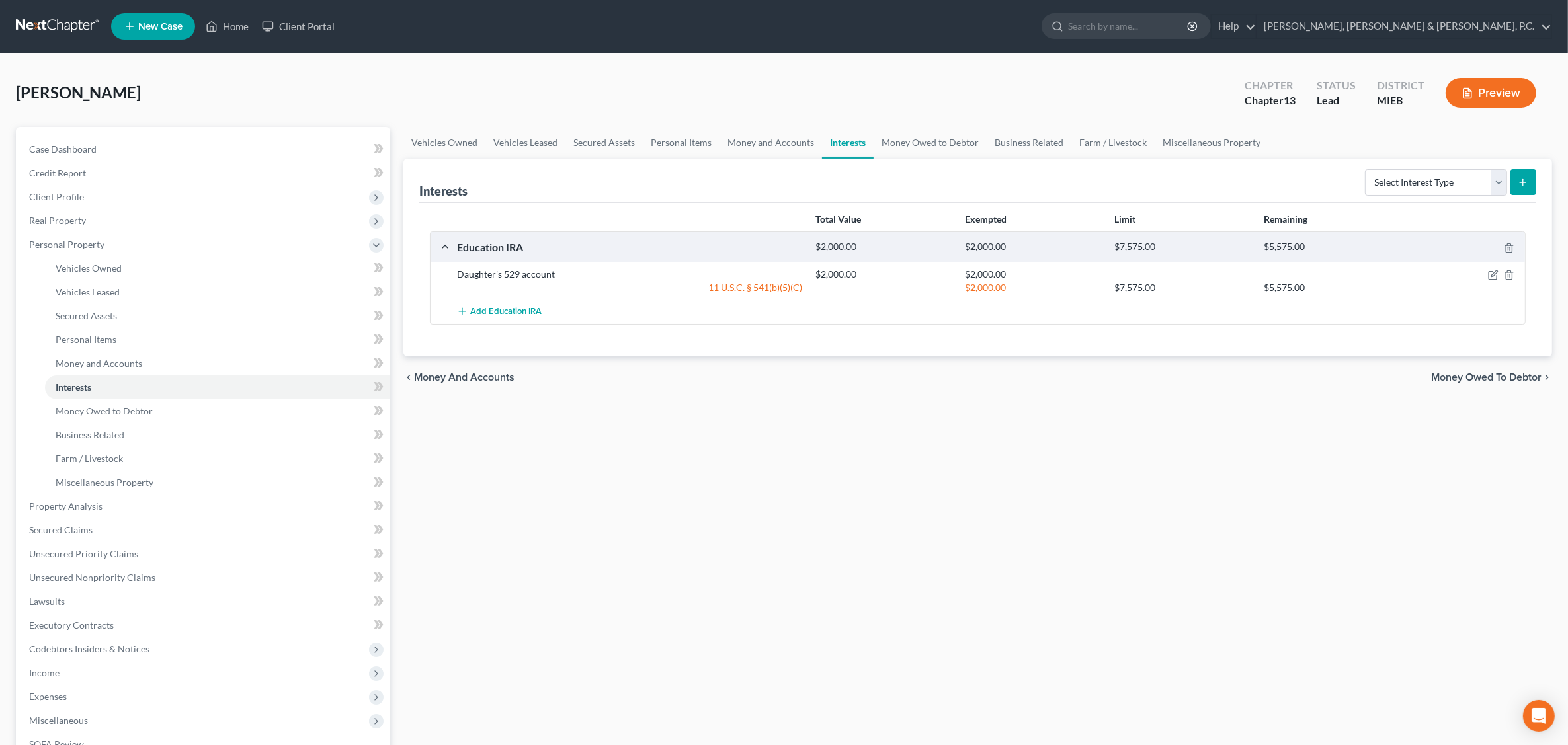
click at [950, 341] on div "Total Value Exempted Limit Remaining Education IRA $2,000.00 $2,000.00 $7,575.0…" at bounding box center [977, 280] width 1117 height 154
click at [1261, 273] on icon "button" at bounding box center [1493, 275] width 11 height 11
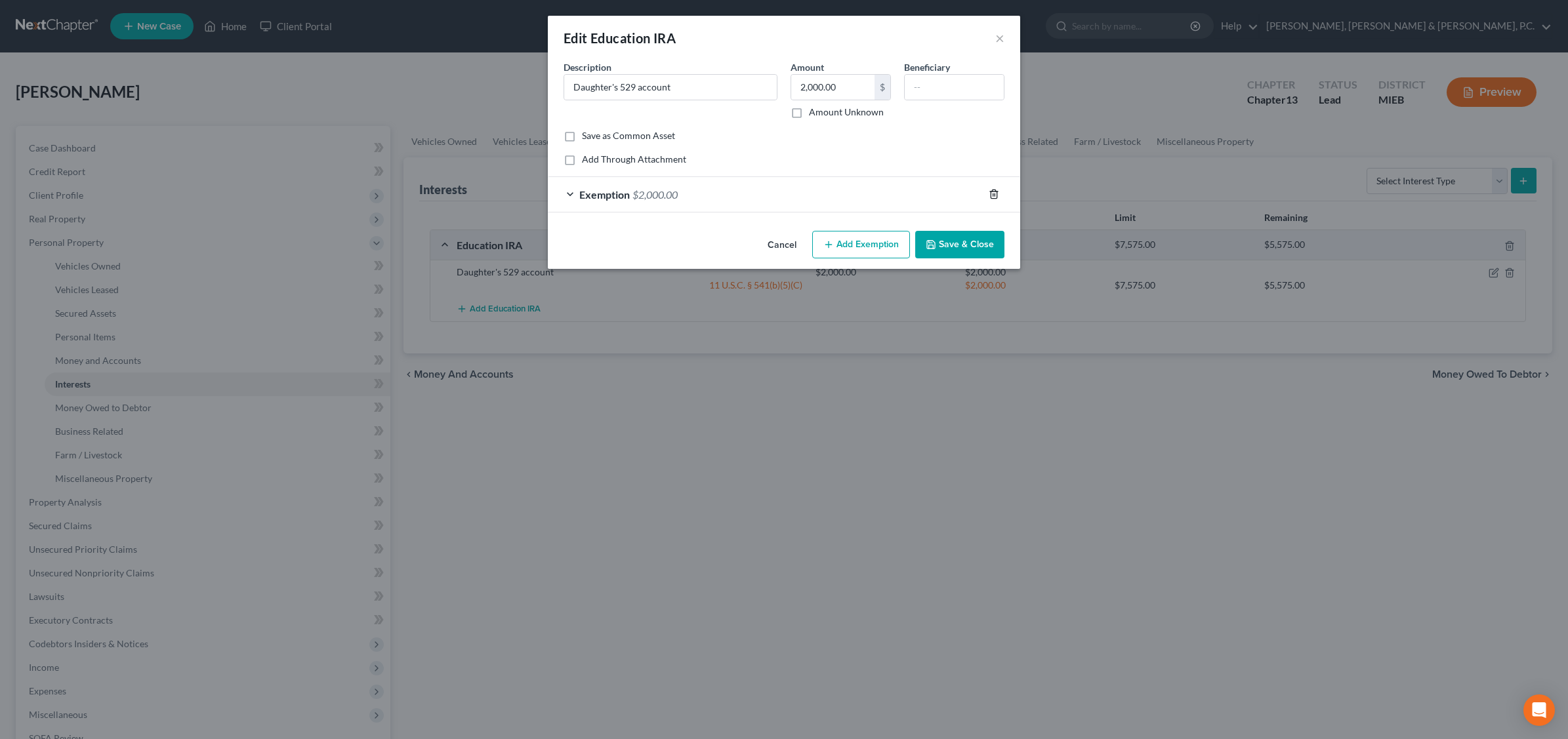
click at [996, 190] on icon "button" at bounding box center [994, 195] width 11 height 11
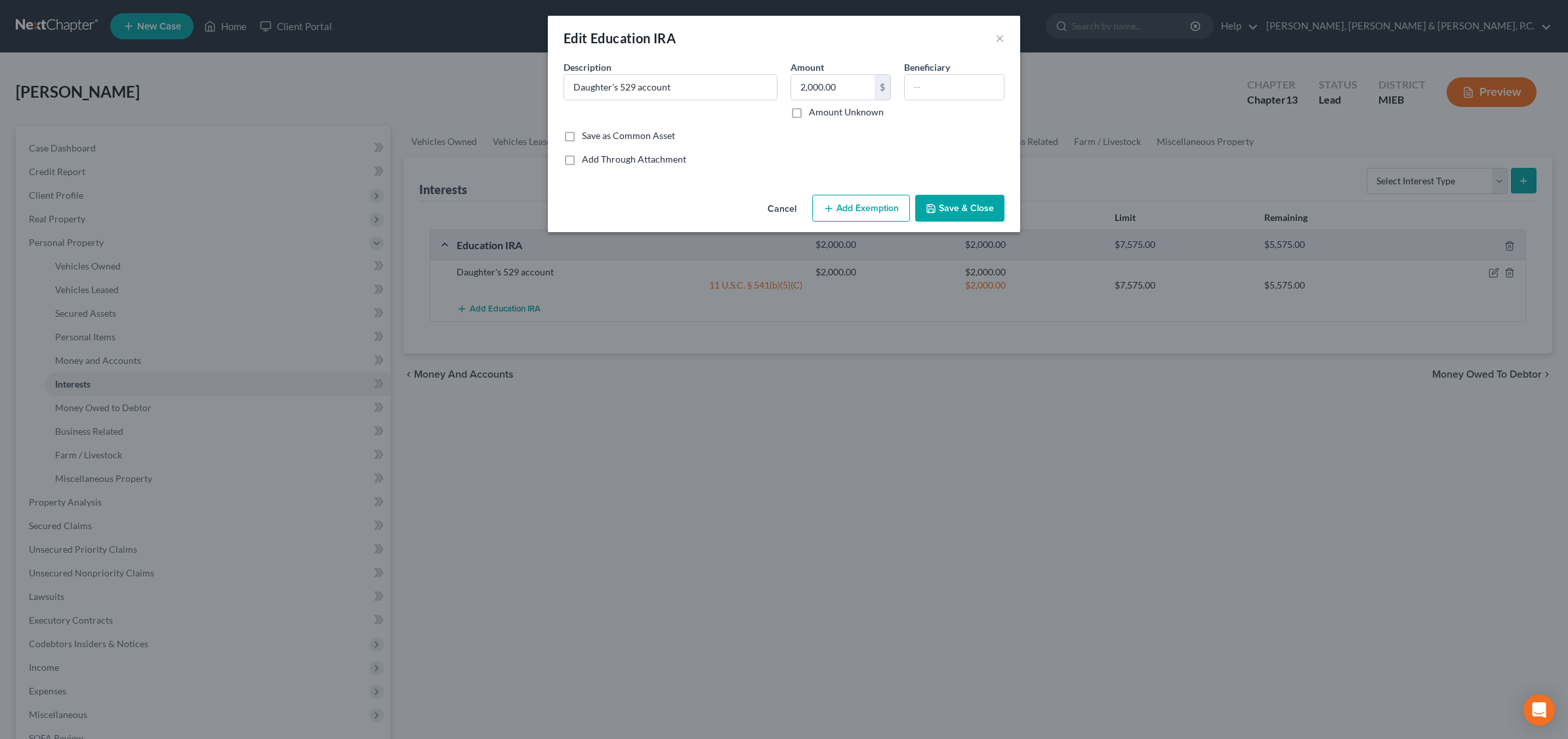
click at [980, 202] on button "Save & Close" at bounding box center [959, 208] width 89 height 28
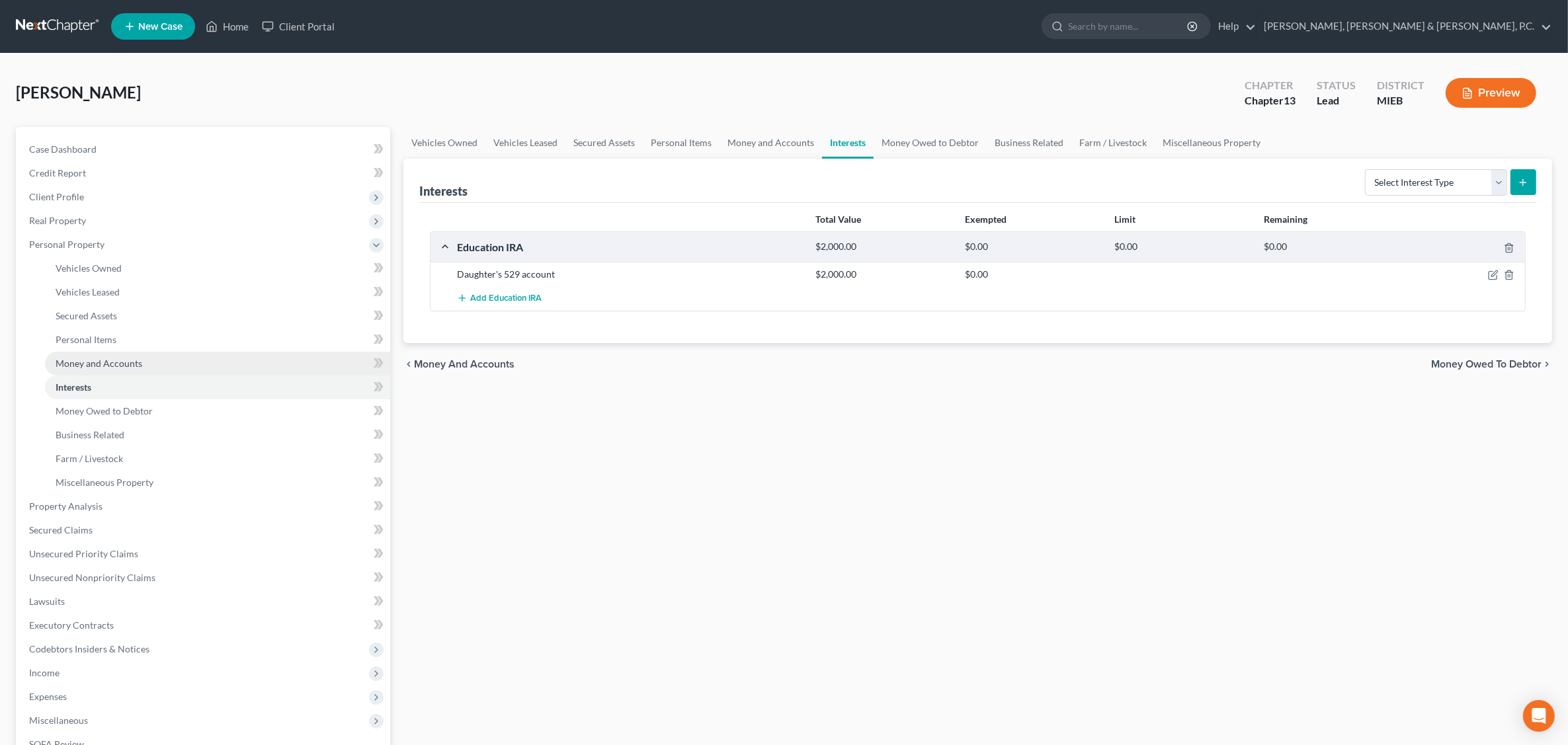
click at [98, 369] on link "Money and Accounts" at bounding box center [217, 363] width 345 height 24
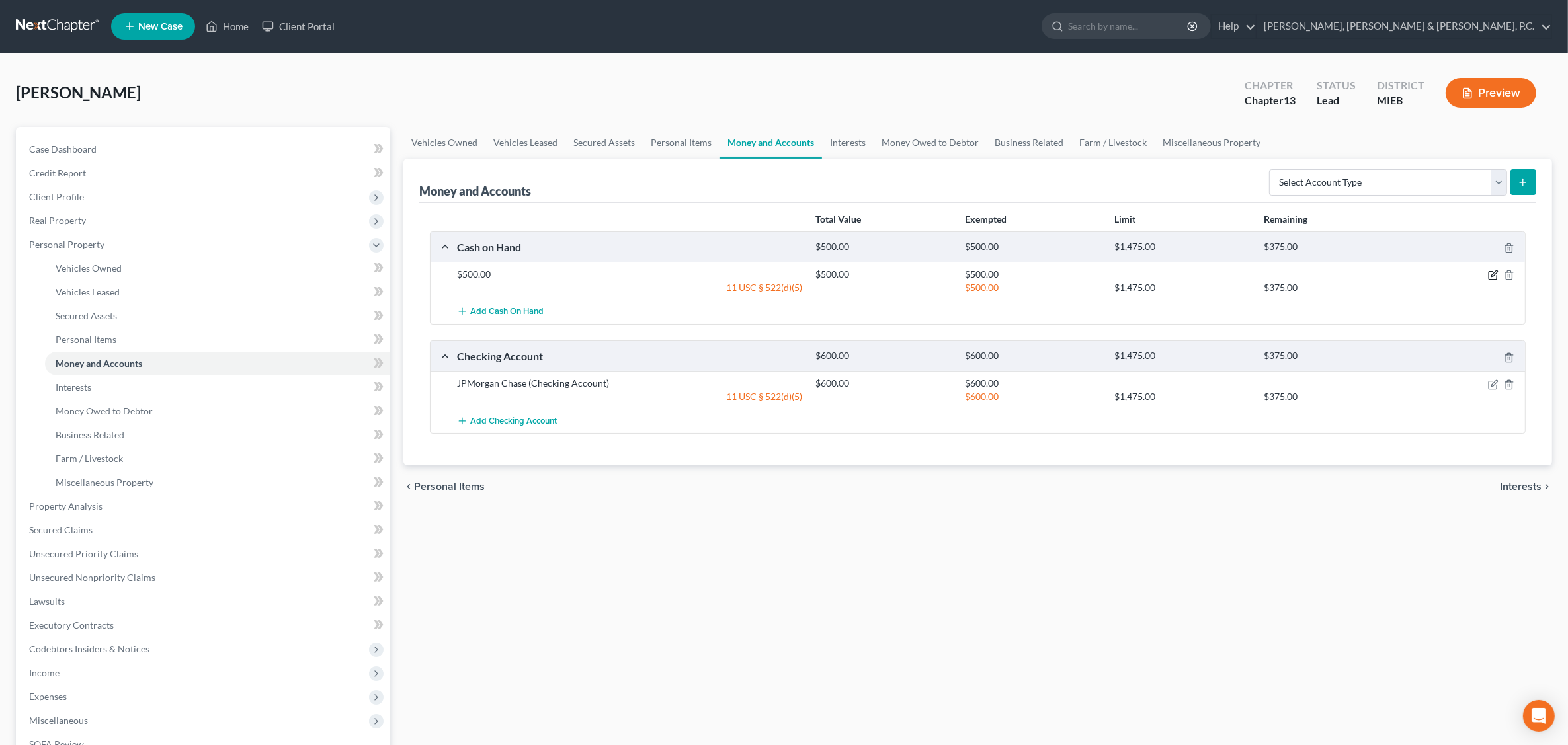
click at [1261, 273] on icon "button" at bounding box center [1493, 275] width 11 height 11
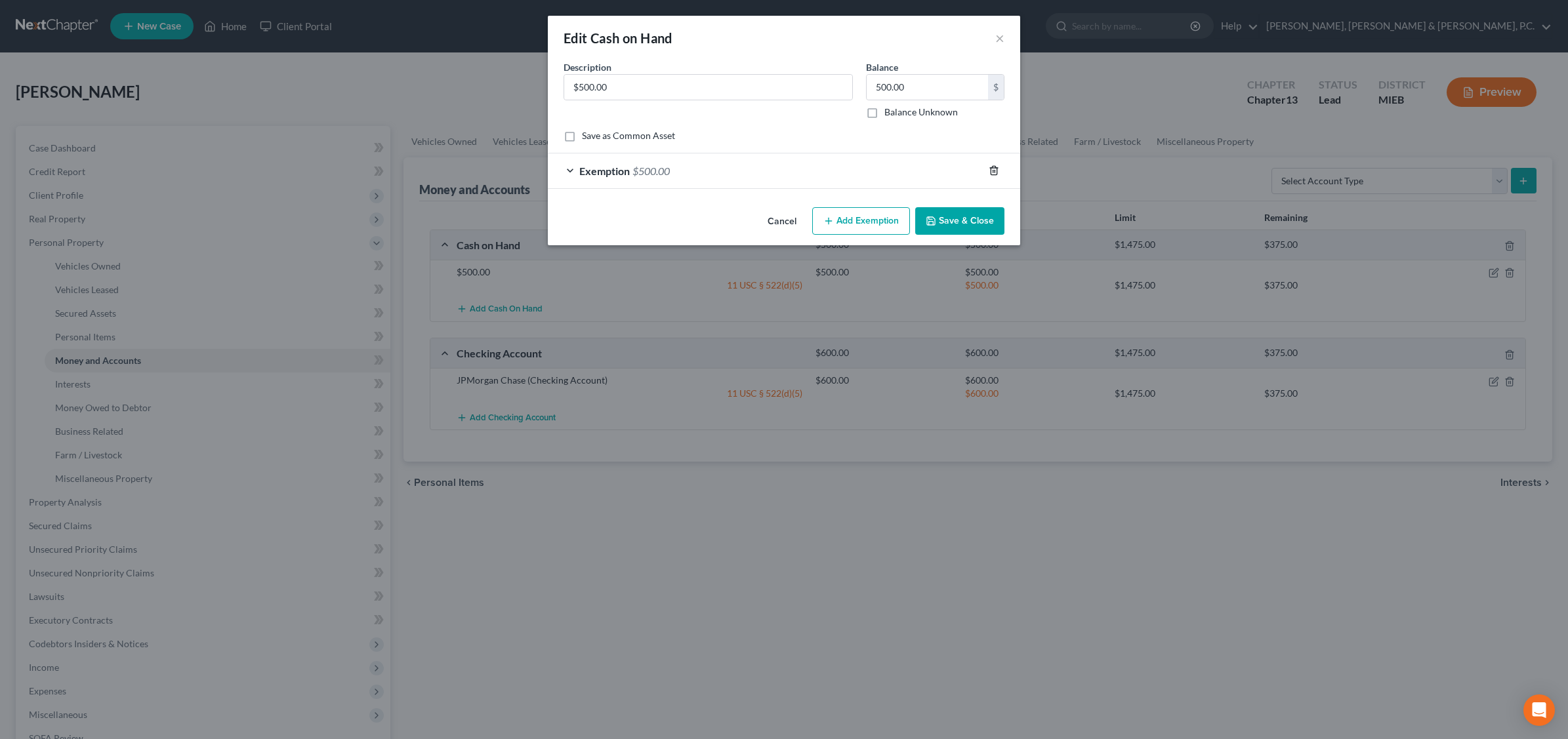
click at [995, 173] on line "button" at bounding box center [995, 171] width 0 height 2
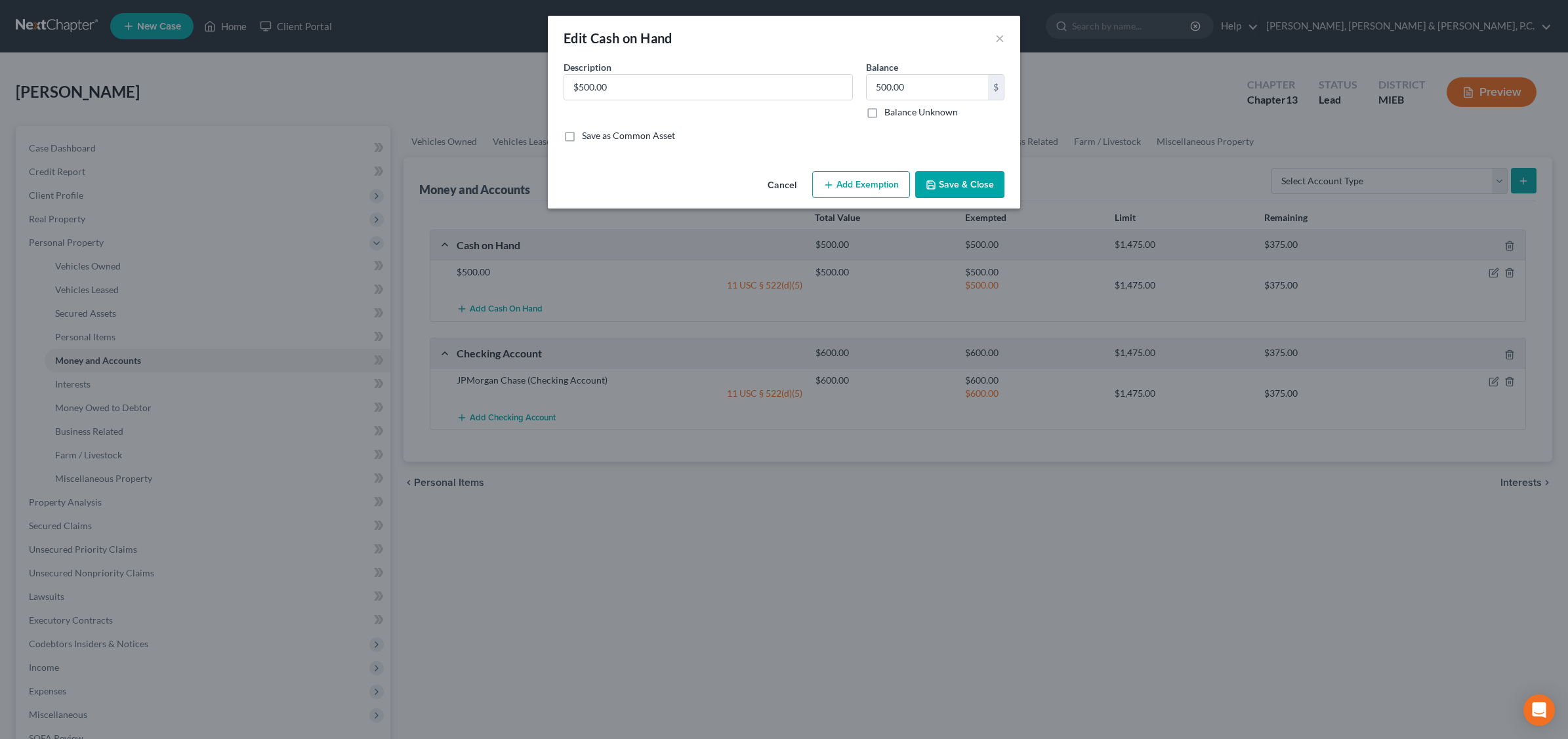
click at [989, 189] on button "Save & Close" at bounding box center [959, 185] width 89 height 28
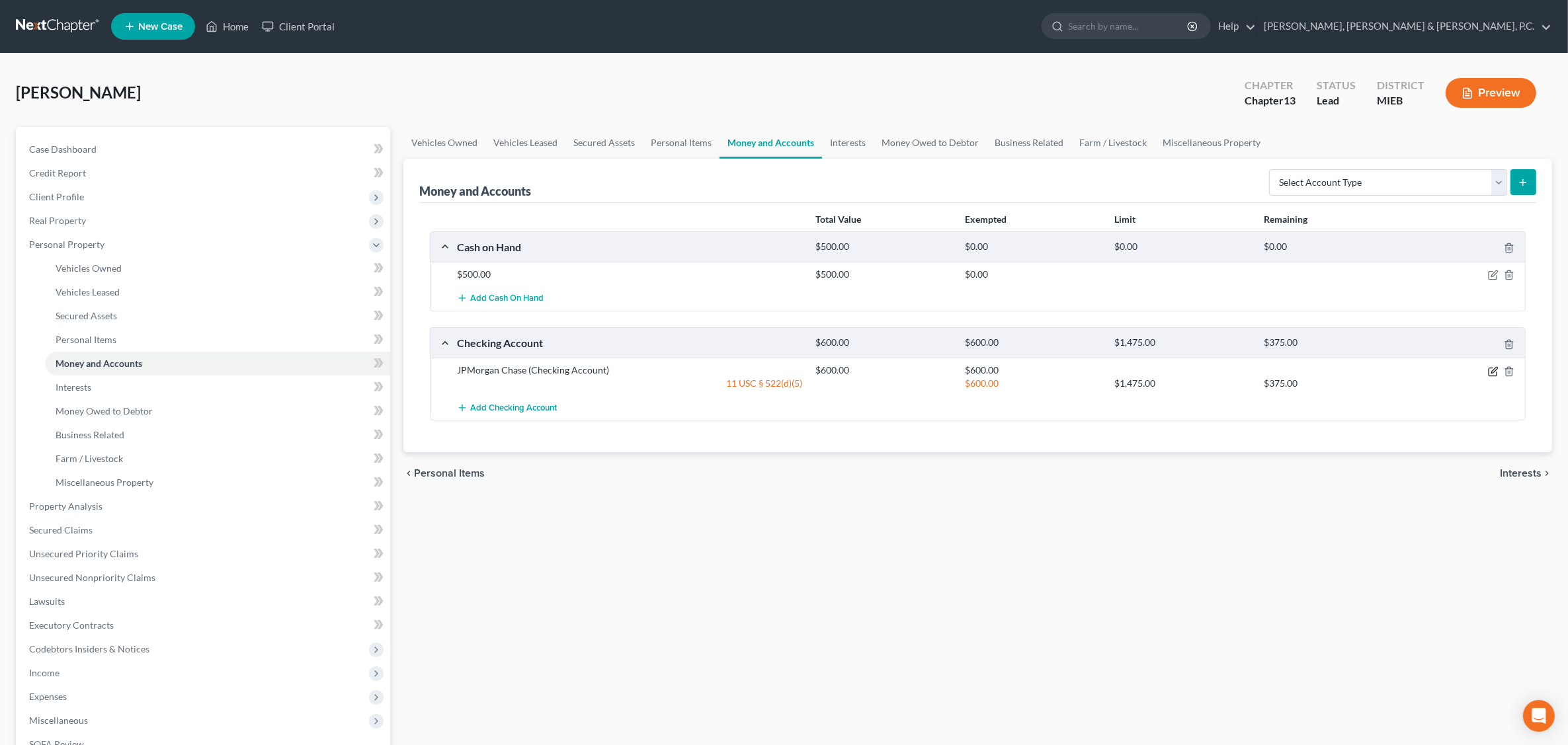
click at [1261, 369] on icon "button" at bounding box center [1493, 372] width 11 height 11
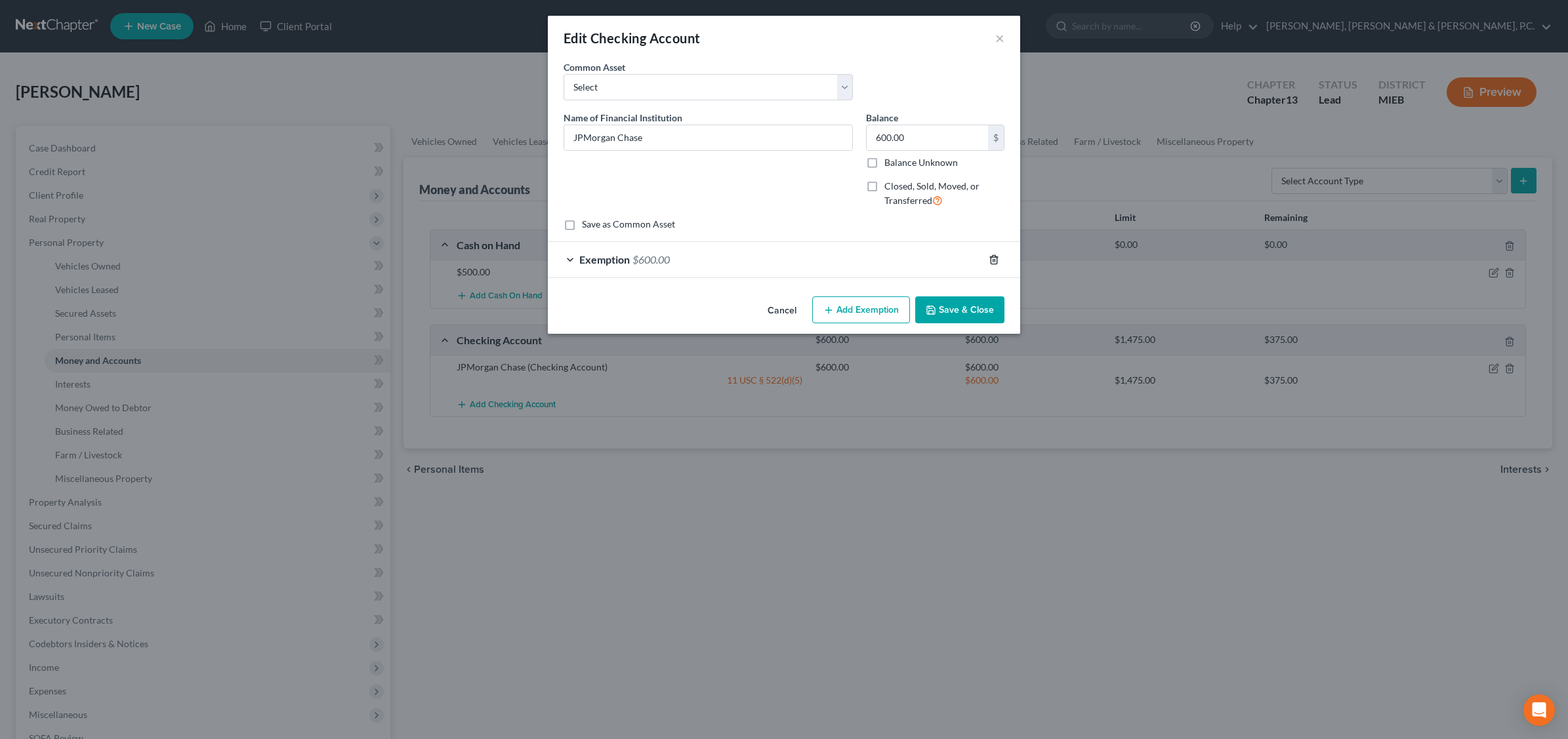
click at [993, 256] on icon "button" at bounding box center [993, 259] width 6 height 8
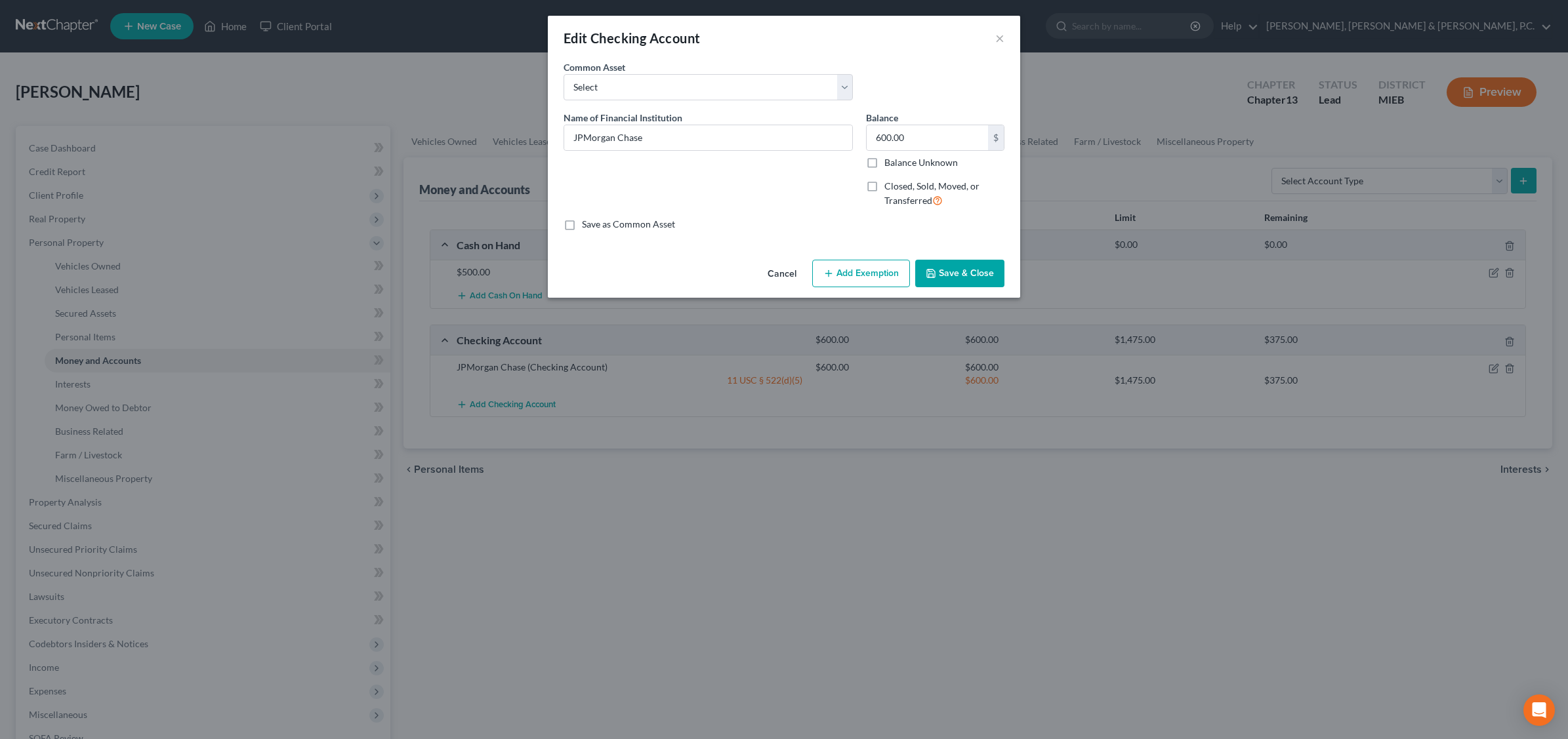
click at [963, 267] on button "Save & Close" at bounding box center [959, 273] width 89 height 28
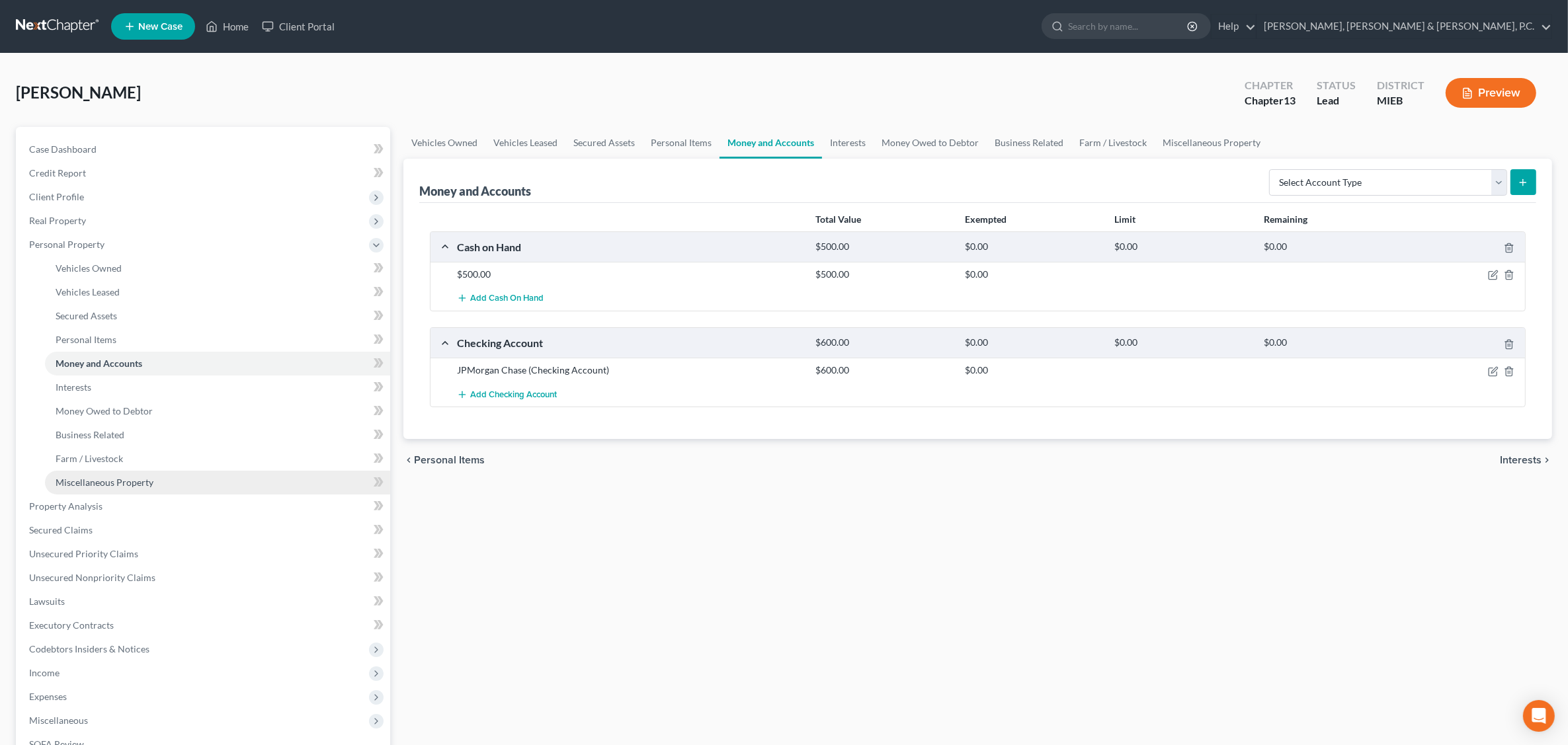
click at [116, 478] on span "Miscellaneous Property" at bounding box center [104, 482] width 98 height 11
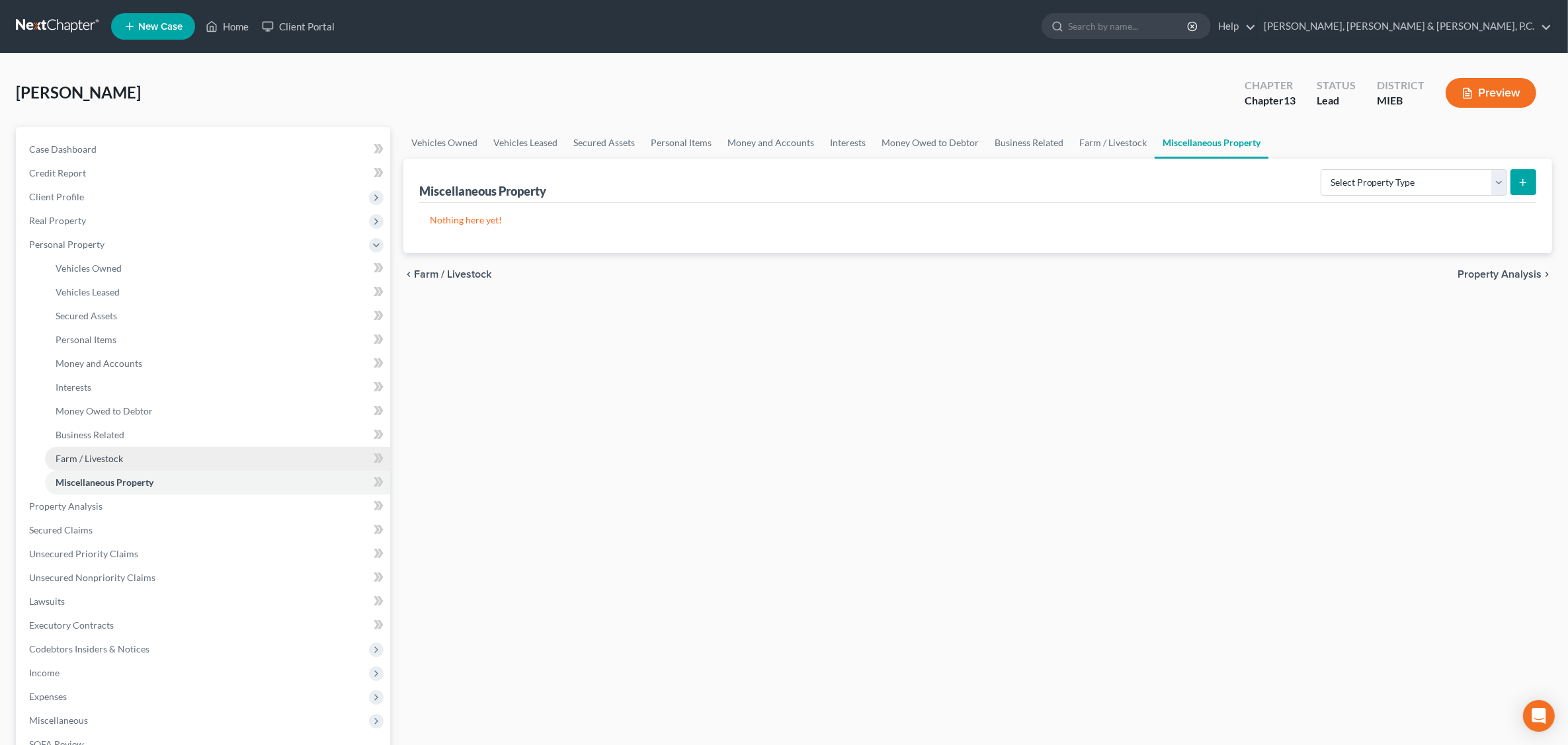
click at [90, 454] on span "Farm / Livestock" at bounding box center [89, 458] width 68 height 11
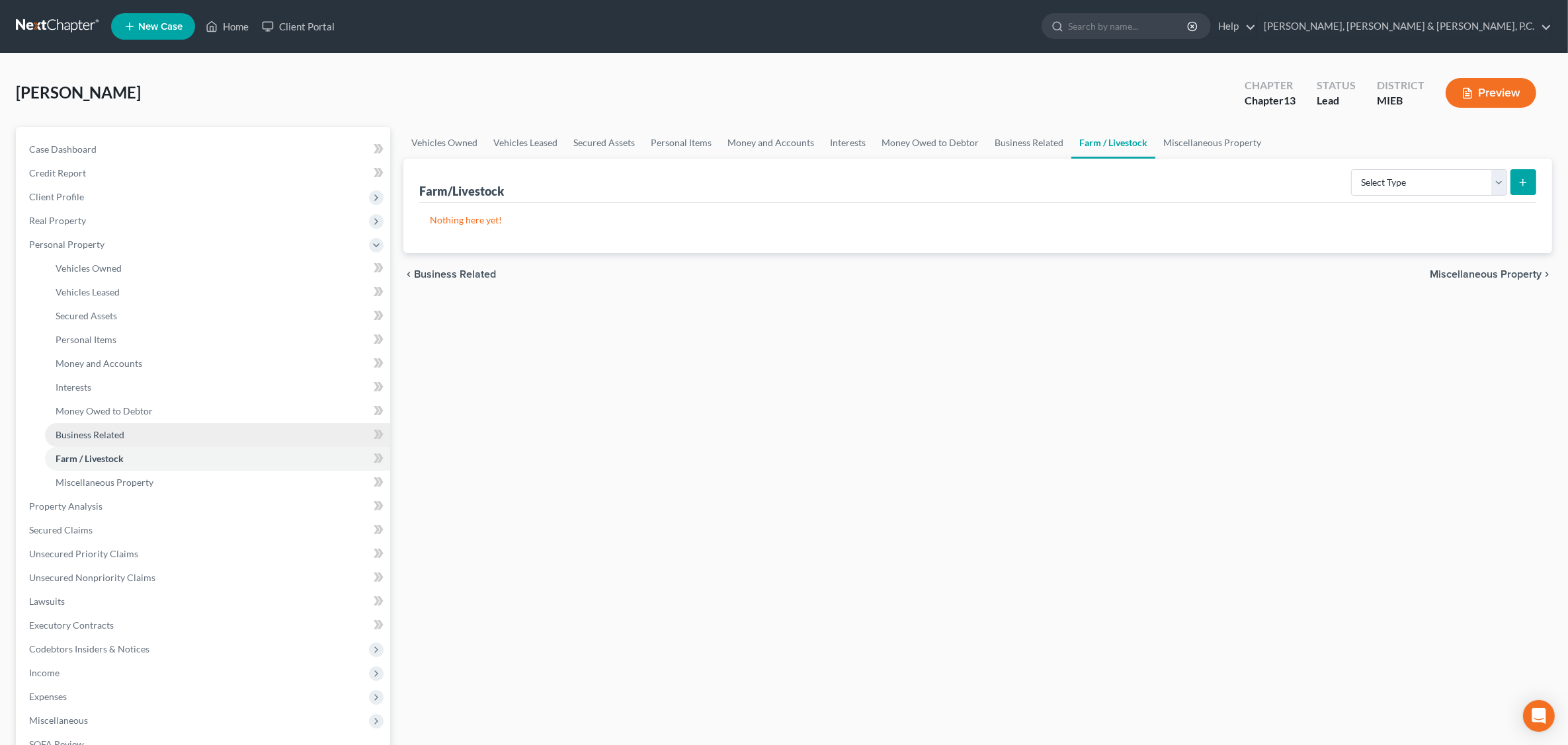
click at [91, 439] on link "Business Related" at bounding box center [217, 435] width 345 height 24
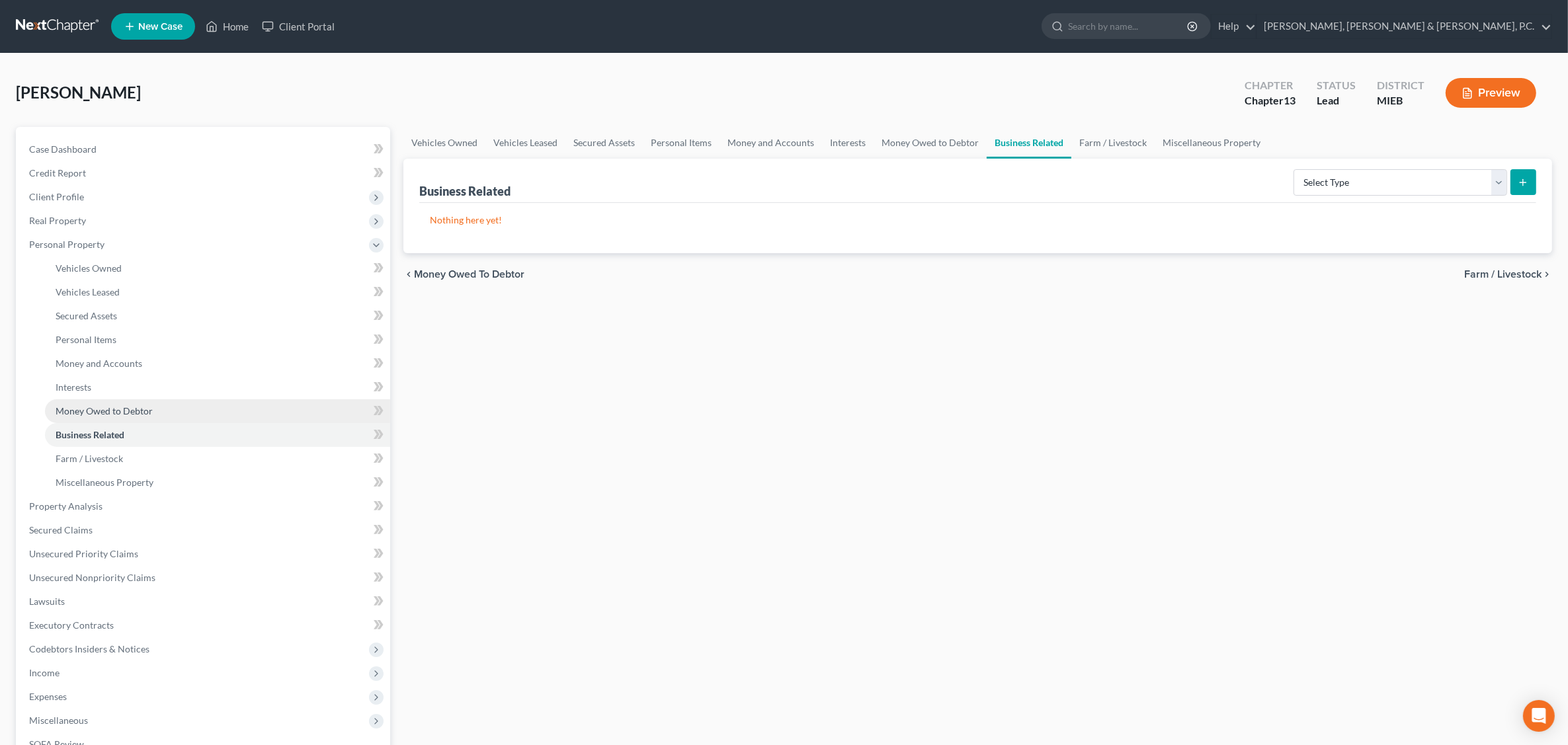
click at [97, 401] on link "Money Owed to Debtor" at bounding box center [217, 411] width 345 height 24
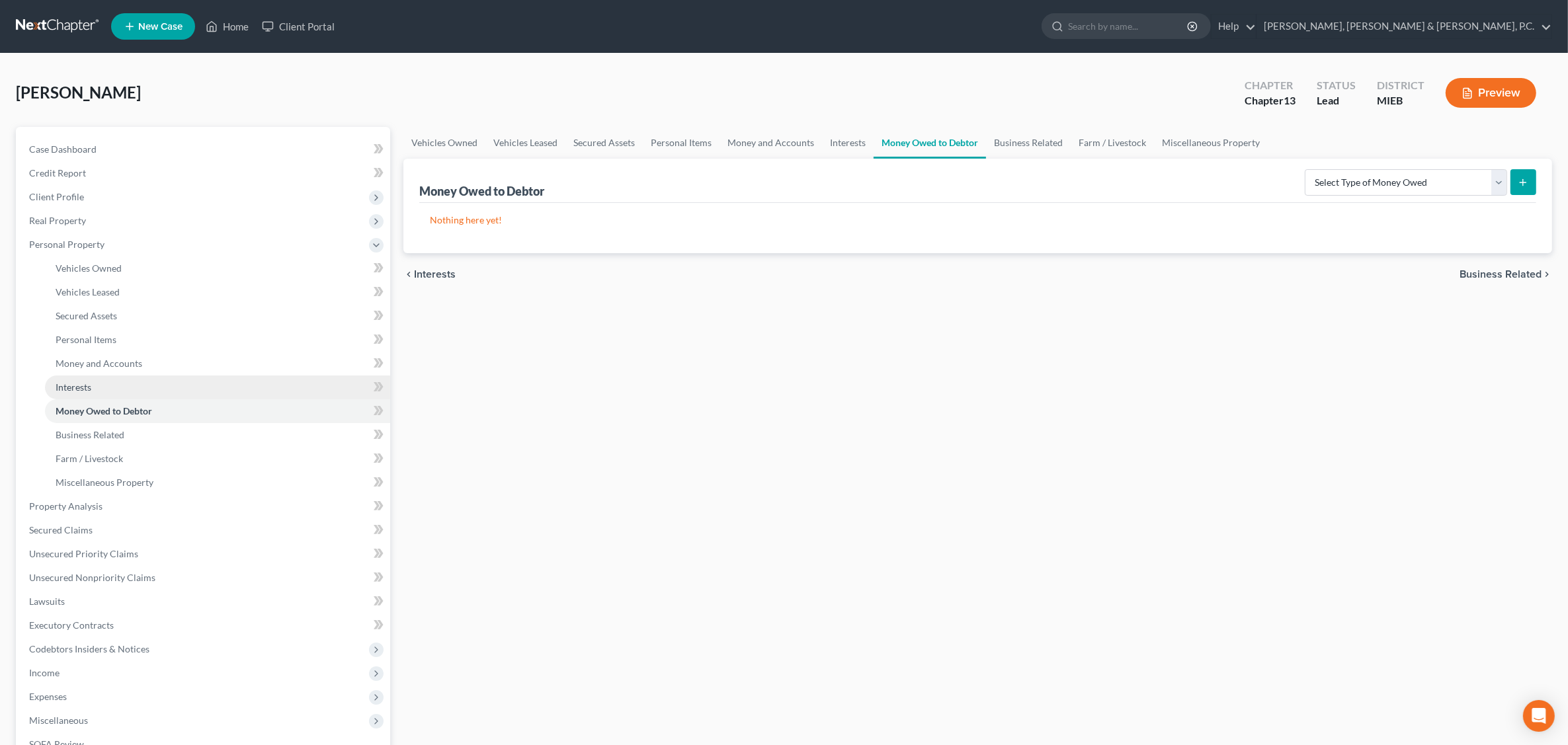
click at [90, 385] on span "Interests" at bounding box center [73, 387] width 36 height 11
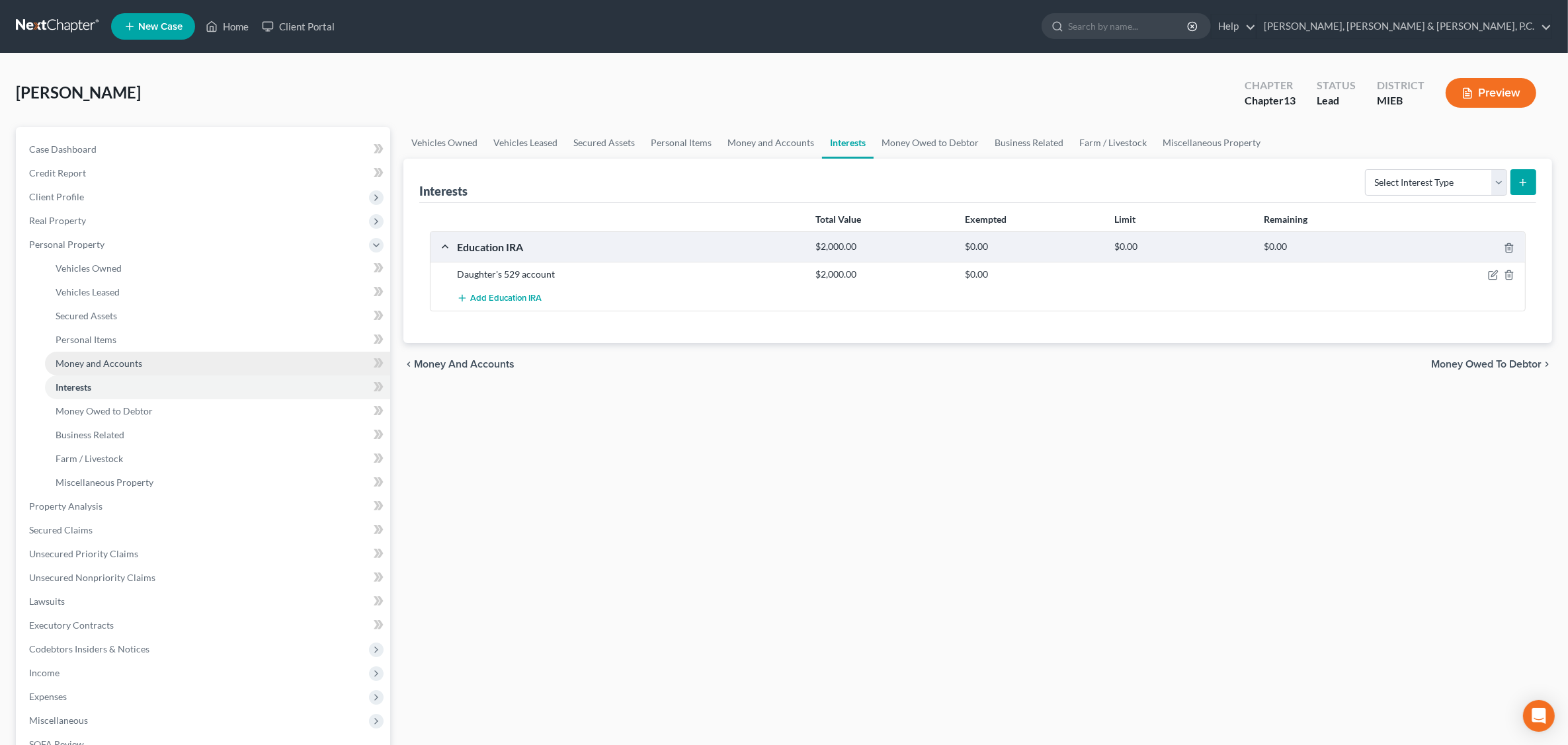
click at [86, 362] on span "Money and Accounts" at bounding box center [99, 363] width 87 height 11
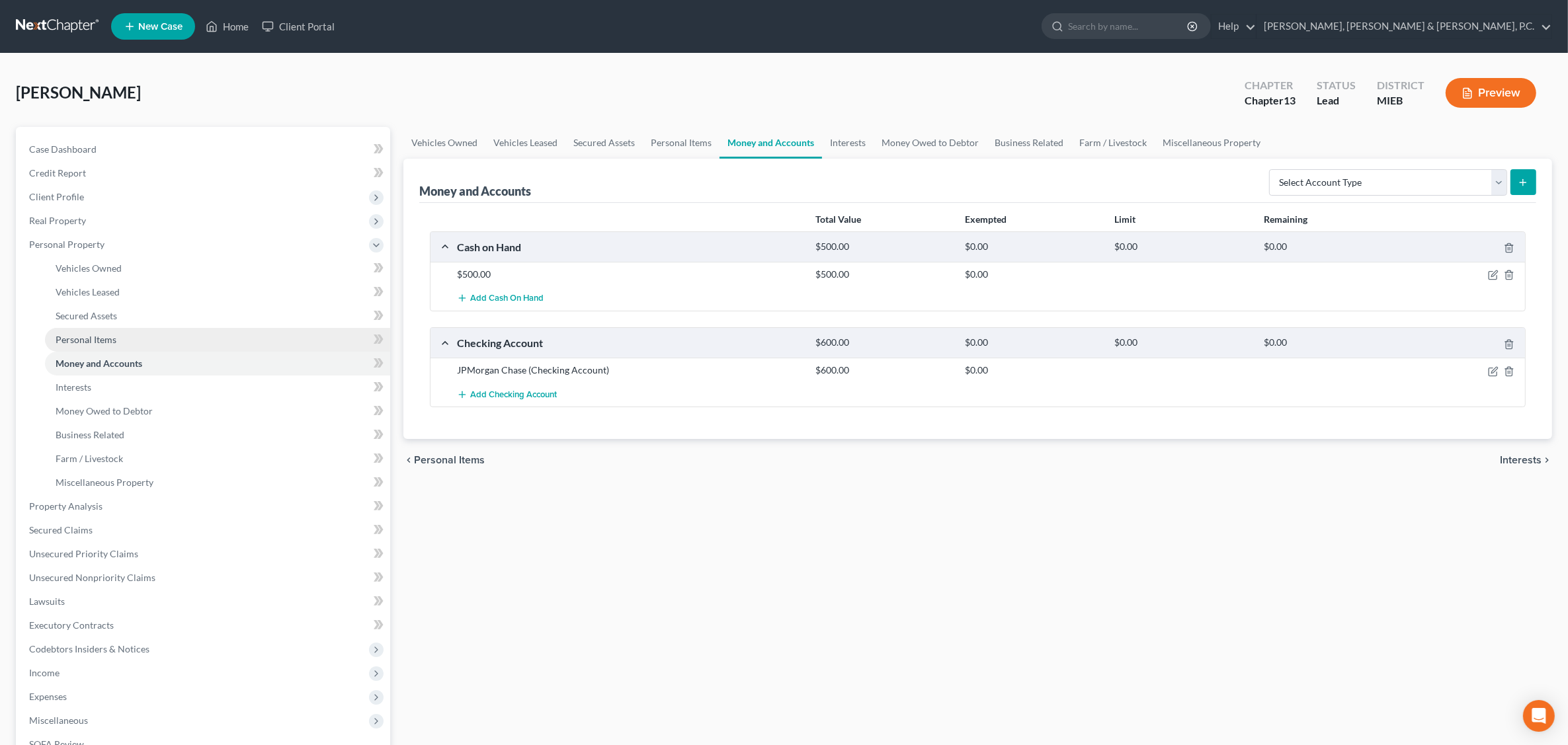
click at [89, 341] on span "Personal Items" at bounding box center [86, 339] width 61 height 11
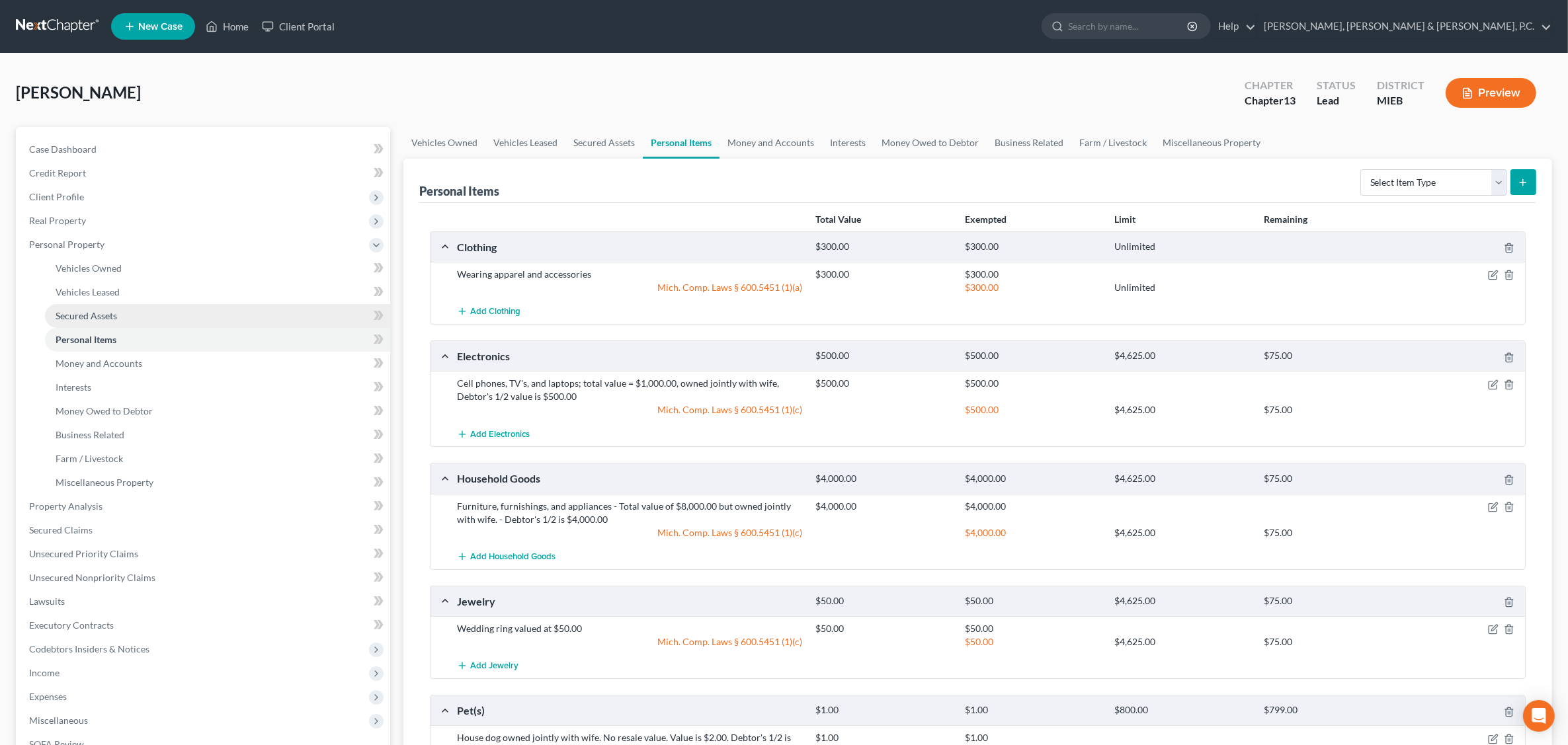
click at [84, 312] on span "Secured Assets" at bounding box center [86, 315] width 62 height 11
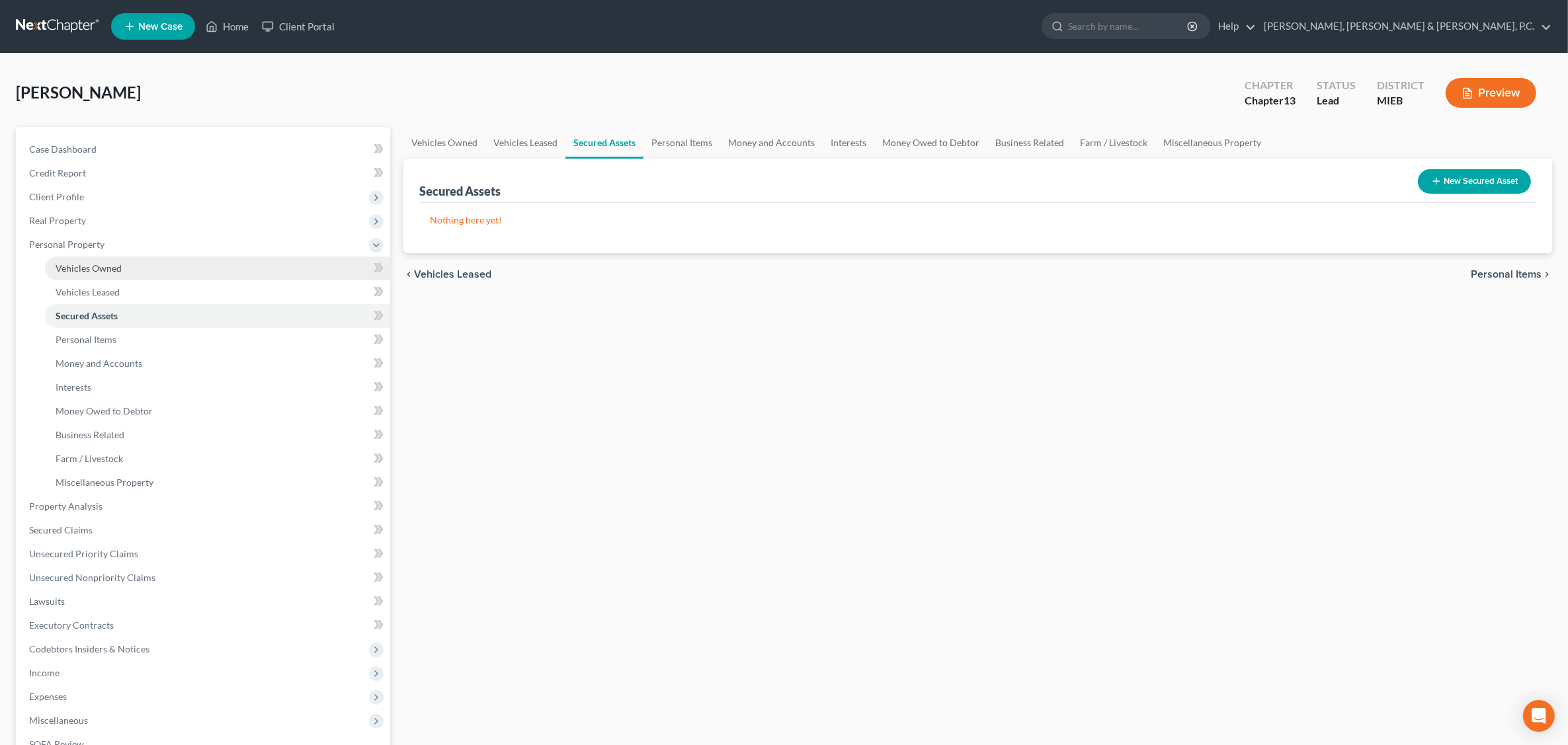
click at [87, 265] on span "Vehicles Owned" at bounding box center [88, 268] width 66 height 11
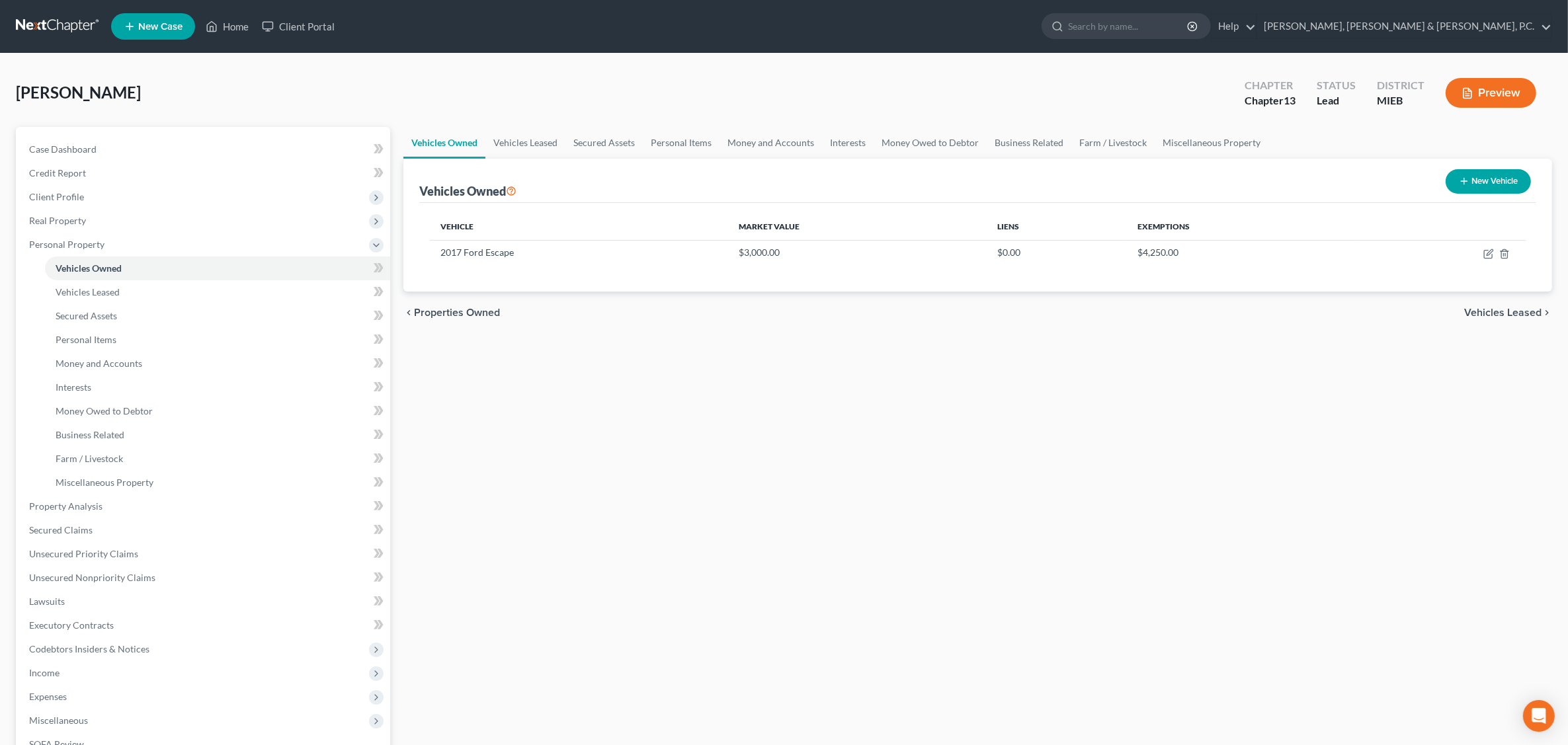
click at [831, 584] on div "Vehicles Owned Vehicles Leased Secured Assets Personal Items Money and Accounts…" at bounding box center [978, 521] width 1162 height 788
click at [83, 388] on span "Interests" at bounding box center [73, 387] width 36 height 11
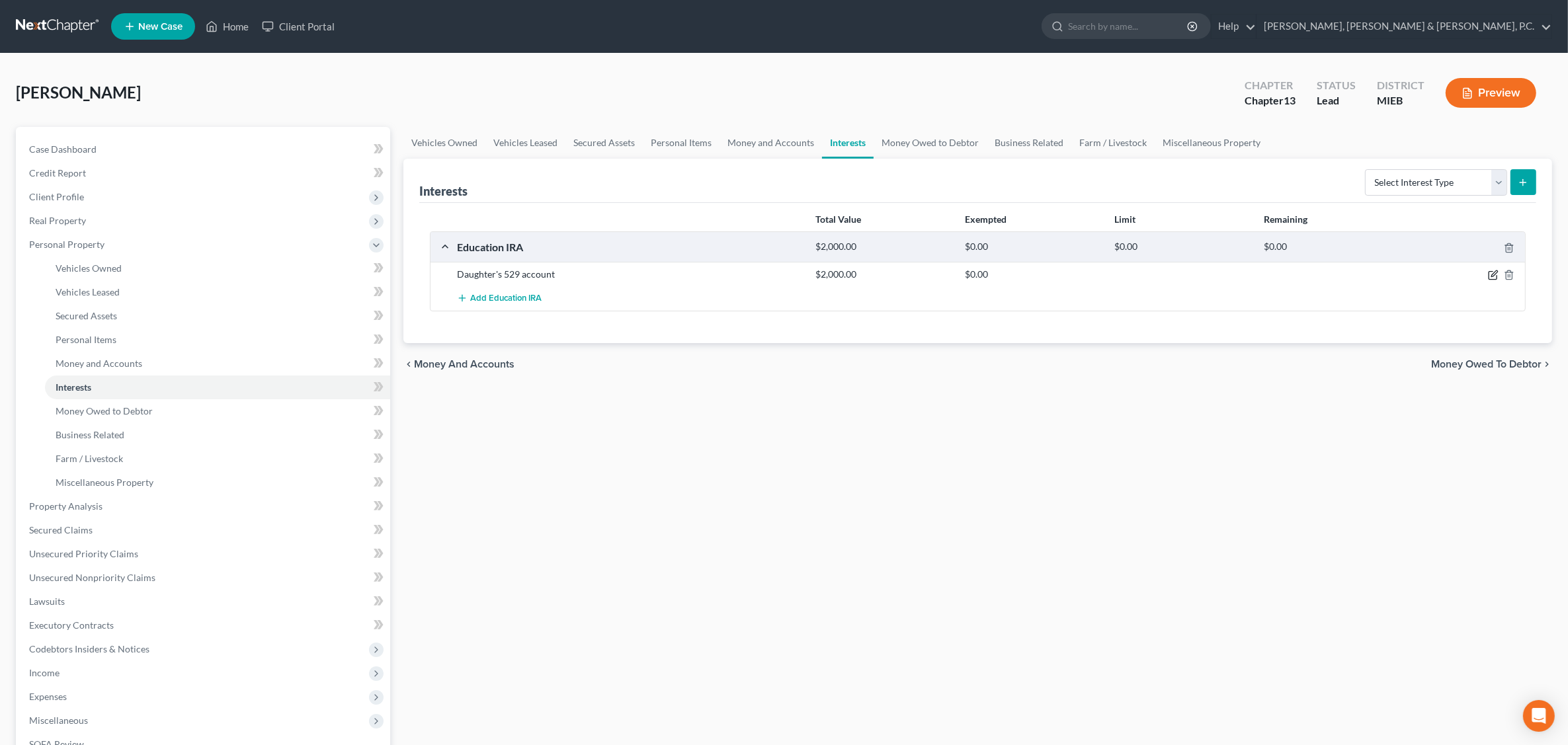
click at [1261, 276] on icon "button" at bounding box center [1493, 275] width 11 height 11
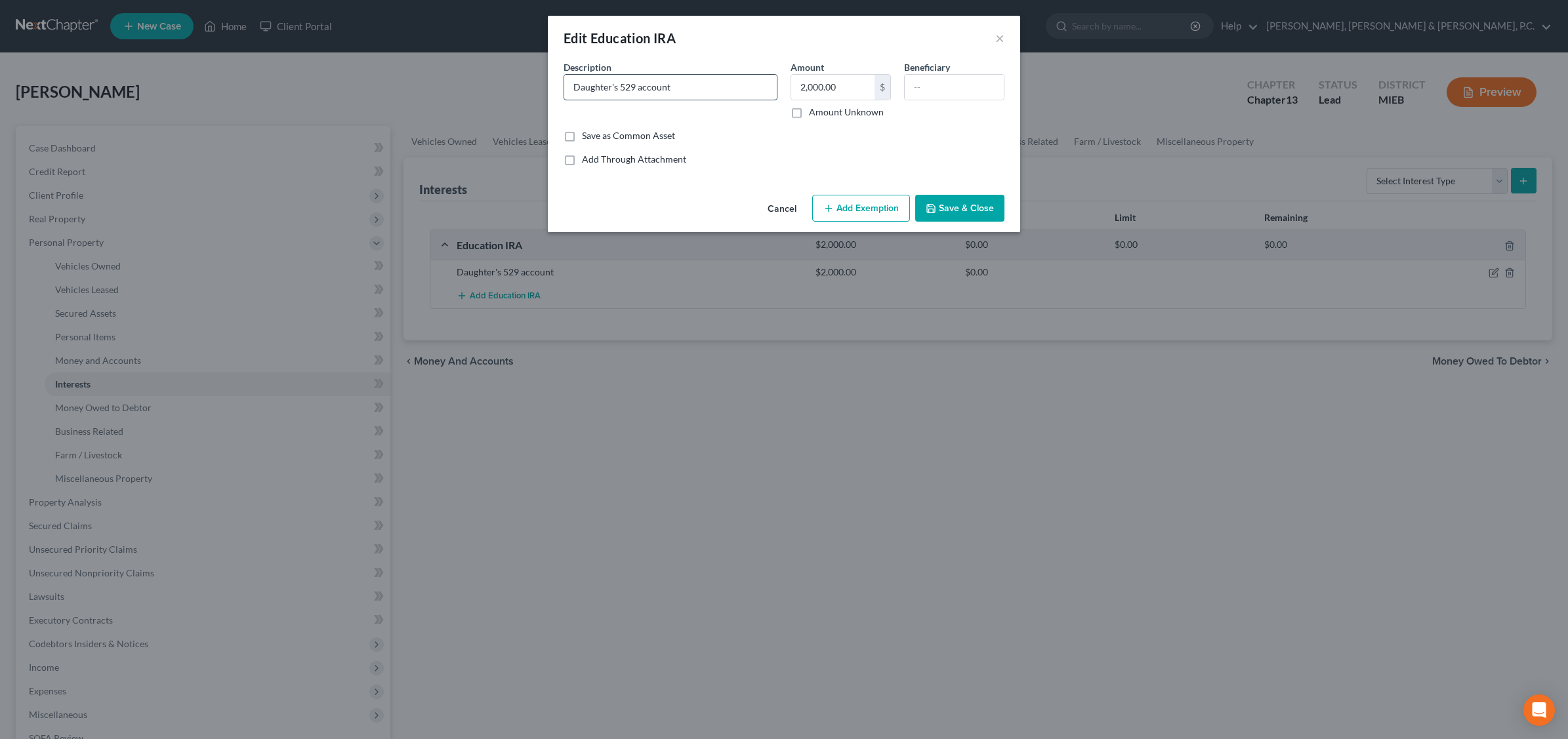
click at [712, 87] on input "Daughter's 529 account" at bounding box center [670, 87] width 213 height 25
type input "Daughter's 529 account excluded from bankruptcy estate under 11 USC 541(b)(6). …"
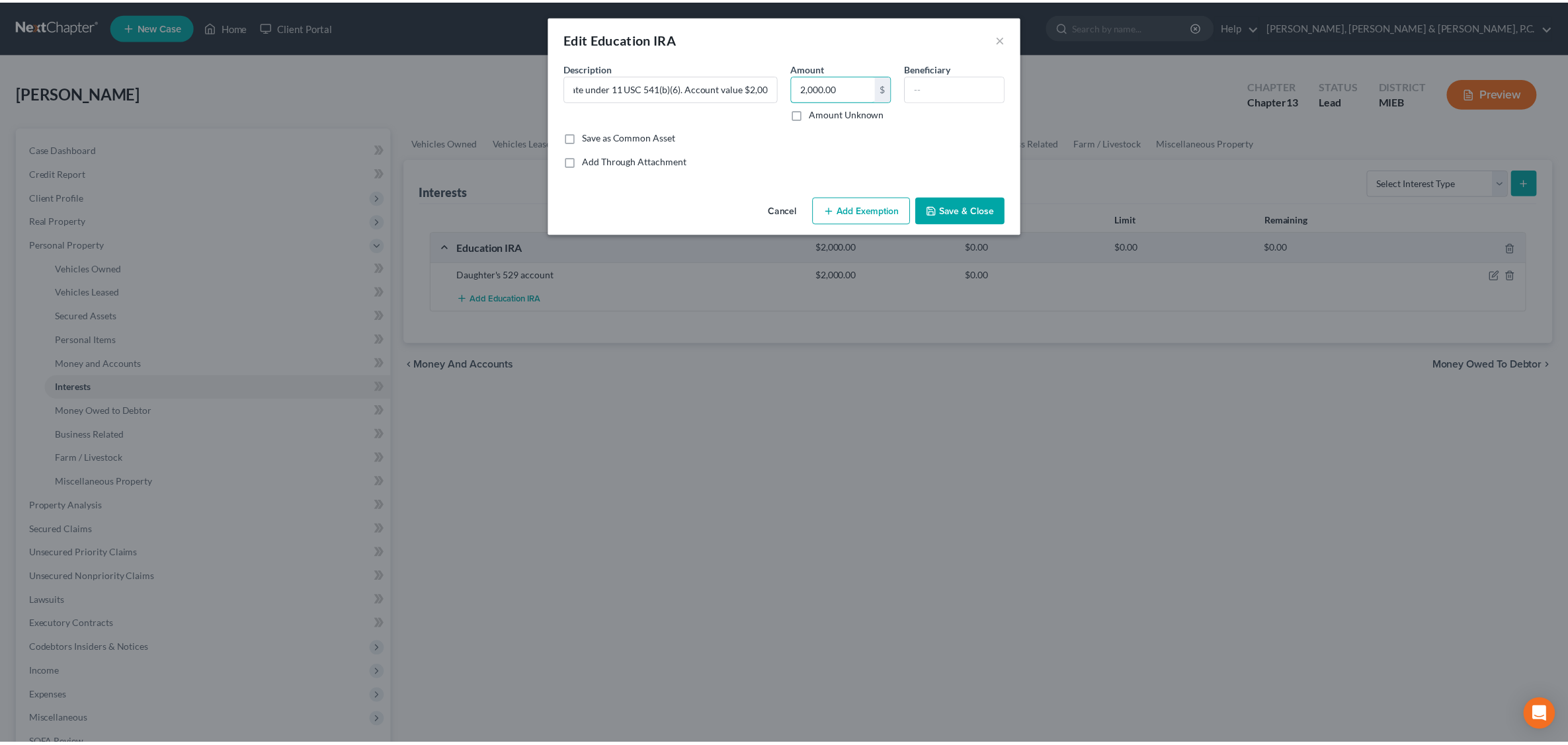
scroll to position [0, 0]
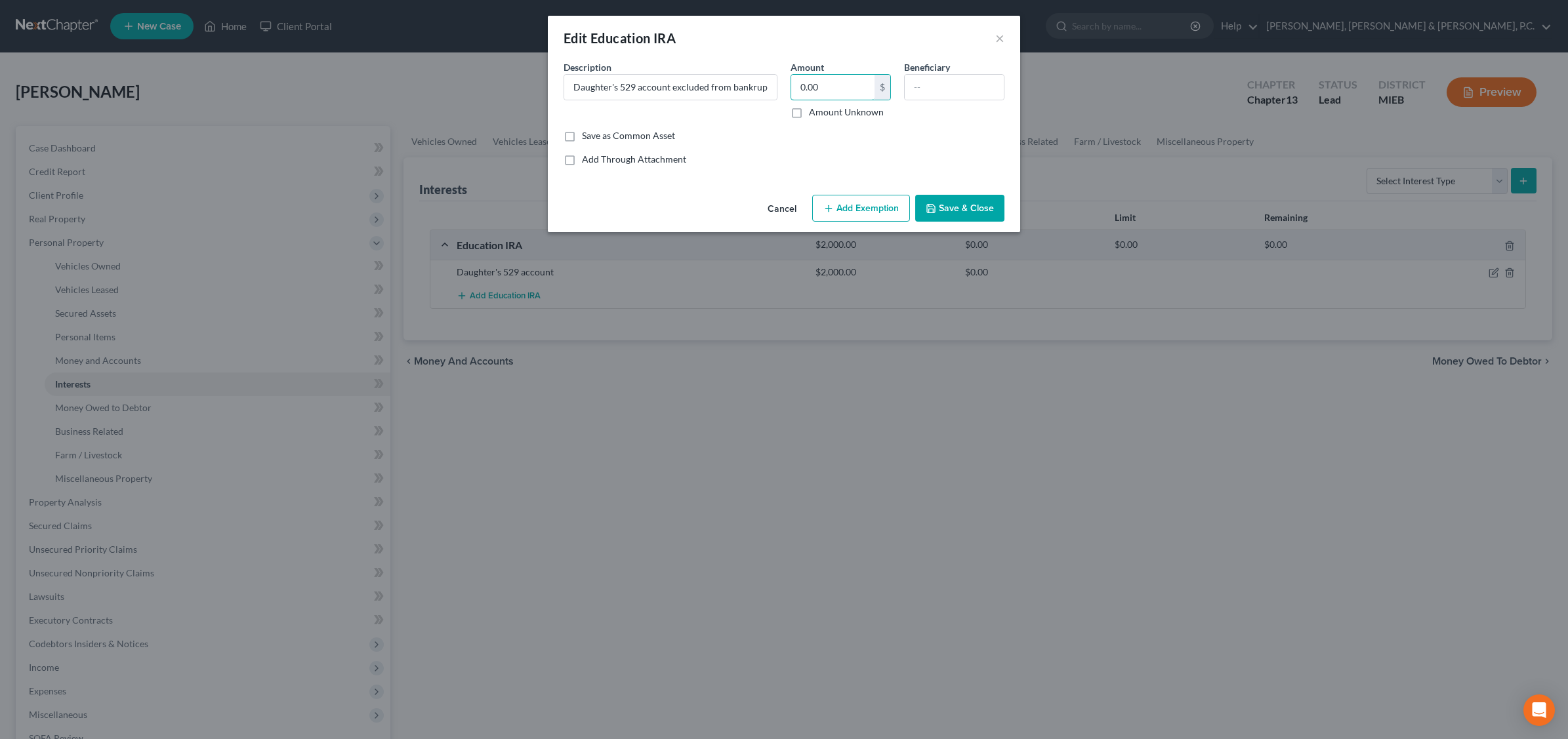
type input "0.00"
click at [988, 78] on input "text" at bounding box center [954, 87] width 99 height 25
click at [986, 92] on input "text" at bounding box center [954, 87] width 99 height 25
type input "Daughter"
click at [961, 210] on button "Save & Close" at bounding box center [959, 208] width 89 height 28
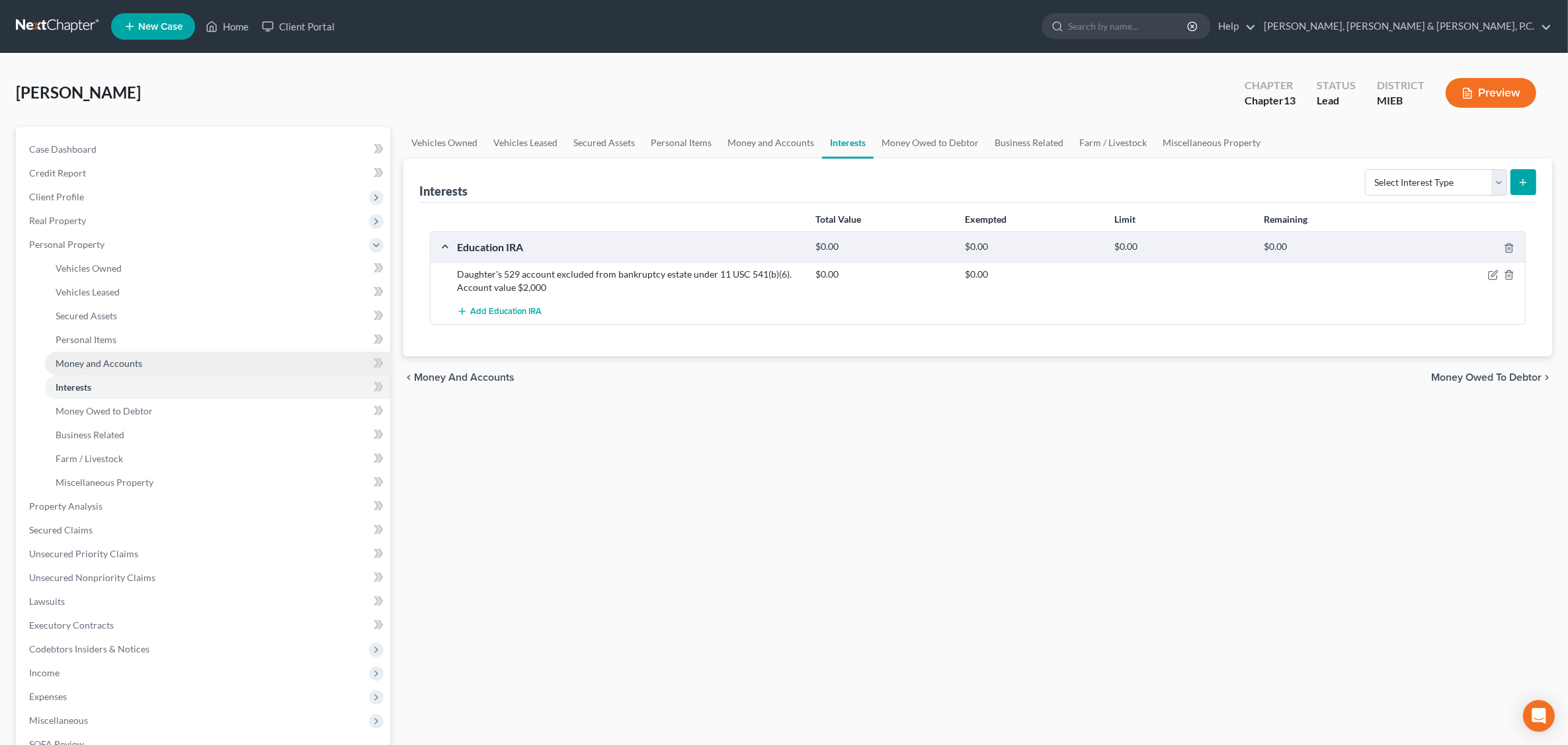
click at [77, 364] on span "Money and Accounts" at bounding box center [99, 363] width 87 height 11
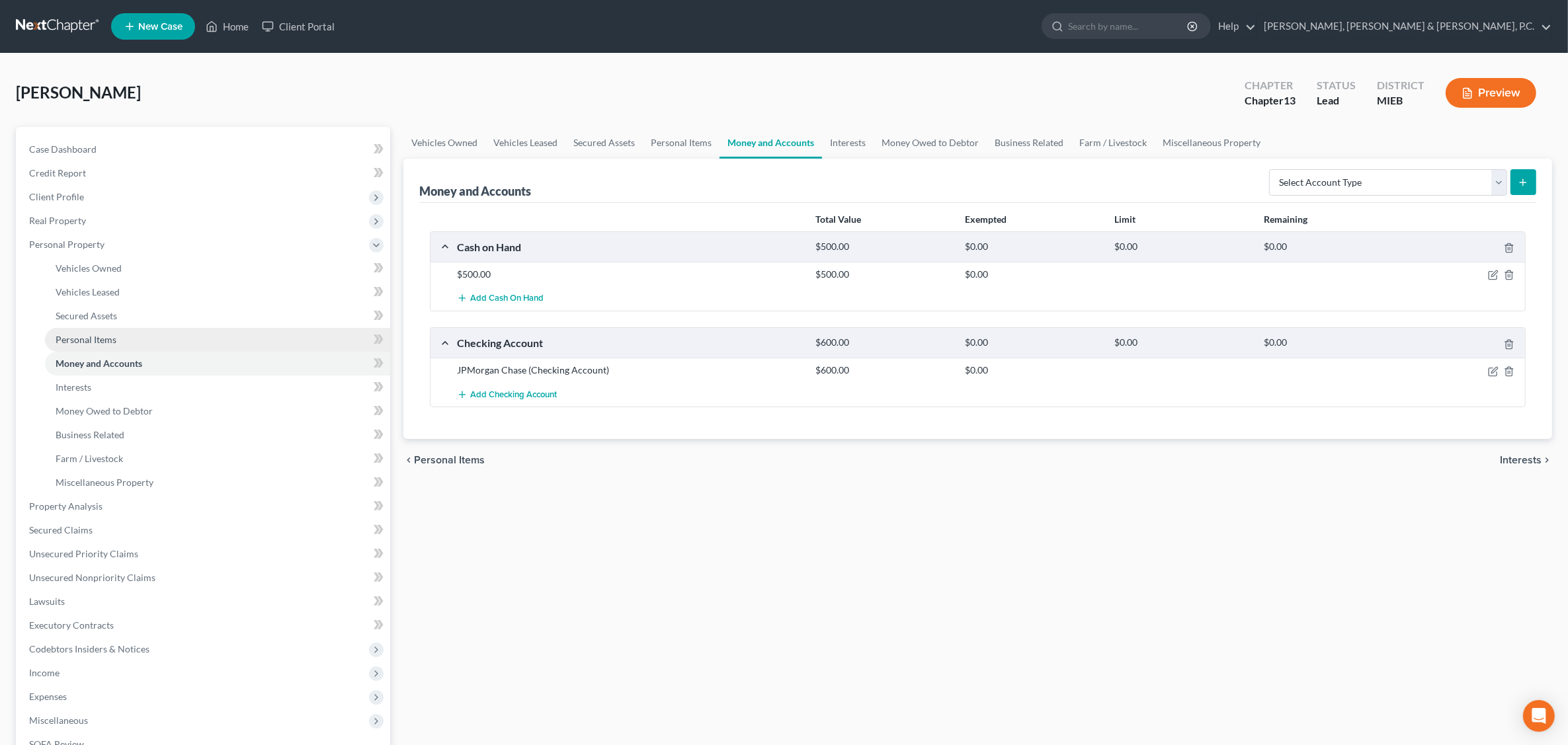
click at [103, 338] on span "Personal Items" at bounding box center [86, 339] width 61 height 11
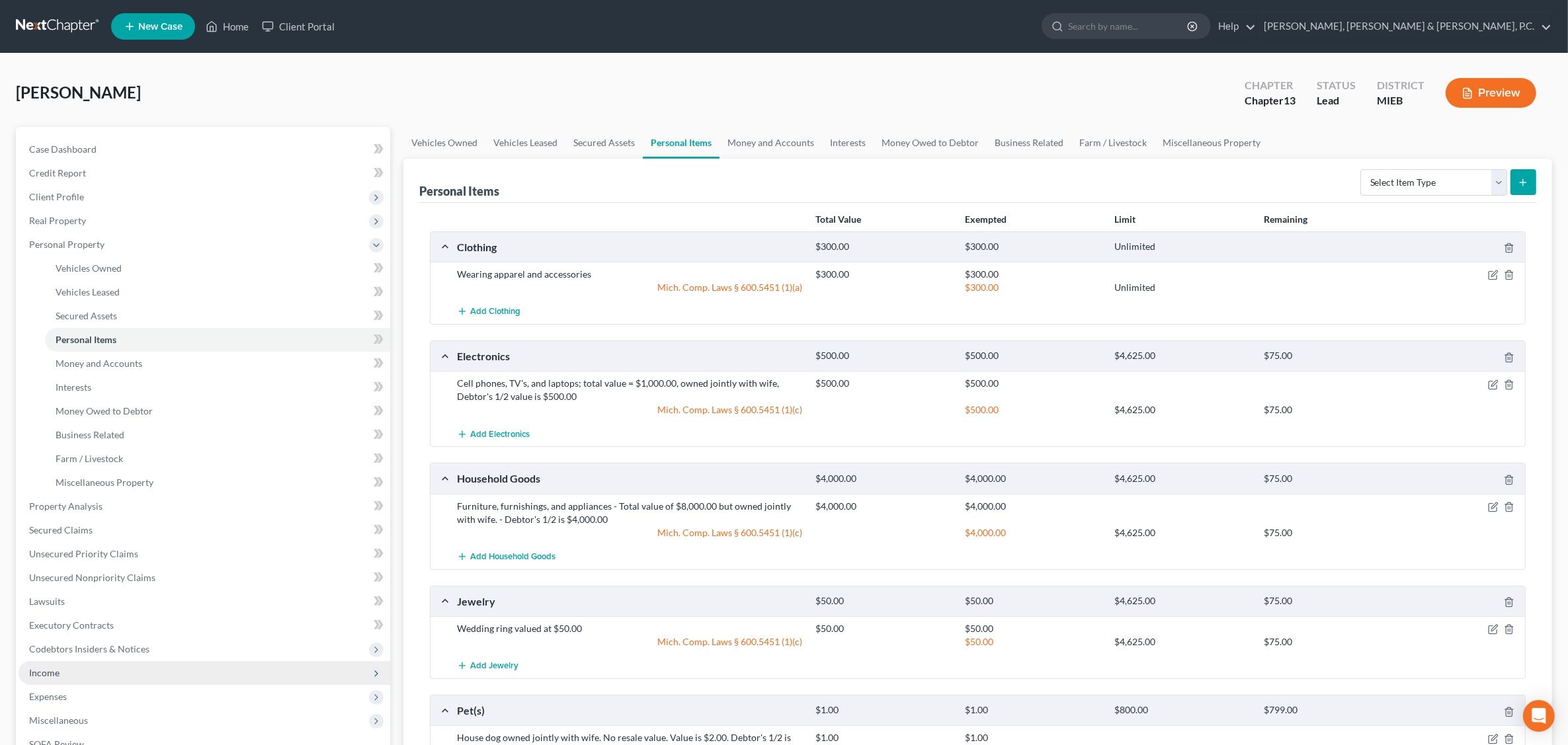
scroll to position [218, 0]
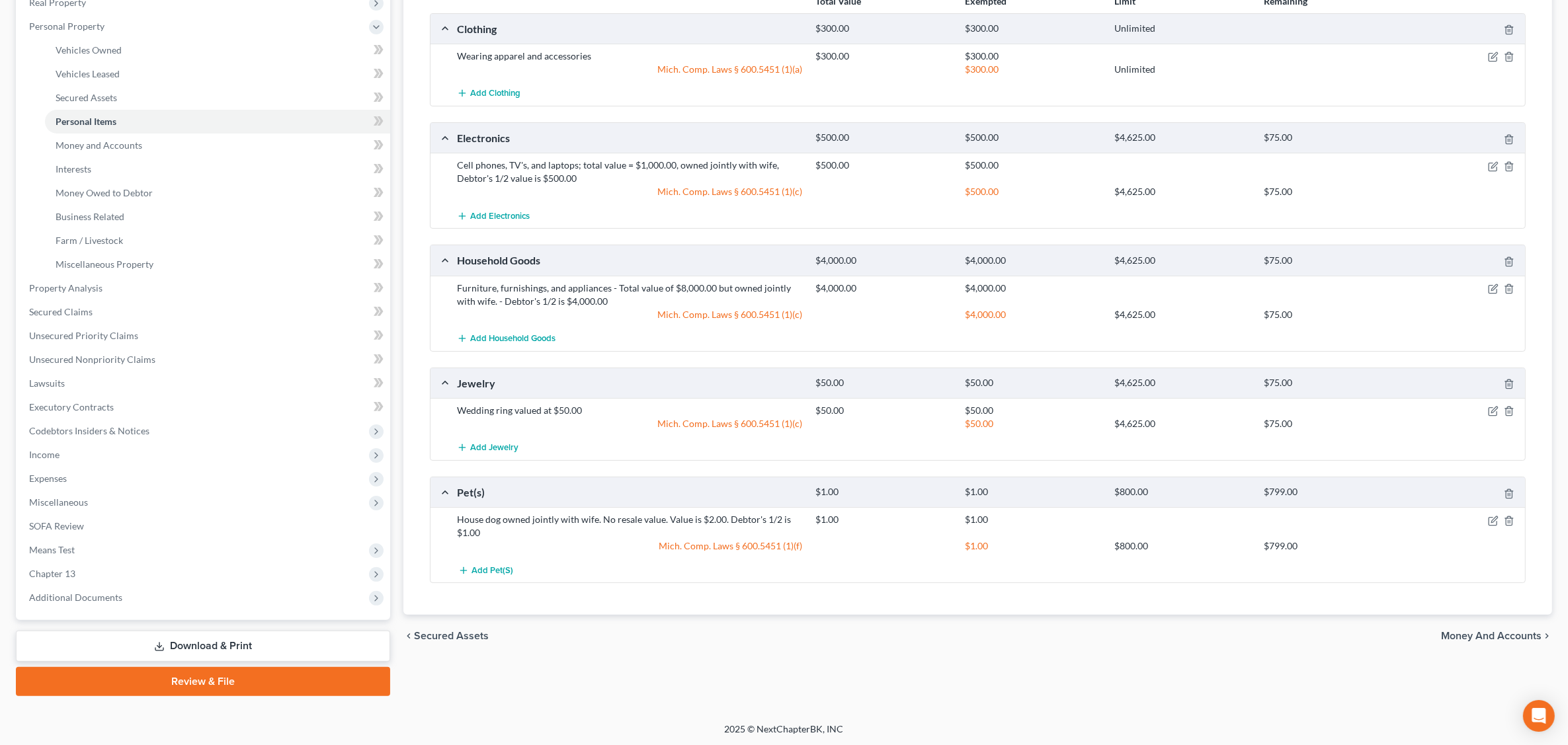
click at [233, 636] on link "Download & Print" at bounding box center [203, 646] width 374 height 31
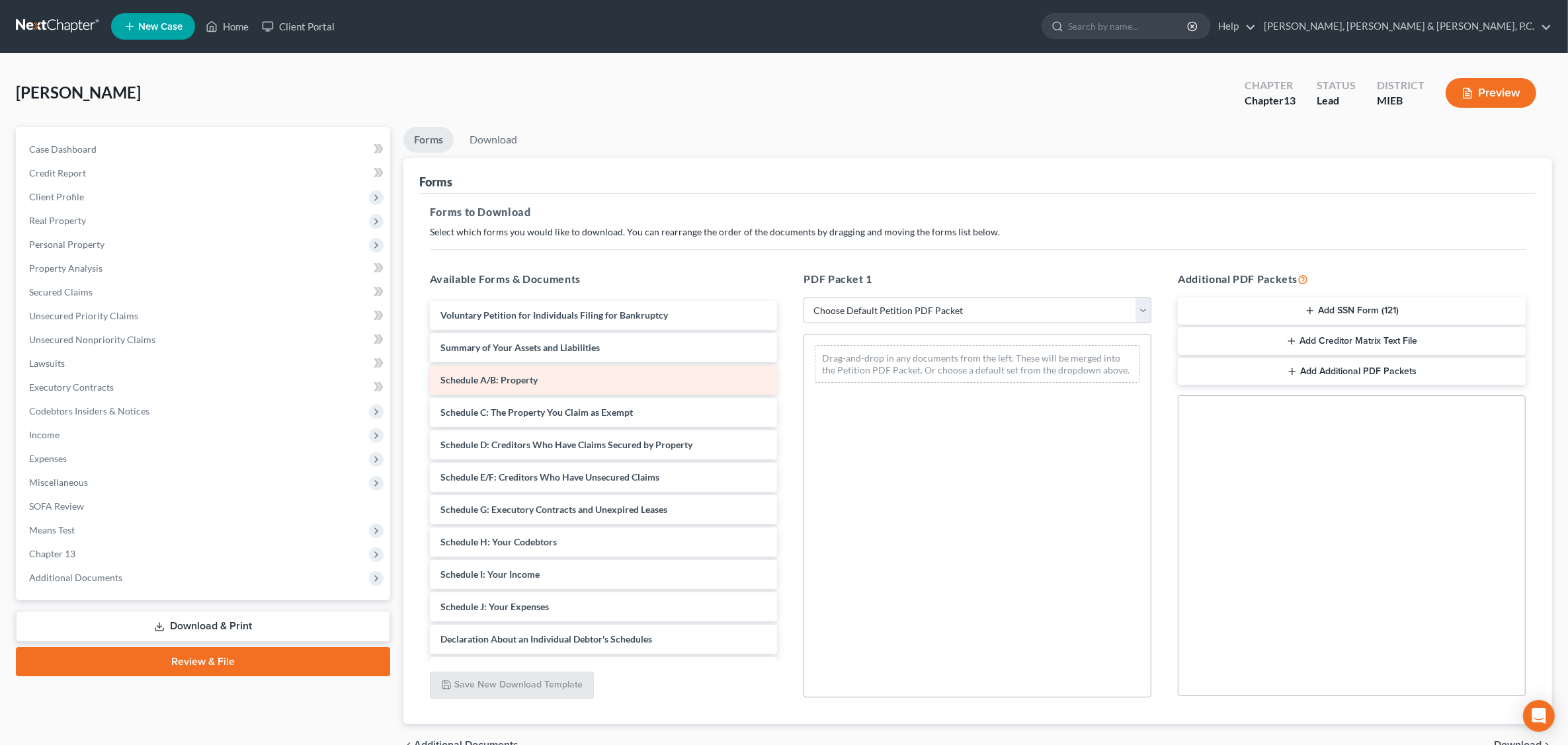
scroll to position [71, 0]
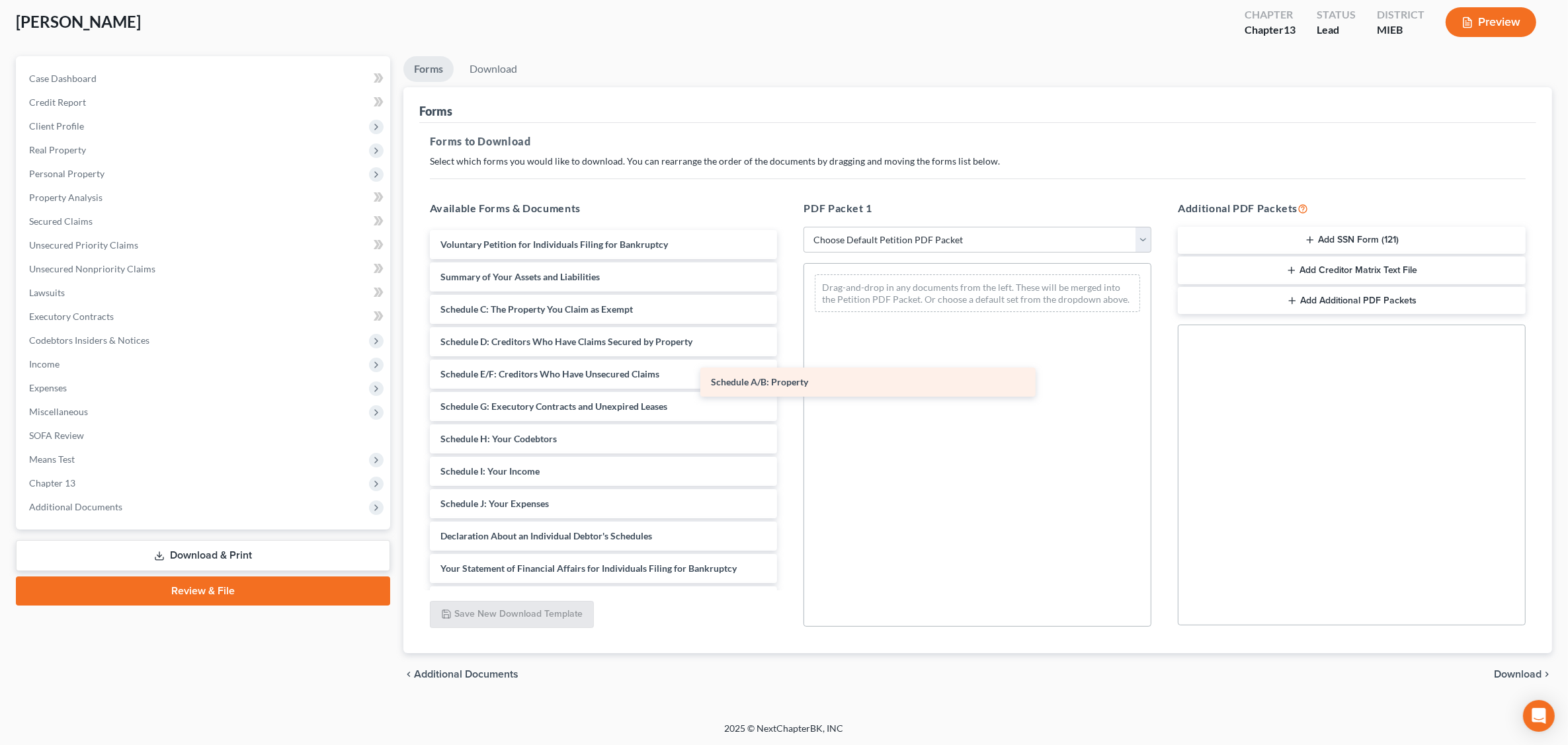
drag, startPoint x: 554, startPoint y: 385, endPoint x: 880, endPoint y: 377, distance: 326.1
click at [789, 377] on div "Schedule A/B: Property Voluntary Petition for Individuals Filing for Bankruptcy…" at bounding box center [603, 504] width 369 height 547
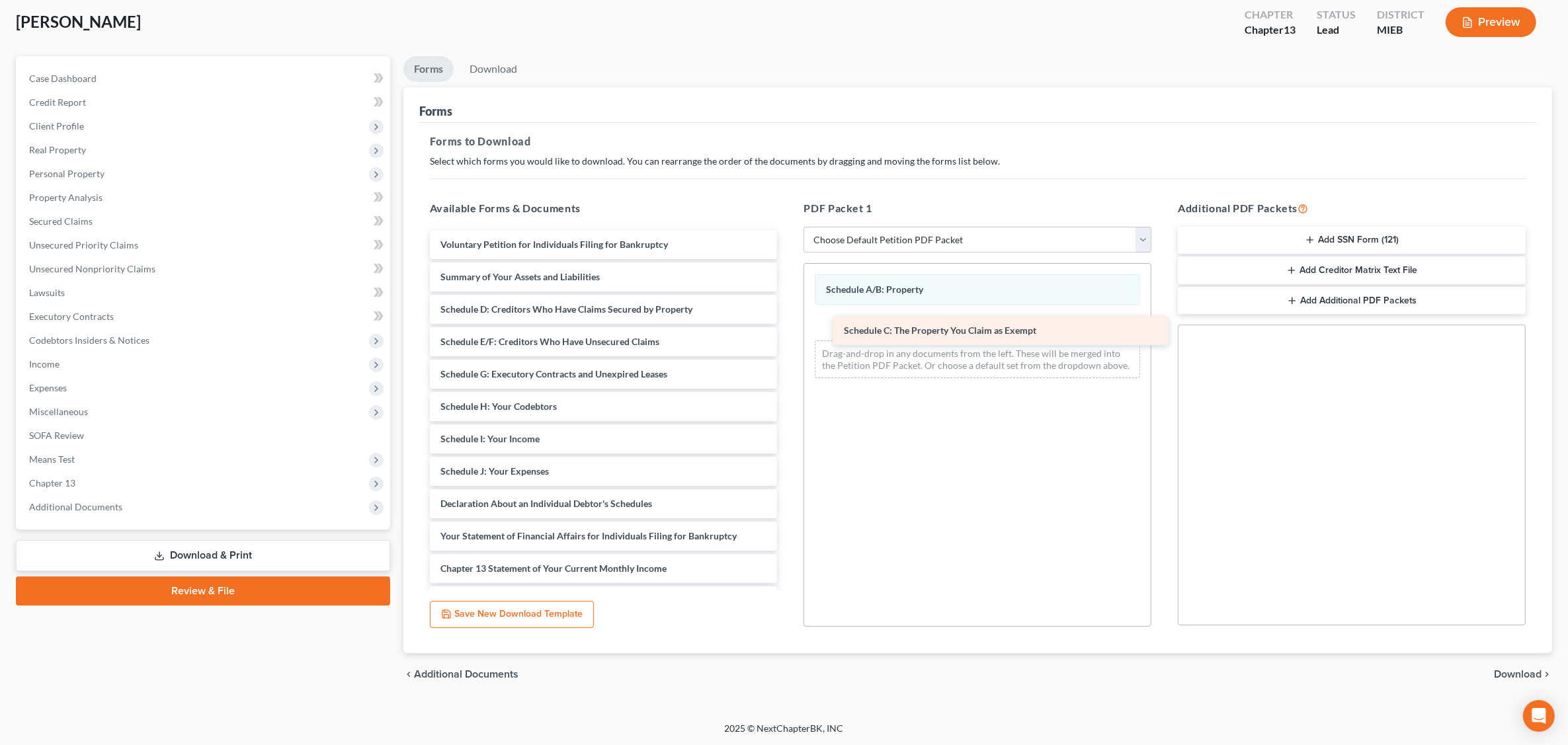
drag, startPoint x: 544, startPoint y: 315, endPoint x: 909, endPoint y: 338, distance: 365.7
click at [789, 338] on div "Schedule C: The Property You Claim as Exempt Voluntary Petition for Individuals…" at bounding box center [603, 488] width 369 height 515
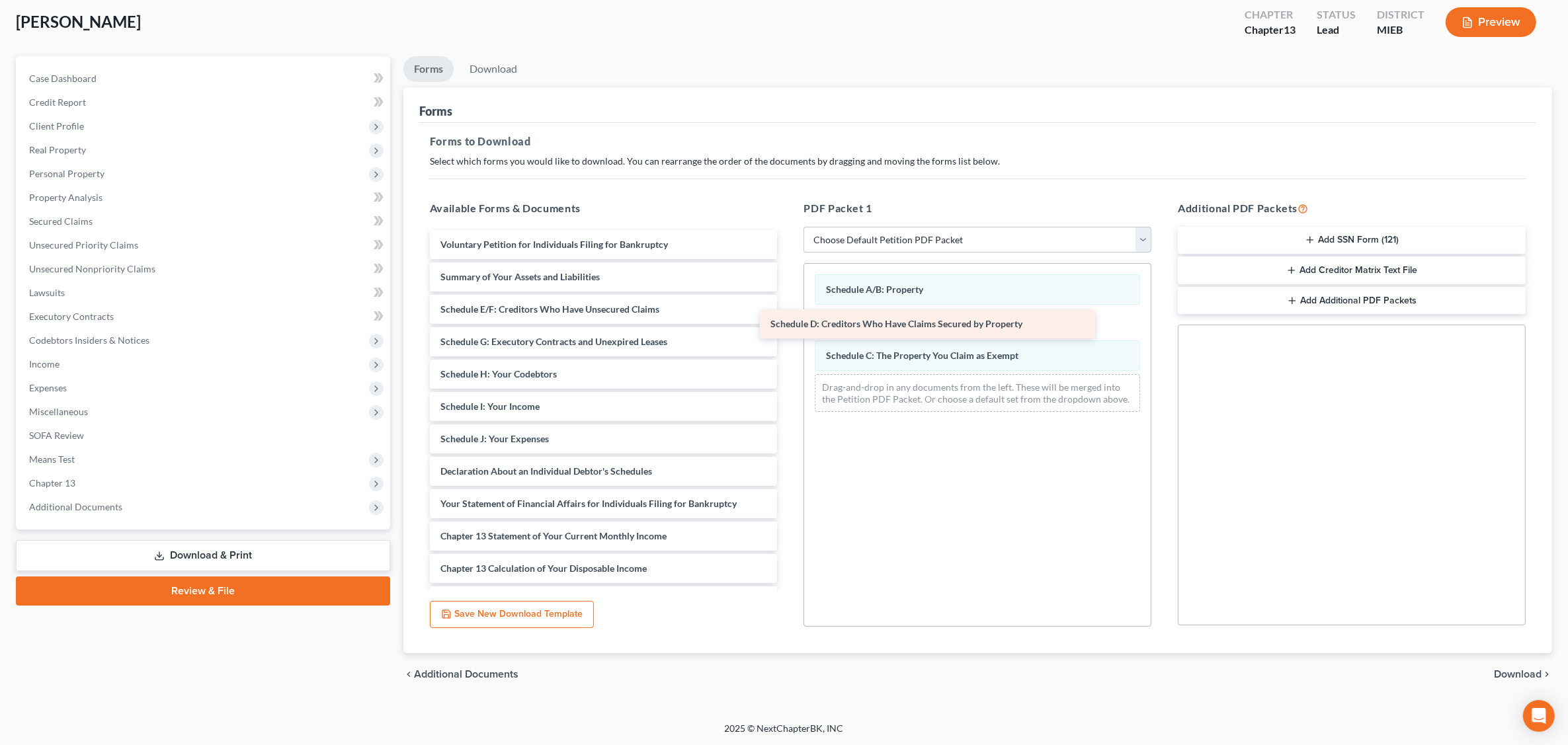
drag, startPoint x: 576, startPoint y: 301, endPoint x: 903, endPoint y: 312, distance: 327.2
click at [789, 312] on div "Schedule D: Creditors Who Have Claims Secured by Property Voluntary Petition fo…" at bounding box center [603, 471] width 369 height 483
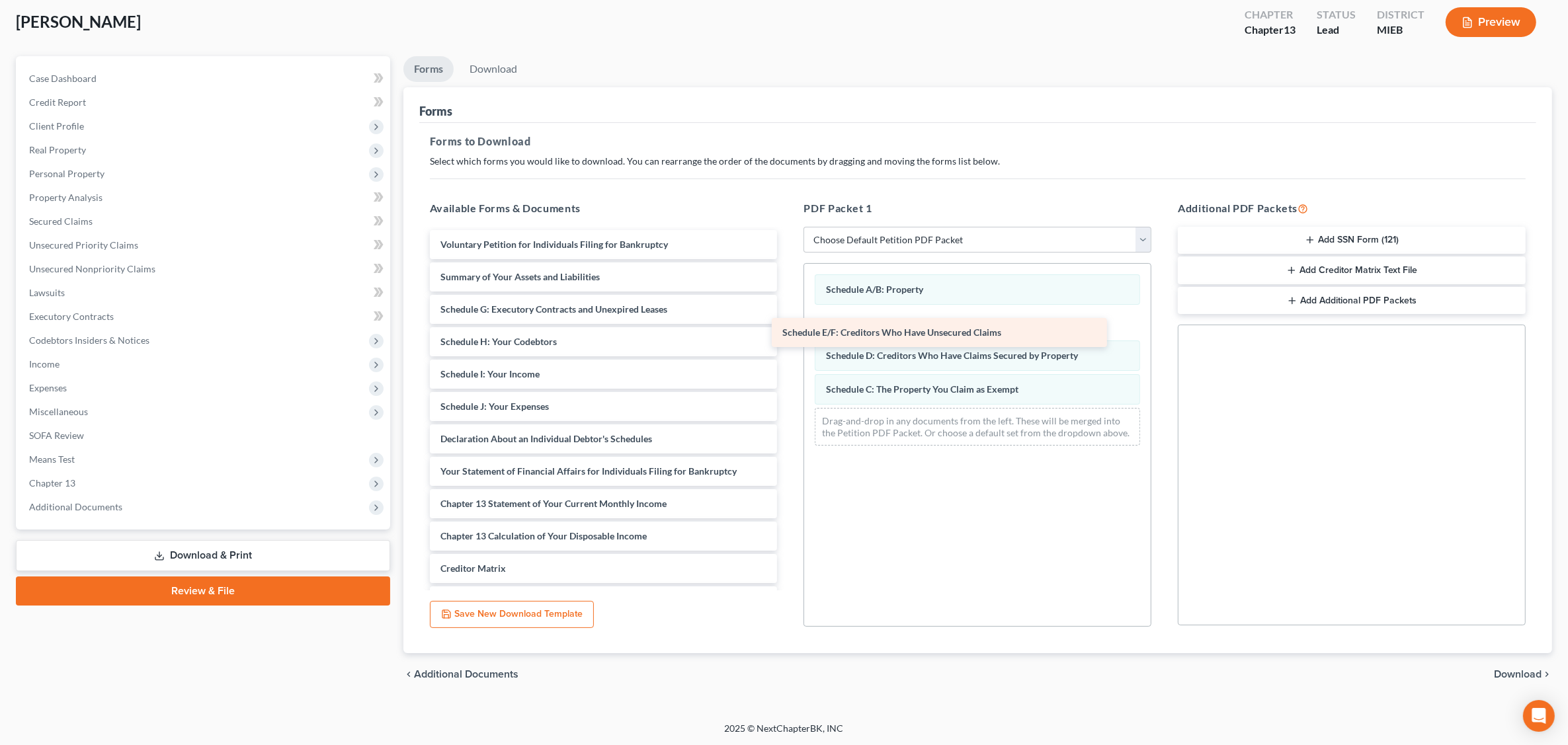
drag, startPoint x: 589, startPoint y: 309, endPoint x: 931, endPoint y: 334, distance: 342.9
click at [789, 334] on div "Schedule E/F: Creditors Who Have Unsecured Claims Voluntary Petition for Indivi…" at bounding box center [603, 455] width 369 height 450
click at [1261, 672] on span "Download" at bounding box center [1518, 674] width 48 height 11
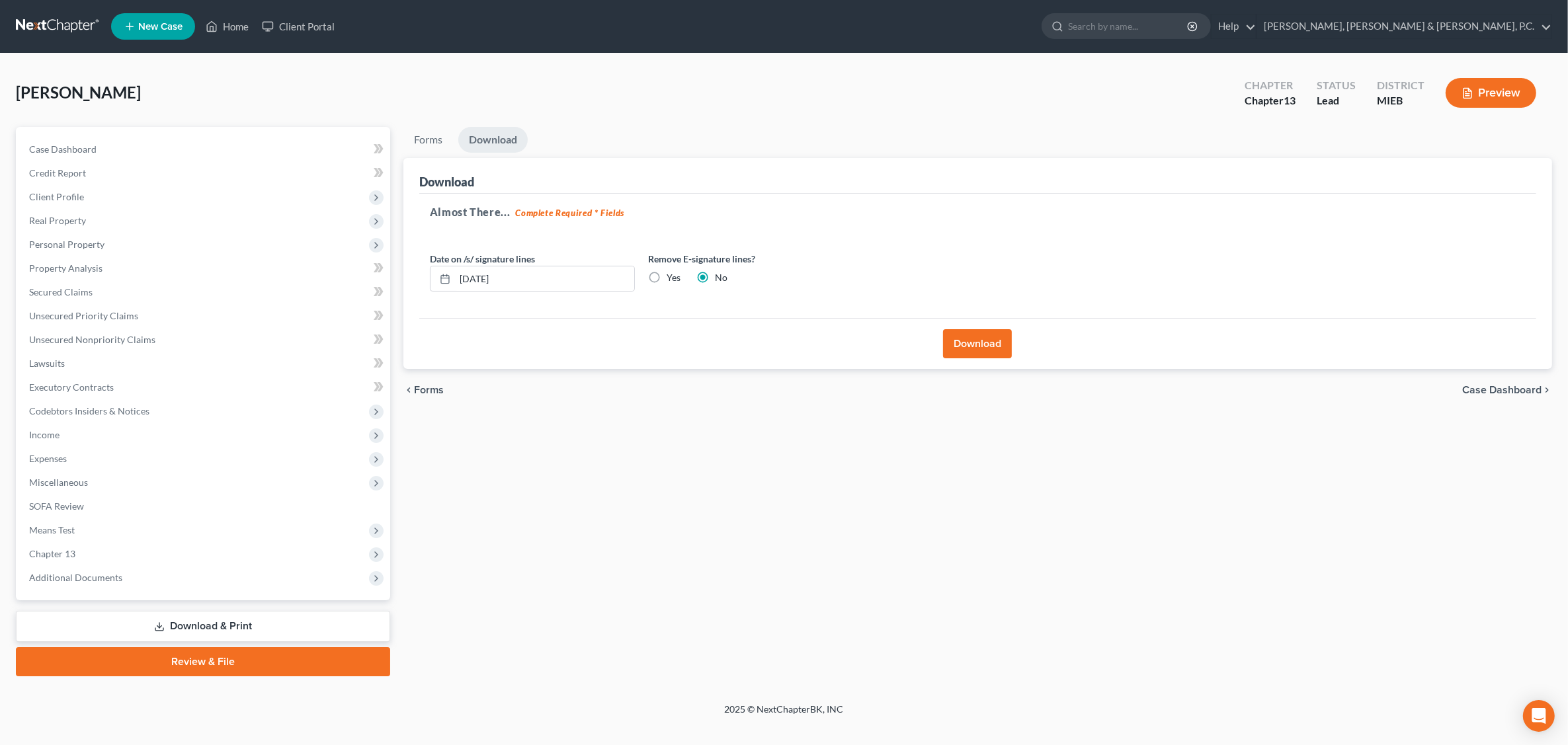
scroll to position [0, 0]
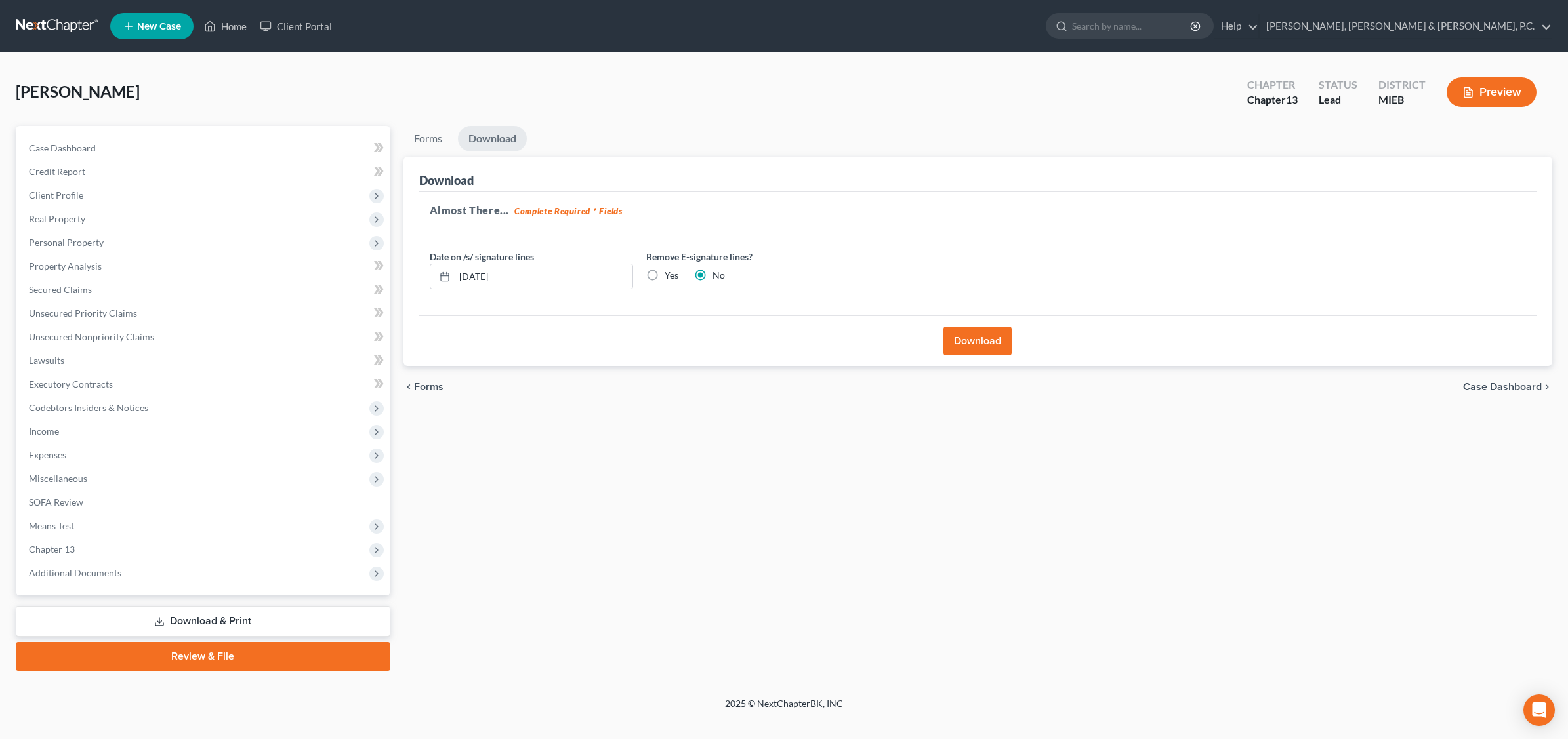
click at [664, 278] on label "Yes" at bounding box center [671, 275] width 14 height 13
click at [670, 278] on input "Yes" at bounding box center [674, 273] width 8 height 8
radio input "true"
radio input "false"
click at [993, 342] on button "Download" at bounding box center [977, 341] width 68 height 29
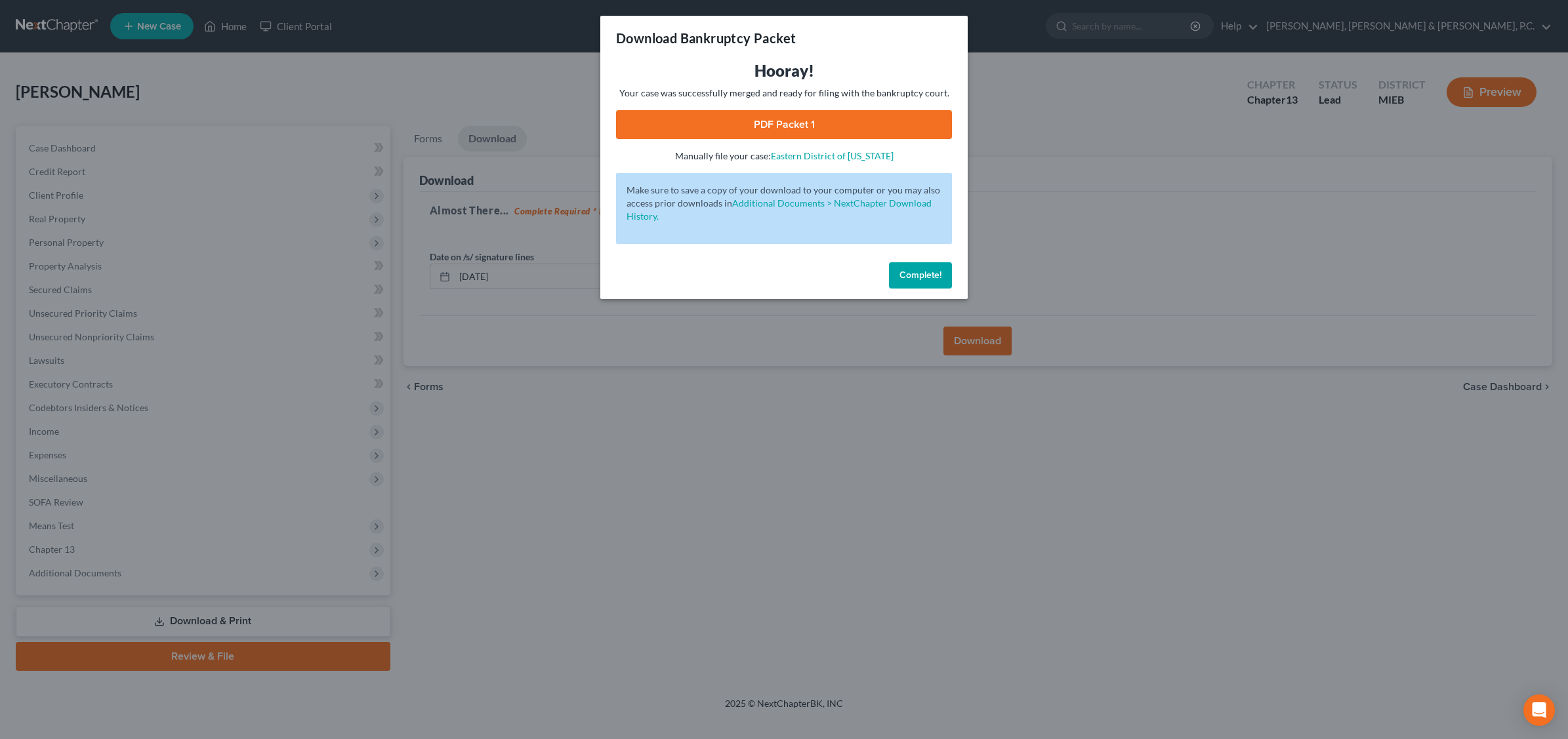
click at [797, 130] on link "PDF Packet 1" at bounding box center [784, 124] width 336 height 29
click at [943, 277] on button "Complete!" at bounding box center [921, 275] width 63 height 26
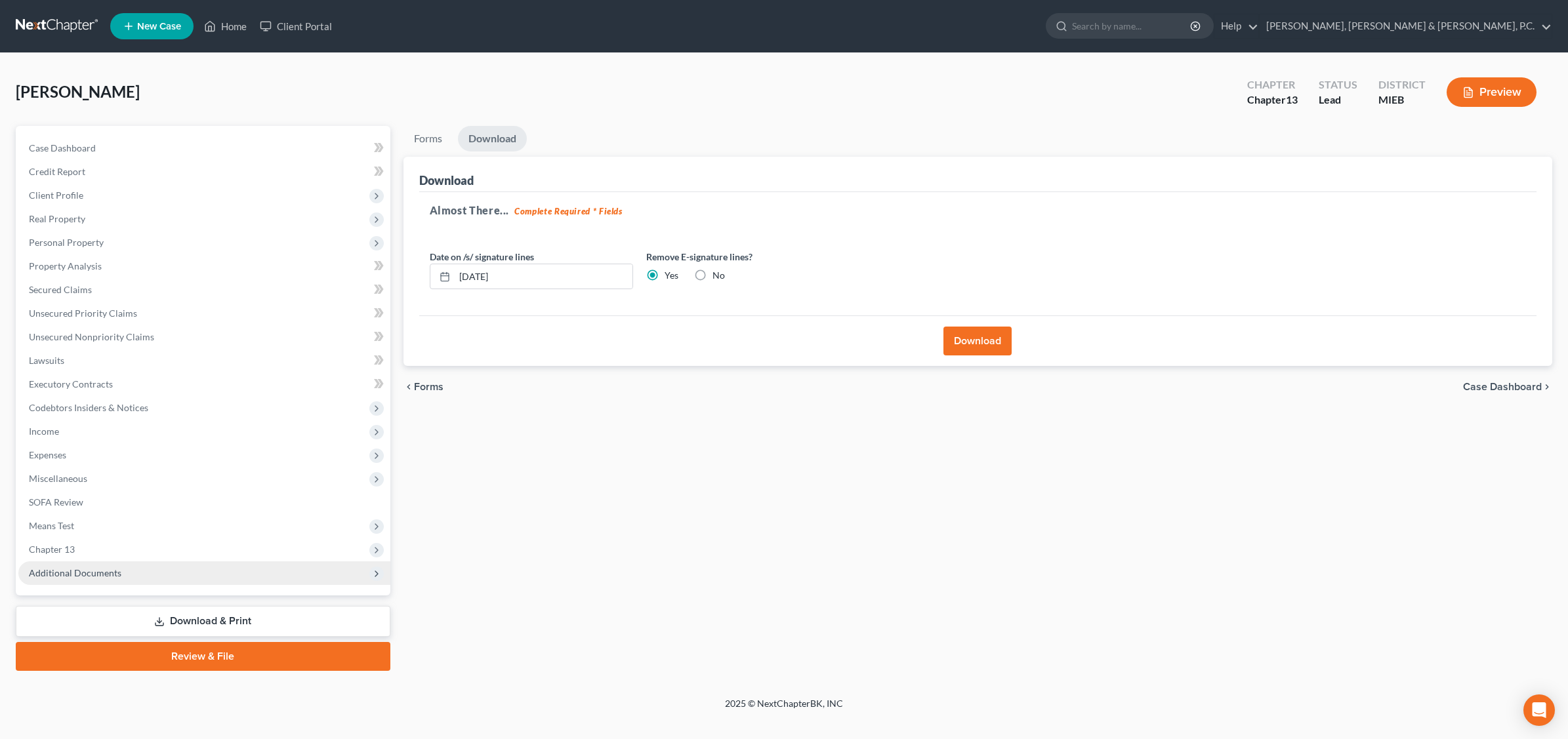
click at [140, 572] on span "Additional Documents" at bounding box center [204, 573] width 372 height 23
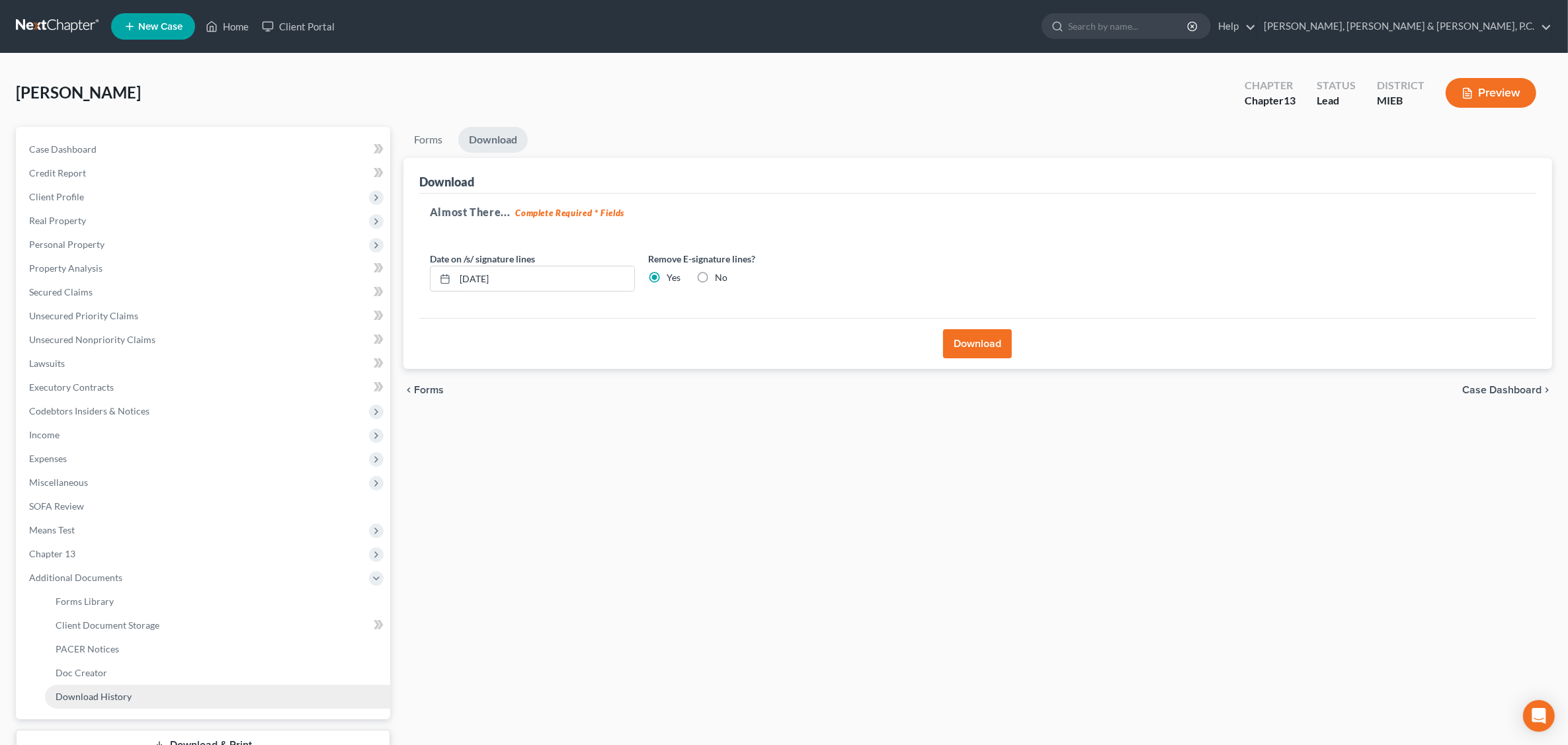
click at [123, 699] on span "Download History" at bounding box center [94, 696] width 76 height 11
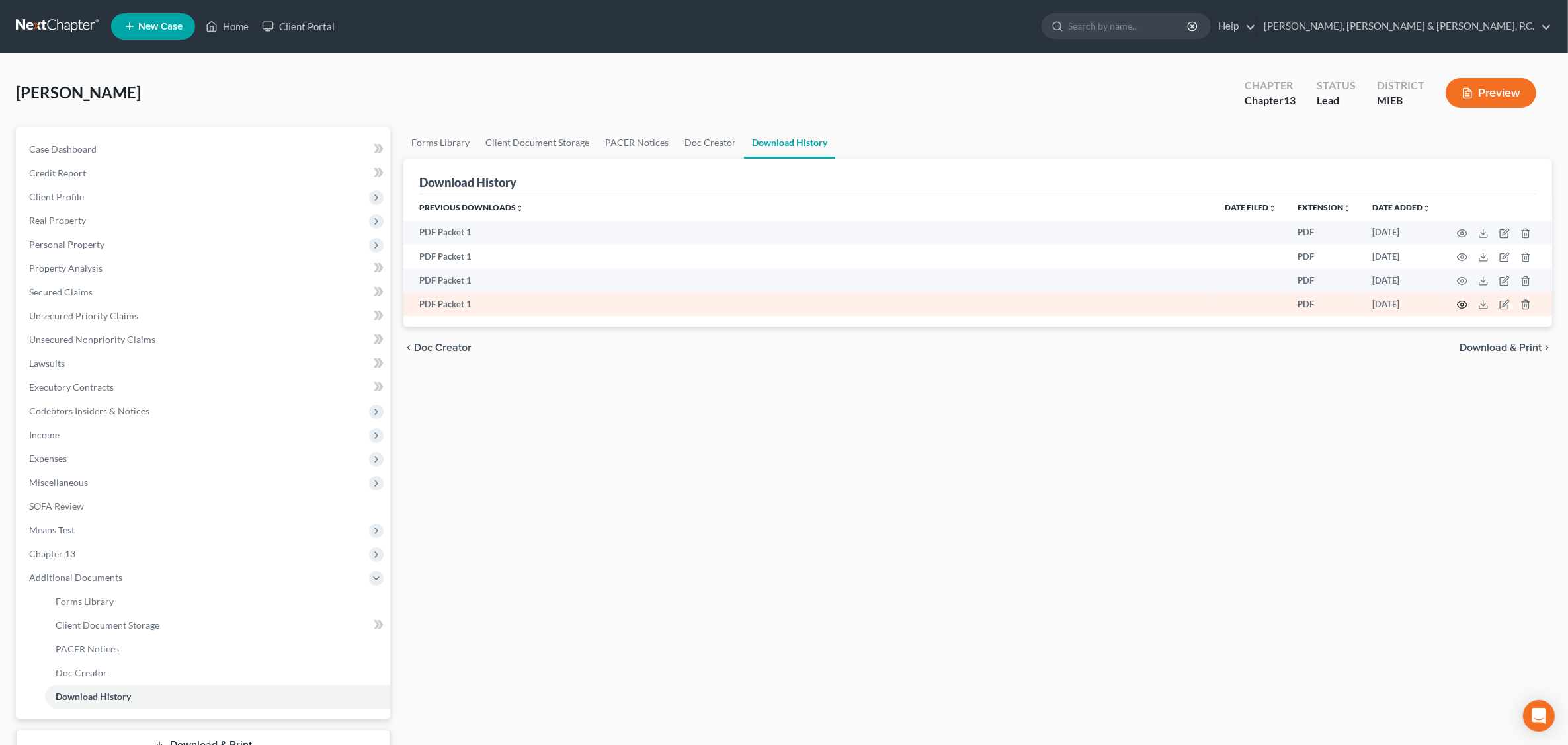
click at [1261, 306] on icon "button" at bounding box center [1462, 305] width 11 height 11
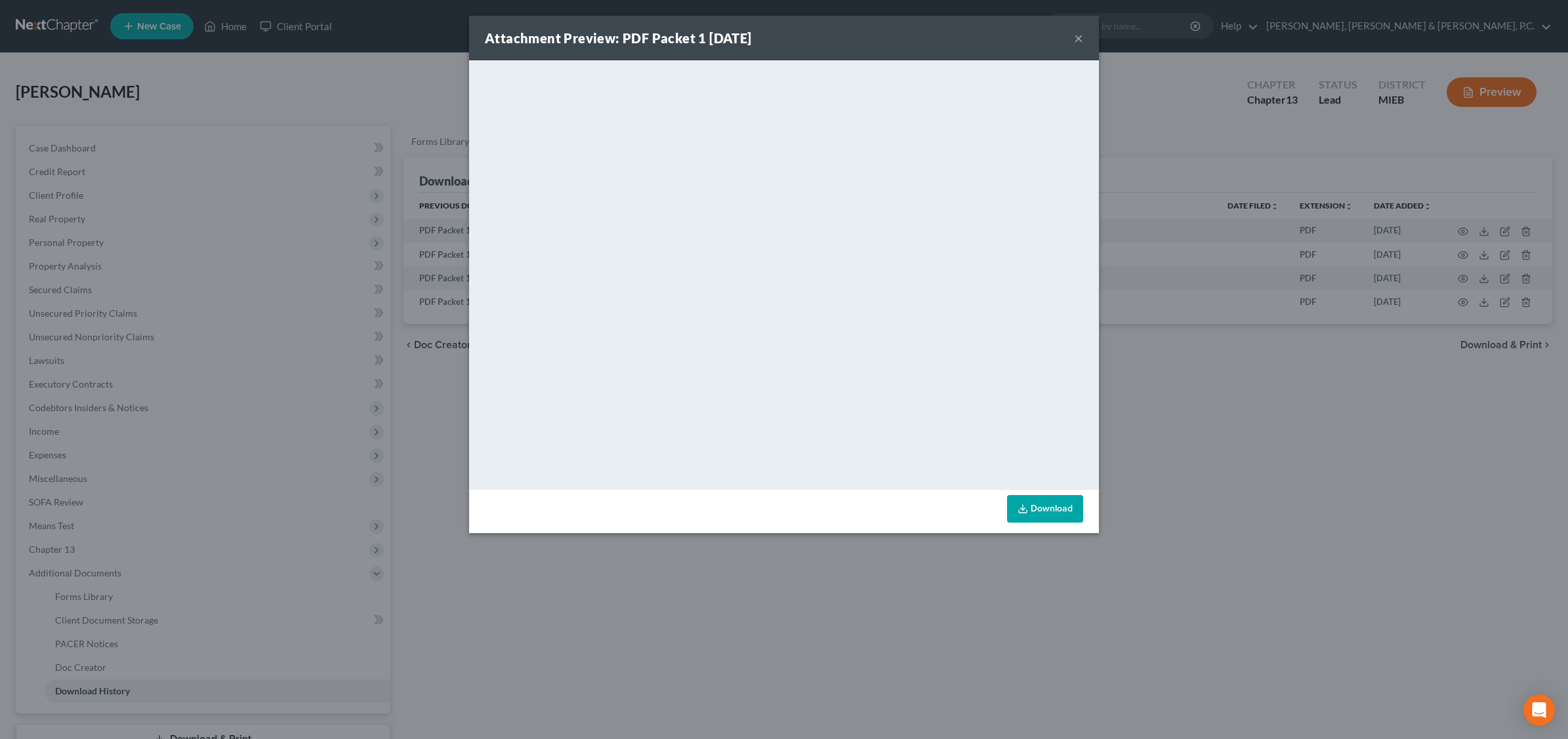
click at [1077, 37] on button "×" at bounding box center [1079, 38] width 9 height 16
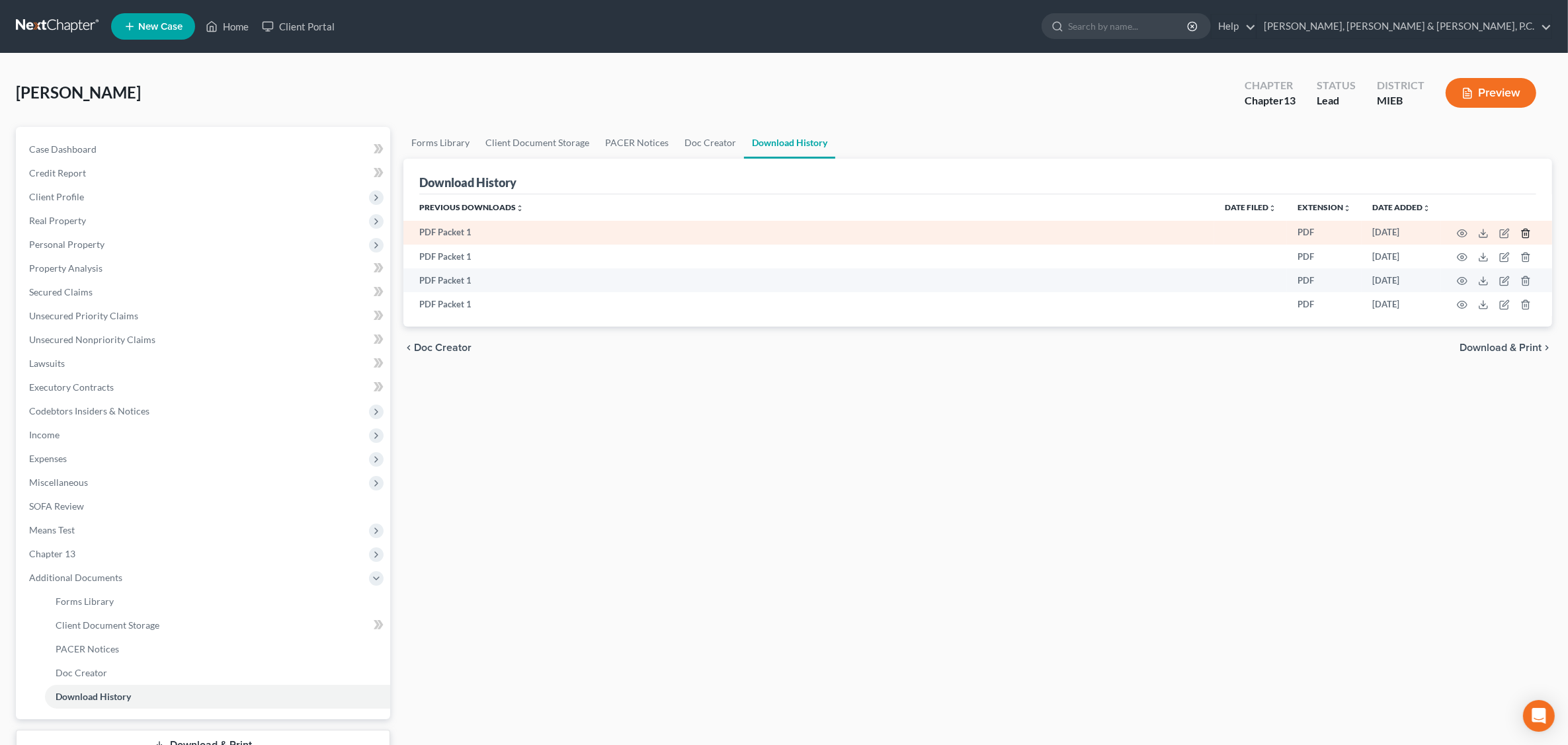
click at [1261, 230] on icon "button" at bounding box center [1526, 233] width 11 height 11
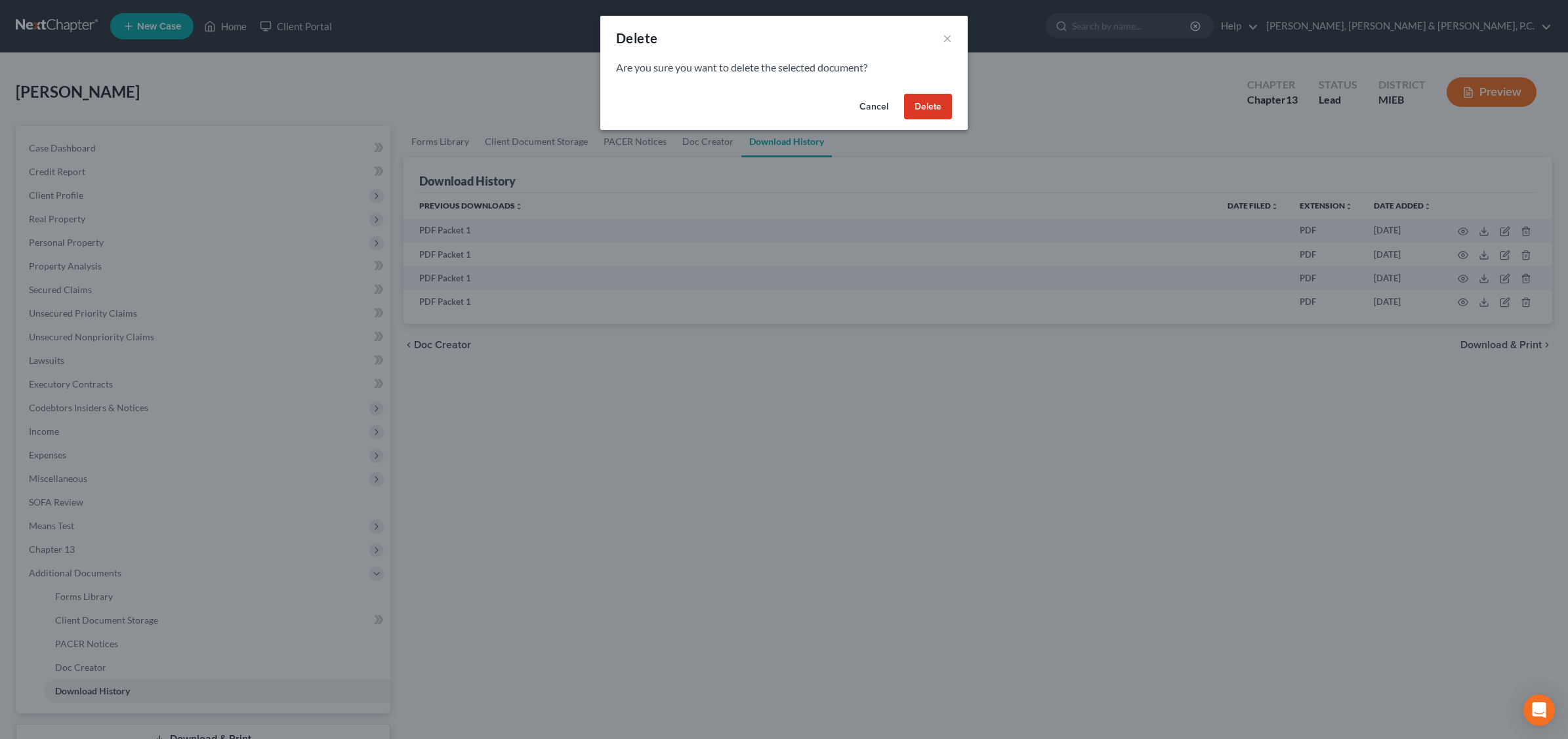
click at [937, 95] on button "Delete" at bounding box center [928, 106] width 48 height 26
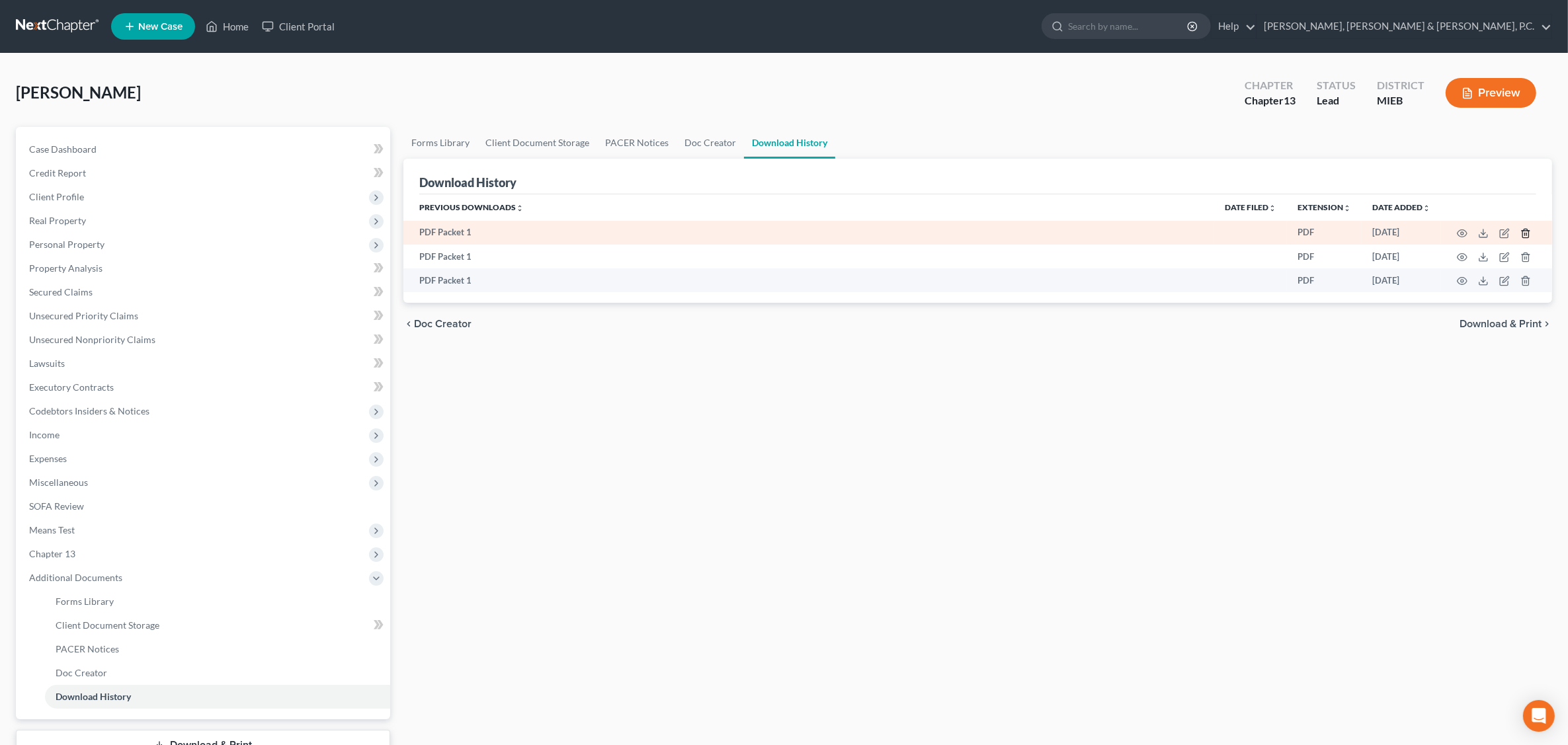
click at [1261, 235] on icon "button" at bounding box center [1526, 233] width 11 height 11
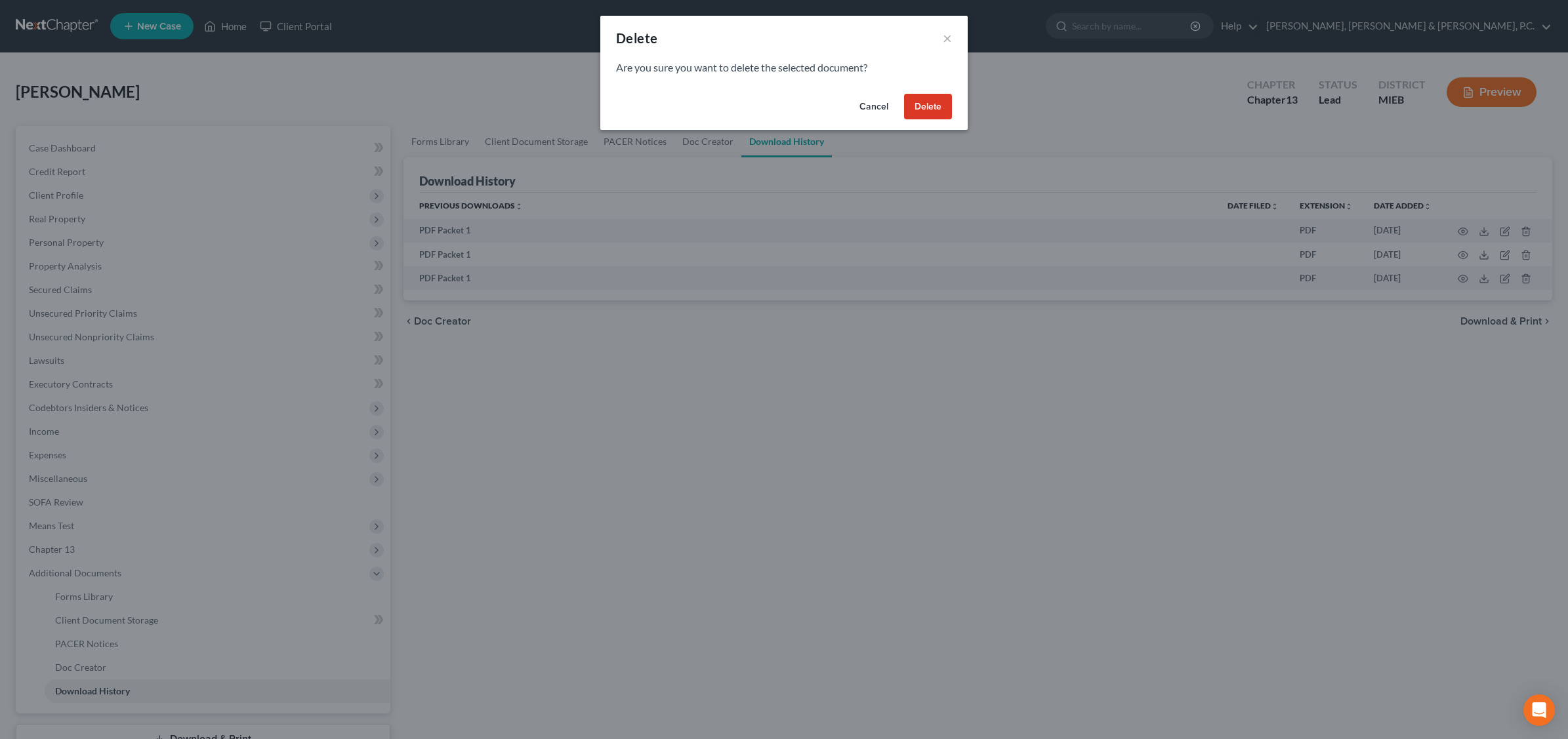
click at [922, 99] on button "Delete" at bounding box center [928, 106] width 48 height 26
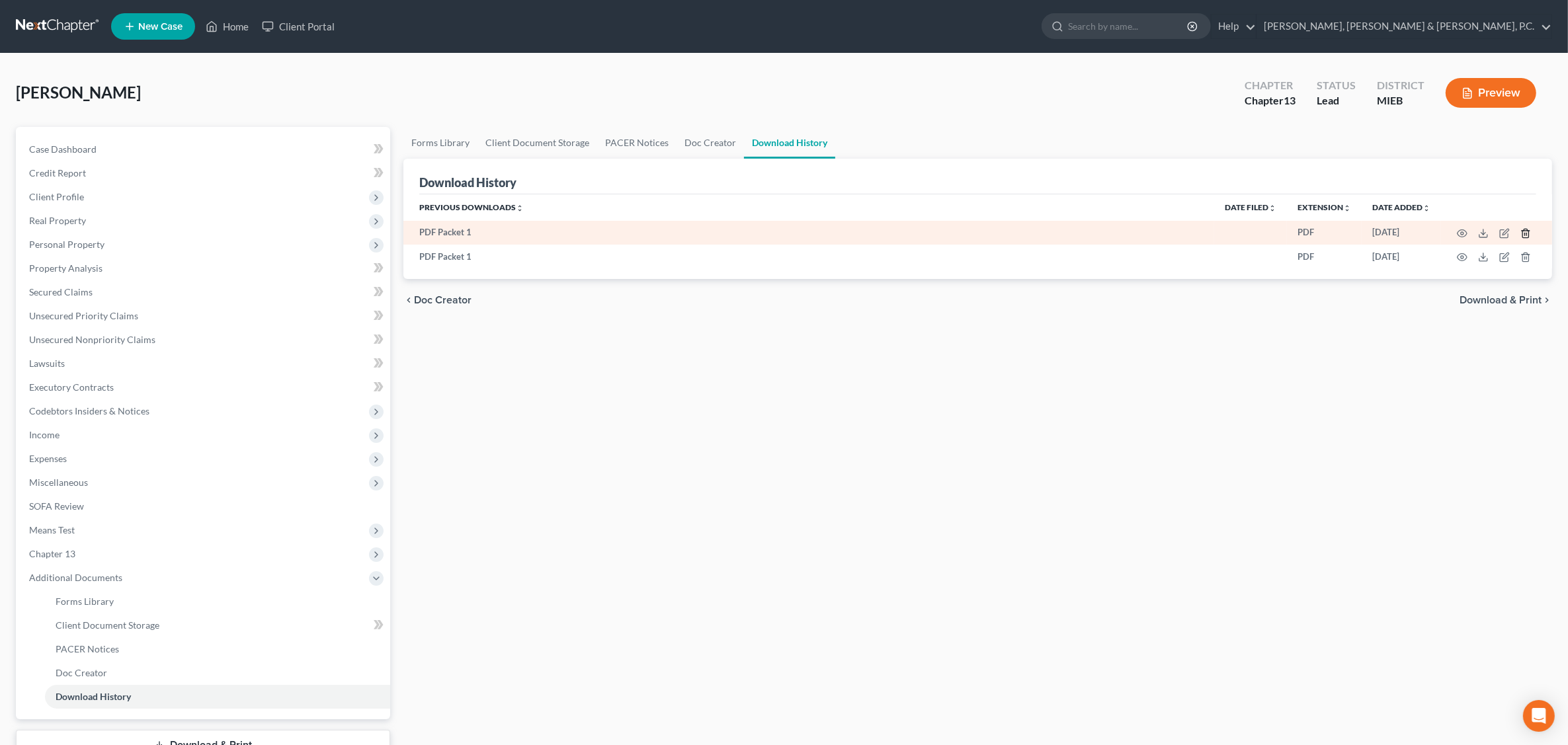
click at [1261, 233] on icon "button" at bounding box center [1526, 233] width 11 height 11
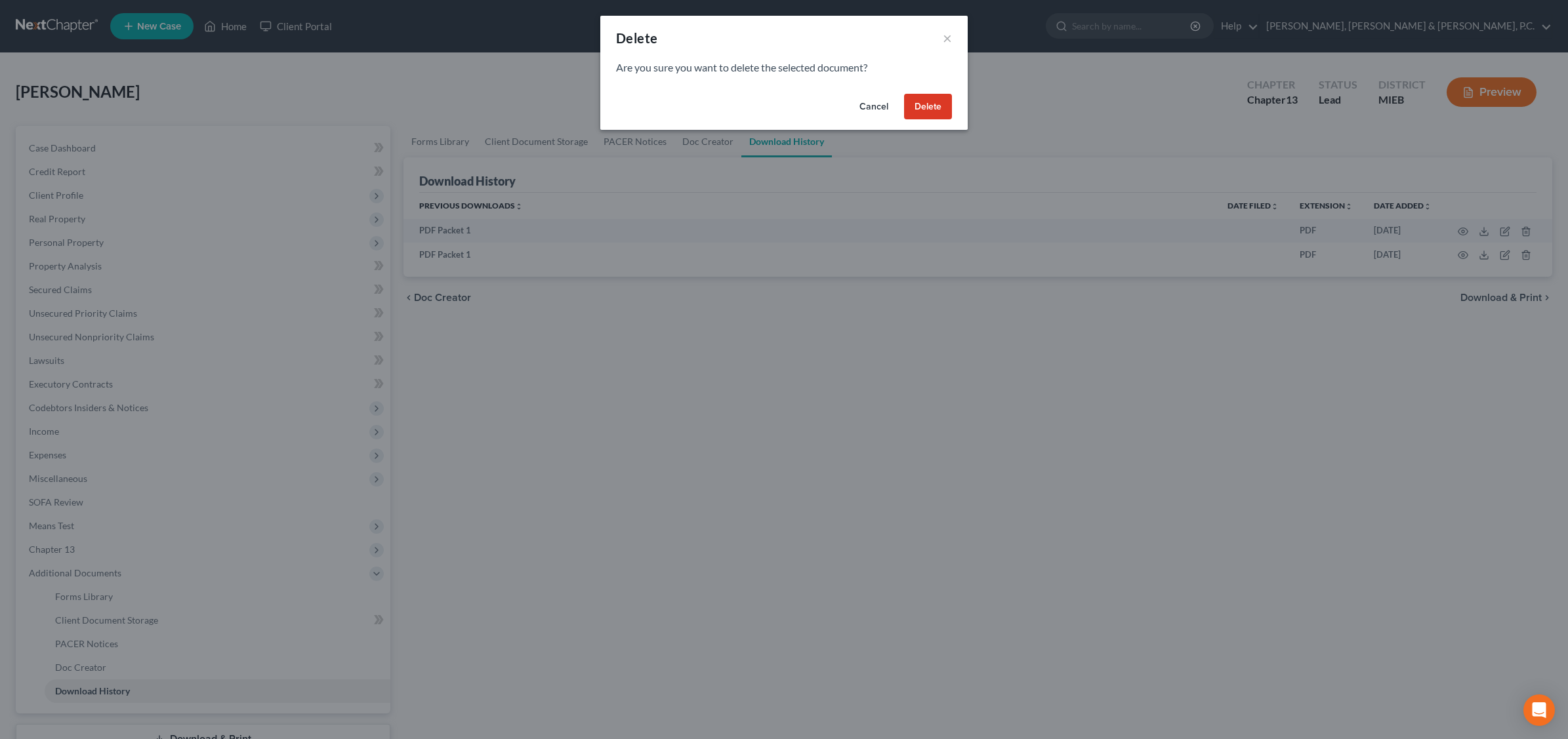
click at [923, 102] on button "Delete" at bounding box center [928, 106] width 48 height 26
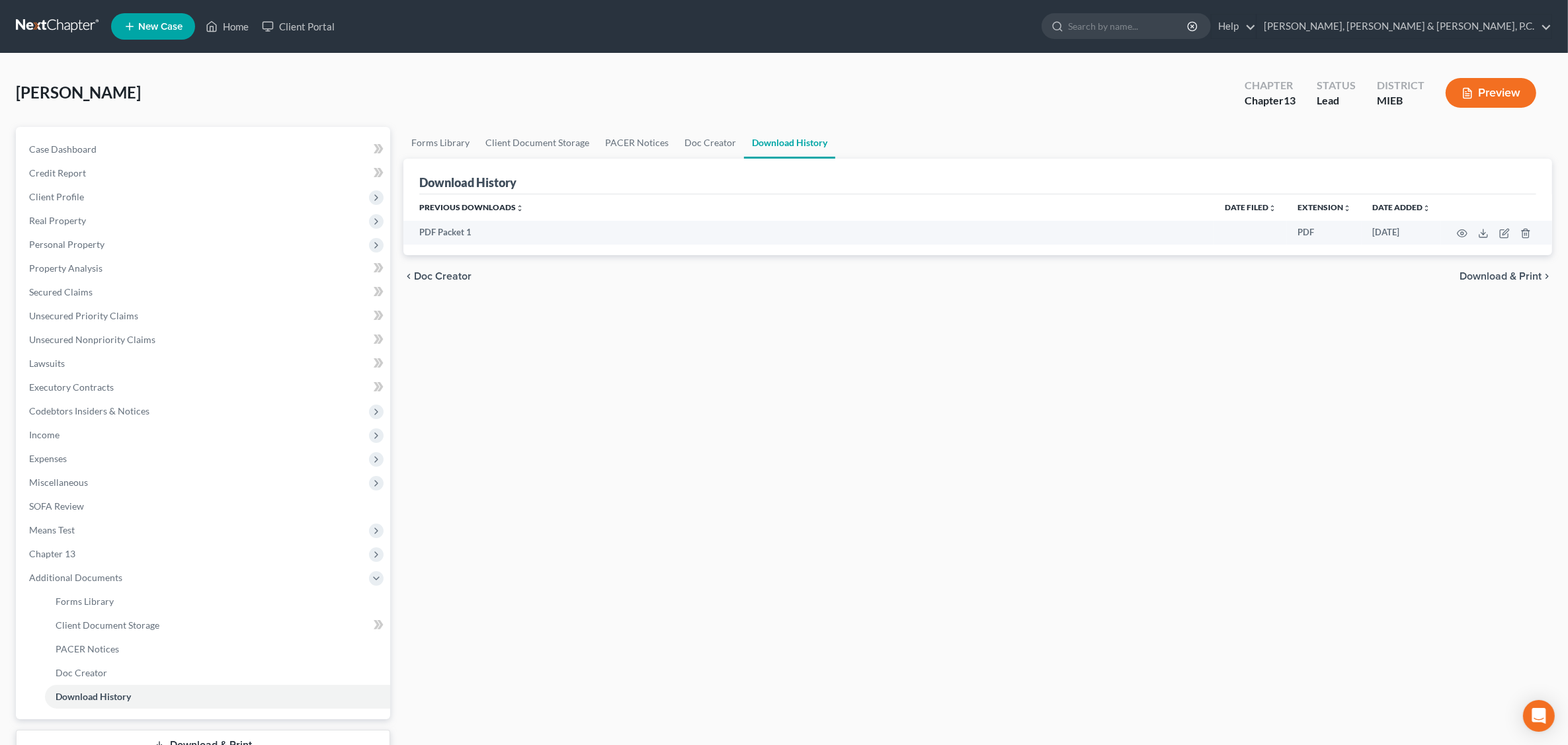
click at [902, 331] on div "Forms Library Client Document Storage PACER Notices Doc Creator Download Histor…" at bounding box center [978, 461] width 1162 height 668
